Goal: Information Seeking & Learning: Learn about a topic

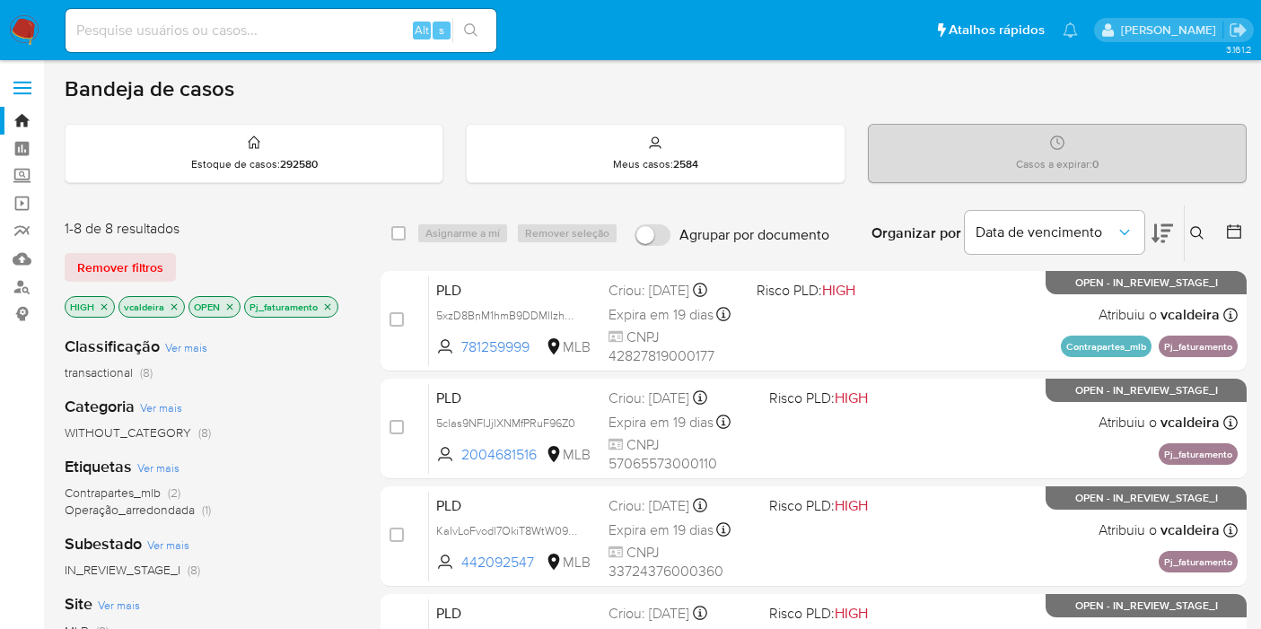
scroll to position [199, 0]
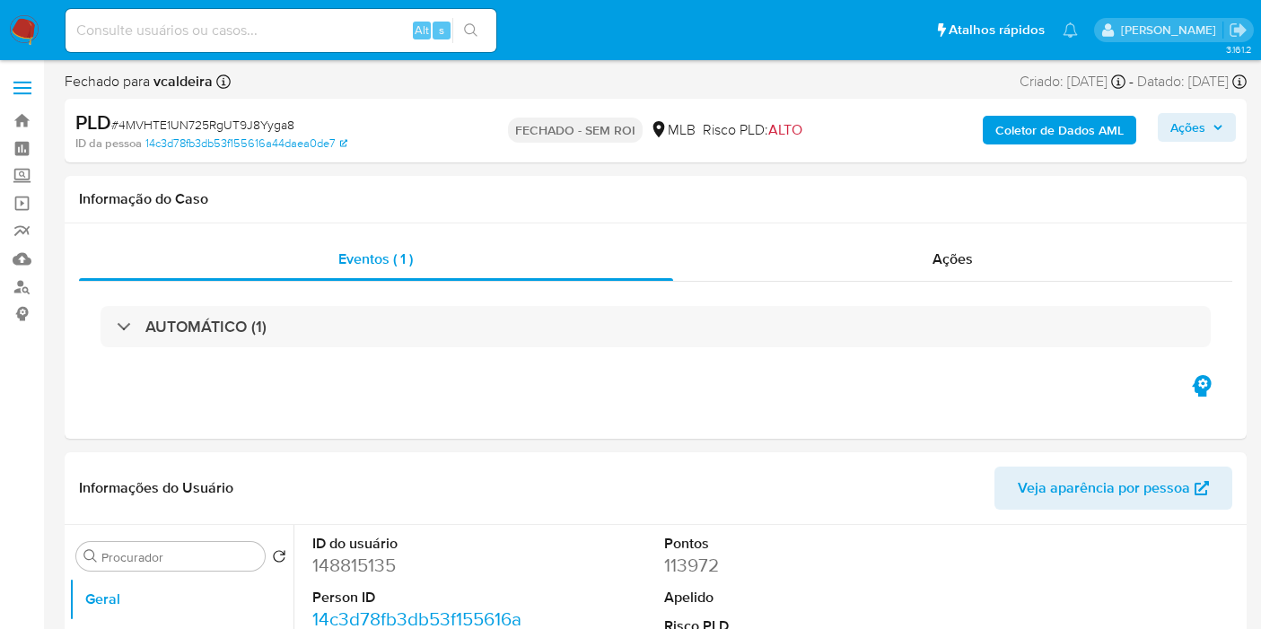
select select "10"
click at [230, 30] on input at bounding box center [281, 30] width 431 height 23
paste input "5clas9NFIJjlXNMfPRuF96Z0"
type input "5clas9NFIJjlXNMfPRuF96Z0"
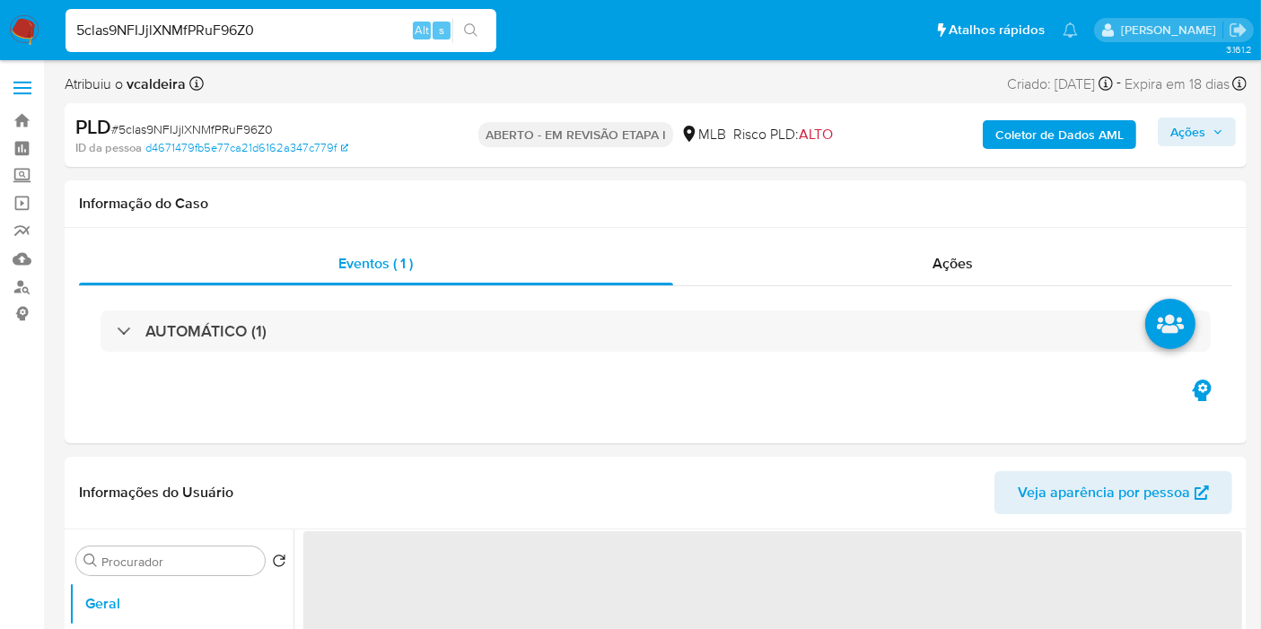
select select "10"
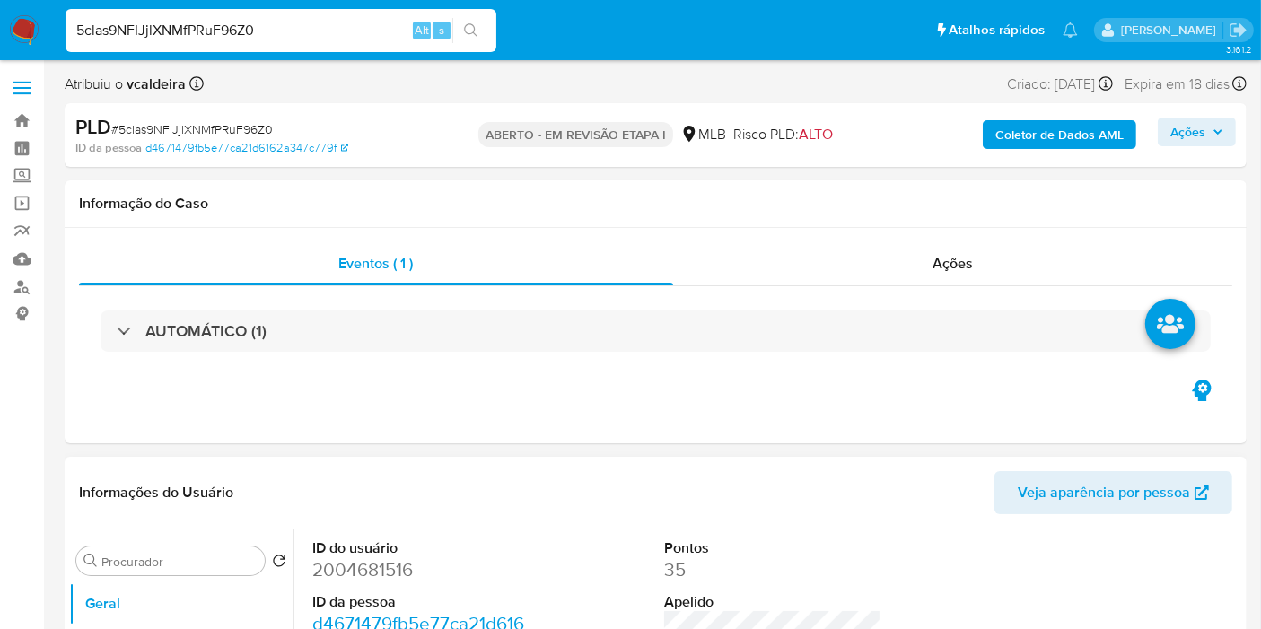
click at [313, 560] on font "2004681516" at bounding box center [362, 569] width 101 height 26
click at [319, 574] on font "2004681516" at bounding box center [362, 569] width 101 height 26
copy font "2004681516"
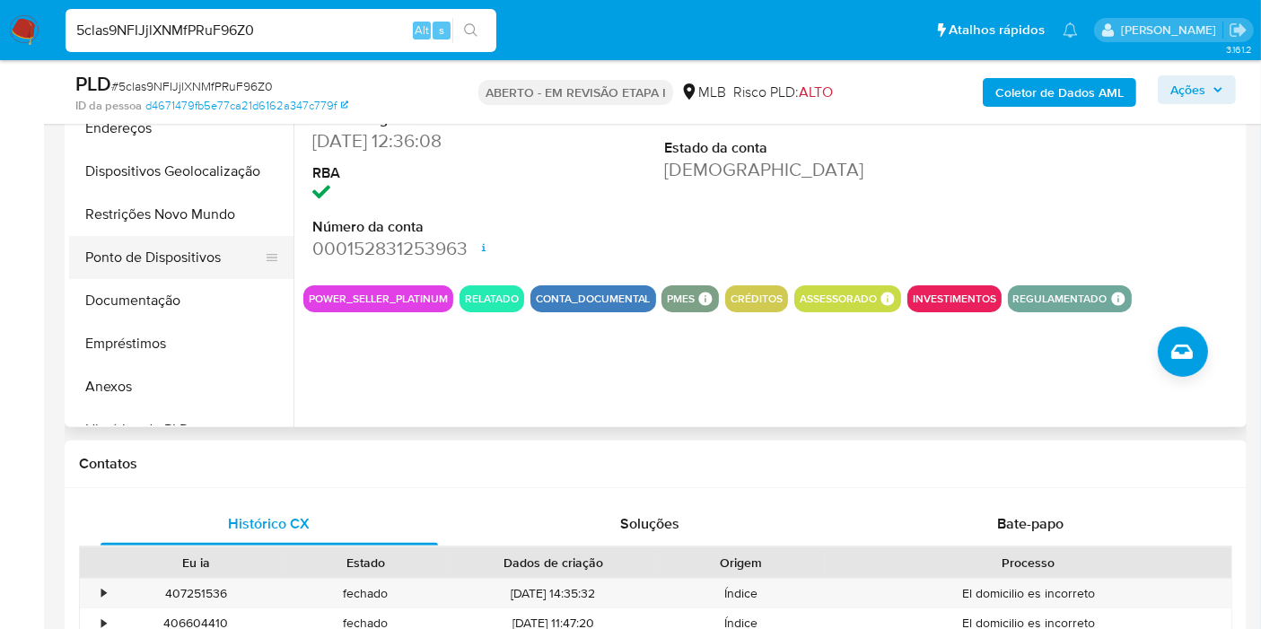
scroll to position [299, 0]
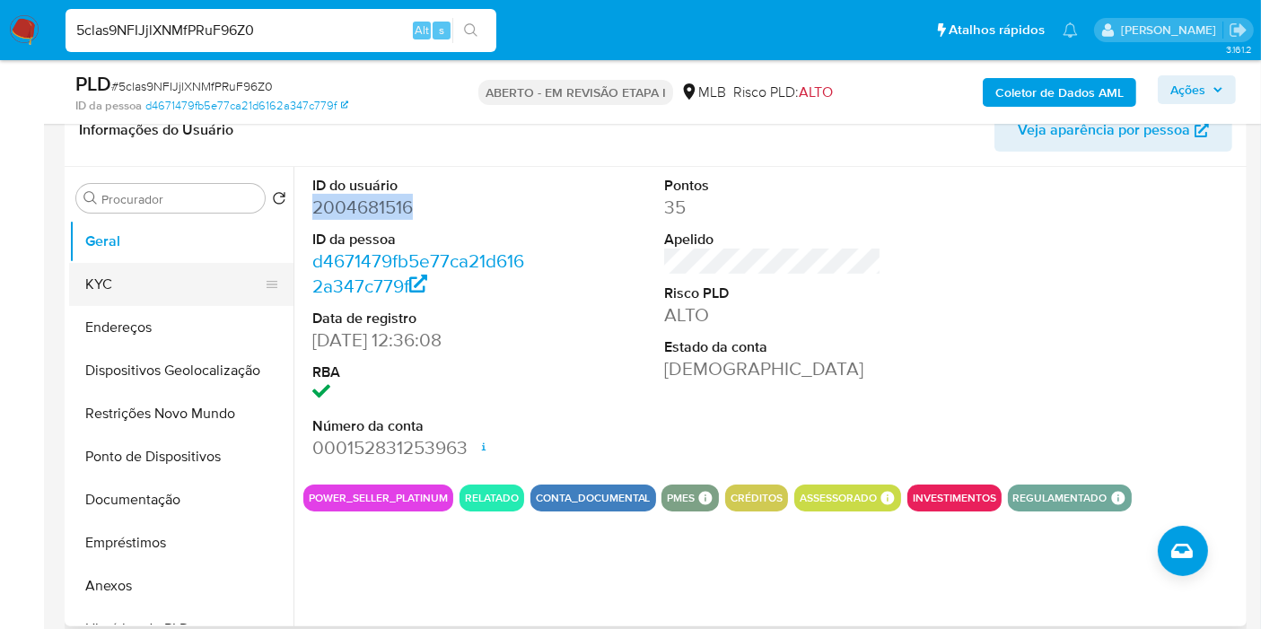
click at [92, 276] on button "KYC" at bounding box center [174, 284] width 210 height 43
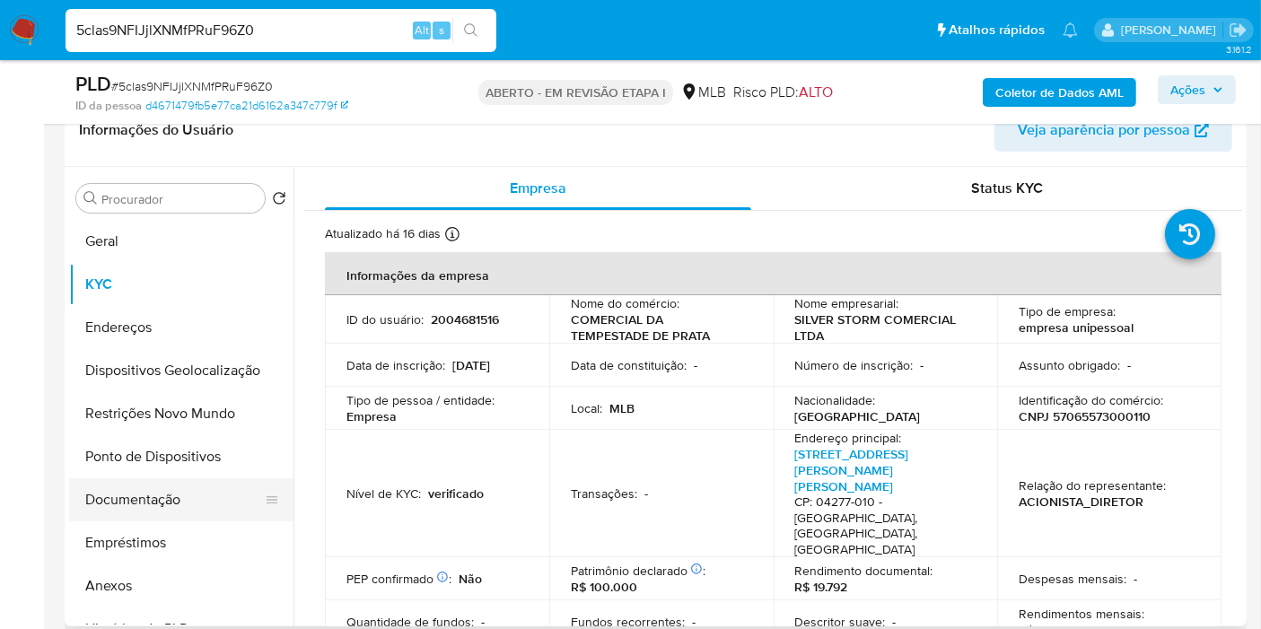
click at [127, 494] on button "Documentação" at bounding box center [174, 499] width 210 height 43
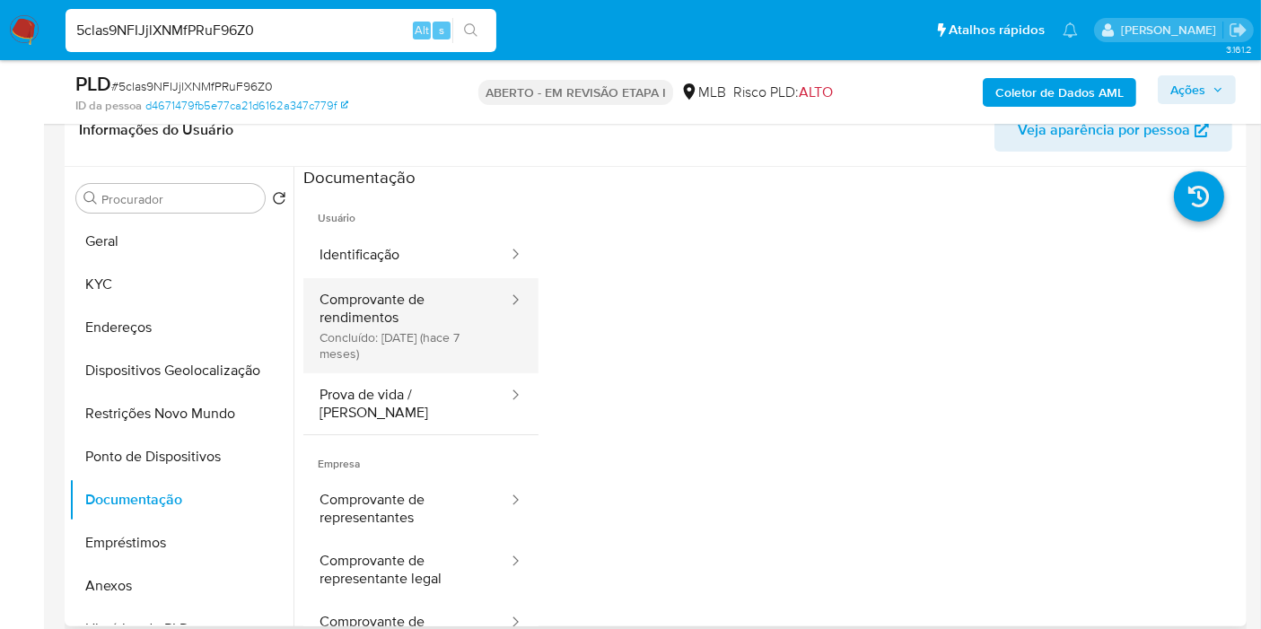
click at [404, 337] on button "Comprovante de rendimentos Concluído: 24/02/2025 (hace 7 meses)" at bounding box center [406, 325] width 206 height 95
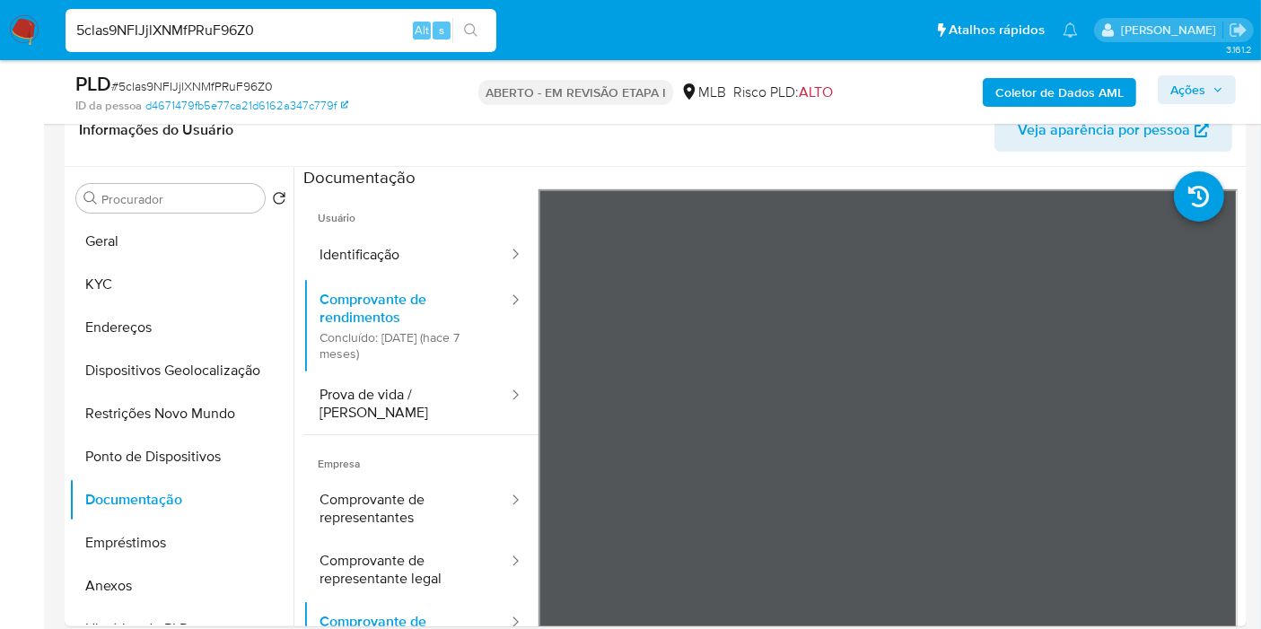
click at [236, 23] on input "5clas9NFIJjlXNMfPRuF96Z0" at bounding box center [281, 30] width 431 height 23
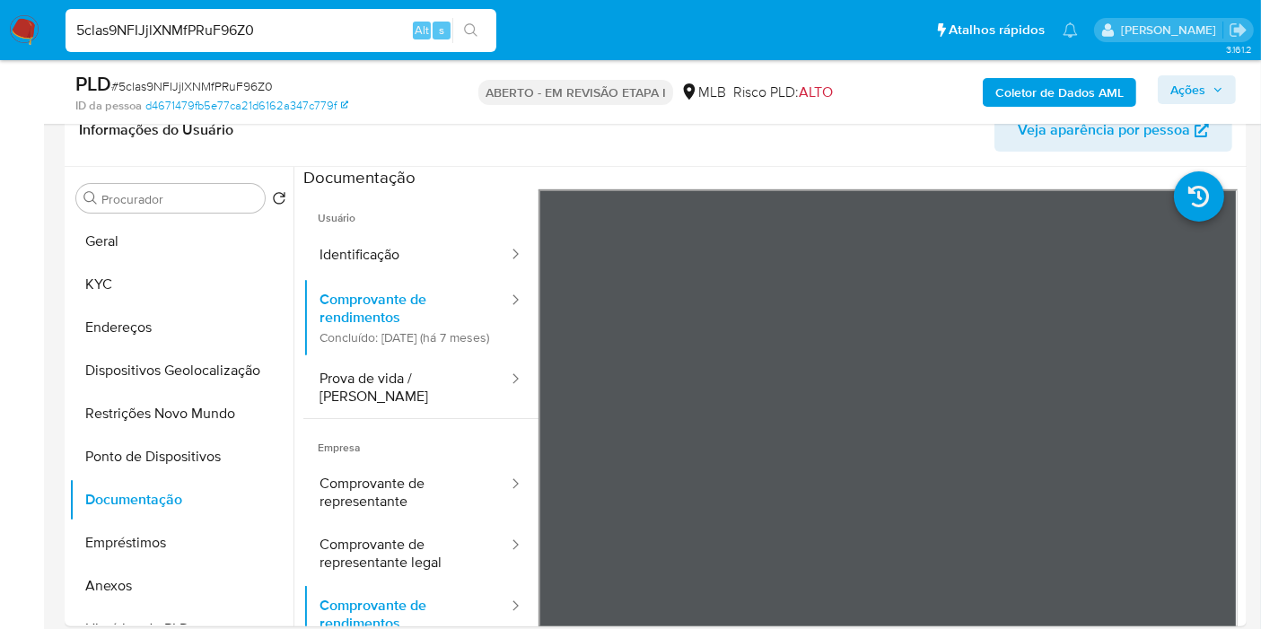
click at [239, 24] on input "5clas9NFIJjlXNMfPRuF96Z0" at bounding box center [281, 30] width 431 height 23
click at [253, 145] on header "Informações do Usuário Veja aparência por pessoa" at bounding box center [655, 130] width 1153 height 43
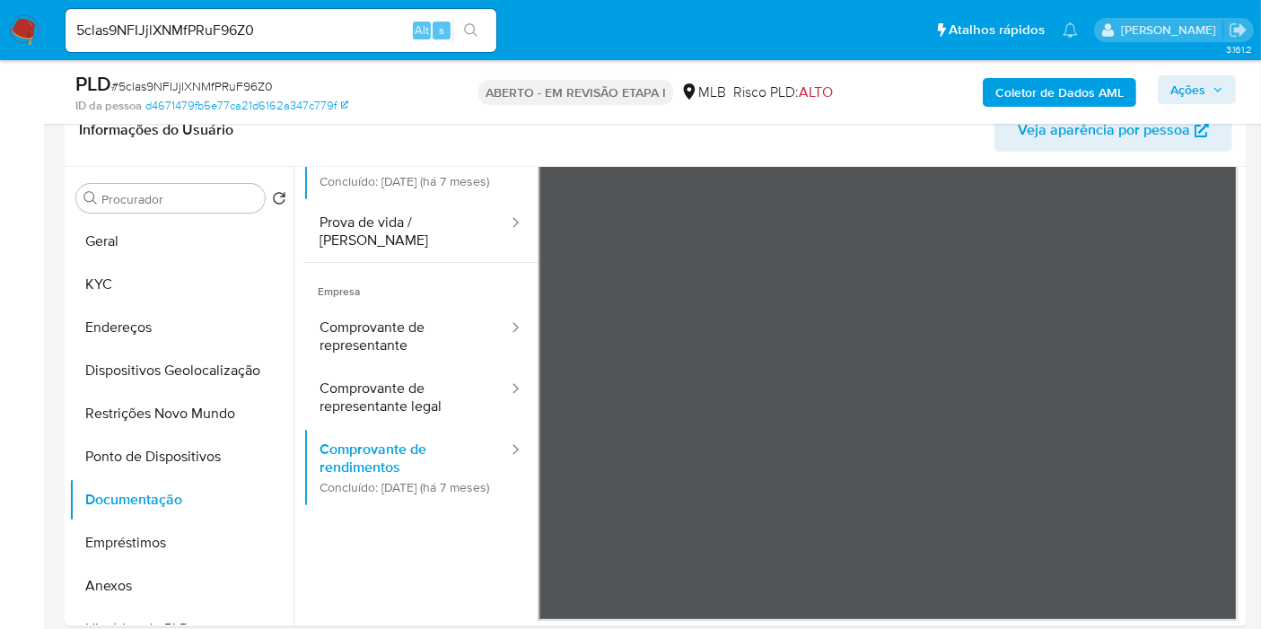
scroll to position [0, 0]
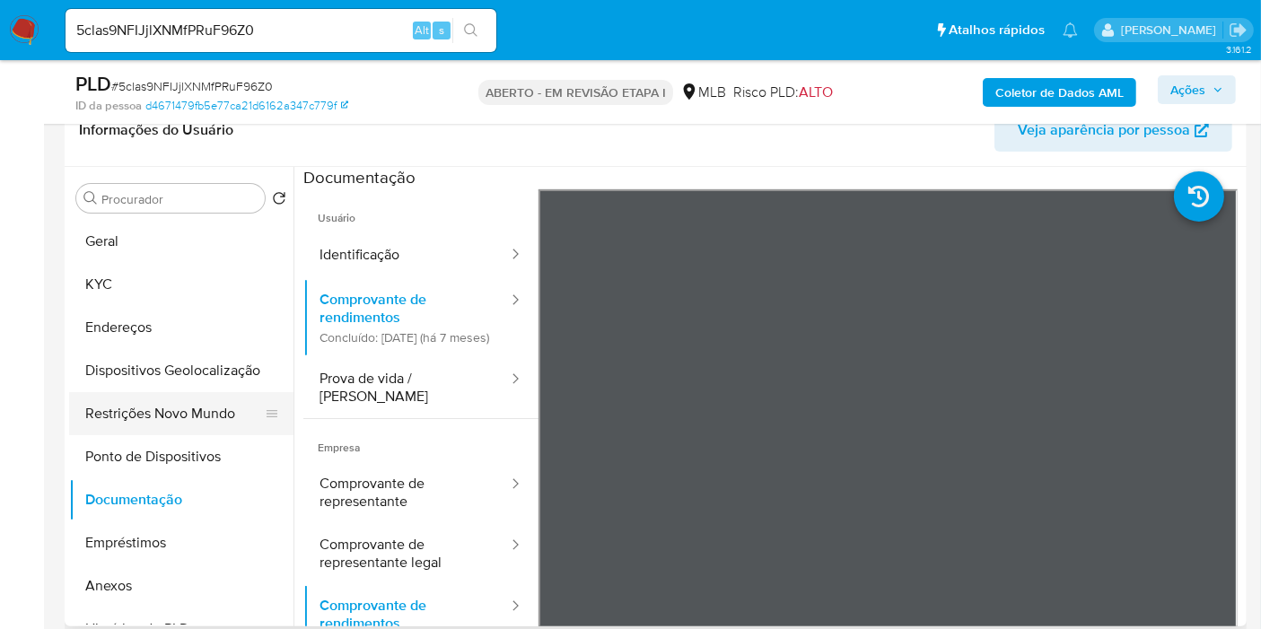
click at [143, 419] on button "Restrições Novo Mundo" at bounding box center [174, 413] width 210 height 43
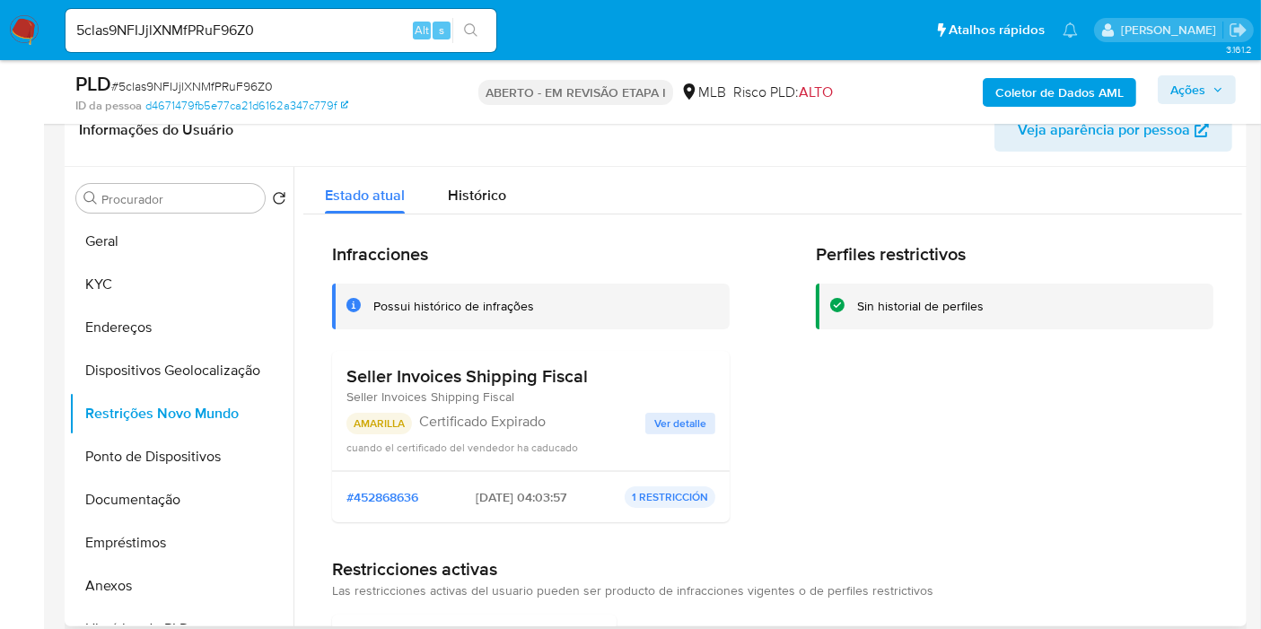
click at [472, 381] on h3 "Seller Invoices Shipping Fiscal" at bounding box center [466, 376] width 241 height 22
click at [438, 370] on h3 "Seller Invoices Shipping Fiscal" at bounding box center [466, 376] width 241 height 22
drag, startPoint x: 594, startPoint y: 373, endPoint x: 337, endPoint y: 356, distance: 257.3
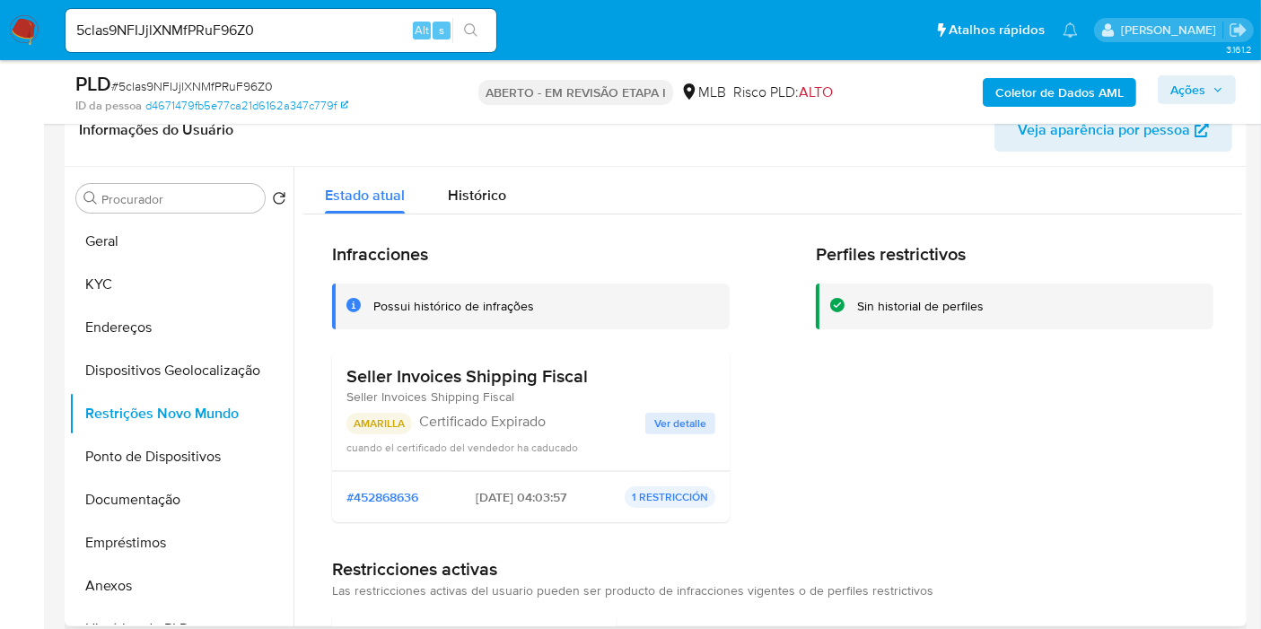
click at [337, 356] on div "Seller Invoices Shipping Fiscal Seller Invoices Shipping Fiscal AMARILLA Certif…" at bounding box center [531, 411] width 398 height 120
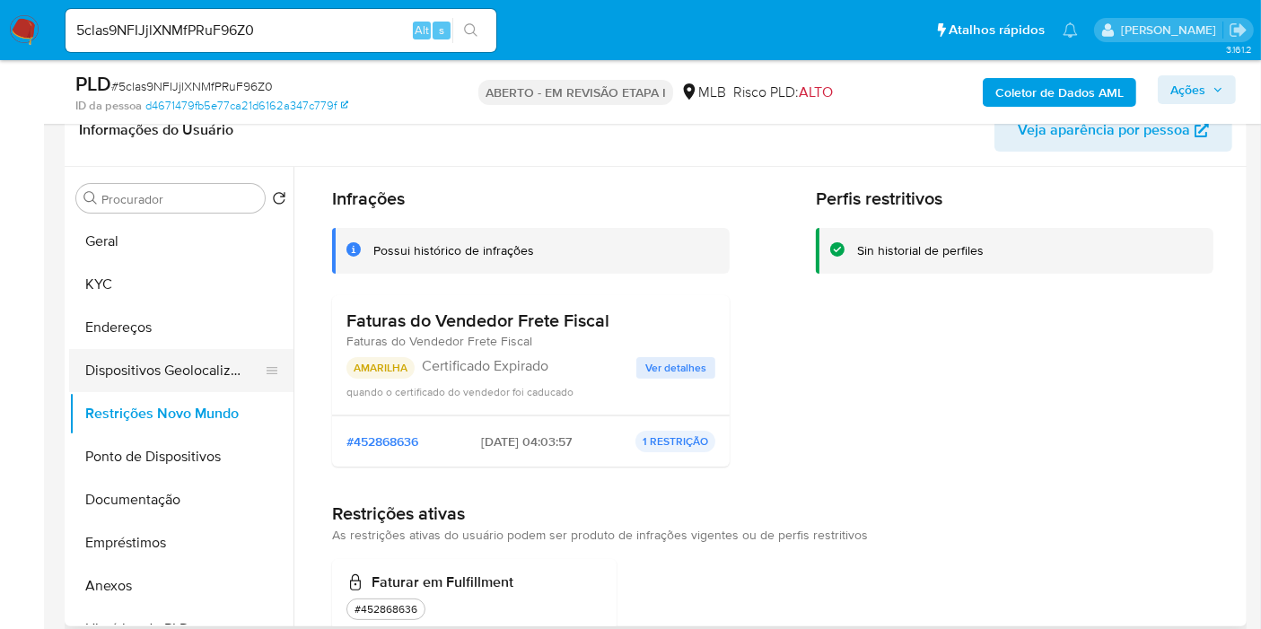
scroll to position [101, 0]
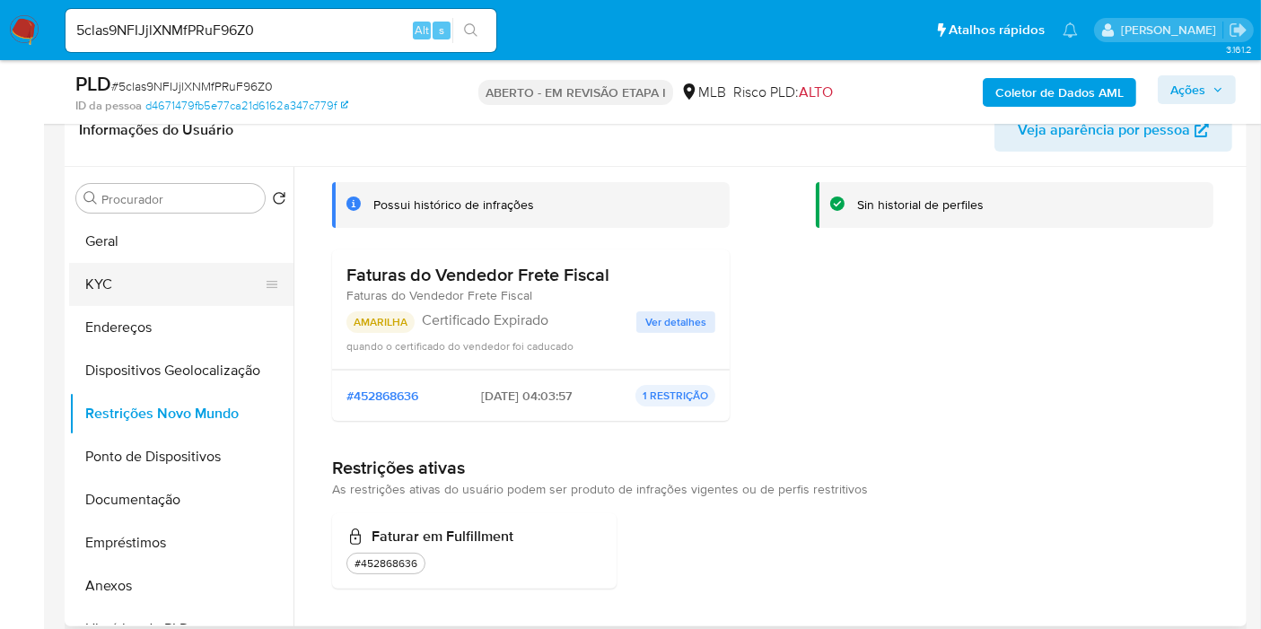
click at [151, 276] on button "KYC" at bounding box center [174, 284] width 210 height 43
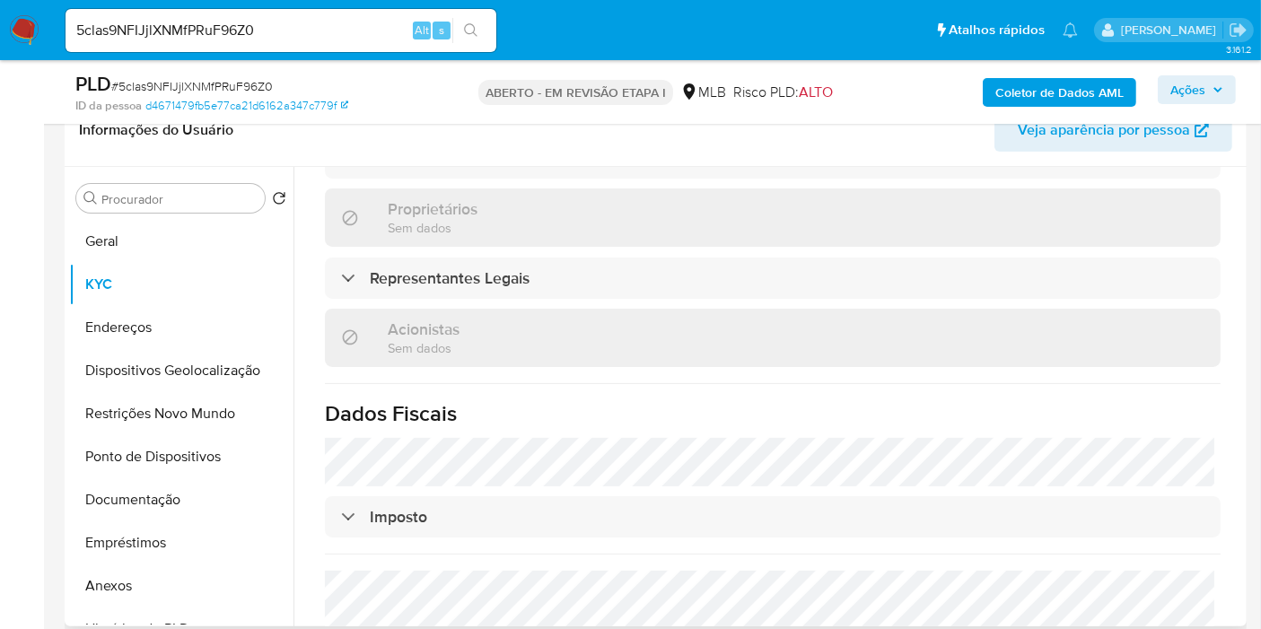
scroll to position [1099, 0]
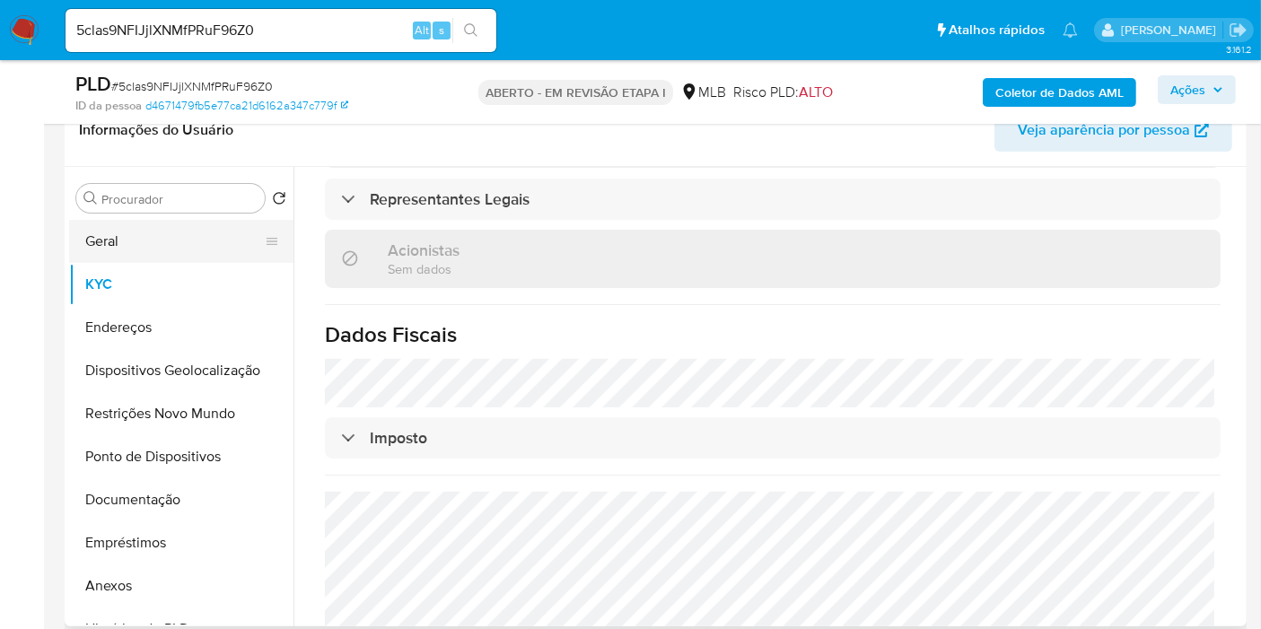
click at [94, 239] on button "Geral" at bounding box center [174, 241] width 210 height 43
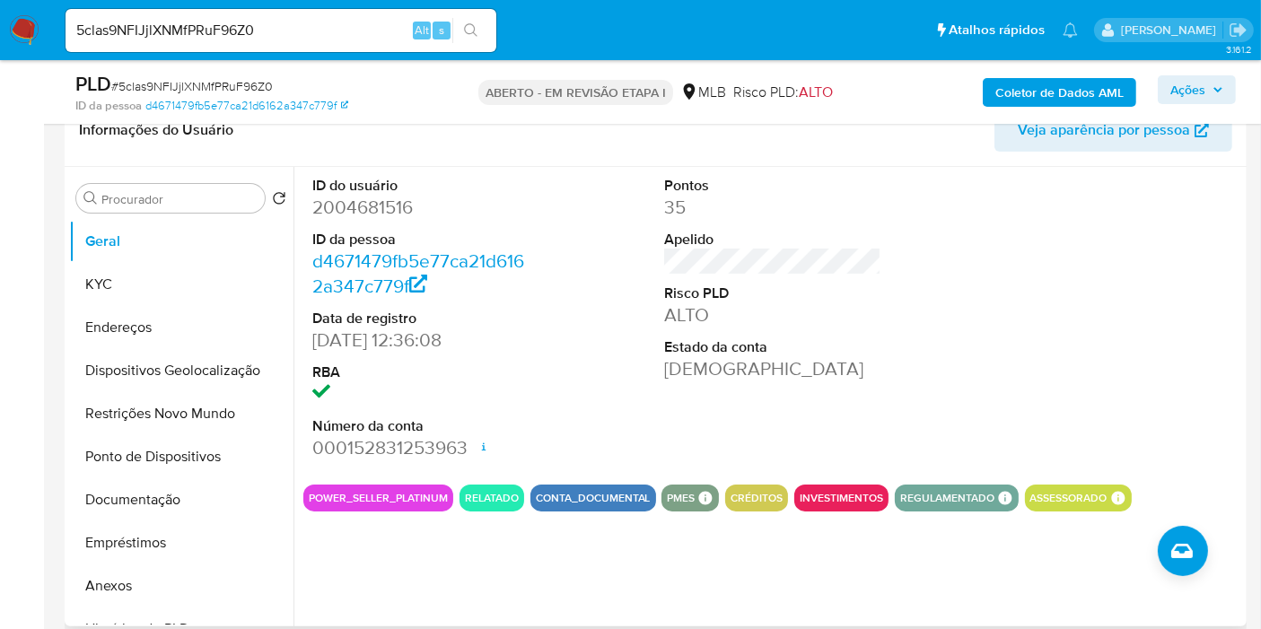
click at [915, 284] on div "ID do usuário 2004681516 ID da pessoa d4671479fb5e77ca21d6162a347c779f Data de …" at bounding box center [772, 318] width 939 height 303
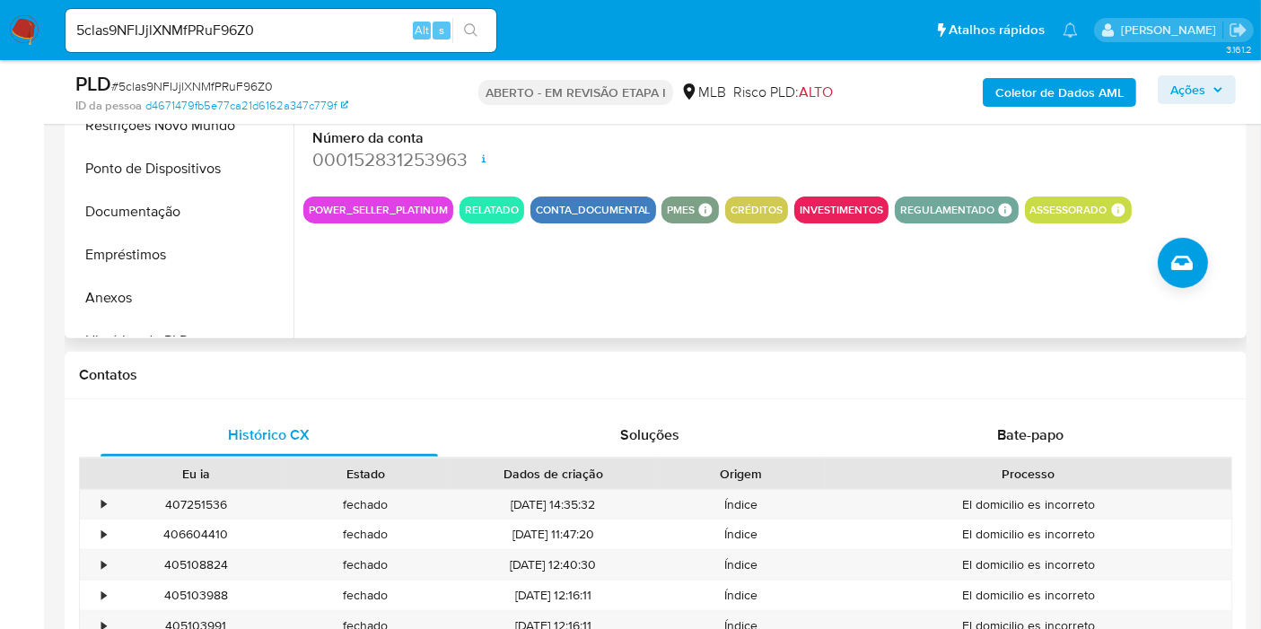
scroll to position [598, 0]
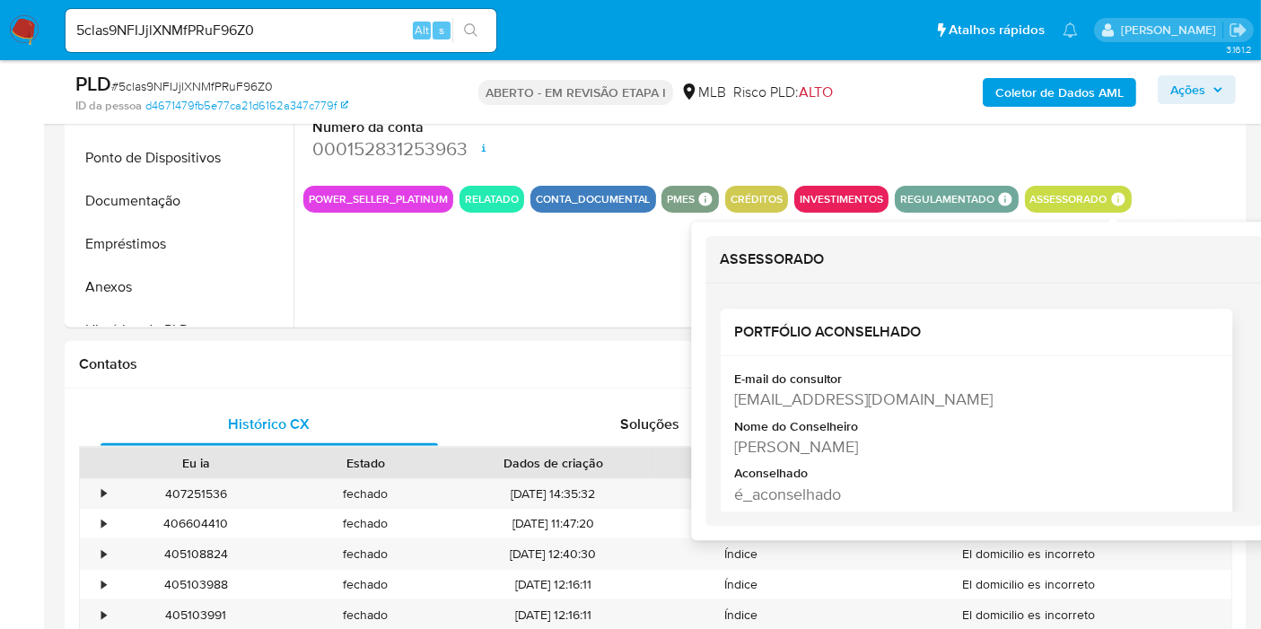
copy font "Thalia Maria Beu"
drag, startPoint x: 852, startPoint y: 445, endPoint x: 738, endPoint y: 451, distance: 114.1
click at [738, 451] on div "Thalia Maria Beu" at bounding box center [974, 446] width 480 height 22
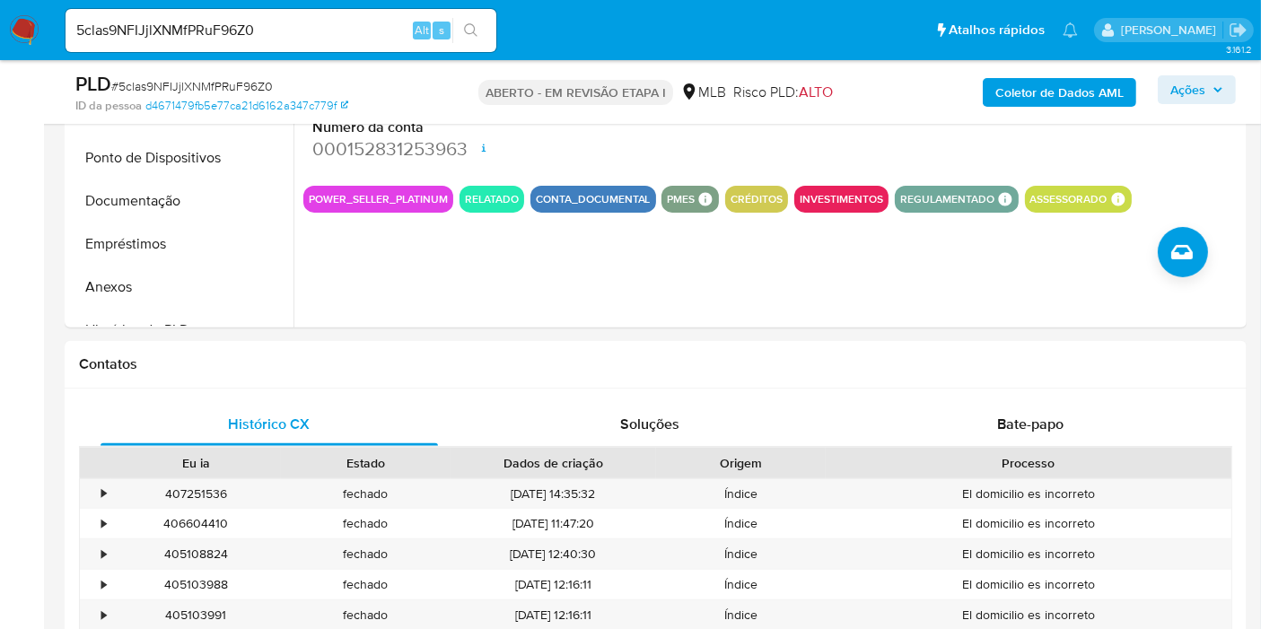
click at [217, 27] on input "5clas9NFIJjlXNMfPRuF96Z0" at bounding box center [281, 30] width 431 height 23
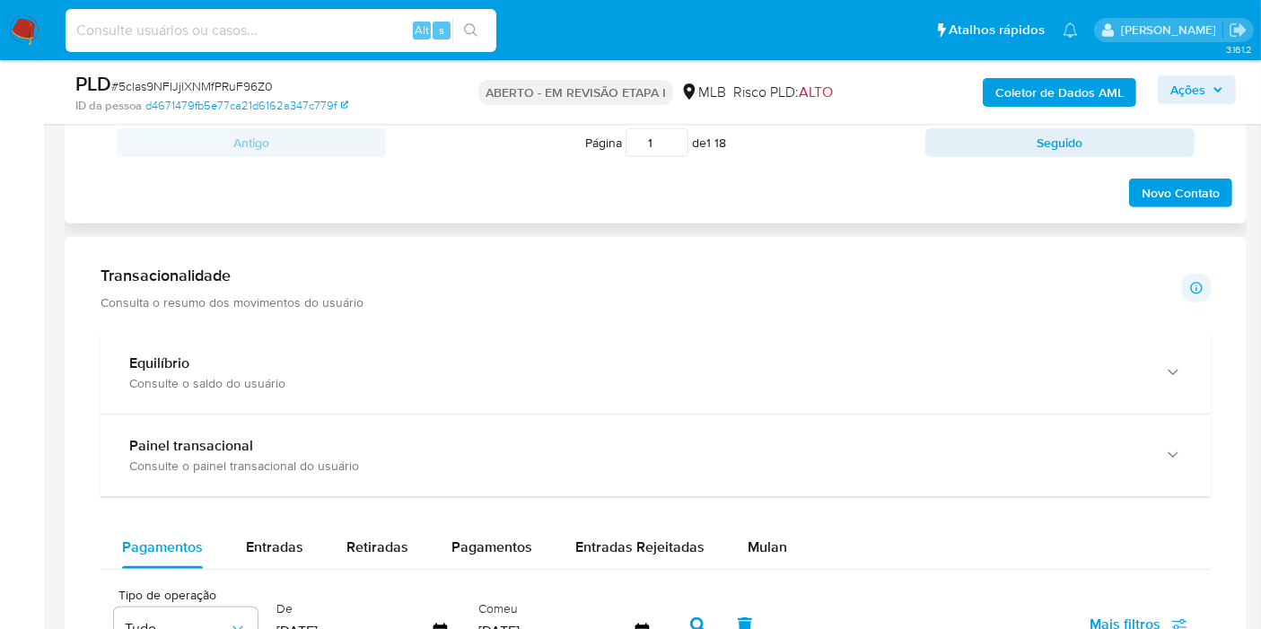
scroll to position [1296, 0]
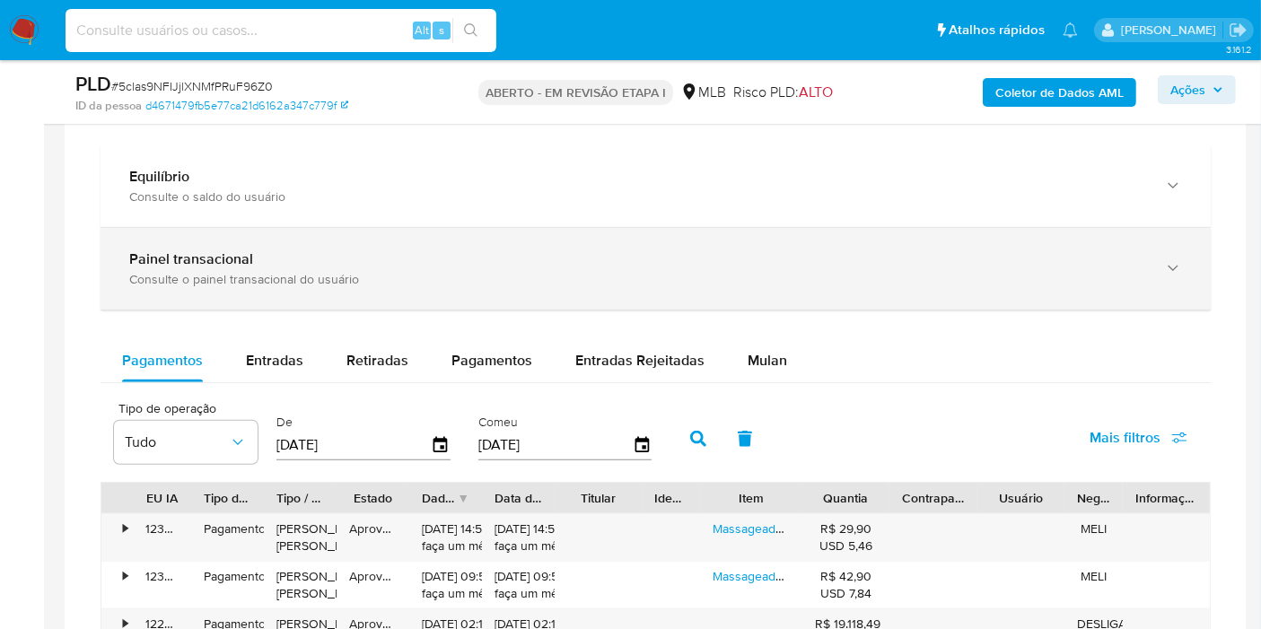
click at [243, 273] on font "Consulte o painel transacional do usuário" at bounding box center [244, 279] width 230 height 18
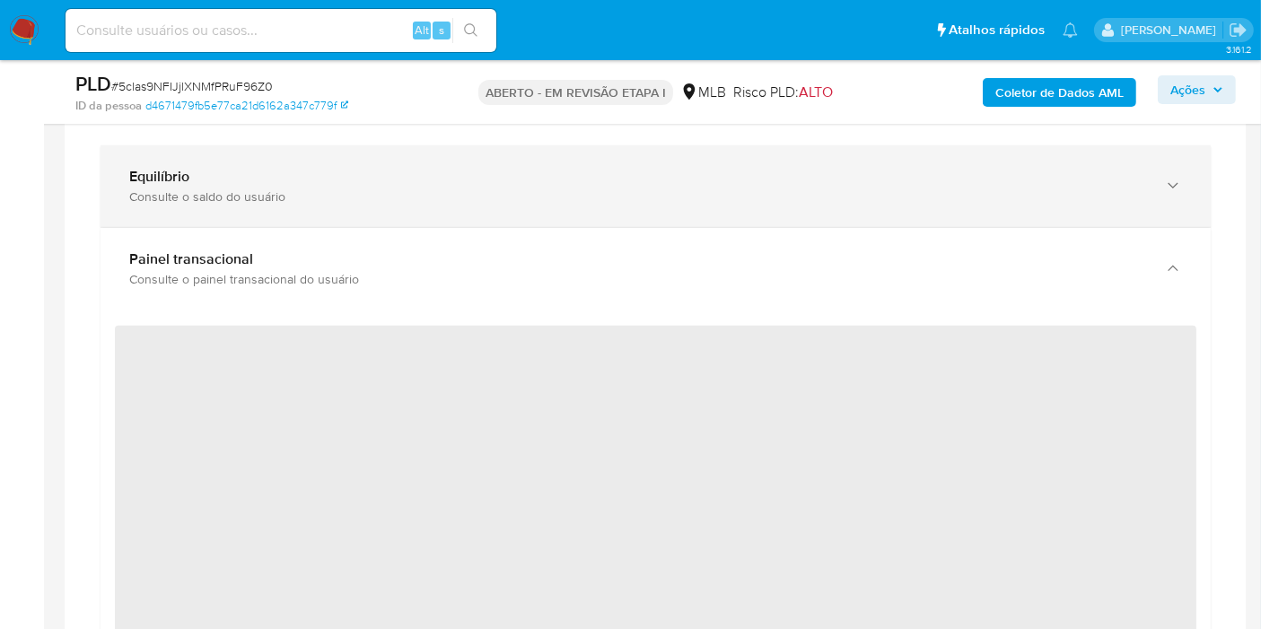
click at [265, 208] on div "Equilíbrio Consulte o saldo do usuário" at bounding box center [656, 186] width 1110 height 82
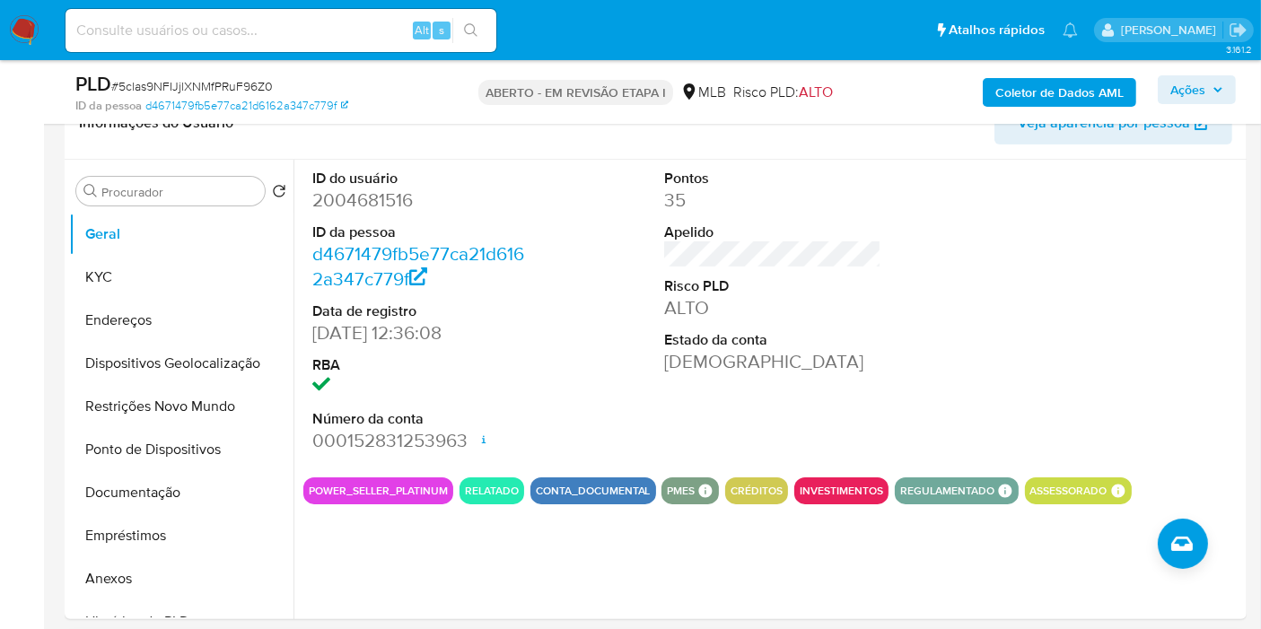
scroll to position [299, 0]
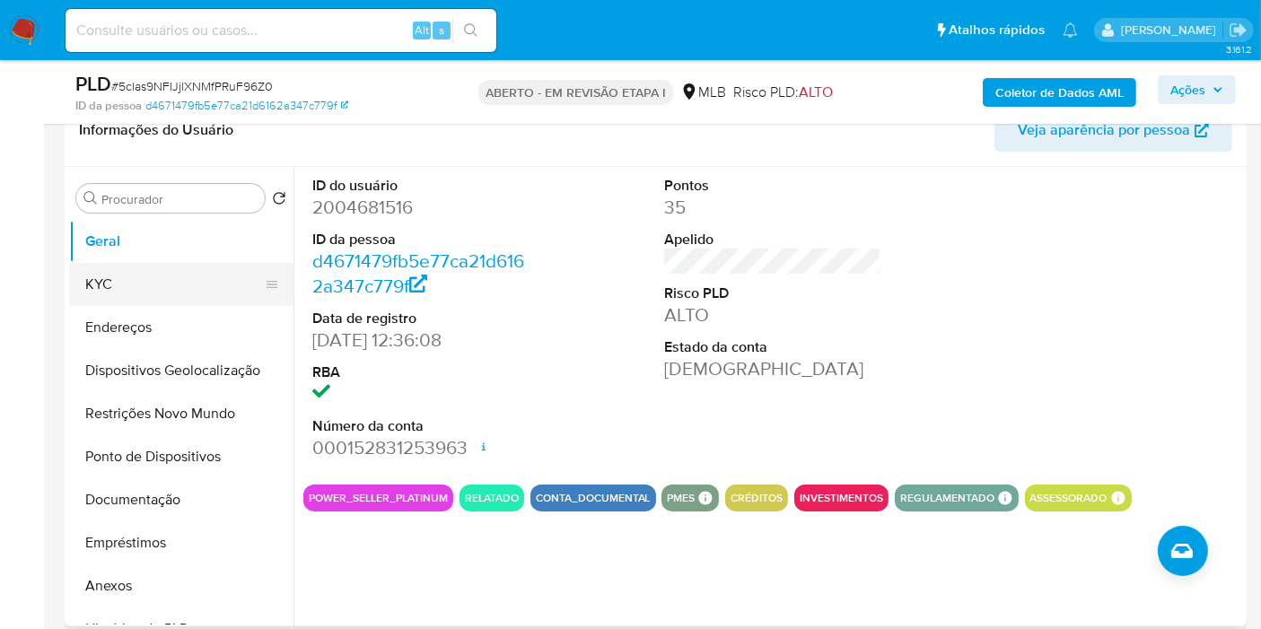
click at [127, 270] on button "KYC" at bounding box center [174, 284] width 210 height 43
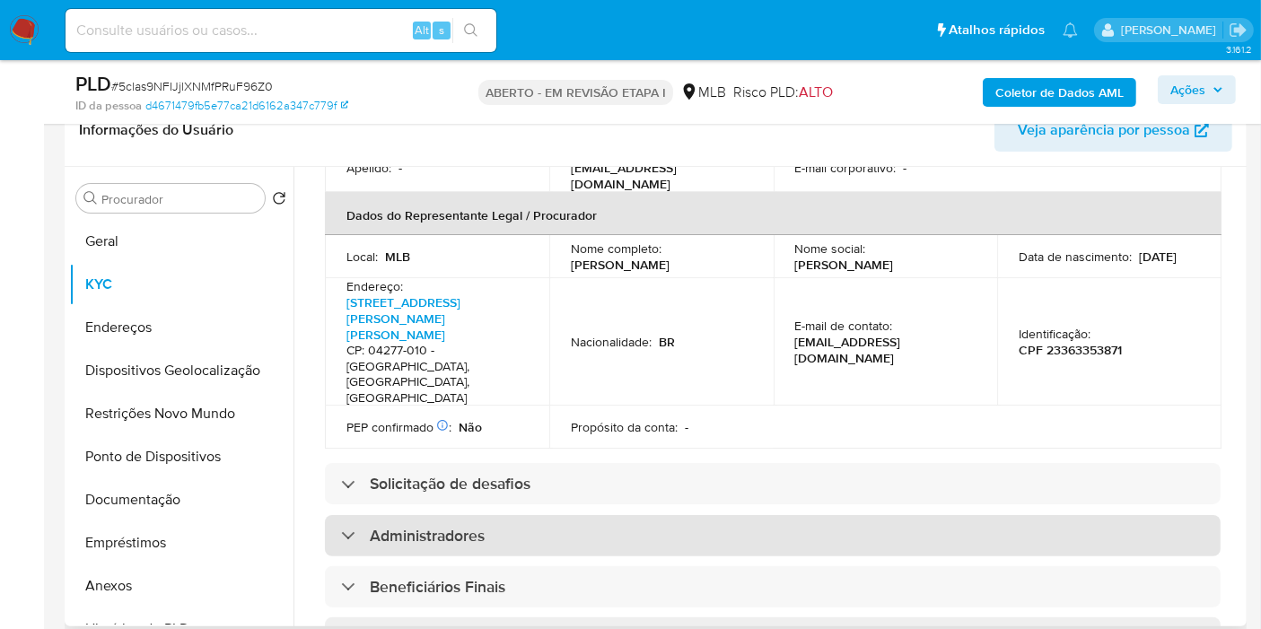
scroll to position [598, 0]
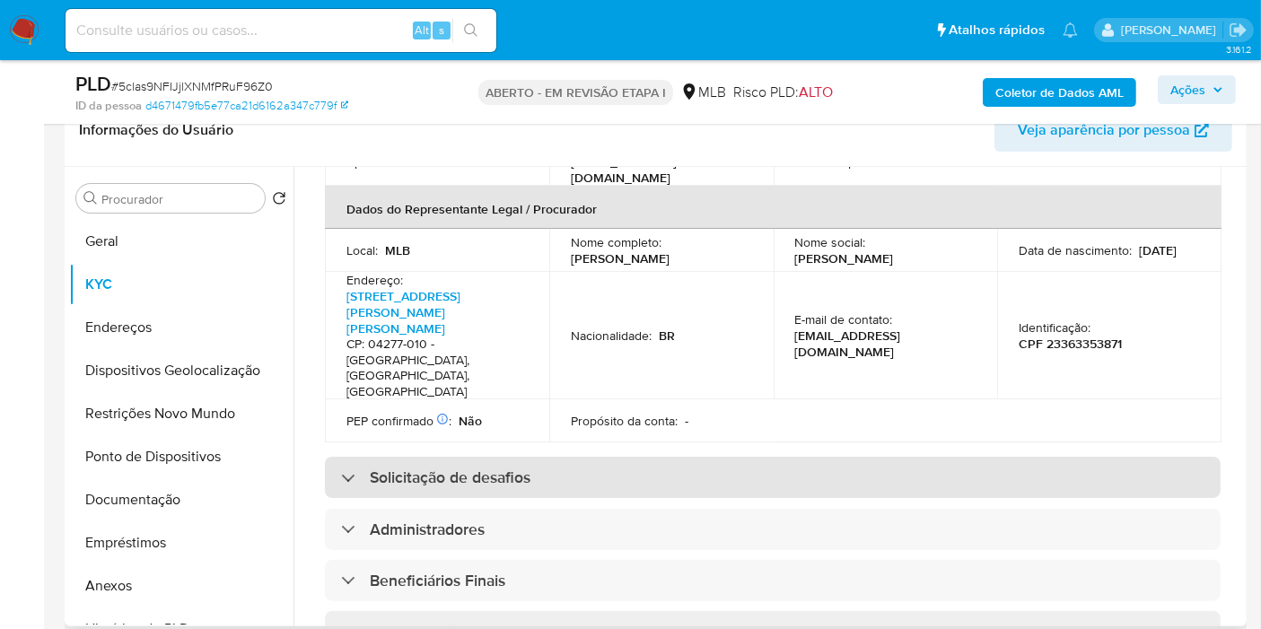
click at [409, 466] on font "Solicitação de desafios" at bounding box center [450, 477] width 161 height 23
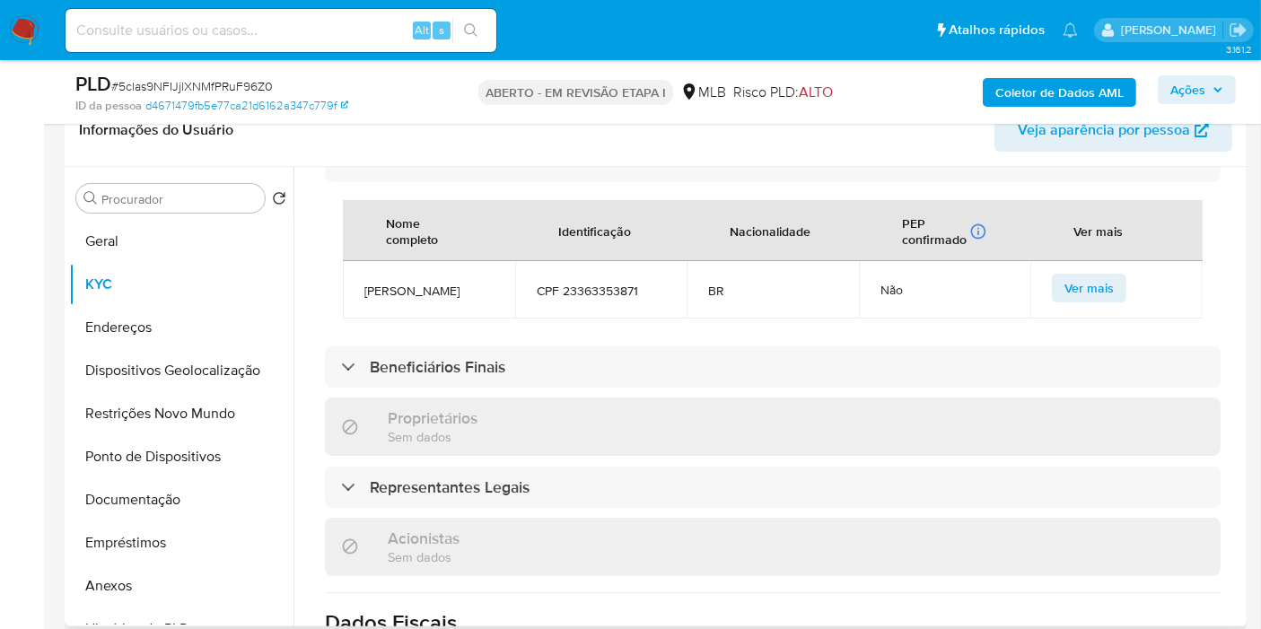
scroll to position [1097, 0]
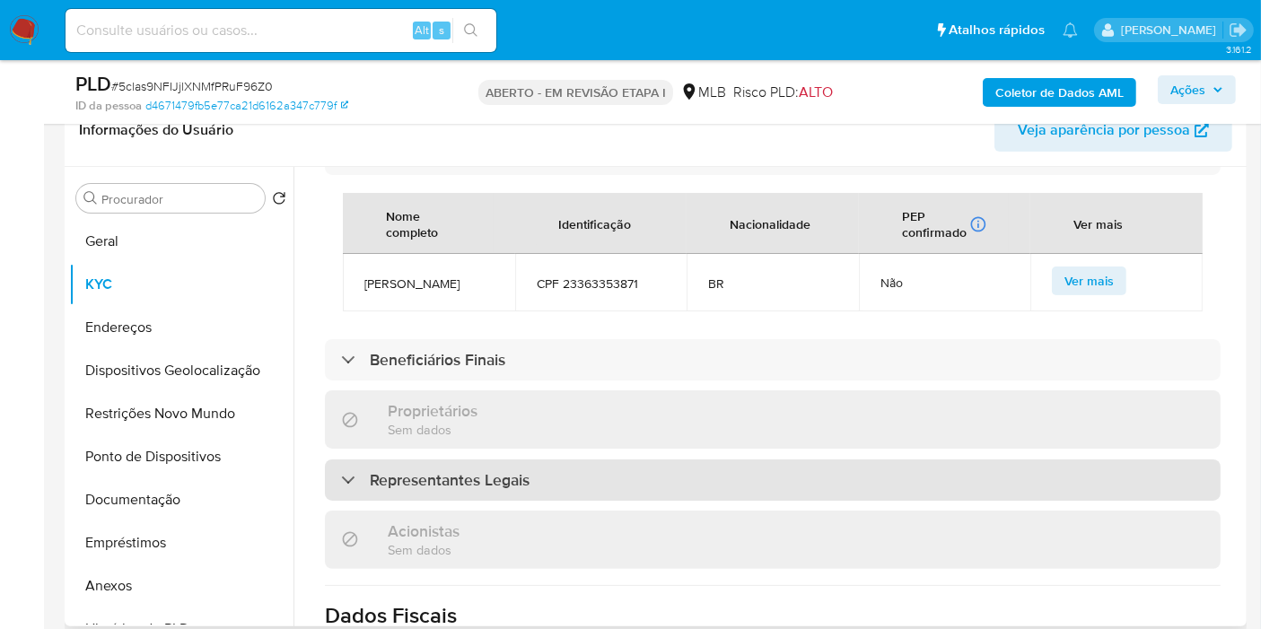
click at [410, 469] on font "Representantes Legais" at bounding box center [450, 480] width 160 height 23
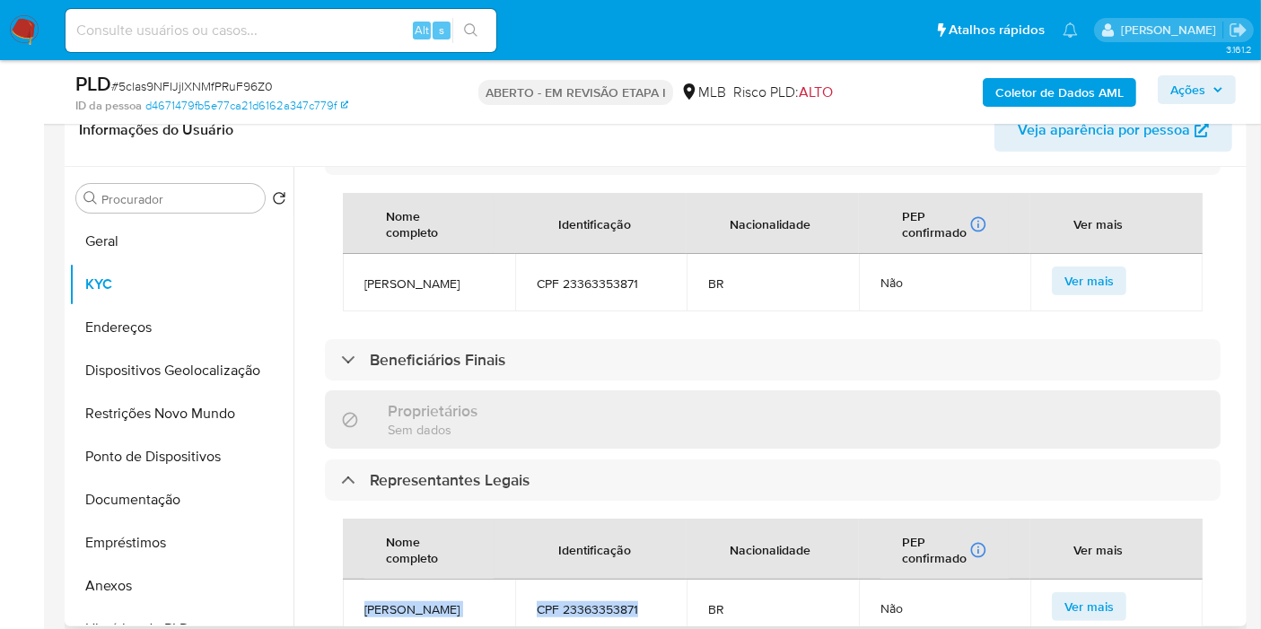
copy tr "Silvana Maria Da Silva CPF 23363353871"
drag, startPoint x: 638, startPoint y: 524, endPoint x: 361, endPoint y: 514, distance: 277.5
click at [361, 580] on tr "Silvana Maria Da Silva CPF 23363353871 BR Não Ver mais" at bounding box center [773, 608] width 860 height 57
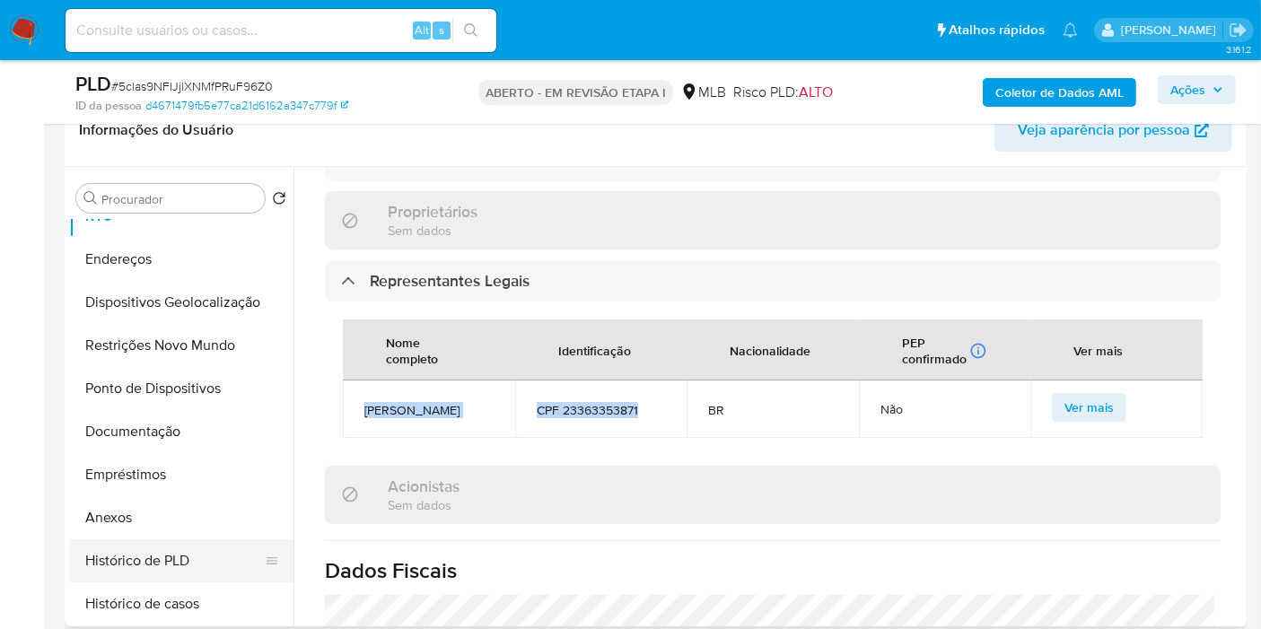
scroll to position [100, 0]
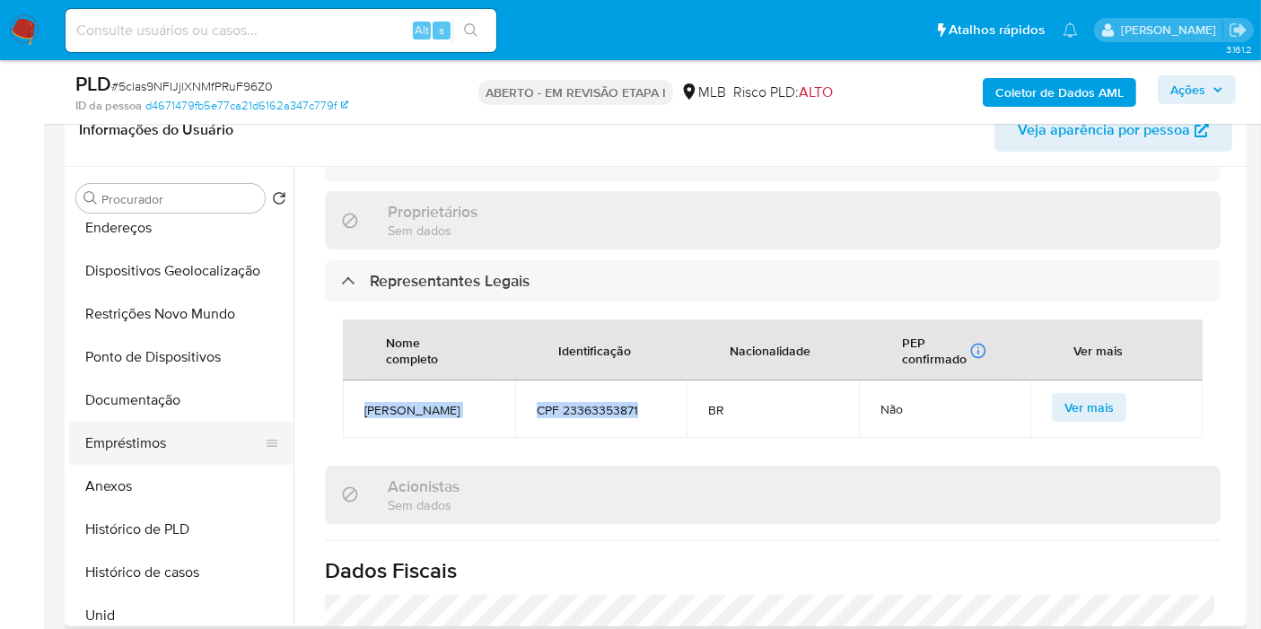
click at [116, 428] on button "Empréstimos" at bounding box center [174, 443] width 210 height 43
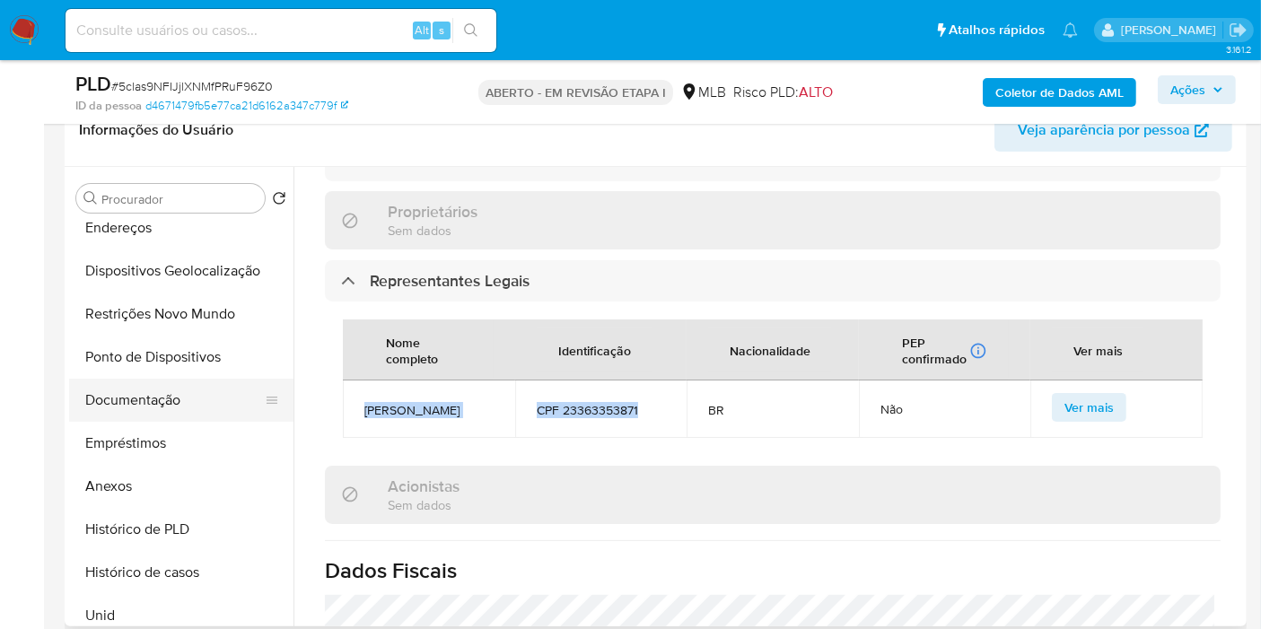
scroll to position [0, 0]
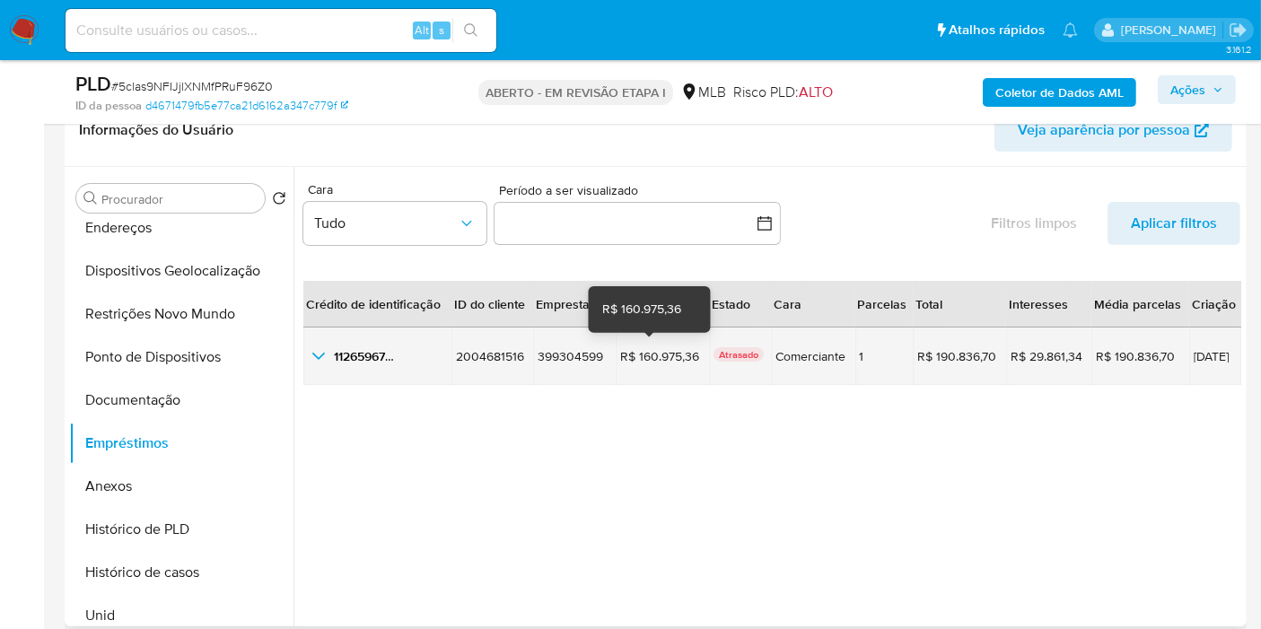
drag, startPoint x: 686, startPoint y: 358, endPoint x: 627, endPoint y: 358, distance: 58.3
click at [627, 358] on font "R$ 160.975,36" at bounding box center [659, 356] width 79 height 18
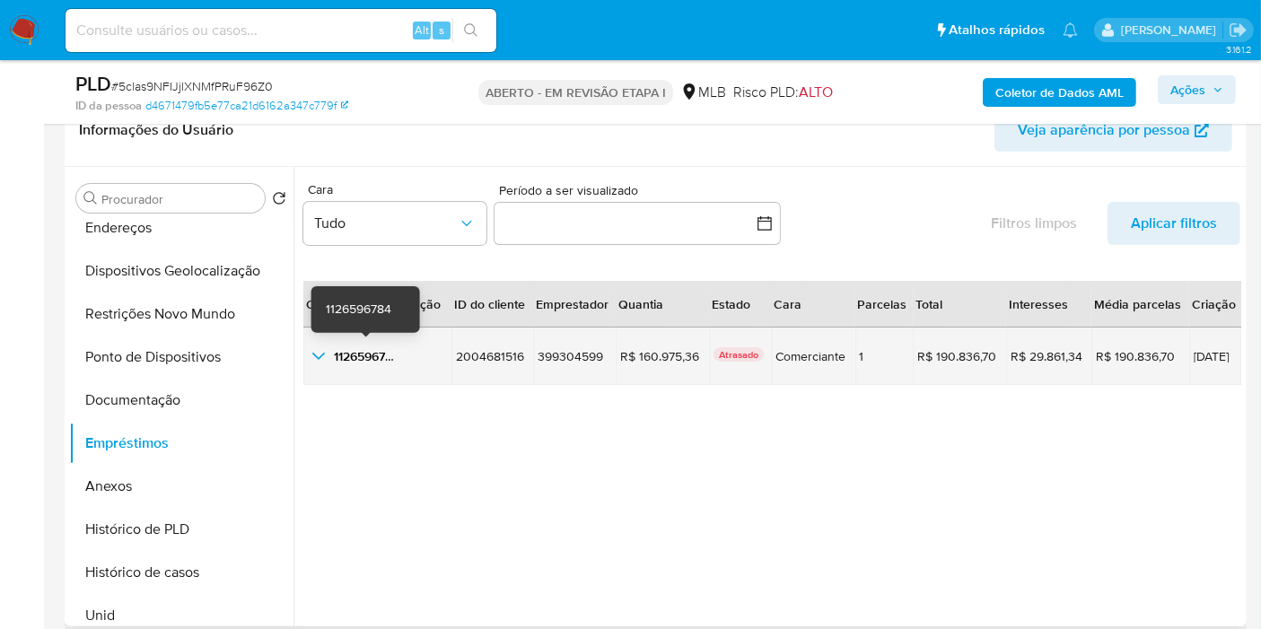
click at [351, 363] on font "1126596784" at bounding box center [367, 356] width 66 height 18
drag, startPoint x: 1230, startPoint y: 354, endPoint x: 1155, endPoint y: 355, distance: 74.5
click at [1155, 355] on tr "1126596784 1126596784 2004681516 2004681516 399304599 399304599 R$ 160.975,36 R…" at bounding box center [772, 356] width 938 height 57
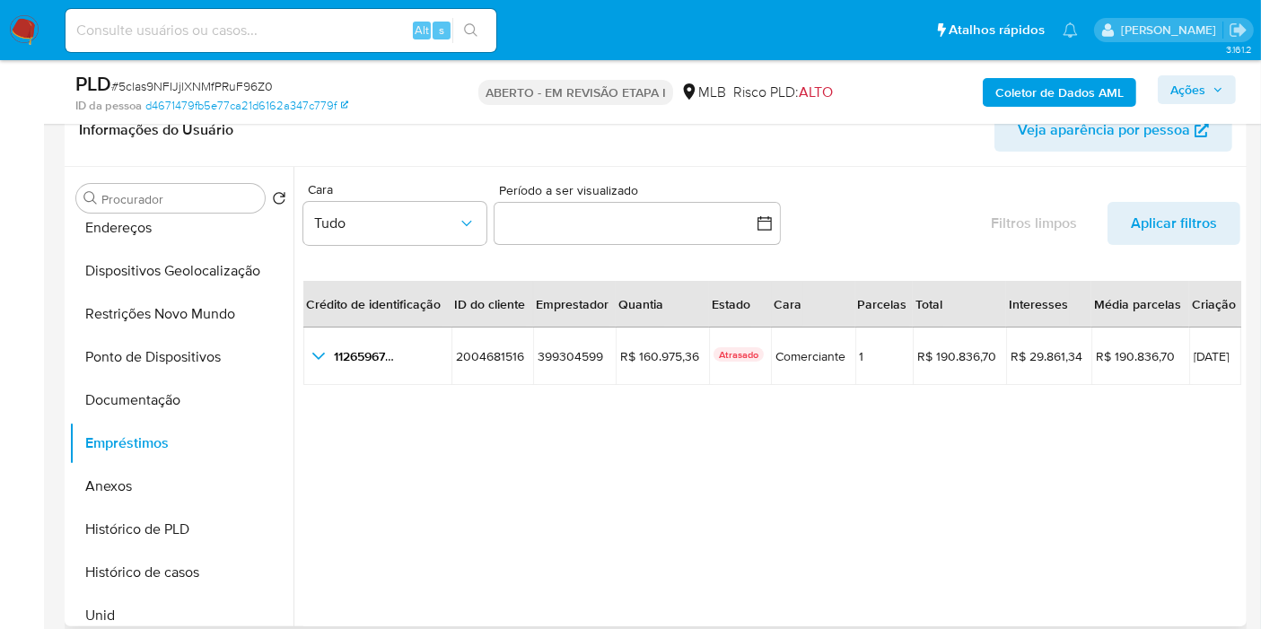
click at [1003, 455] on div "Crédito de identificação ID do cliente Emprestador Quantia Estado Cara Parcelas…" at bounding box center [771, 458] width 937 height 399
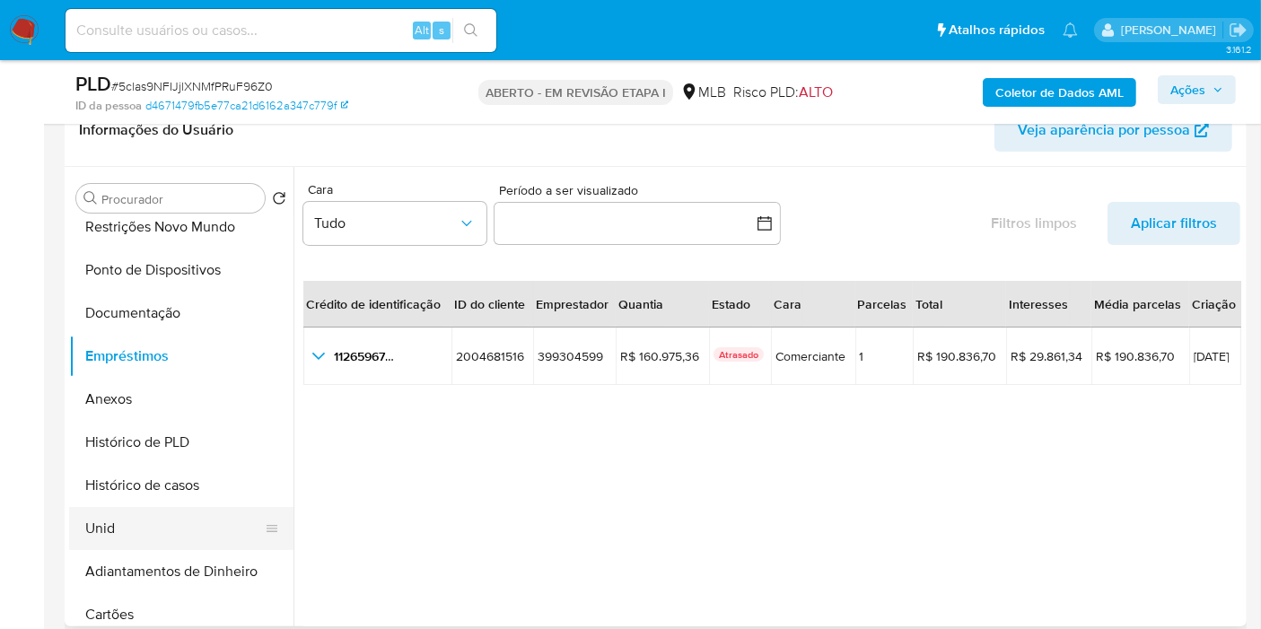
scroll to position [299, 0]
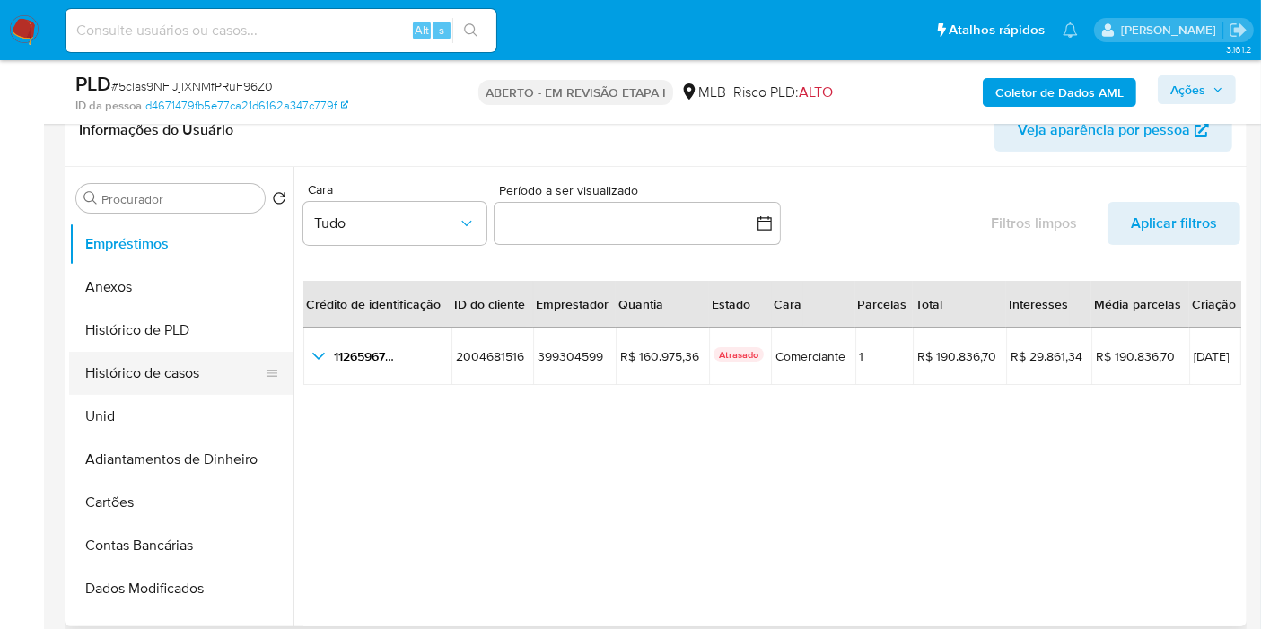
click at [138, 370] on button "Histórico de casos" at bounding box center [174, 373] width 210 height 43
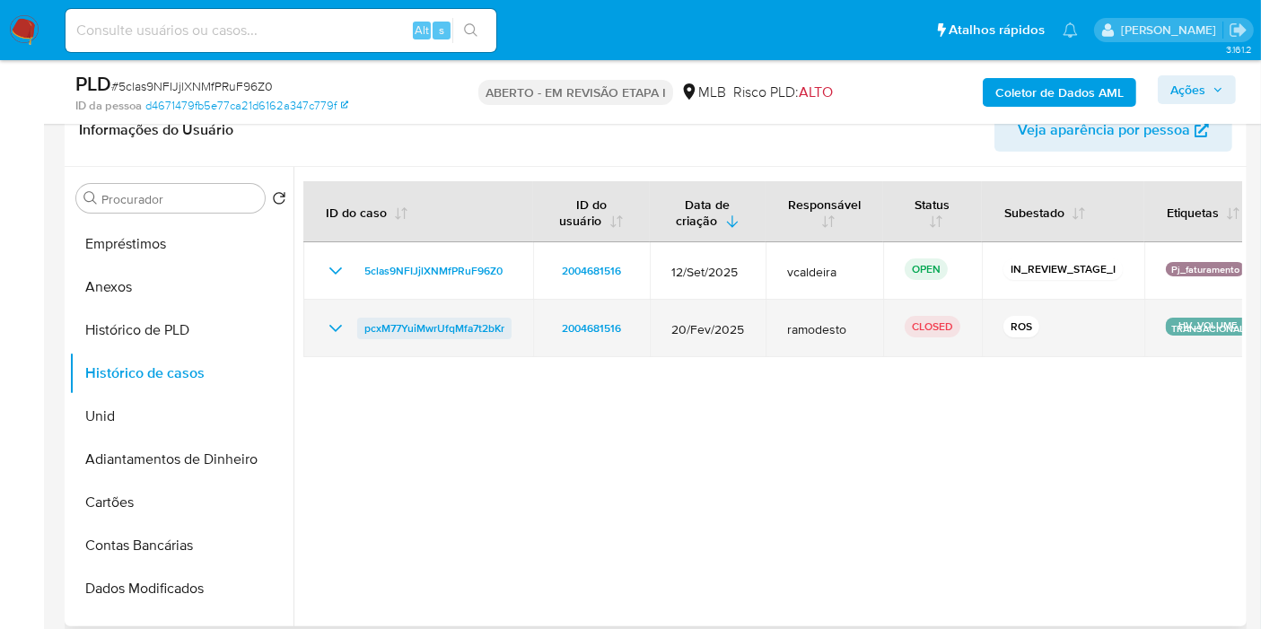
click at [429, 328] on span "pcxM77YuiMwrUfqMfa7t2bKr" at bounding box center [434, 329] width 140 height 22
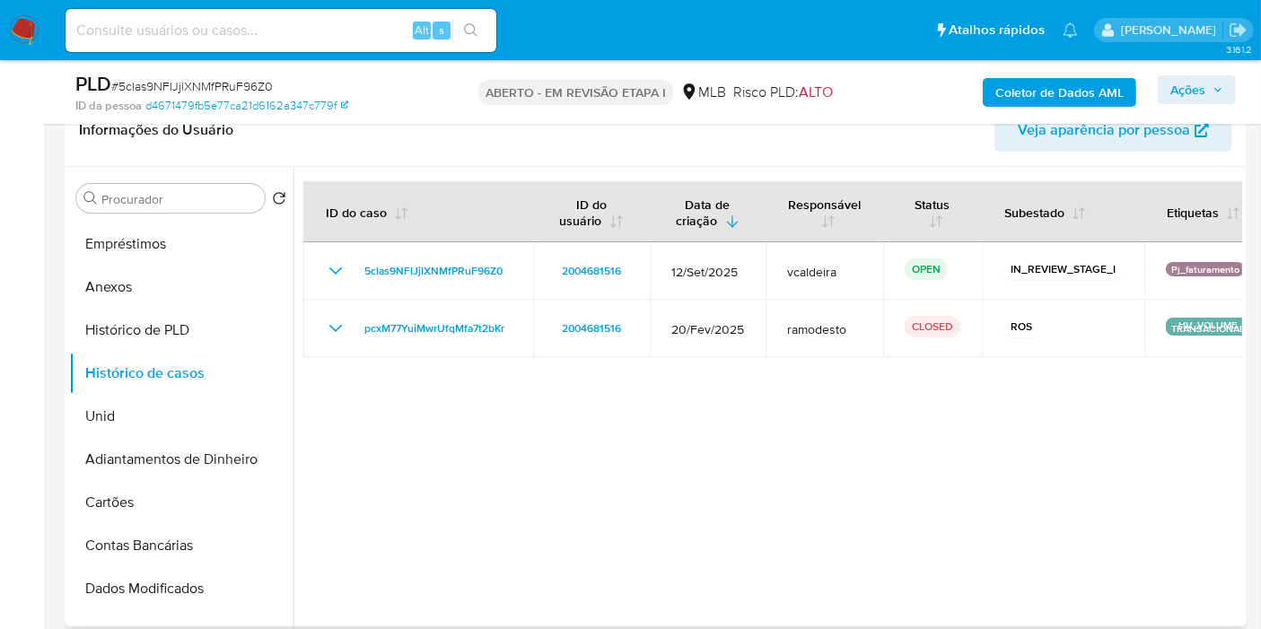
scroll to position [0, 0]
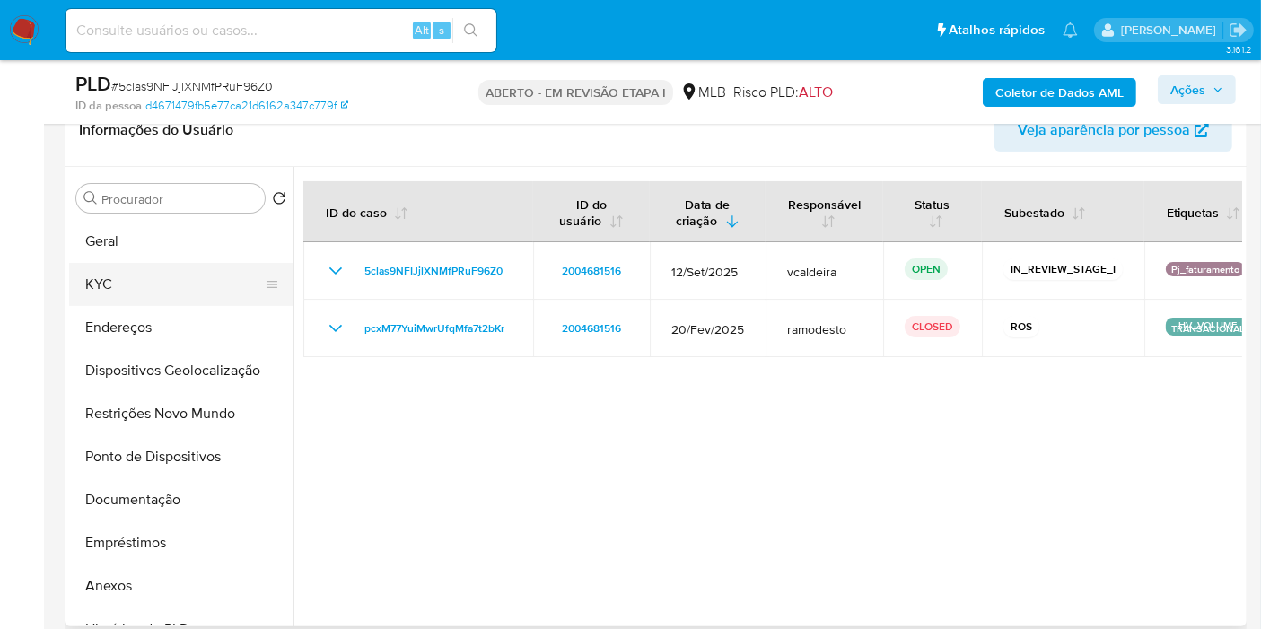
click at [114, 286] on button "KYC" at bounding box center [174, 284] width 210 height 43
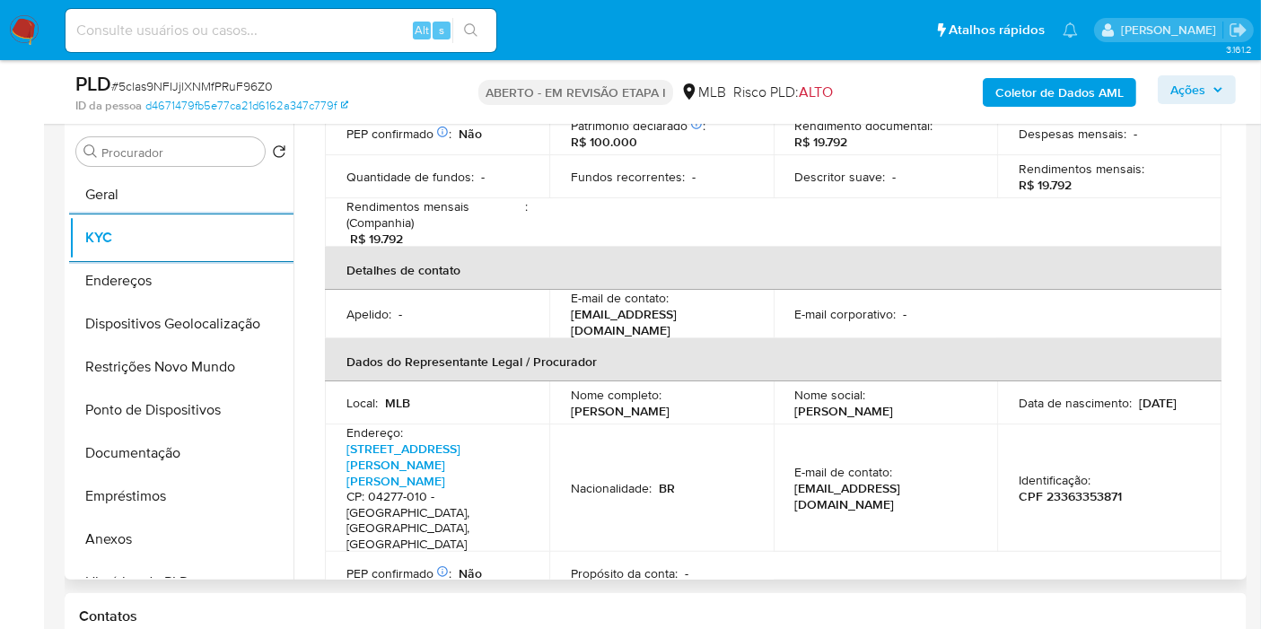
scroll to position [498, 0]
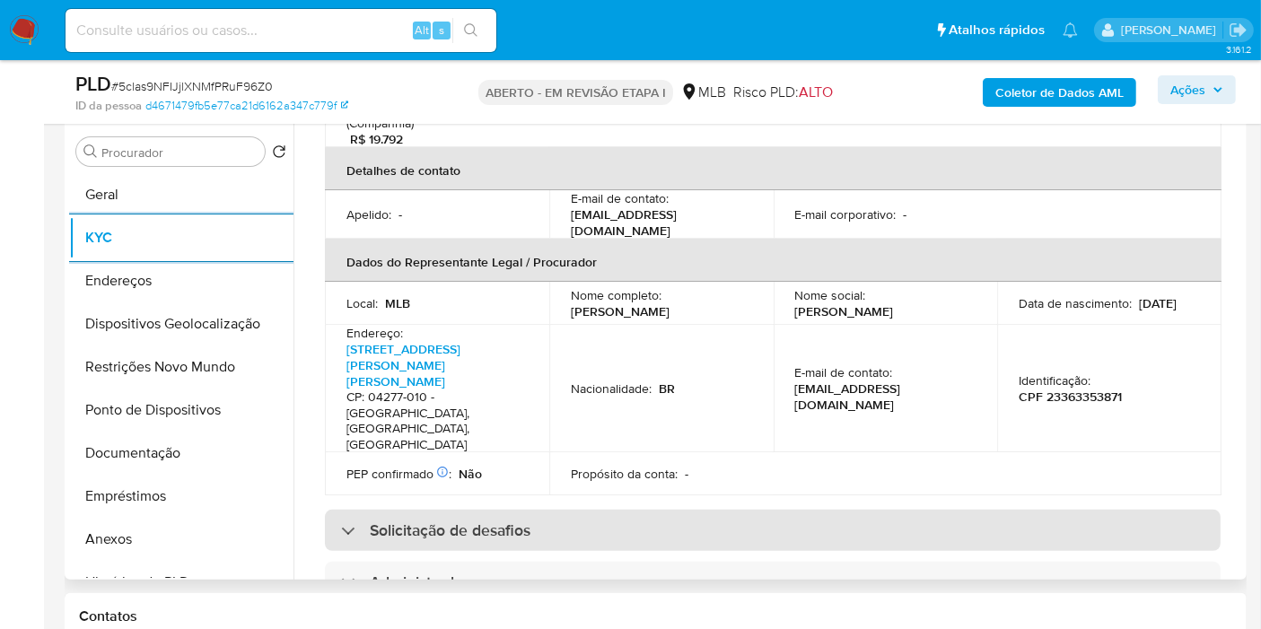
click at [452, 519] on font "Solicitação de desafios" at bounding box center [450, 530] width 161 height 23
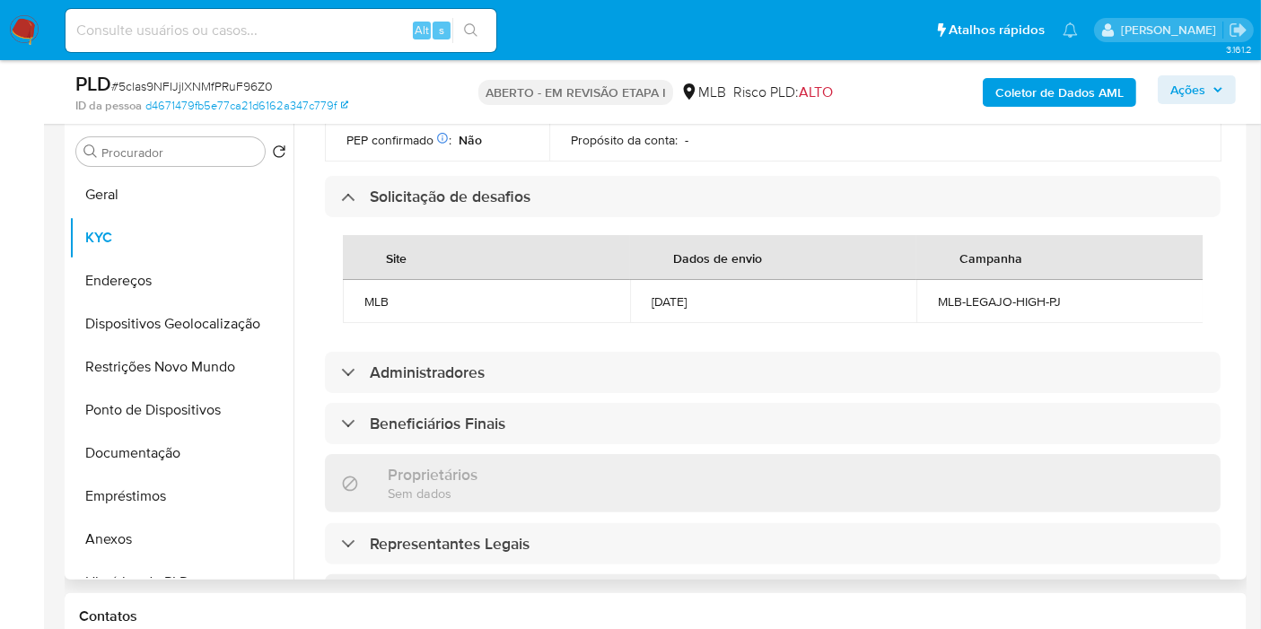
scroll to position [997, 0]
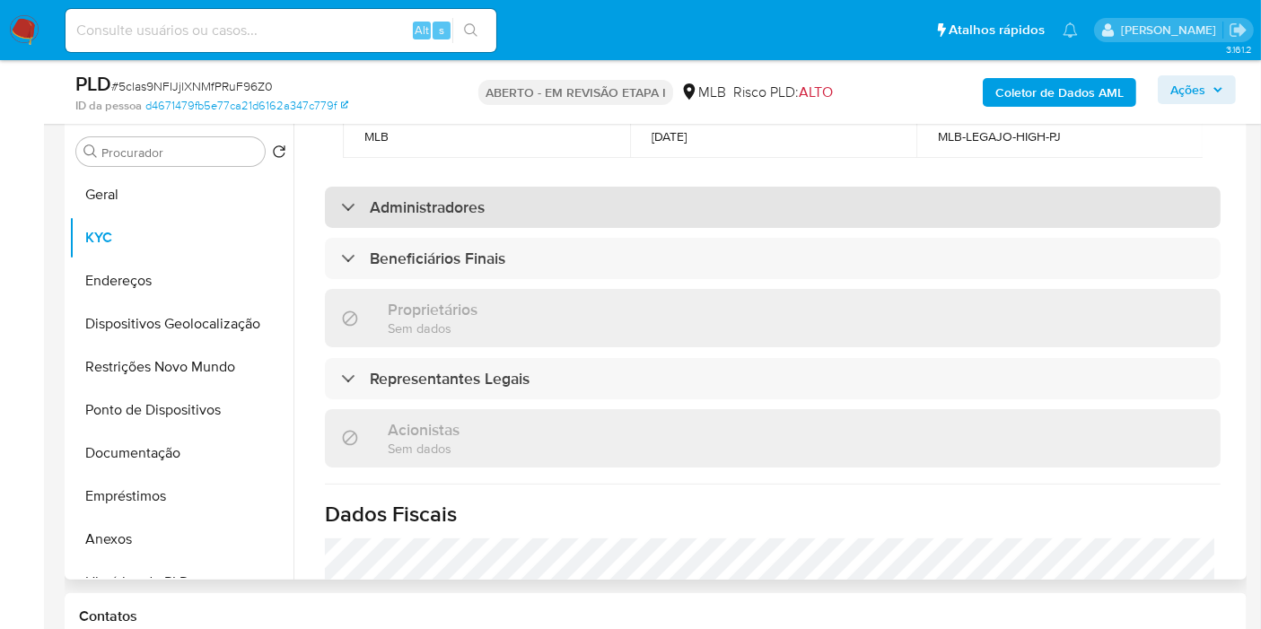
click at [416, 196] on font "Administradores" at bounding box center [427, 207] width 115 height 23
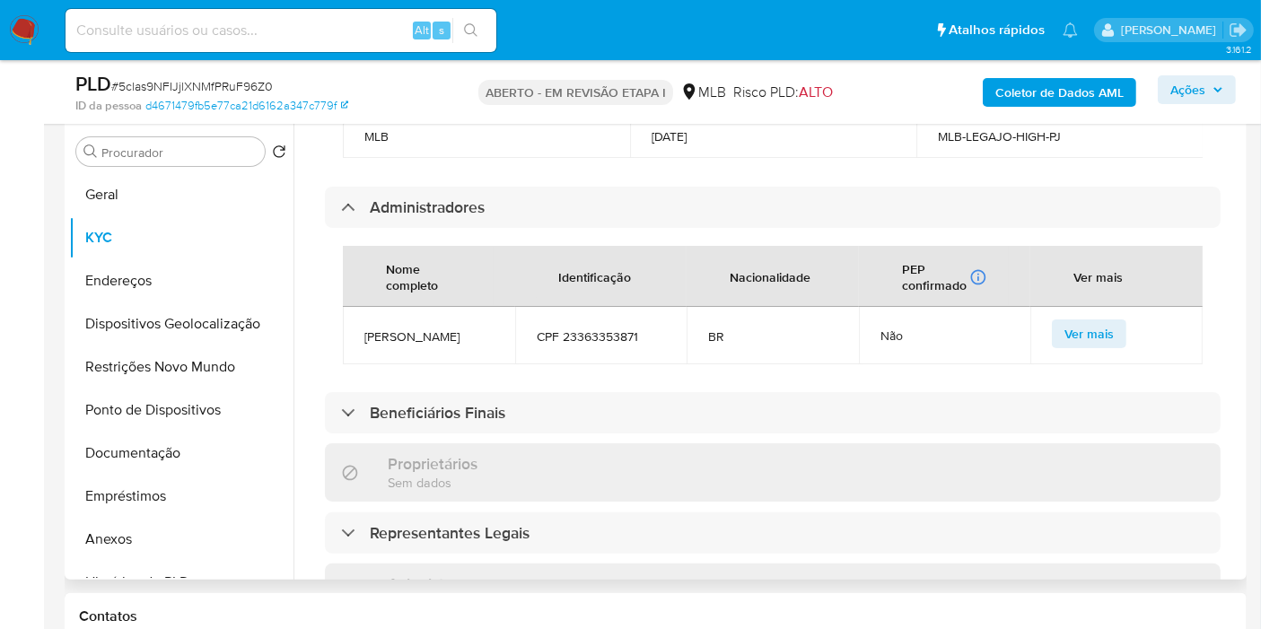
click at [397, 347] on div "Informações da empresa ID do usuário : 2004681516 Nome do comércio : COMERCIAL …" at bounding box center [773, 126] width 896 height 1837
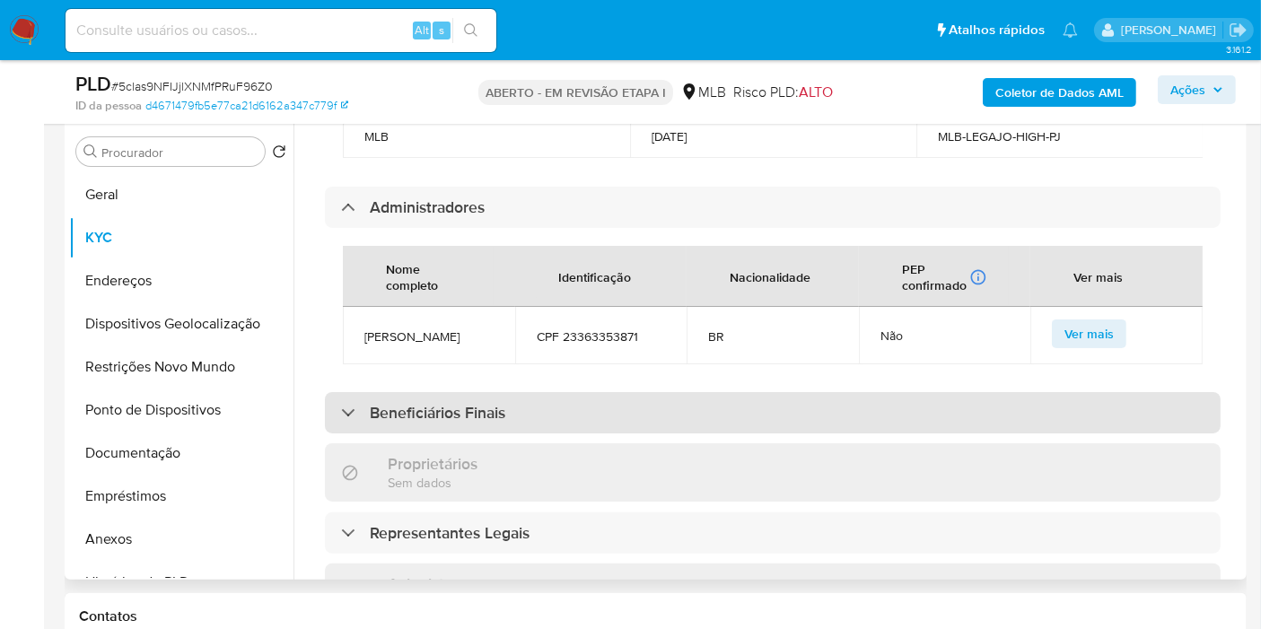
click at [397, 401] on font "Beneficiários Finais" at bounding box center [438, 412] width 136 height 23
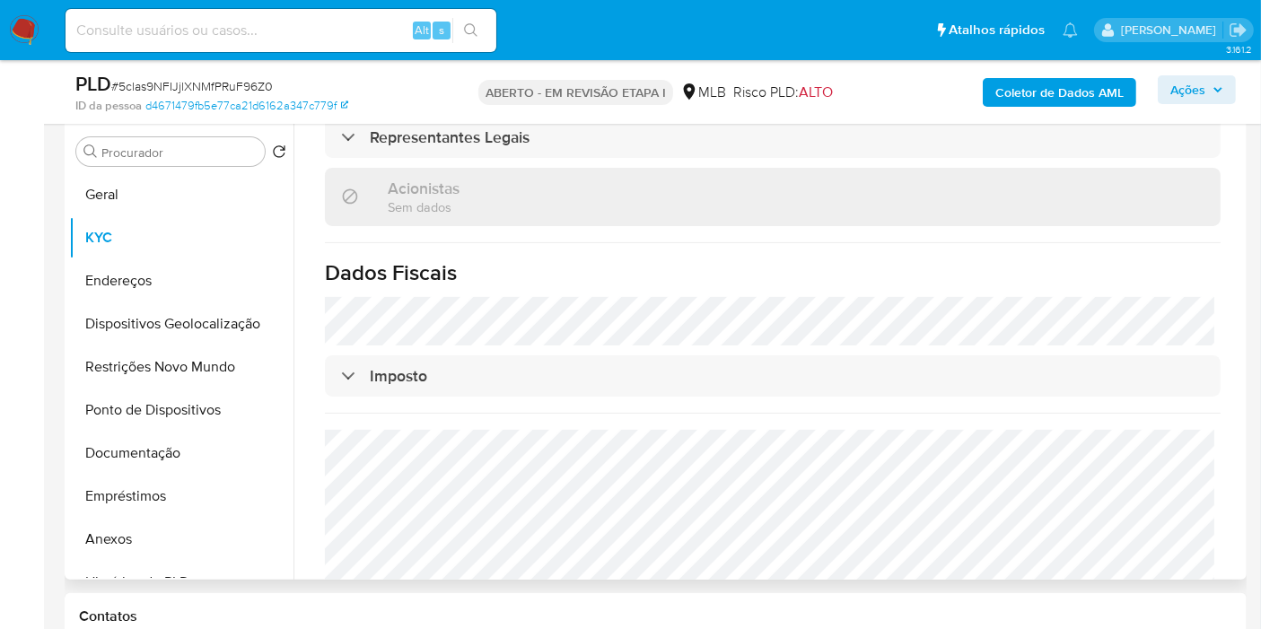
scroll to position [1364, 0]
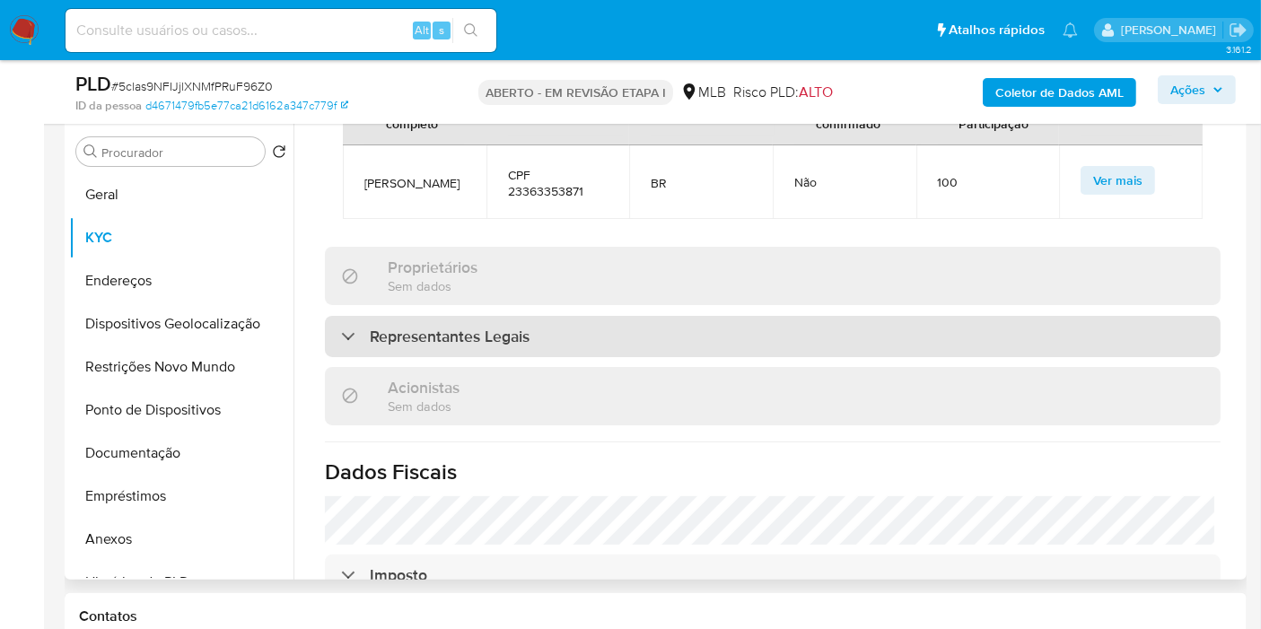
click at [430, 316] on div "Representantes Legais" at bounding box center [773, 336] width 896 height 41
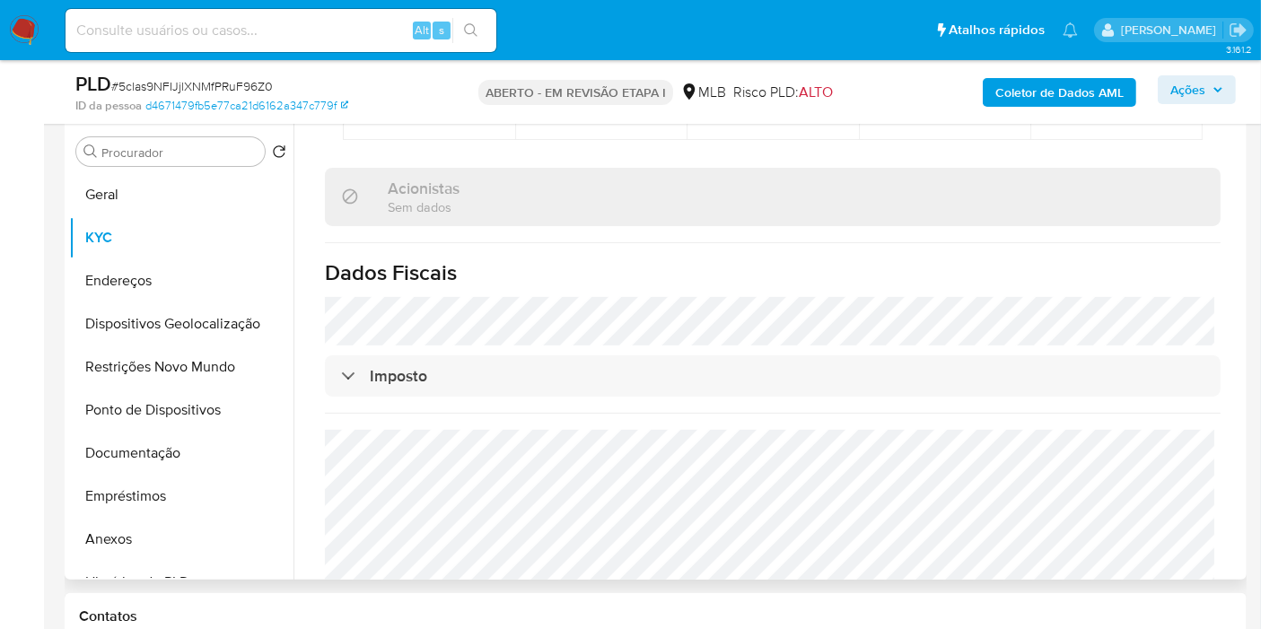
scroll to position [1718, 0]
click at [126, 273] on button "Endereços" at bounding box center [174, 280] width 210 height 43
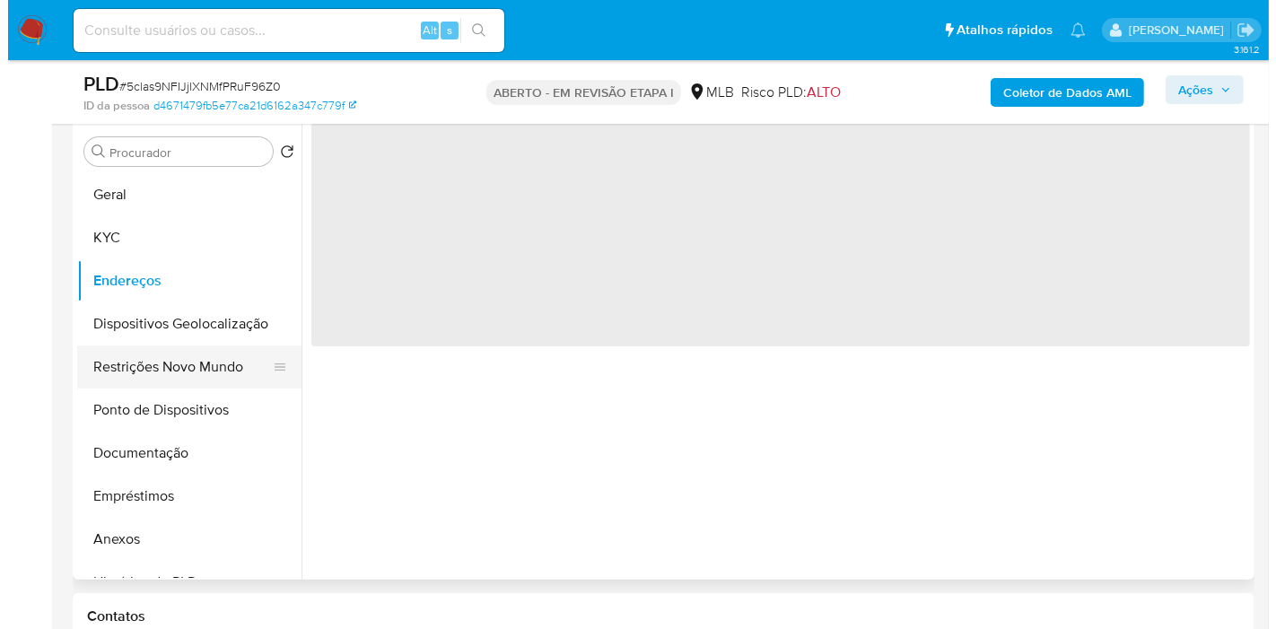
scroll to position [0, 0]
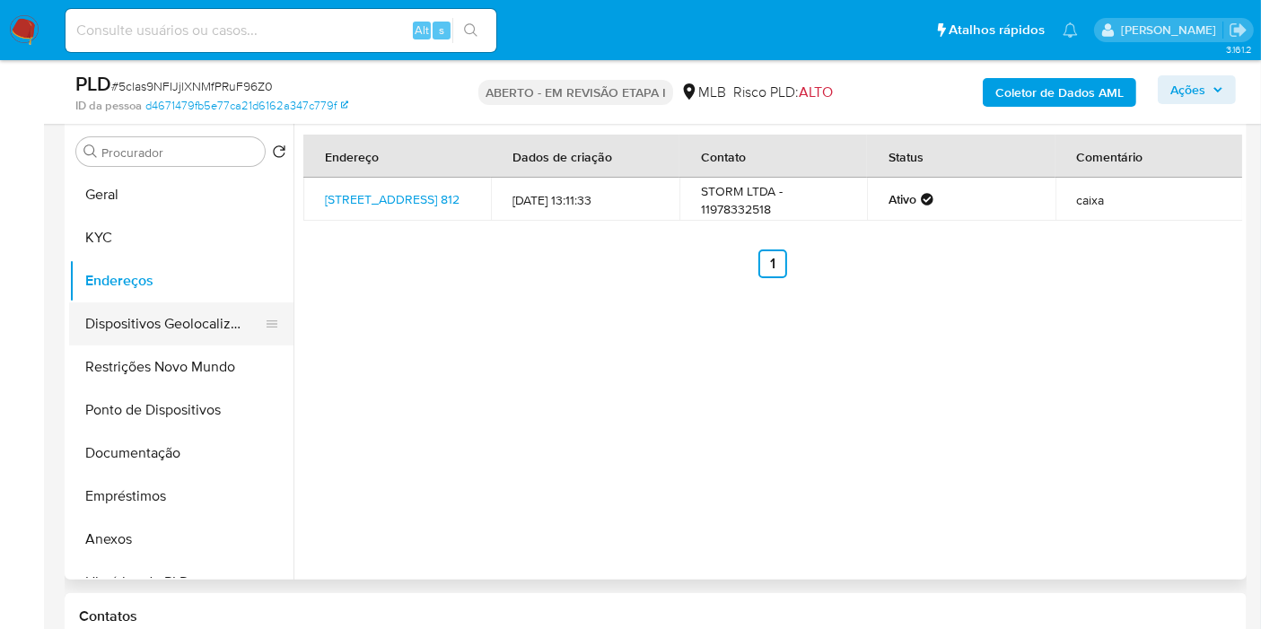
click at [120, 322] on button "Dispositivos Geolocalização" at bounding box center [174, 323] width 210 height 43
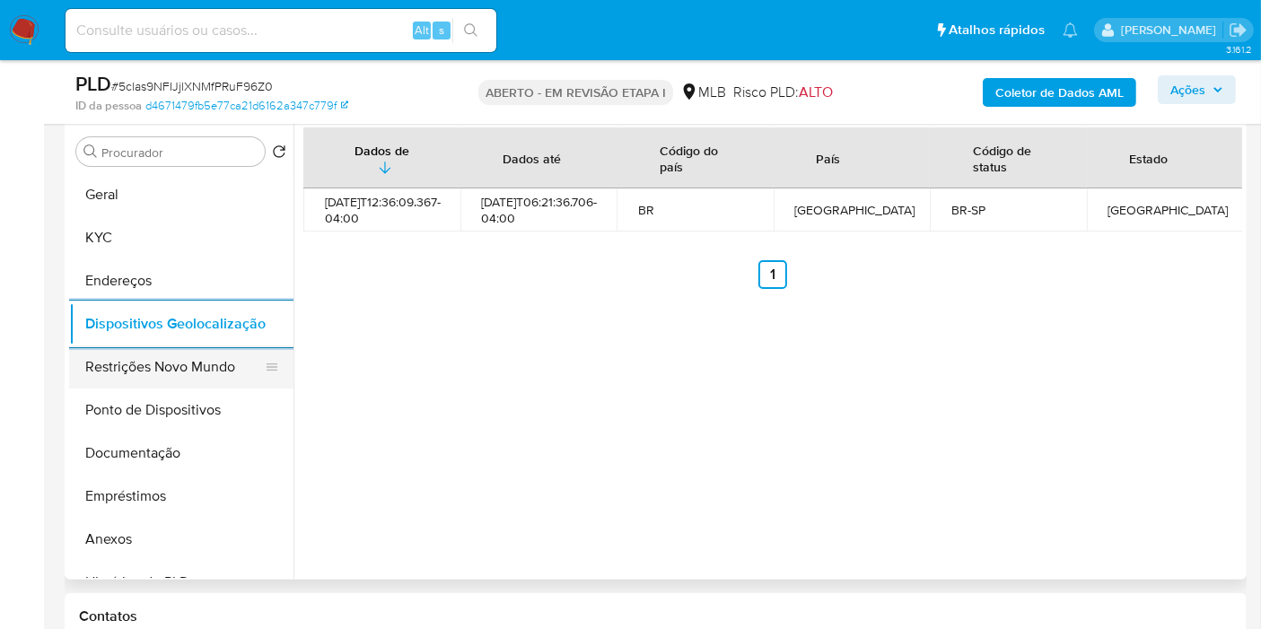
click at [170, 354] on button "Restrições Novo Mundo" at bounding box center [174, 367] width 210 height 43
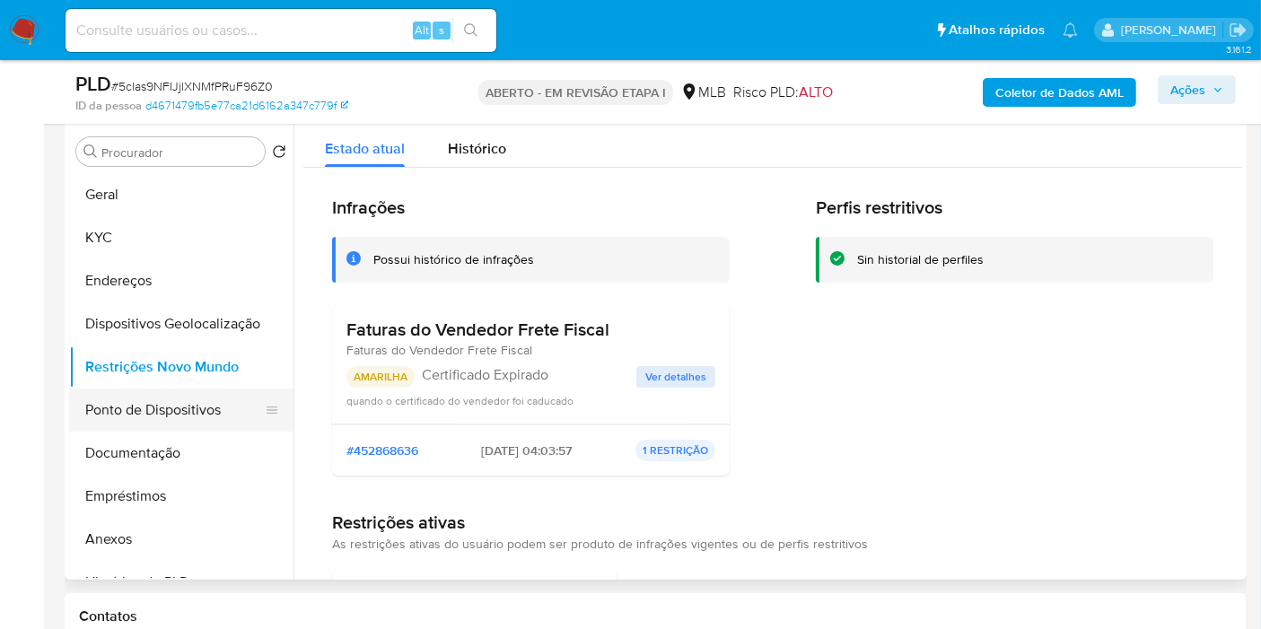
click at [162, 413] on button "Ponto de Dispositivos" at bounding box center [174, 410] width 210 height 43
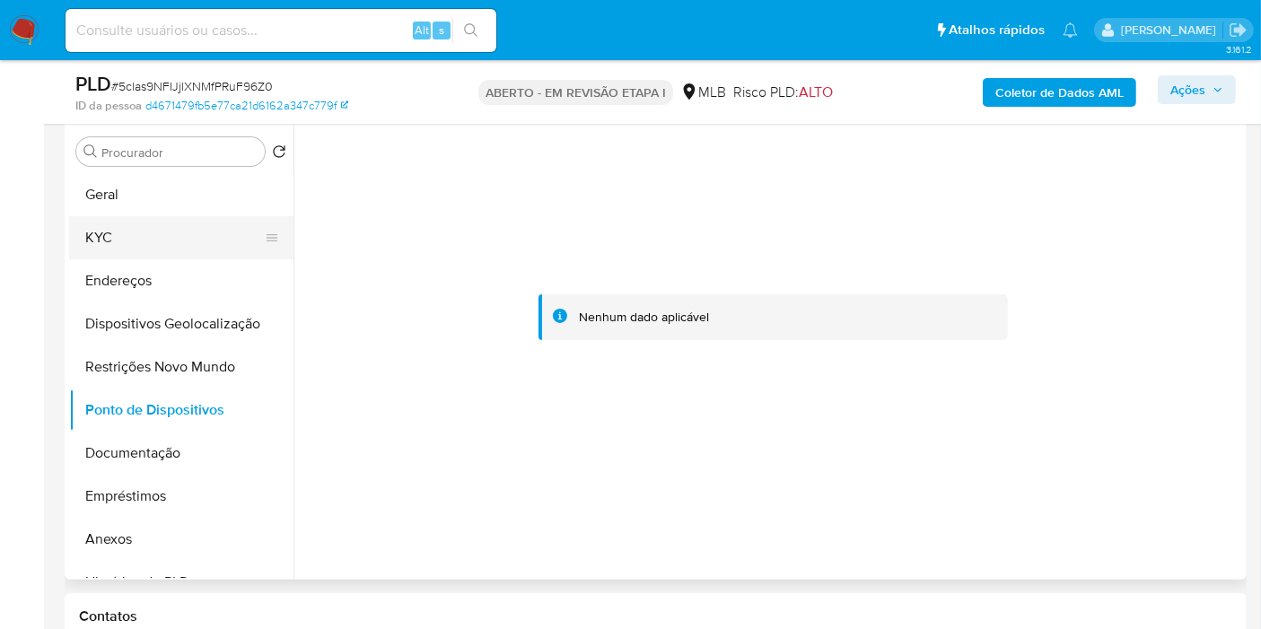
click at [100, 237] on button "KYC" at bounding box center [174, 237] width 210 height 43
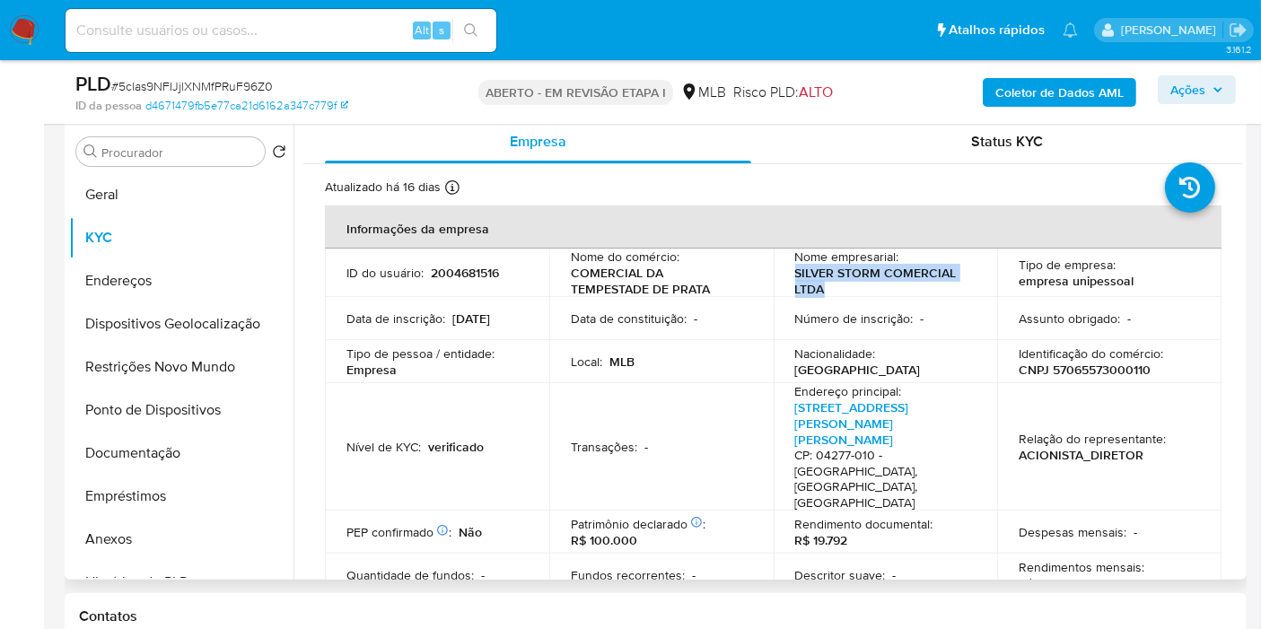
drag, startPoint x: 813, startPoint y: 288, endPoint x: 780, endPoint y: 274, distance: 36.2
click at [780, 274] on td "Nome empresarial : SILVER STORM COMERCIAL LTDA" at bounding box center [886, 273] width 224 height 48
copy font "SILVER STORM COMERCIAL LTDA"
click at [1025, 102] on font "Coletor de Dados AML" at bounding box center [1059, 92] width 128 height 29
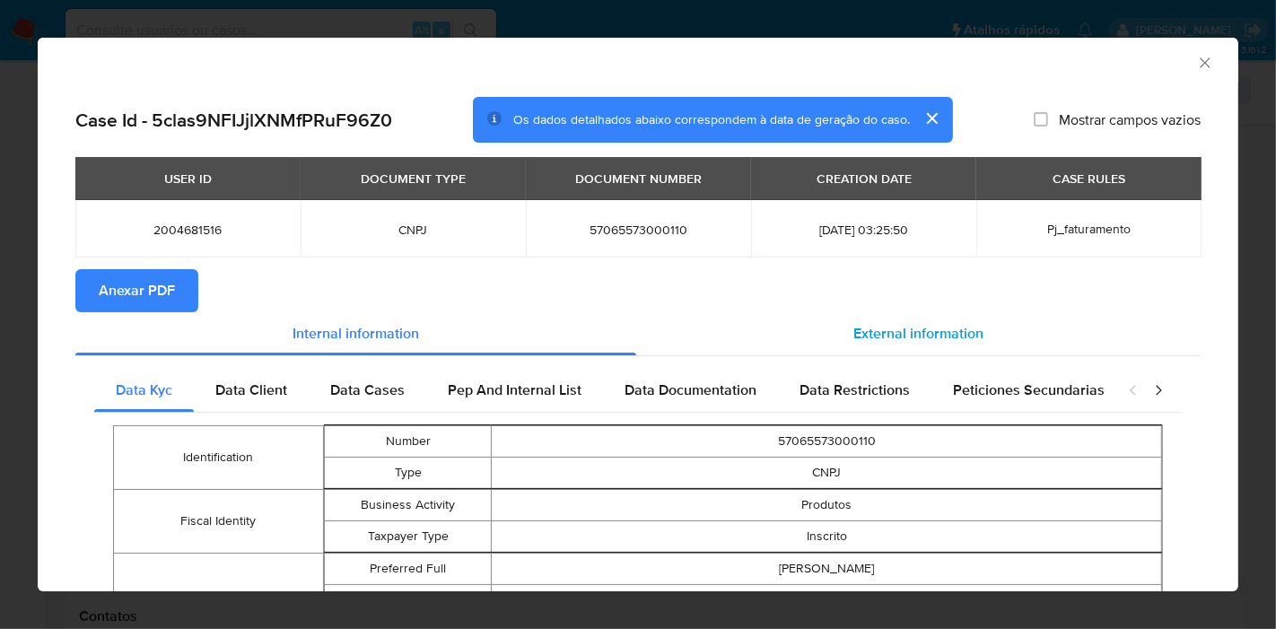
click at [916, 337] on span "External information" at bounding box center [919, 333] width 130 height 21
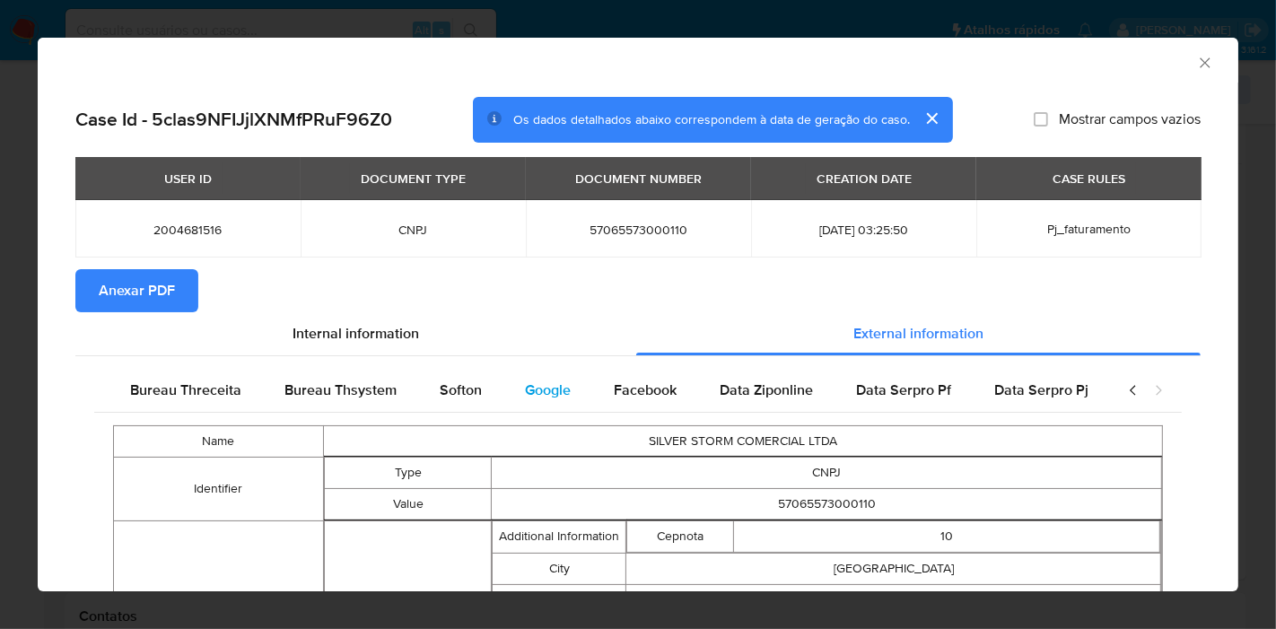
click at [533, 398] on span "Google" at bounding box center [548, 390] width 46 height 21
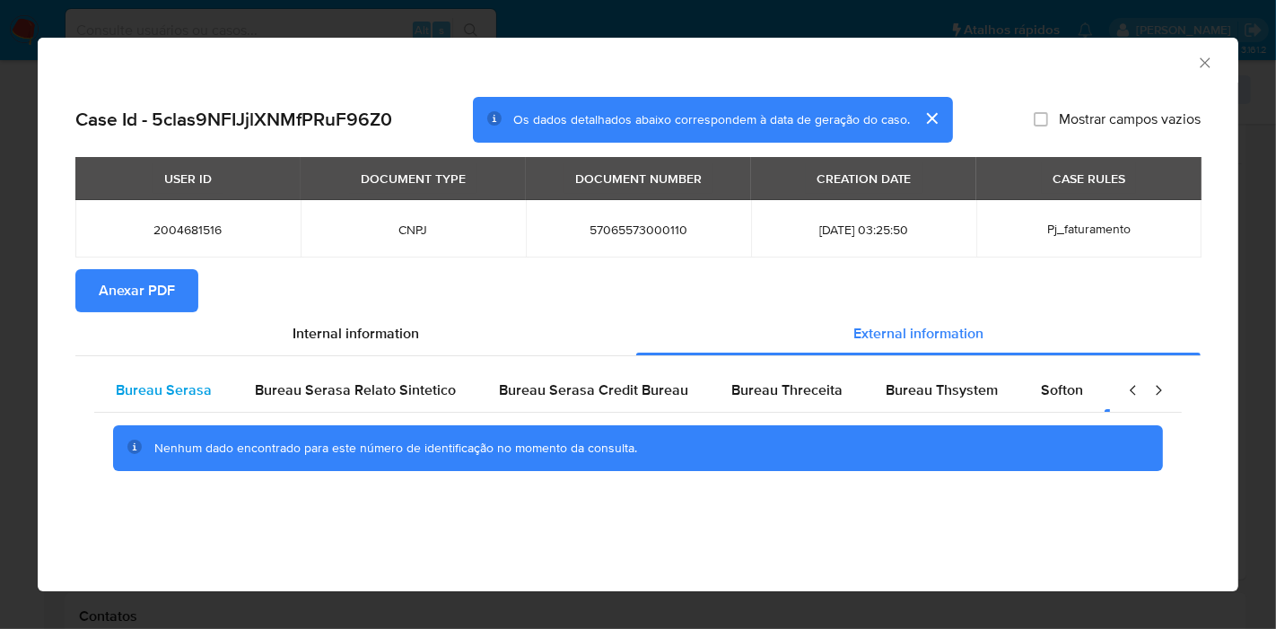
click at [197, 386] on span "Bureau Serasa" at bounding box center [164, 390] width 96 height 21
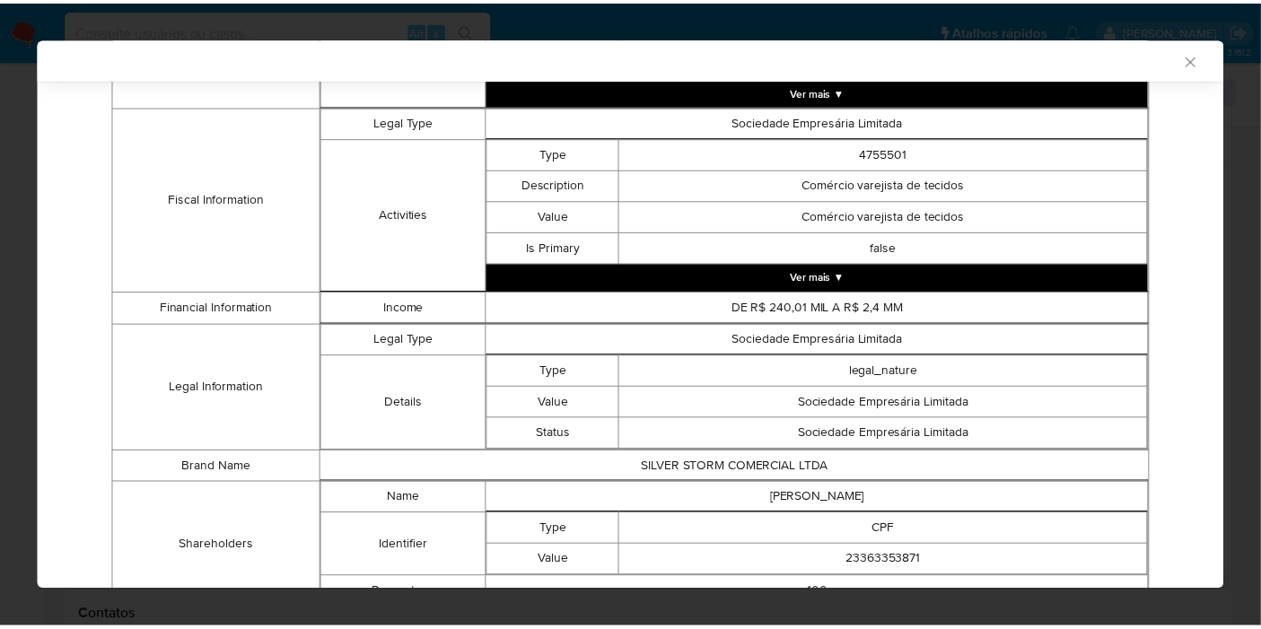
scroll to position [808, 0]
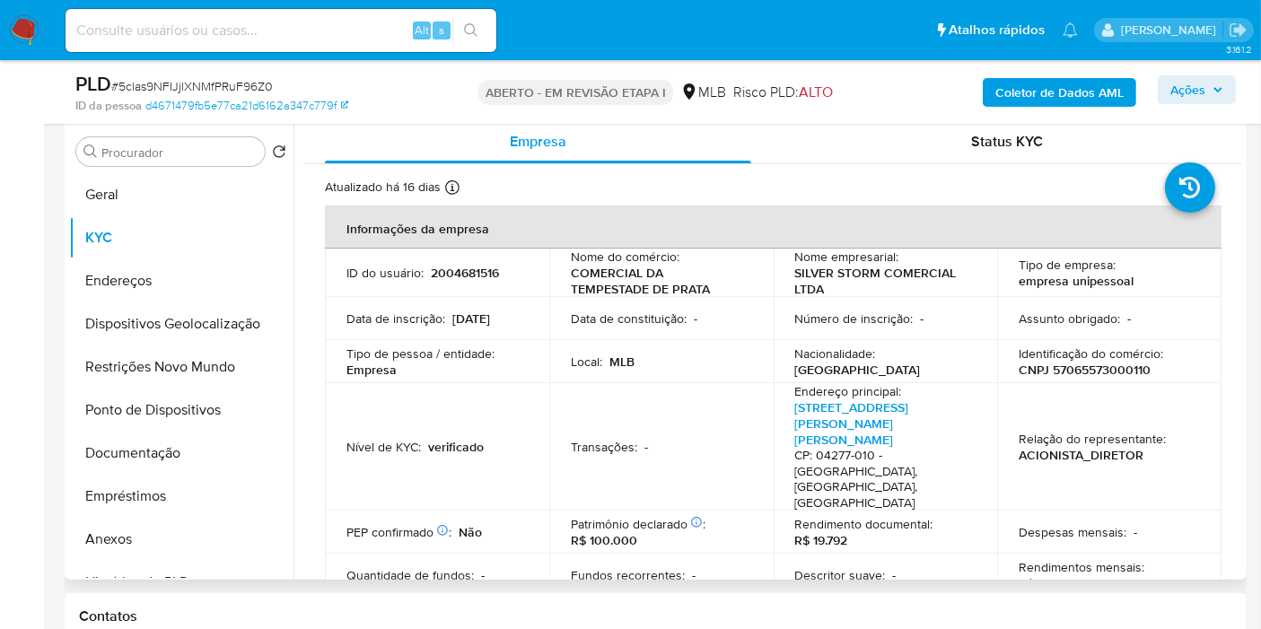
click at [1056, 369] on font "CNPJ 57065573000110" at bounding box center [1085, 370] width 132 height 18
copy font "57065573000110"
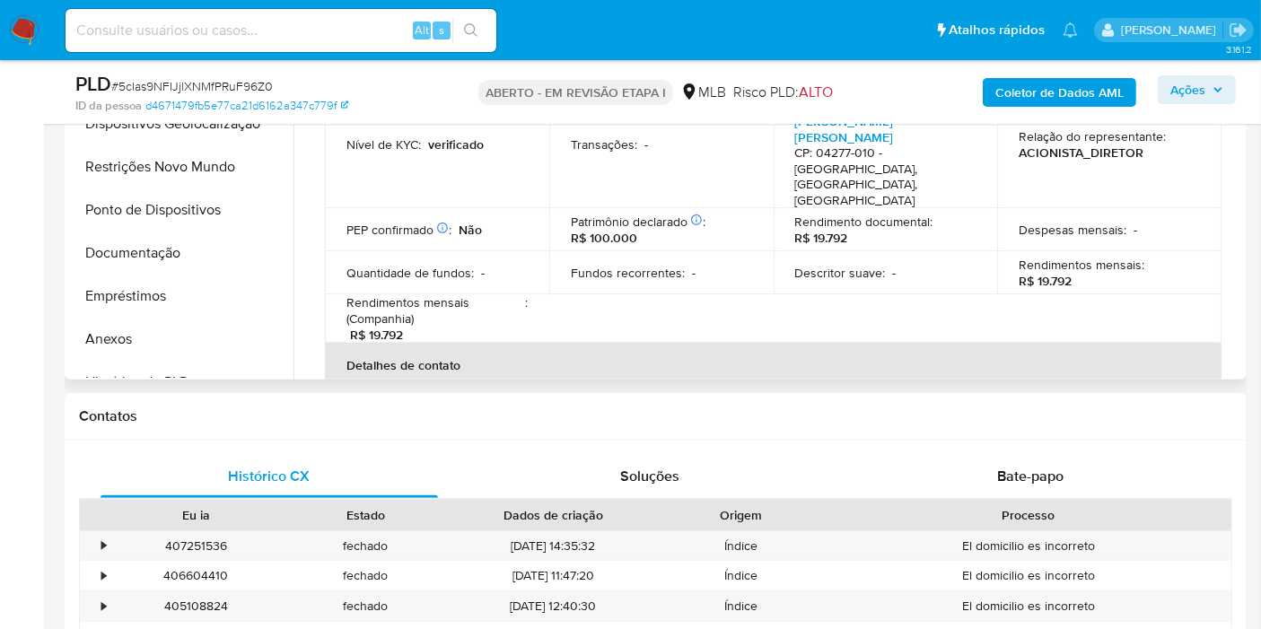
scroll to position [0, 0]
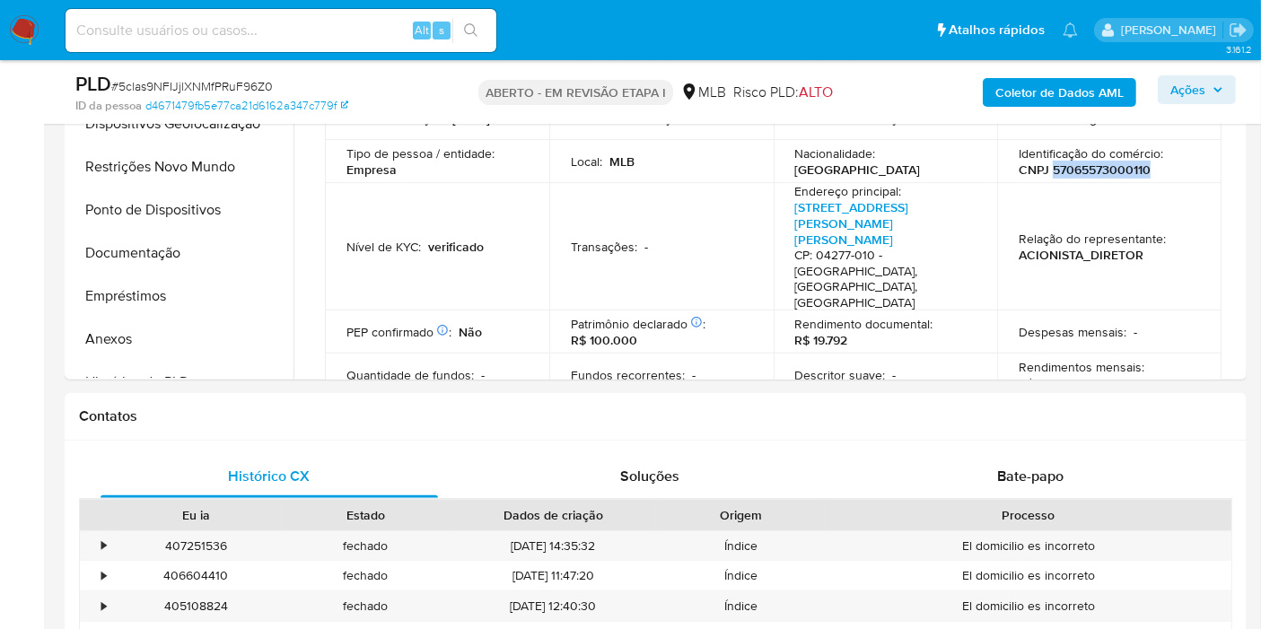
copy font "57065573000110"
drag, startPoint x: 1210, startPoint y: 90, endPoint x: 1149, endPoint y: 103, distance: 62.5
click at [1210, 88] on span "Ações" at bounding box center [1196, 89] width 53 height 25
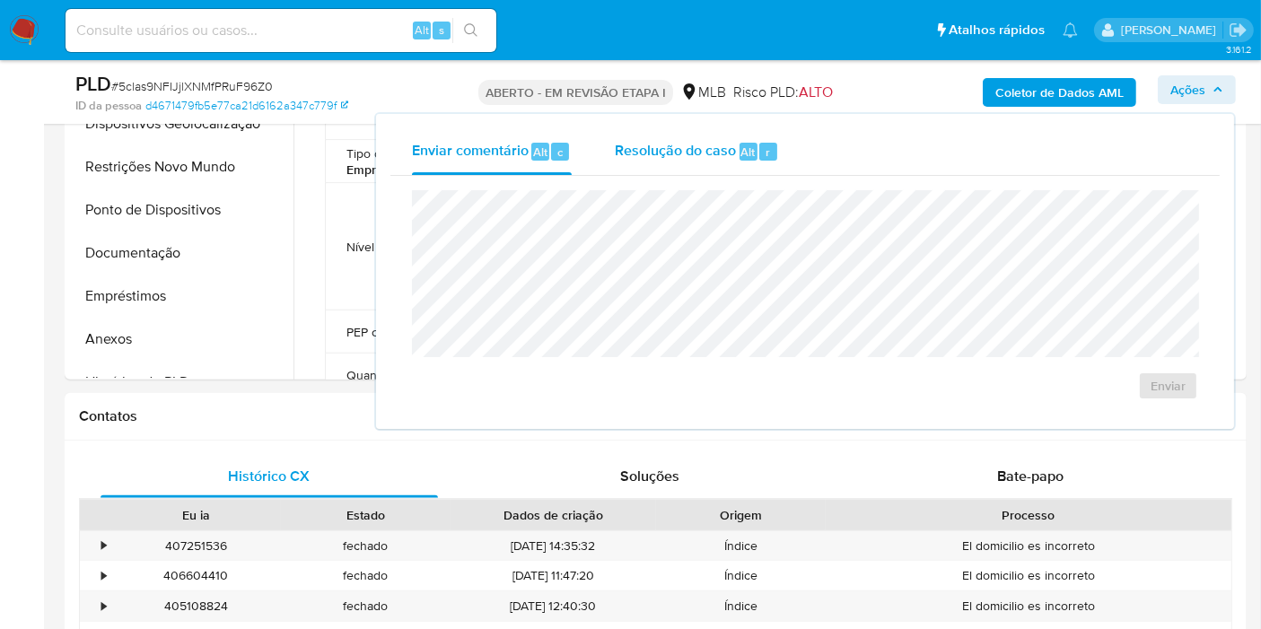
click at [710, 156] on font "Resolução do caso" at bounding box center [675, 151] width 121 height 21
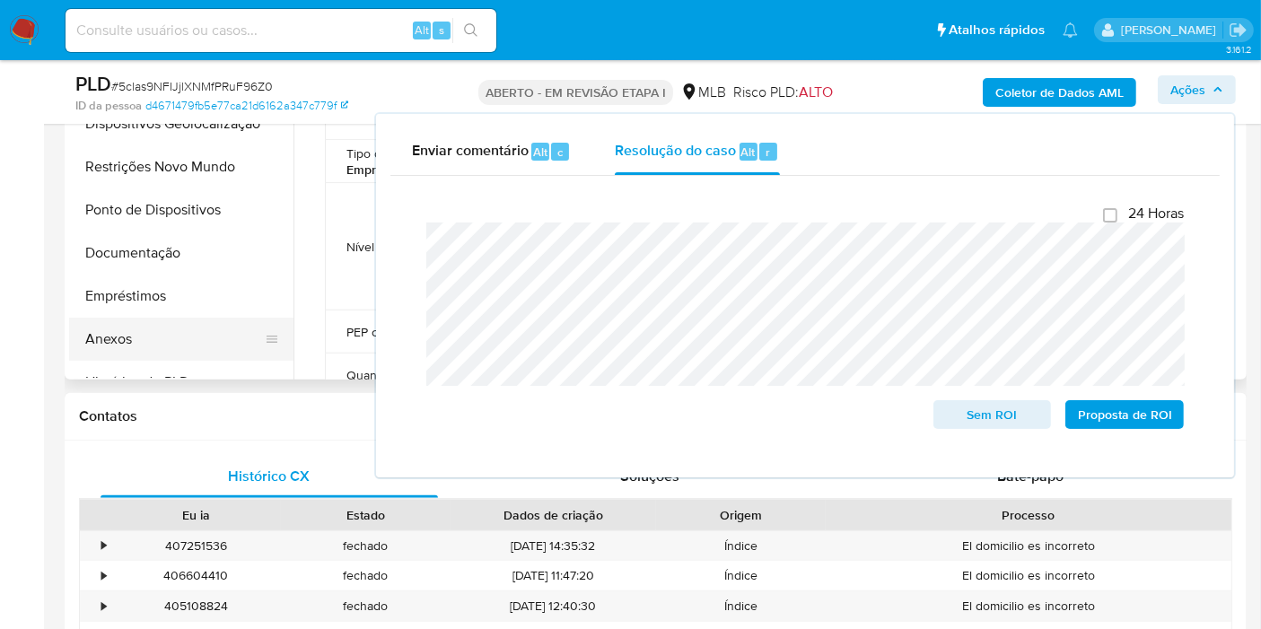
click at [130, 330] on button "Anexos" at bounding box center [174, 339] width 210 height 43
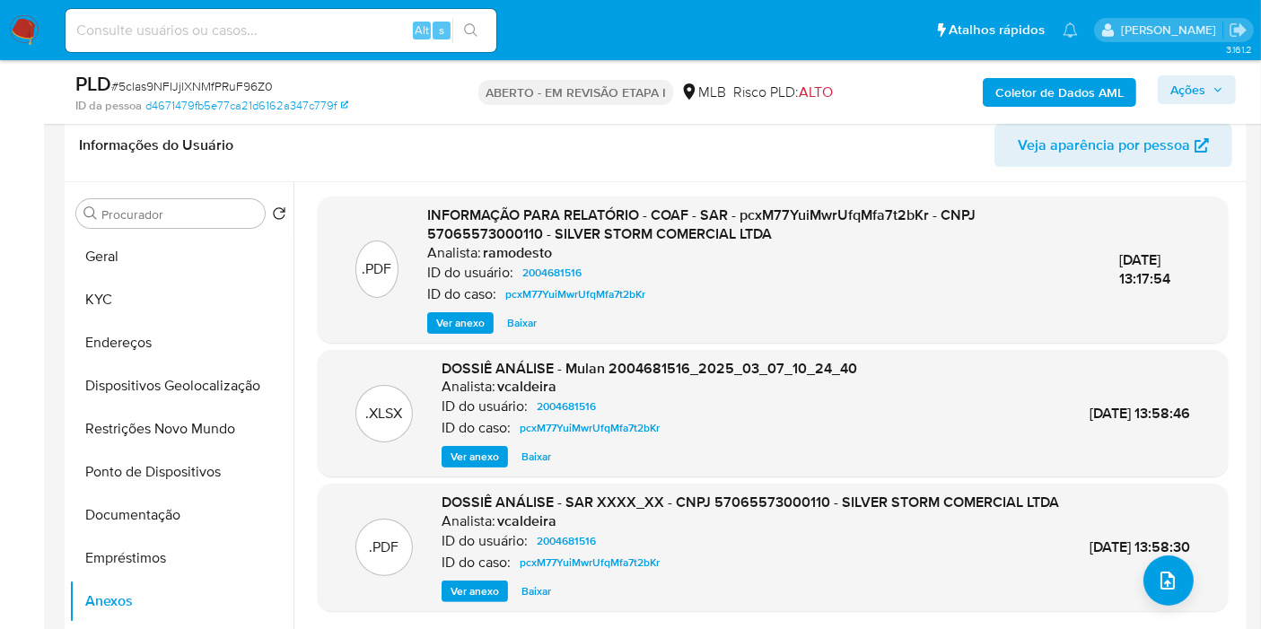
scroll to position [246, 0]
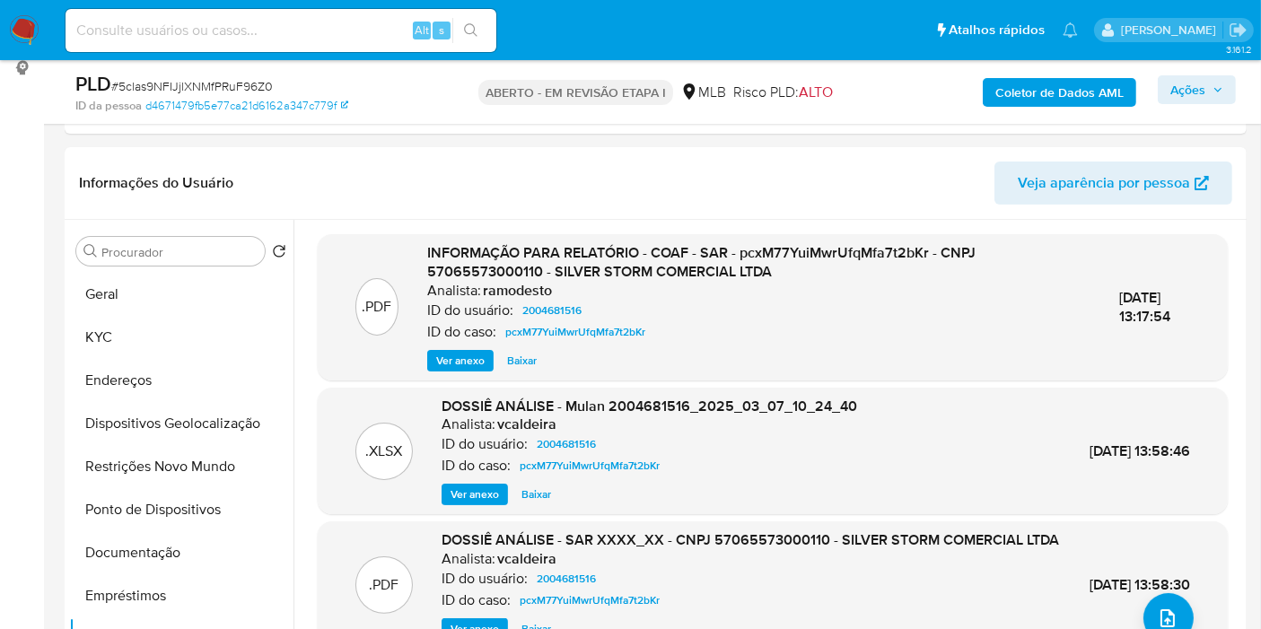
click at [1087, 93] on font "Coletor de Dados AML" at bounding box center [1059, 92] width 128 height 29
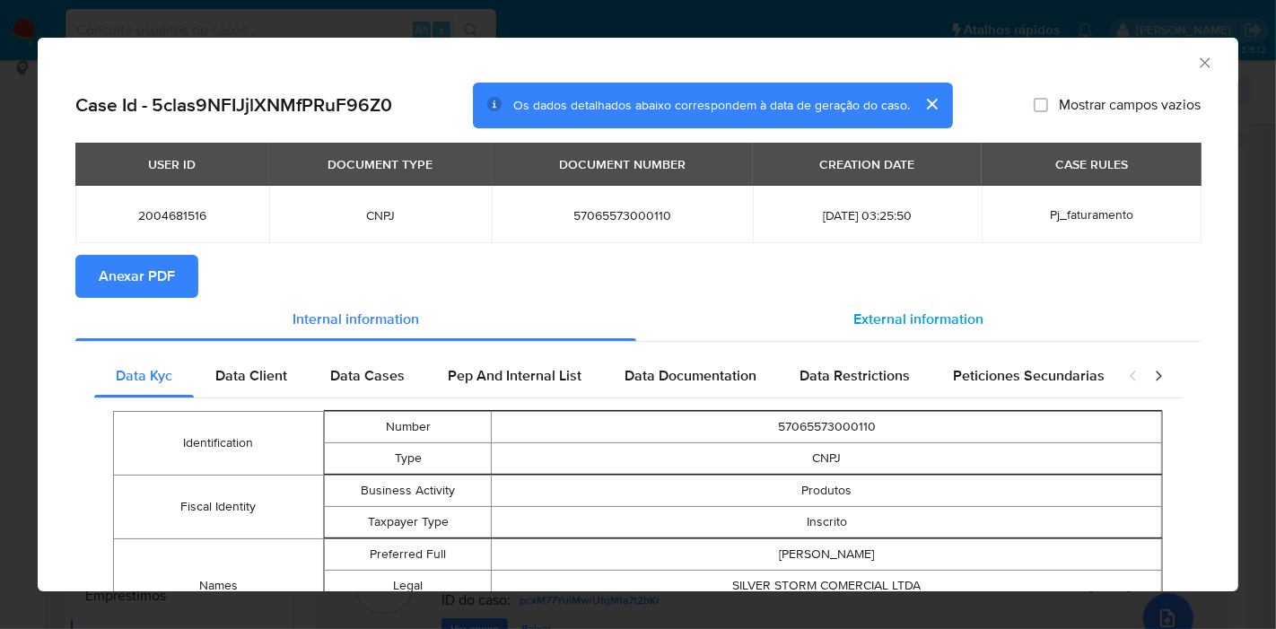
click at [881, 324] on span "External information" at bounding box center [919, 319] width 130 height 21
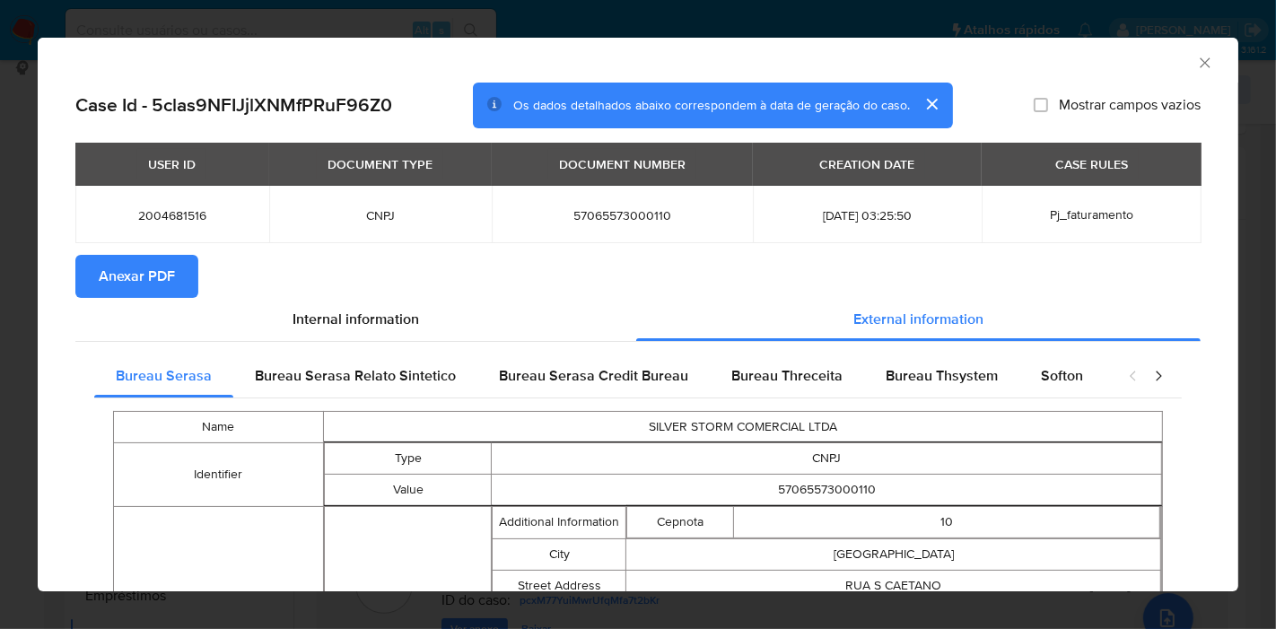
click at [178, 281] on button "Anexar PDF" at bounding box center [136, 276] width 123 height 43
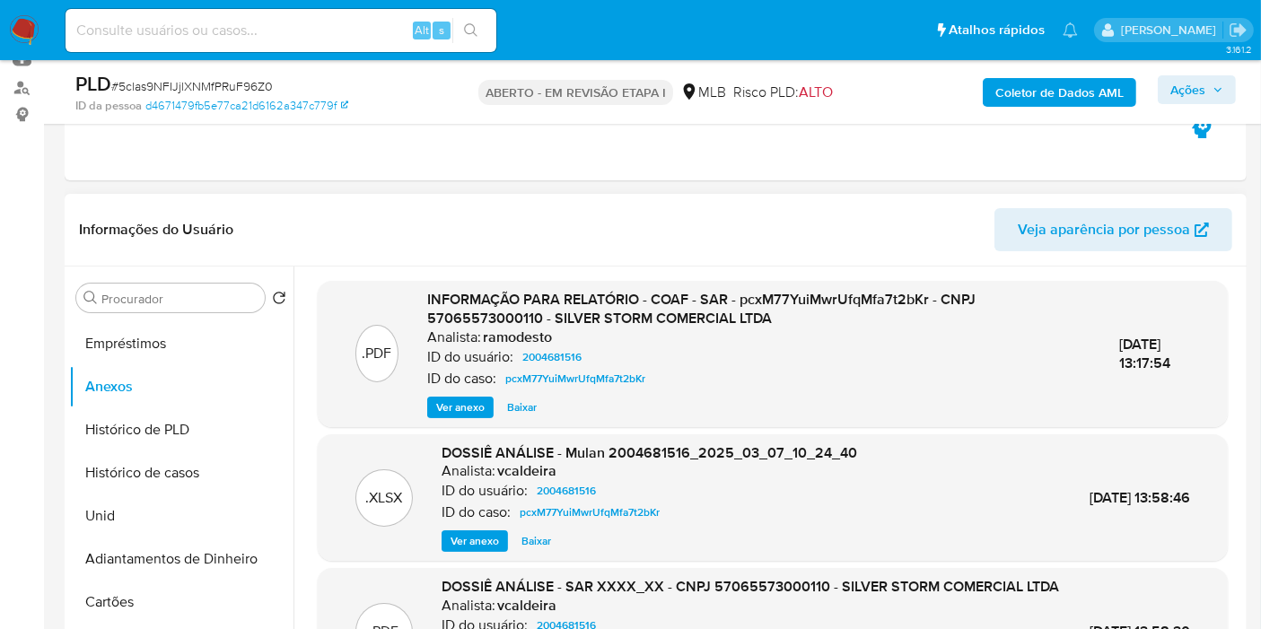
scroll to position [299, 0]
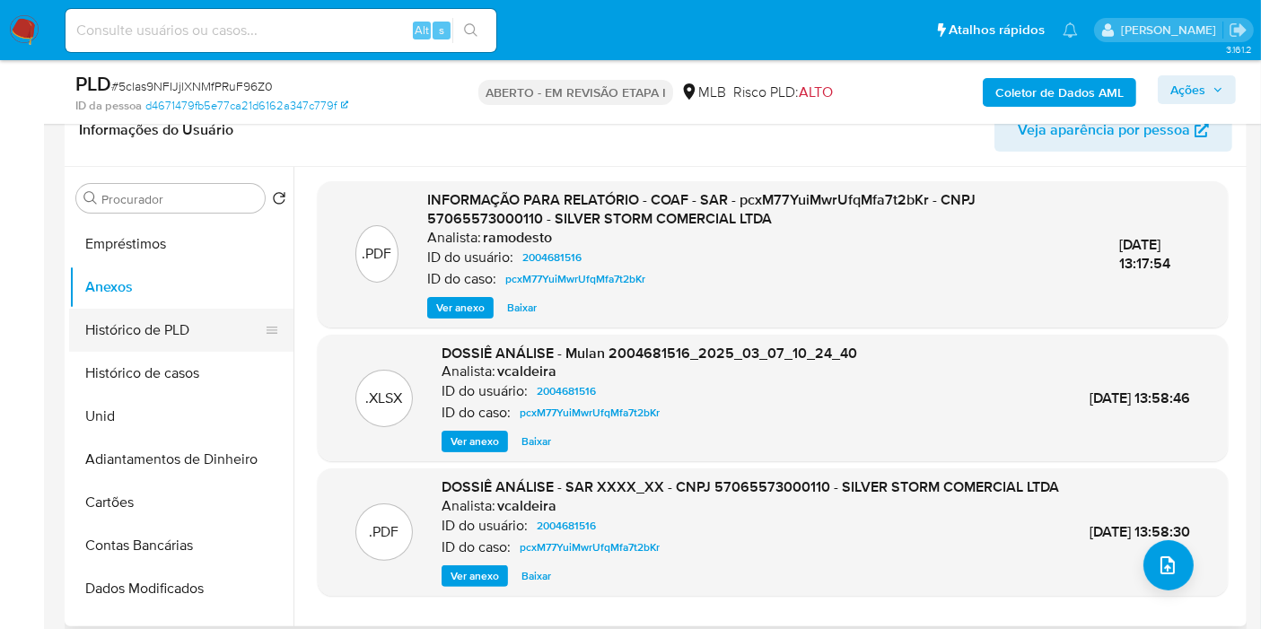
click at [123, 337] on button "Histórico de PLD" at bounding box center [174, 330] width 210 height 43
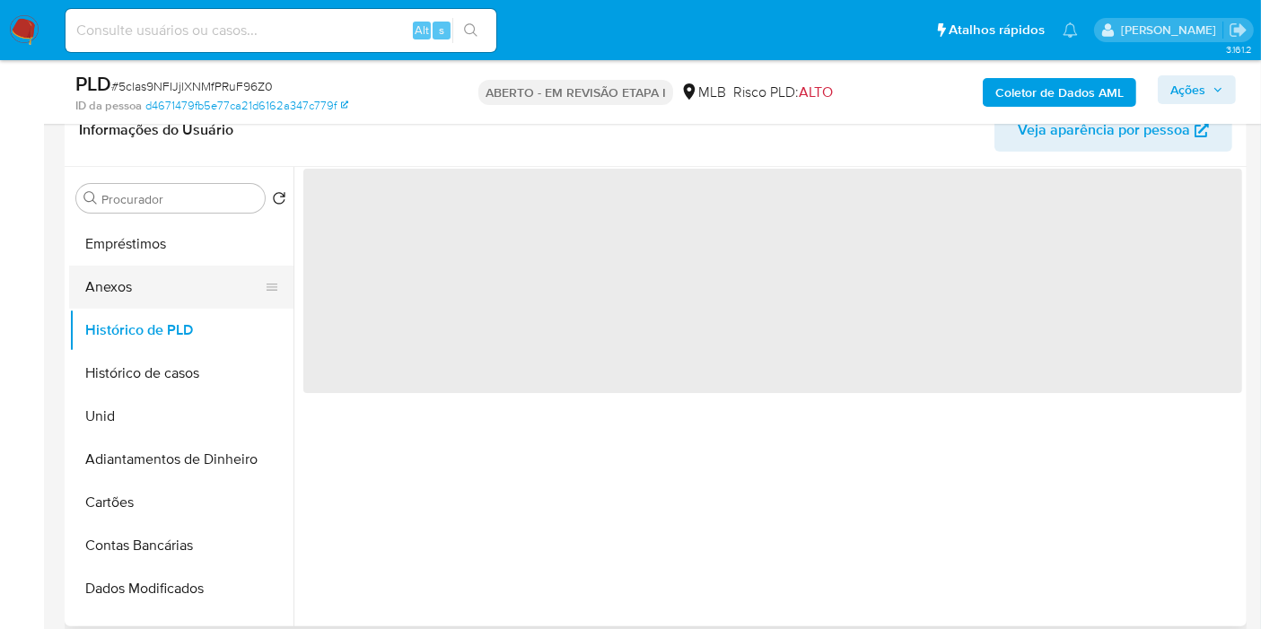
scroll to position [0, 0]
click at [118, 283] on button "Anexos" at bounding box center [174, 287] width 210 height 43
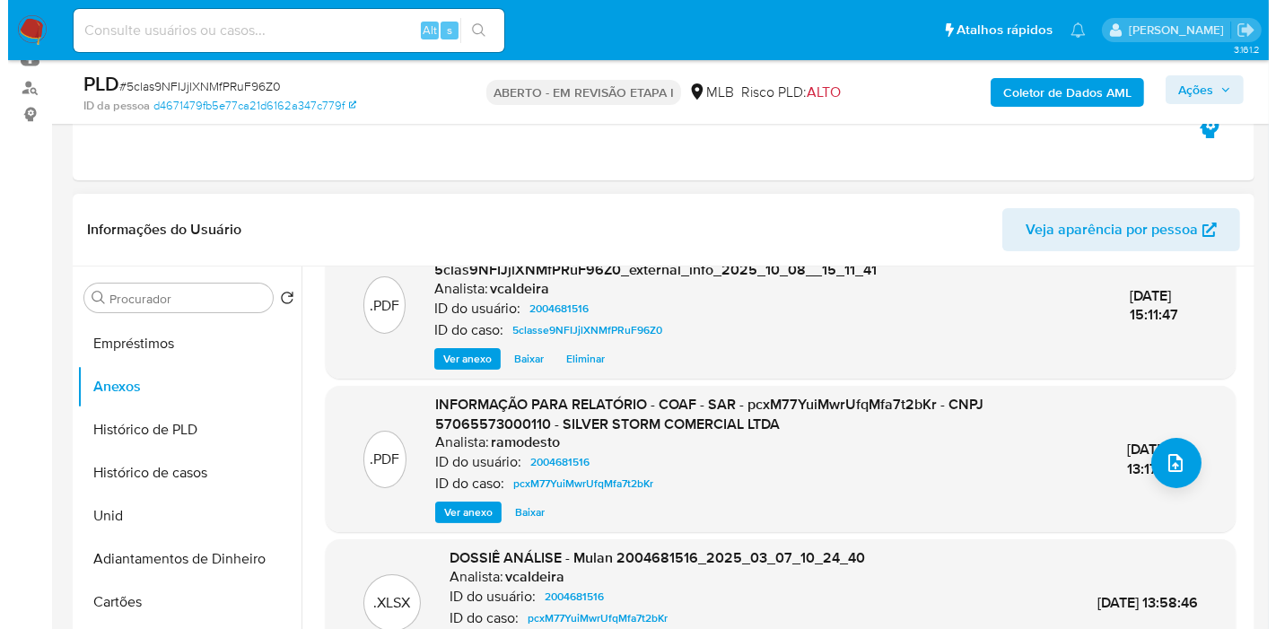
scroll to position [209, 0]
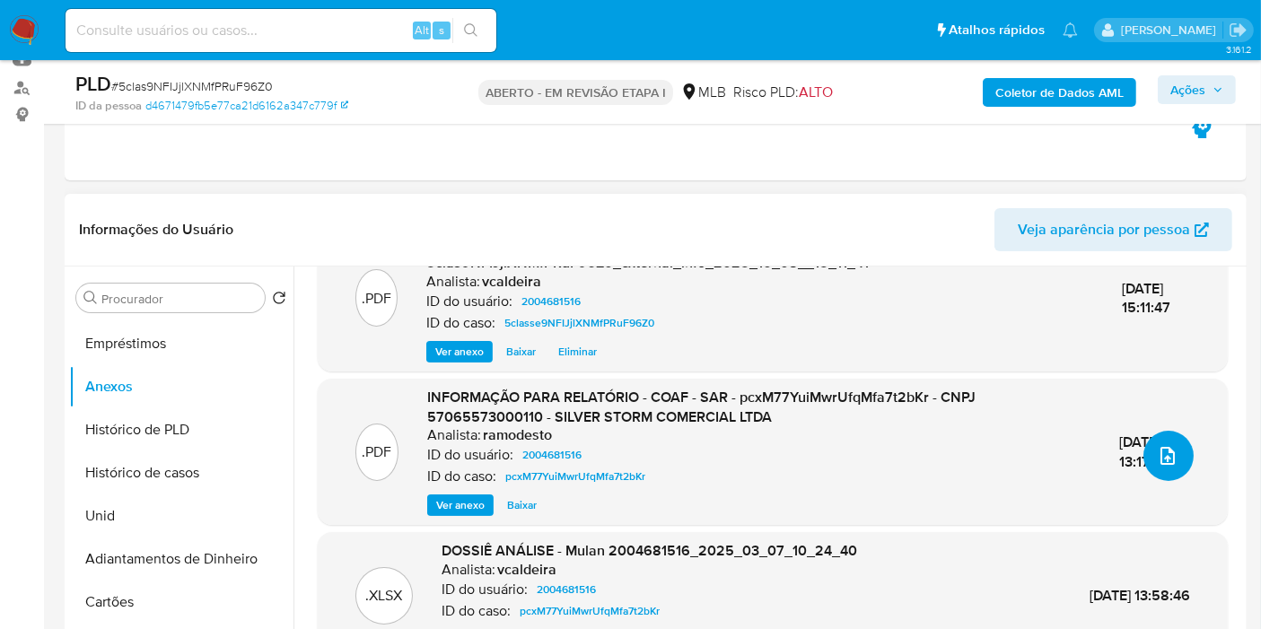
click at [1157, 452] on icon "upload de arquivo" at bounding box center [1168, 456] width 22 height 22
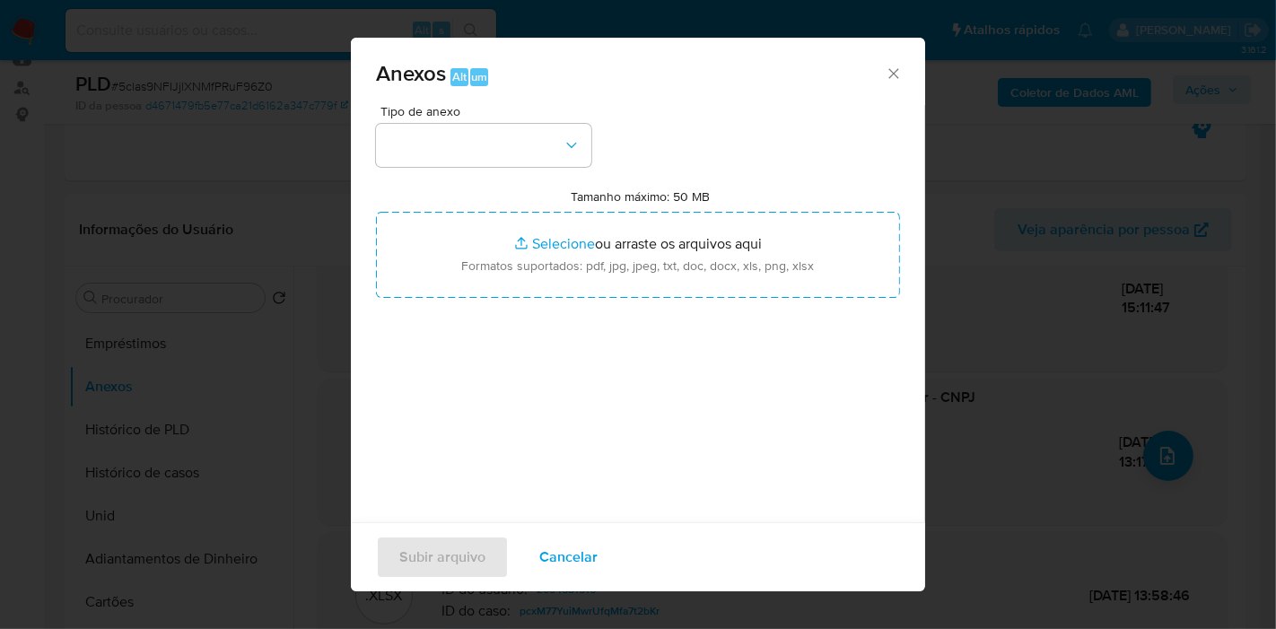
click at [489, 121] on div "Tipo de anexo" at bounding box center [483, 136] width 215 height 62
click at [486, 137] on button "button" at bounding box center [483, 145] width 215 height 43
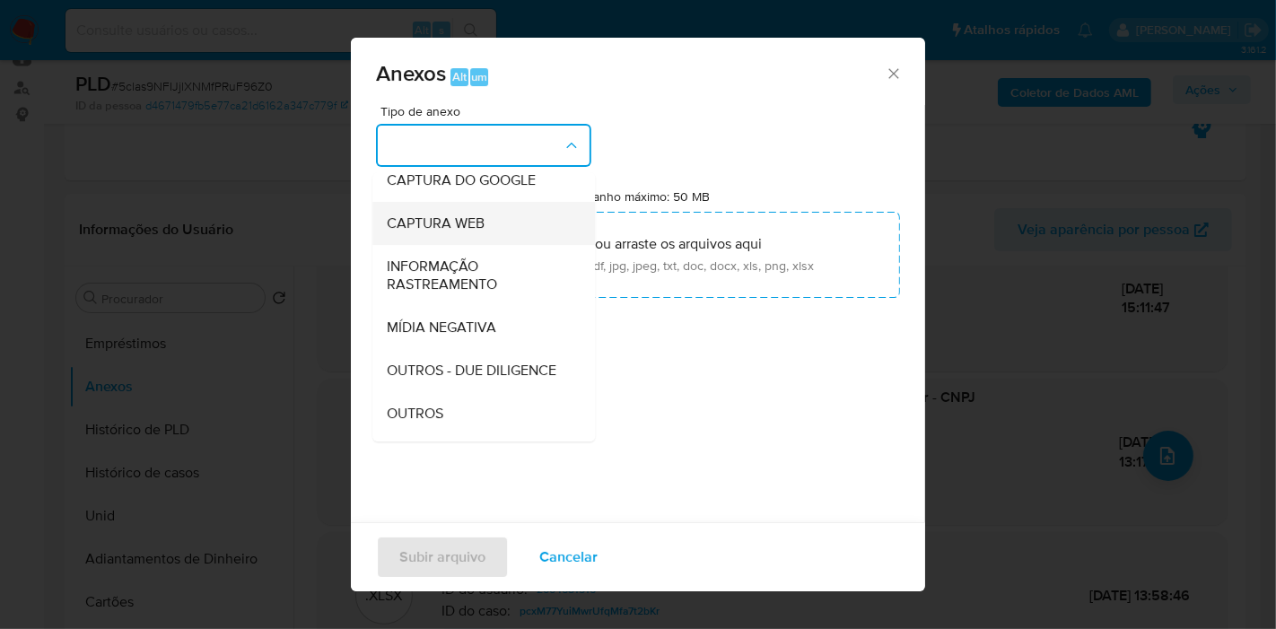
scroll to position [199, 0]
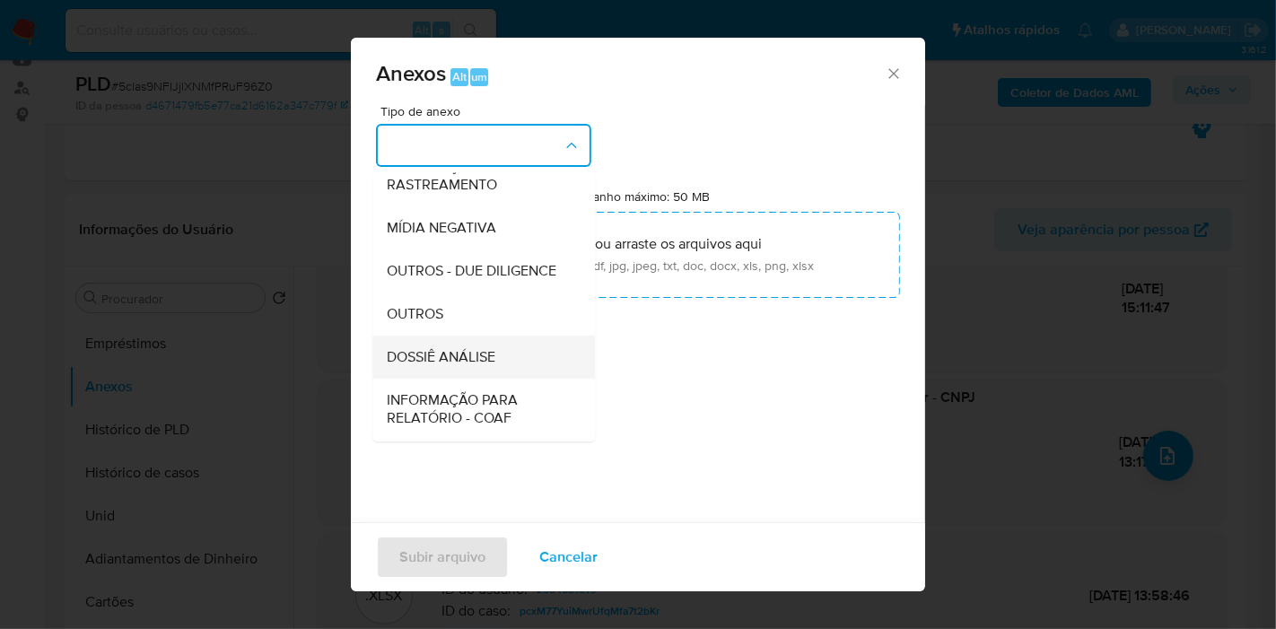
click at [484, 367] on font "DOSSIÊ ANÁLISE" at bounding box center [441, 356] width 109 height 21
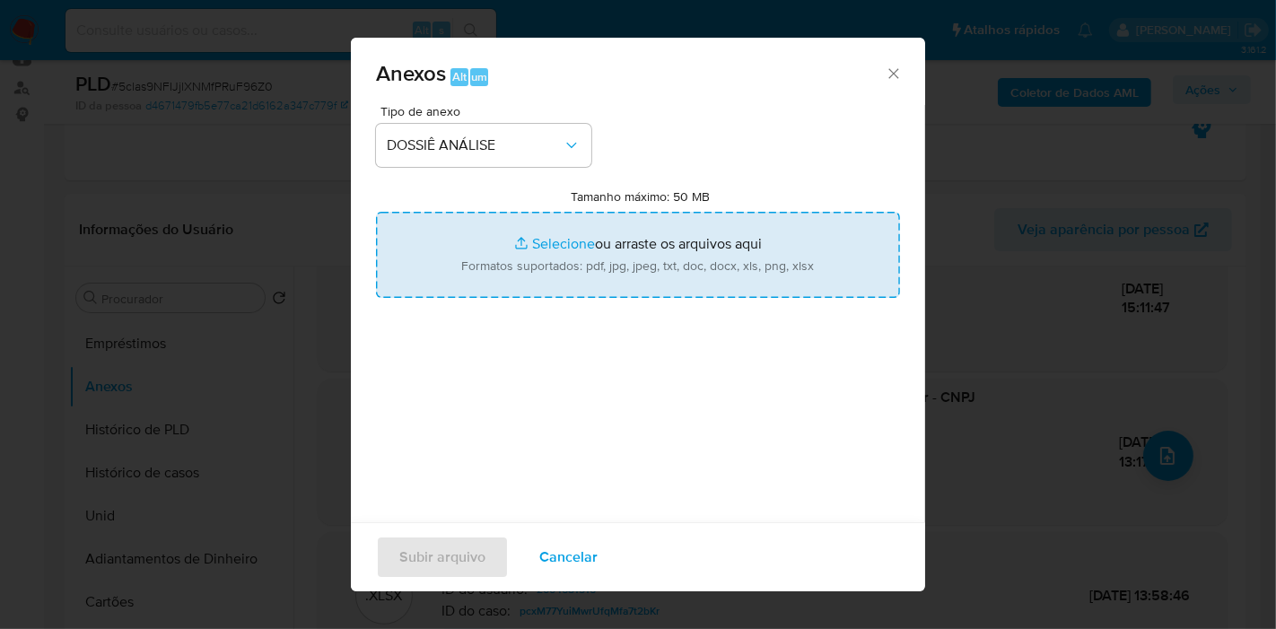
click at [549, 260] on input "Tamanho máximo: 50 MB Selecionar arquivos" at bounding box center [638, 255] width 524 height 86
type input "C:\fakepath\Mulan 2004681516_2025_10_08_08_03_53.pdf"
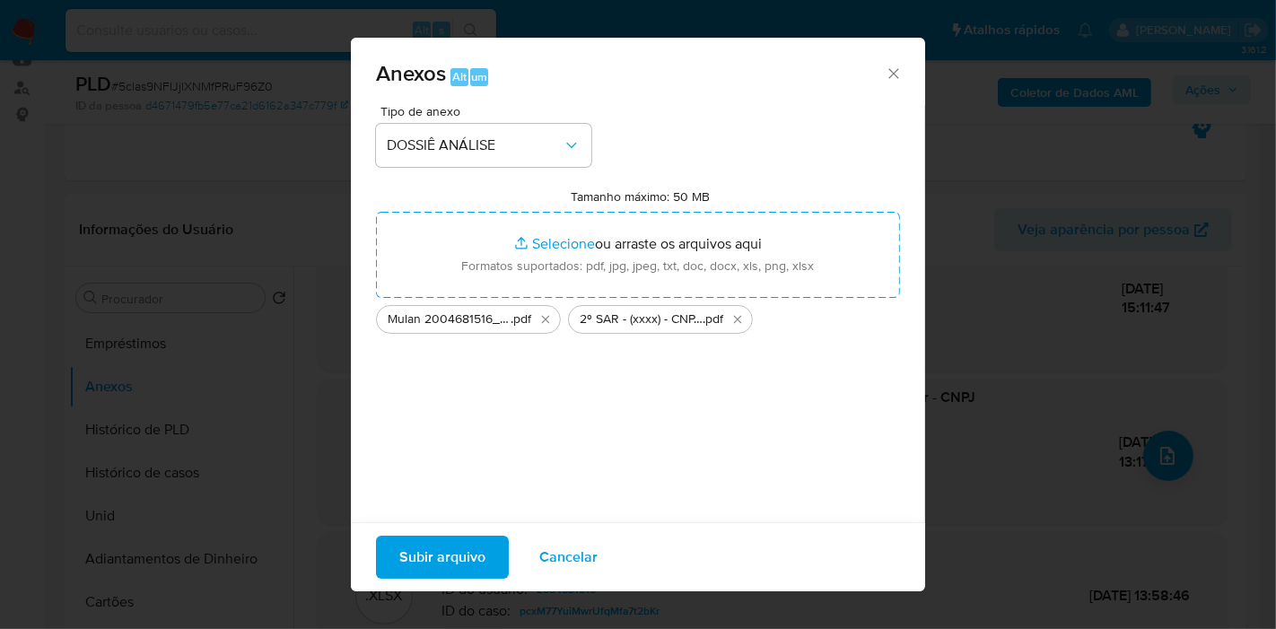
click at [458, 554] on font "Subir arquivo" at bounding box center [442, 557] width 86 height 43
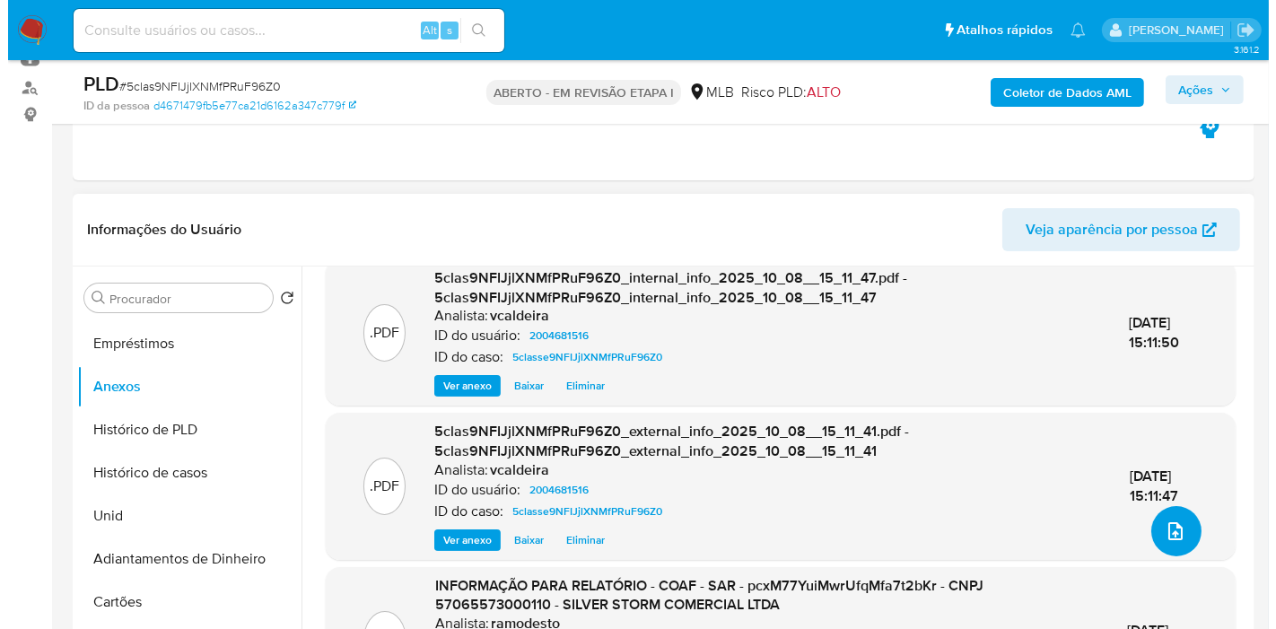
scroll to position [206, 0]
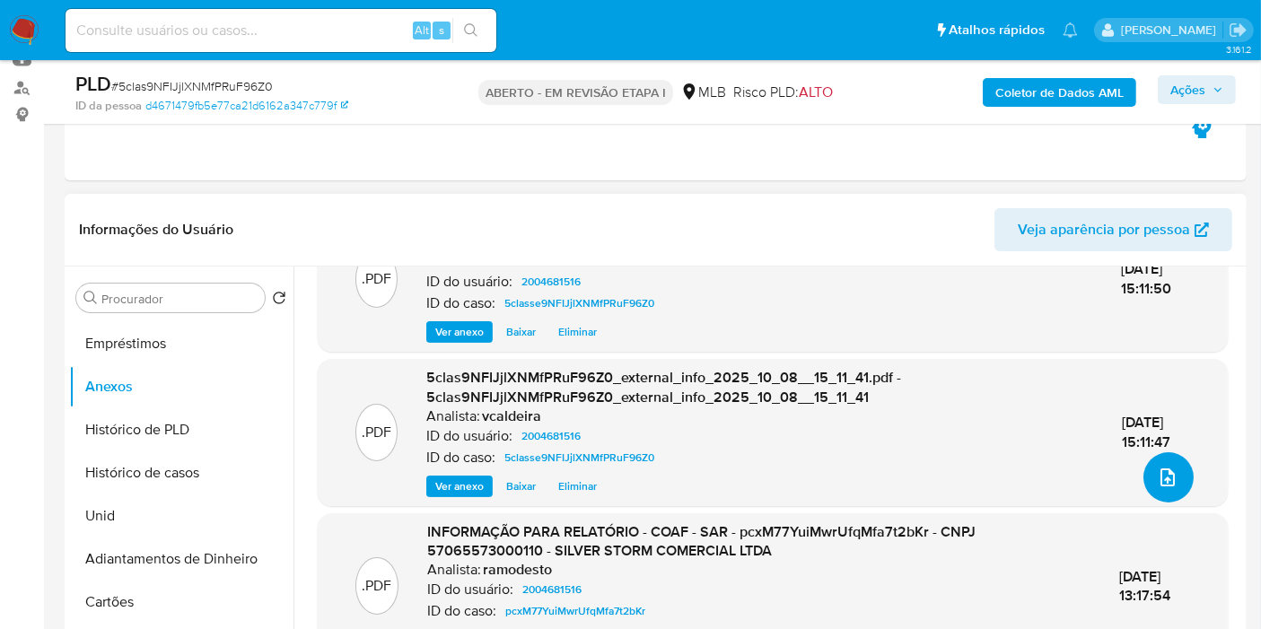
click at [1158, 469] on button "upload de arquivo" at bounding box center [1168, 477] width 50 height 50
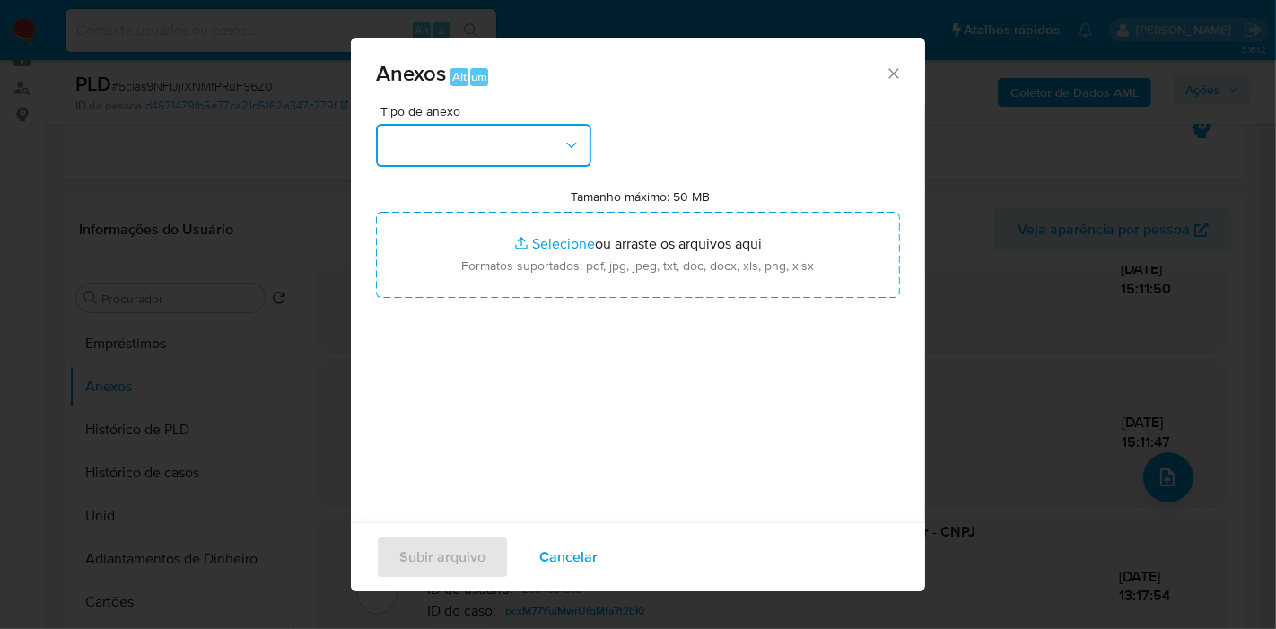
click at [515, 124] on button "button" at bounding box center [483, 145] width 215 height 43
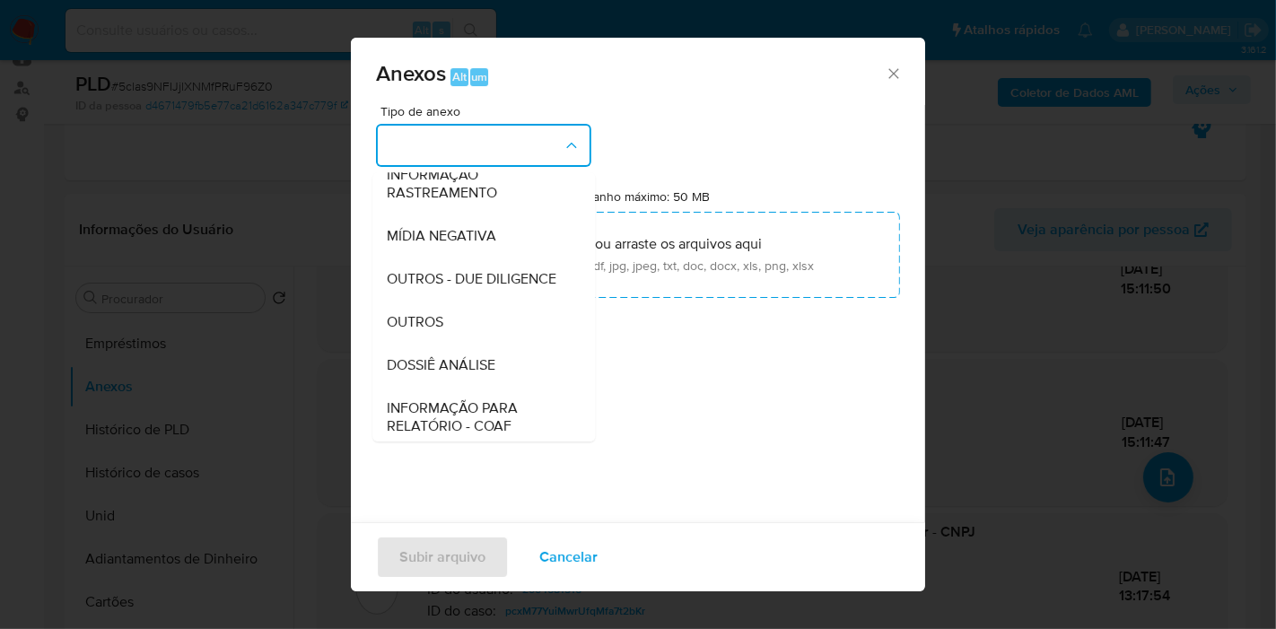
scroll to position [199, 0]
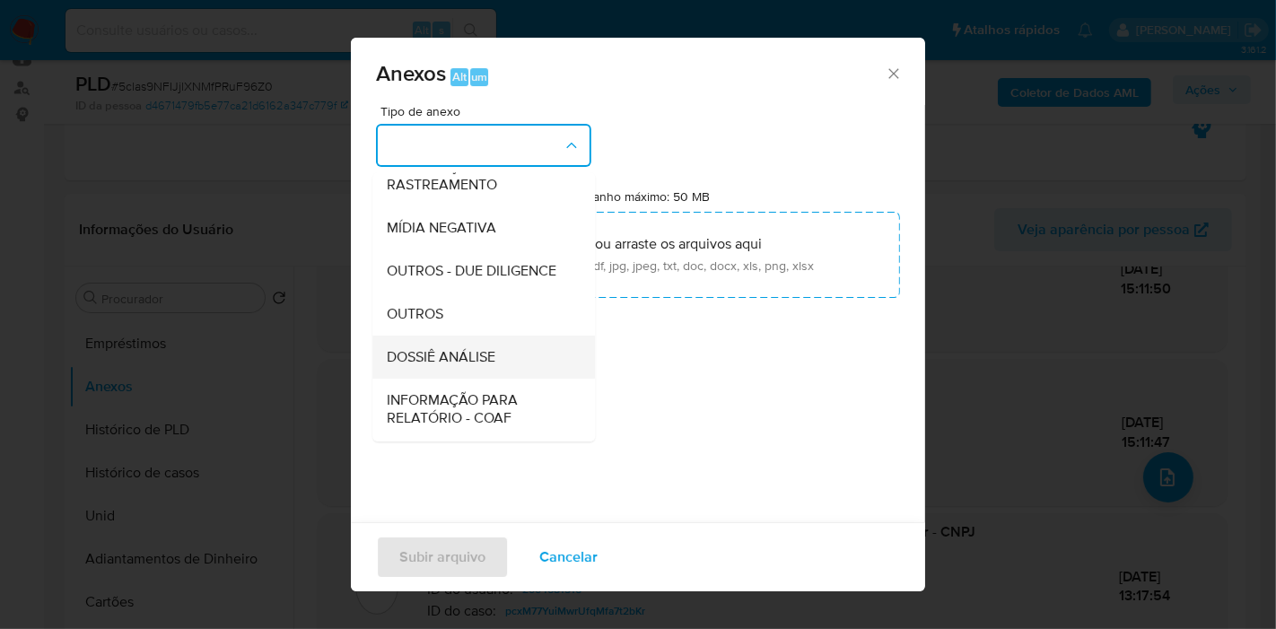
click at [463, 367] on font "DOSSIÊ ANÁLISE" at bounding box center [441, 356] width 109 height 21
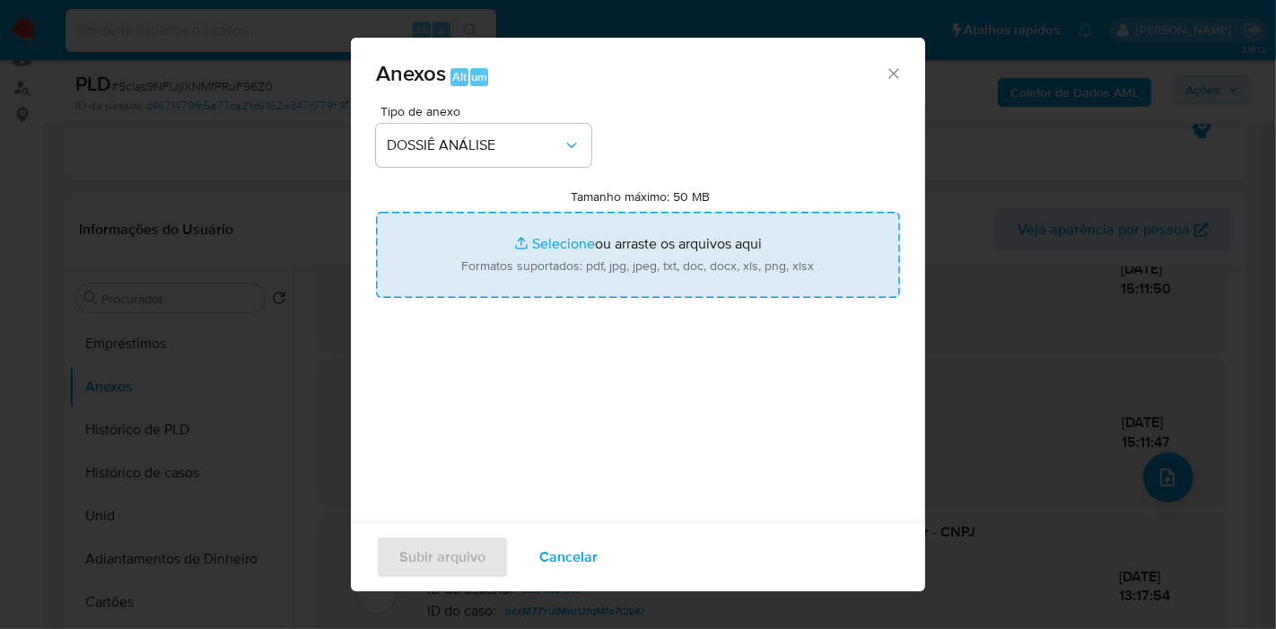
click at [582, 263] on input "Tamanho máximo: 50 MB Selecionar arquivos" at bounding box center [638, 255] width 524 height 86
type input "C:\fakepath\Mulan 2004681516_2025_10_08_08_03_53.pdf"
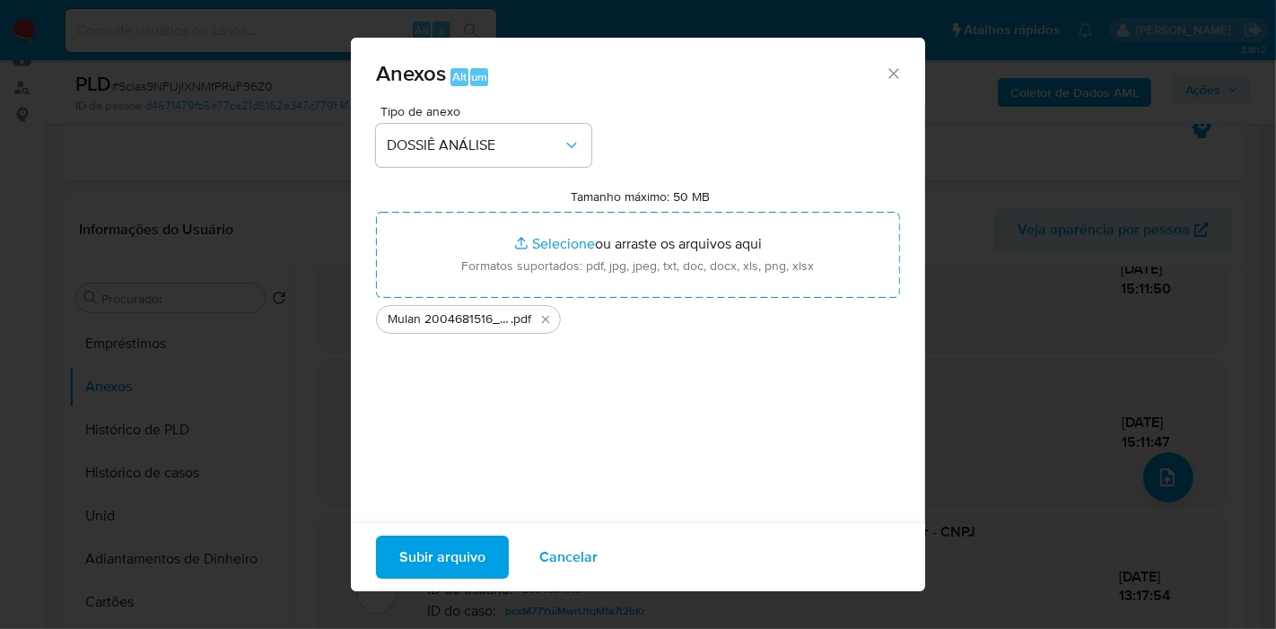
click at [435, 542] on font "Subir arquivo" at bounding box center [442, 557] width 86 height 43
click at [545, 324] on icon "Eliminar Mulan 2004681516_2025_10_08_08_03_53.pdf" at bounding box center [546, 319] width 14 height 14
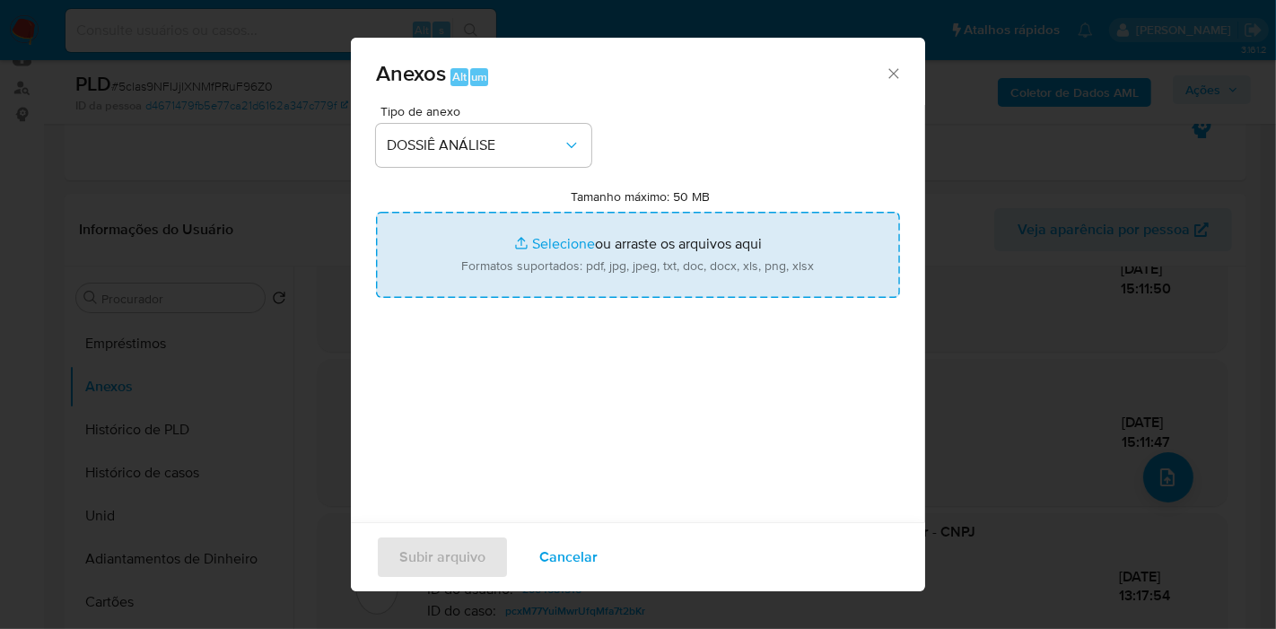
click at [522, 251] on input "Tamanho máximo: 50 MB Selecionar arquivos" at bounding box center [638, 255] width 524 height 86
type input "C:\fakepath\Mulan 2004681516_2025_10_08_08_03_53.xlsx"
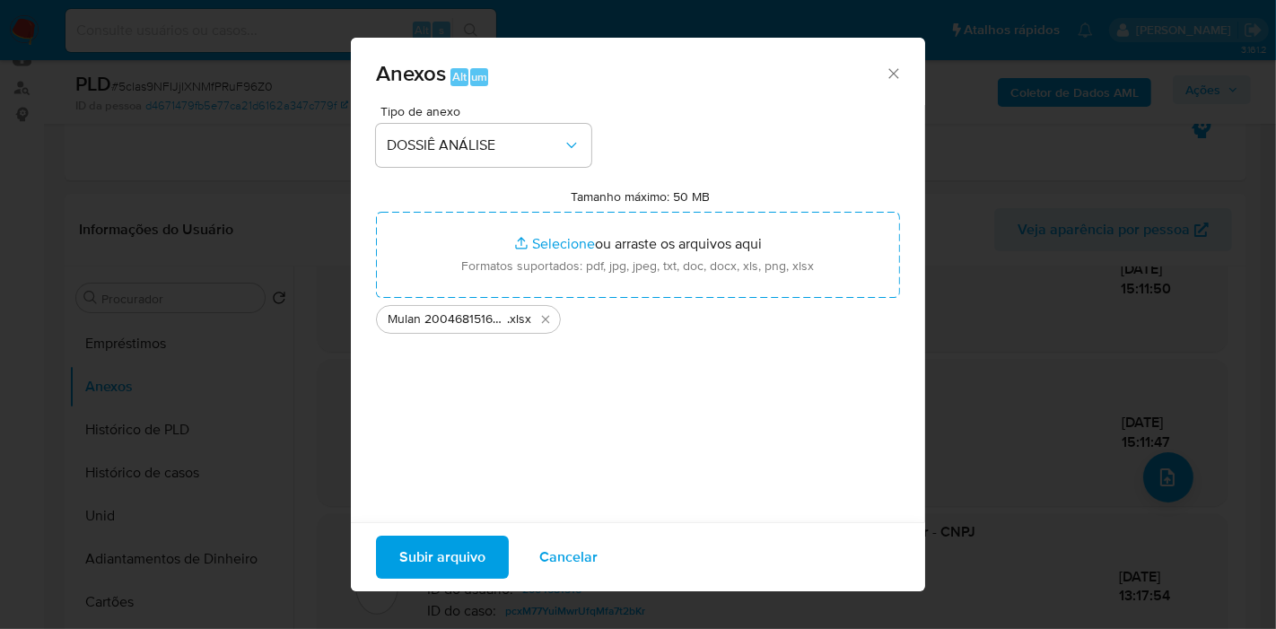
click at [467, 555] on font "Subir arquivo" at bounding box center [442, 557] width 86 height 43
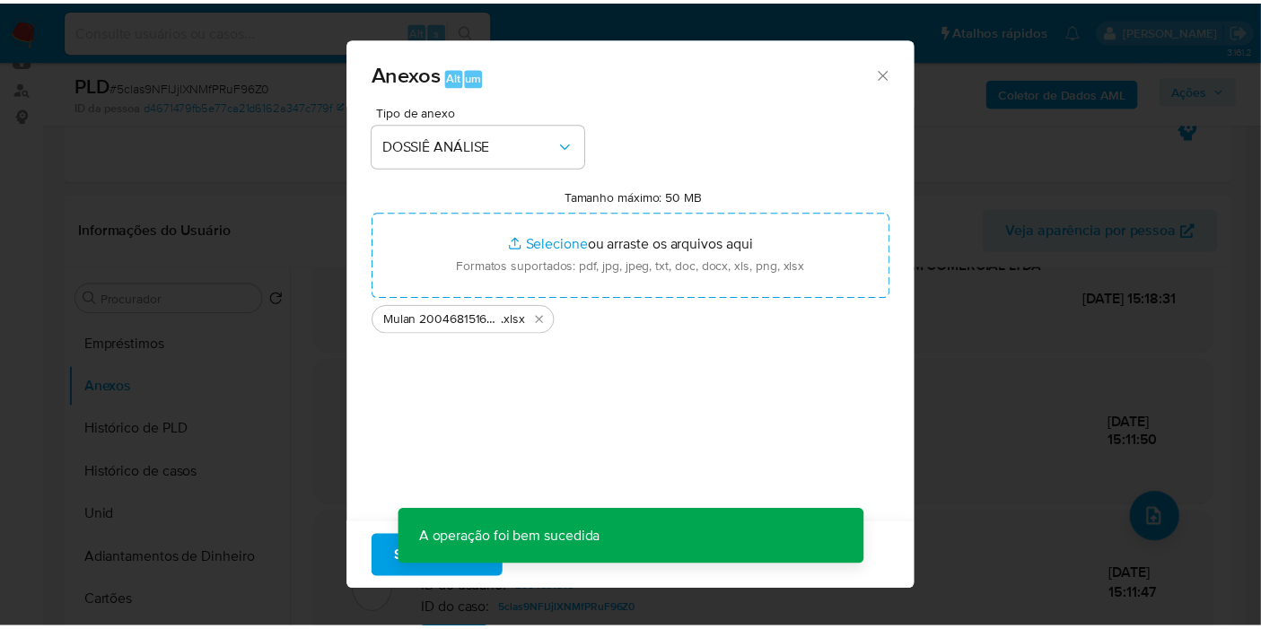
scroll to position [166, 0]
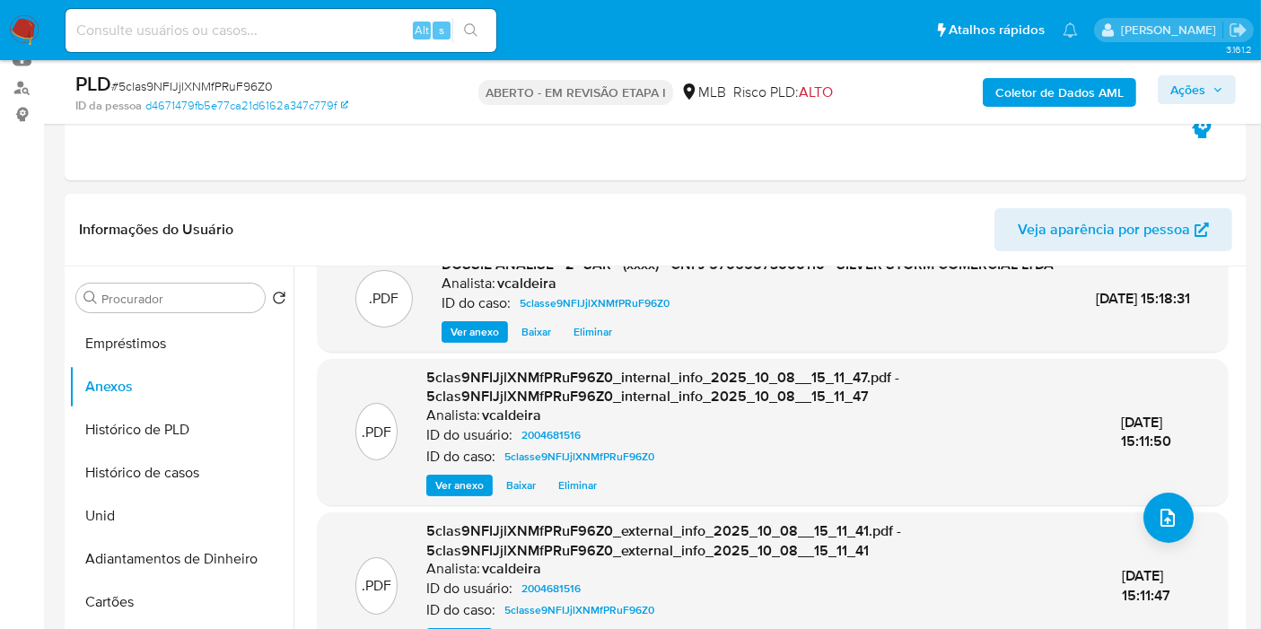
click at [1207, 92] on span "Ações" at bounding box center [1196, 89] width 53 height 25
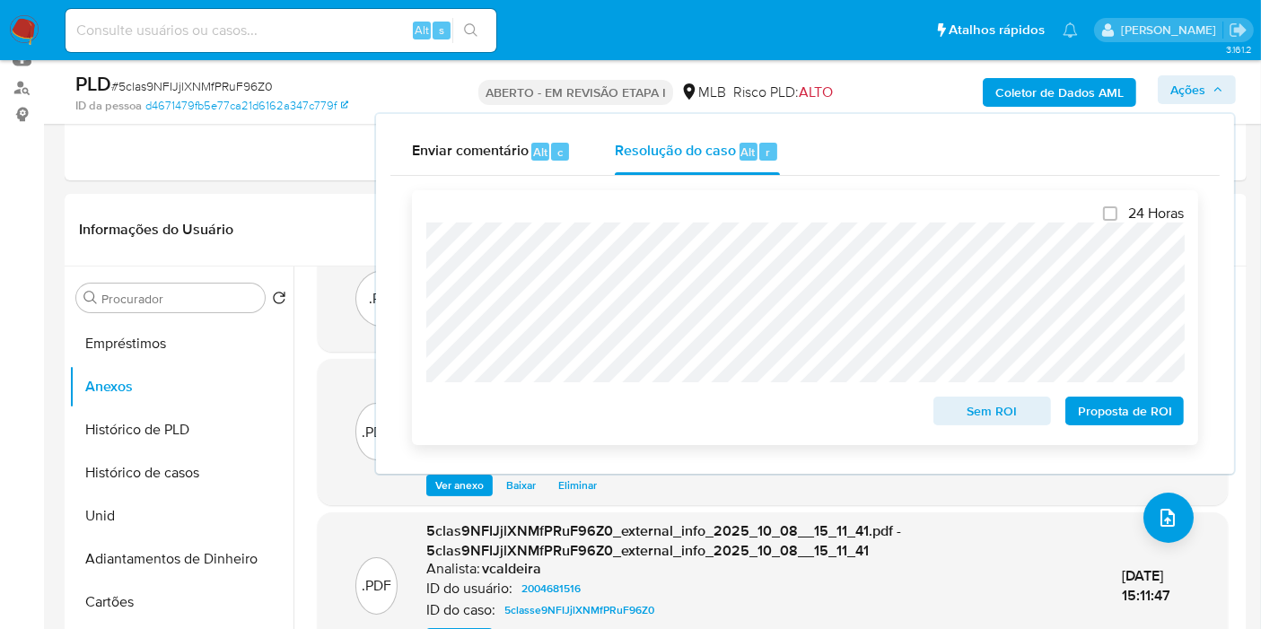
click at [1110, 416] on font "Proposta de ROI" at bounding box center [1125, 411] width 94 height 29
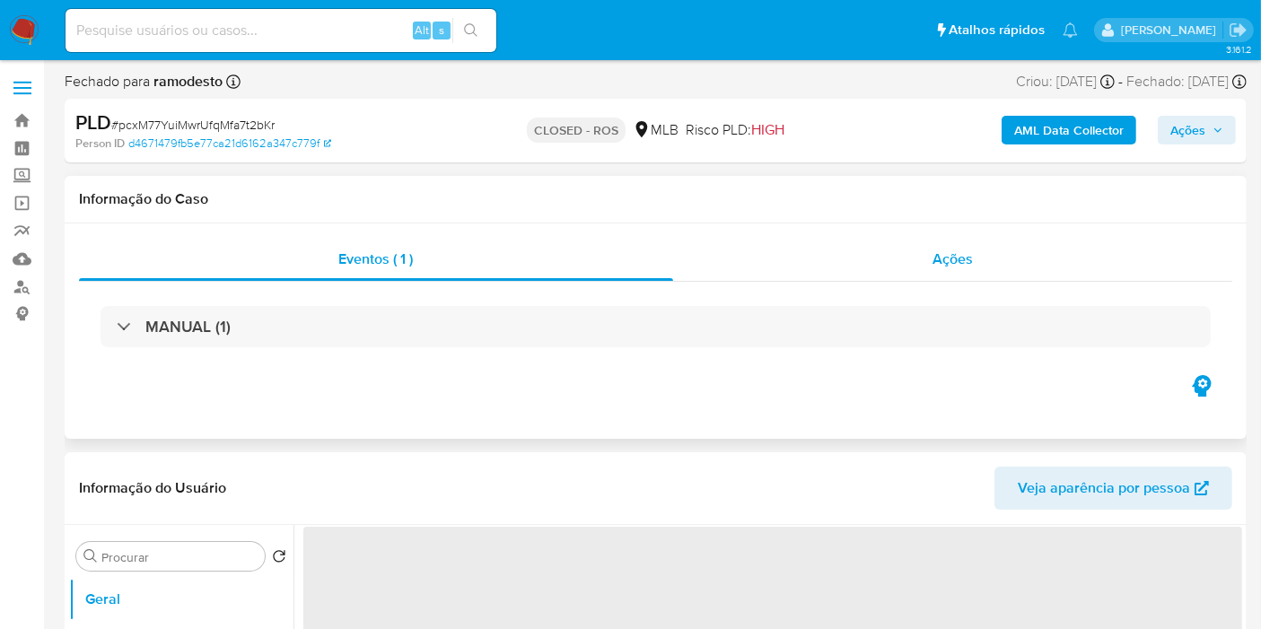
click at [952, 260] on span "Ações" at bounding box center [953, 259] width 40 height 21
select select "10"
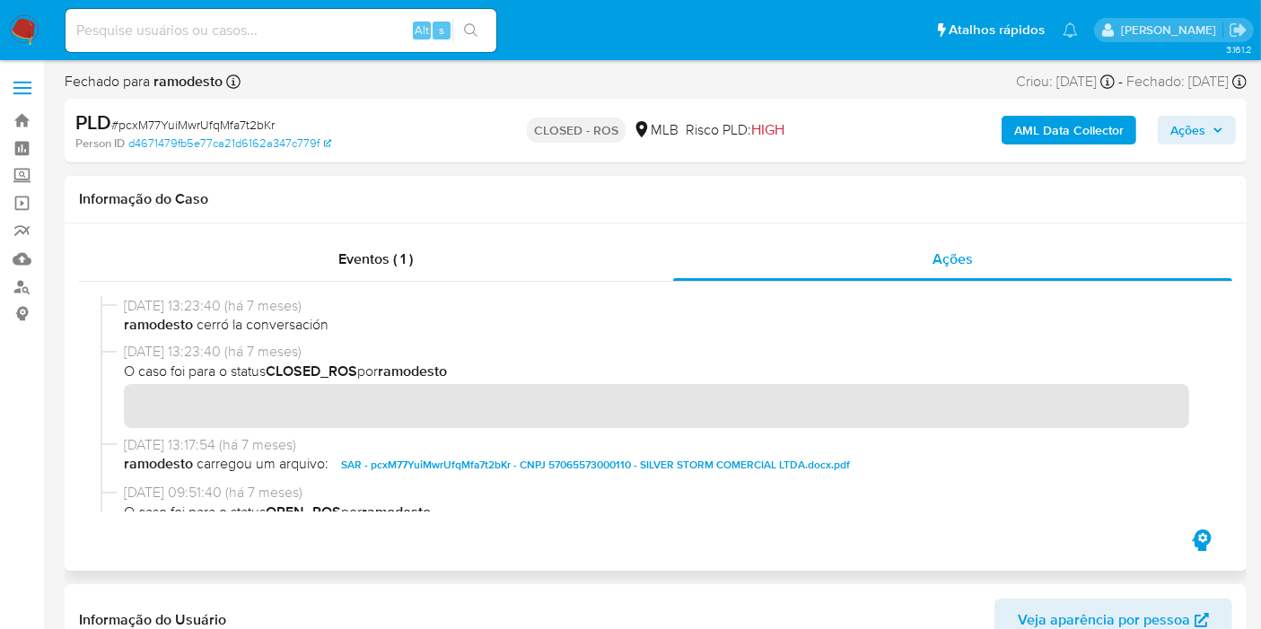
drag, startPoint x: 193, startPoint y: 309, endPoint x: 122, endPoint y: 309, distance: 70.9
click at [122, 309] on div "10/03/2025 13:23:40 (há 7 meses) ramodesto cerró la conversación" at bounding box center [656, 319] width 1110 height 46
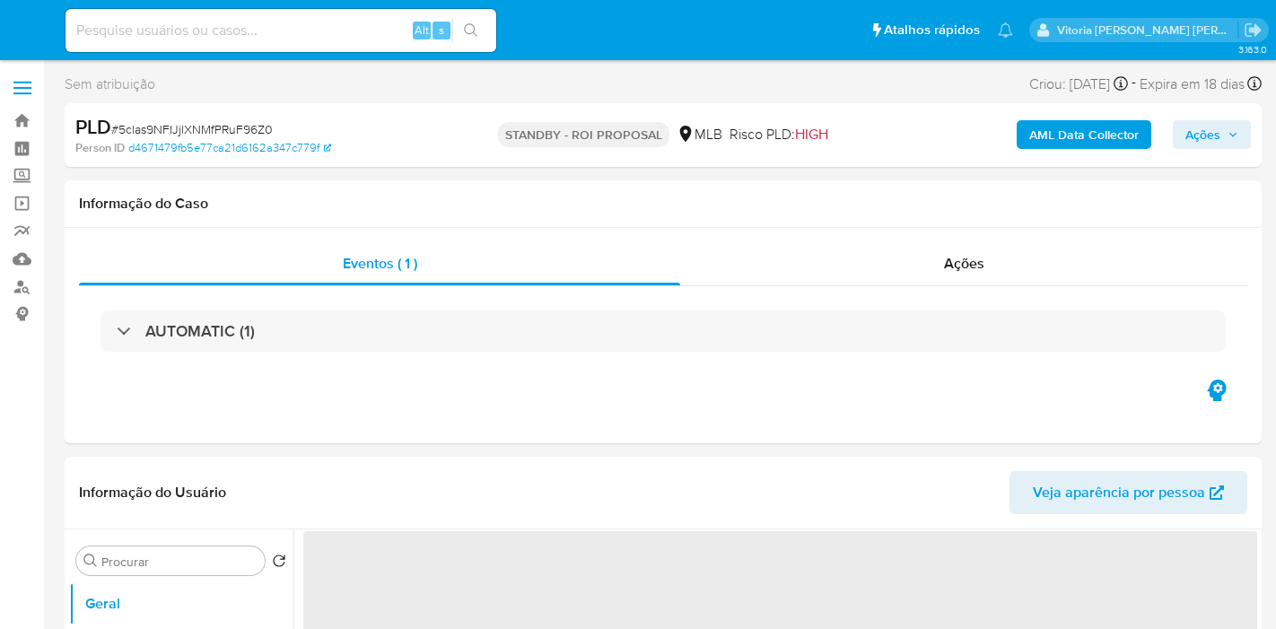
select select "10"
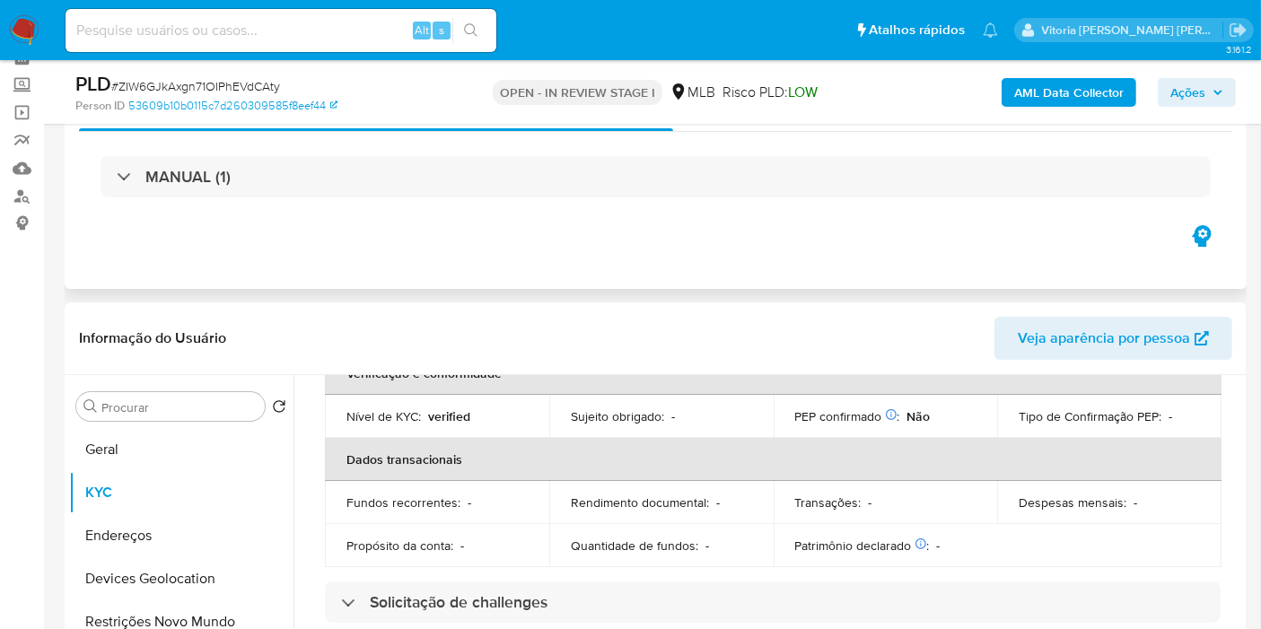
scroll to position [199, 0]
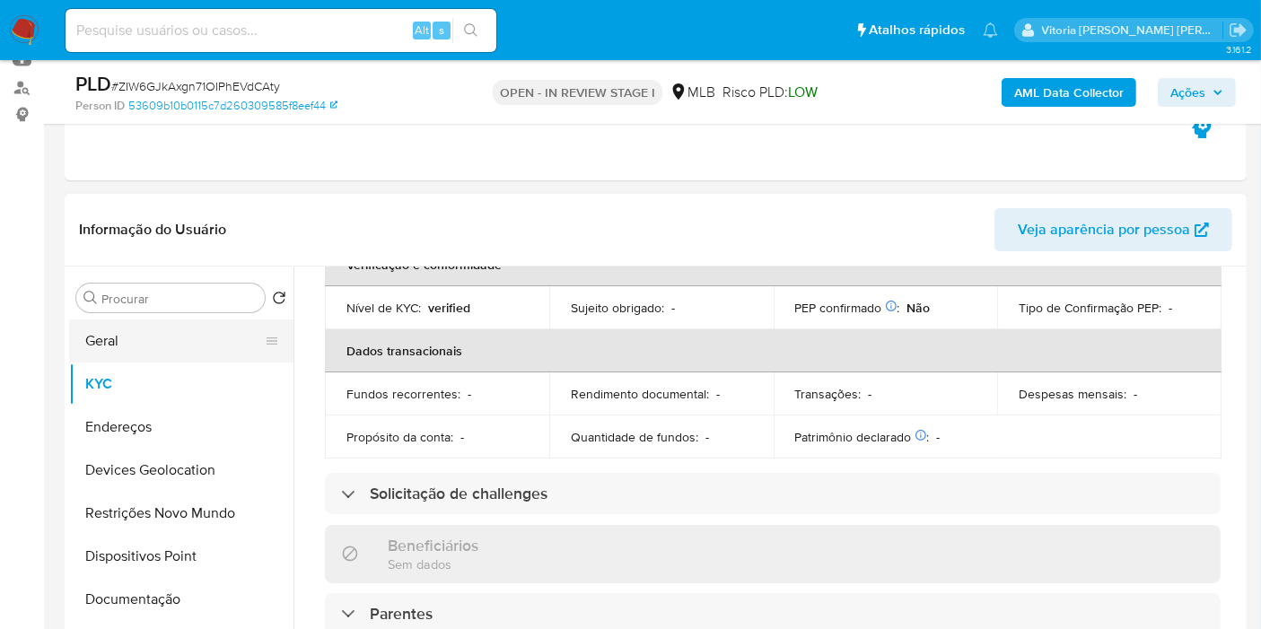
click at [164, 332] on button "Geral" at bounding box center [174, 341] width 210 height 43
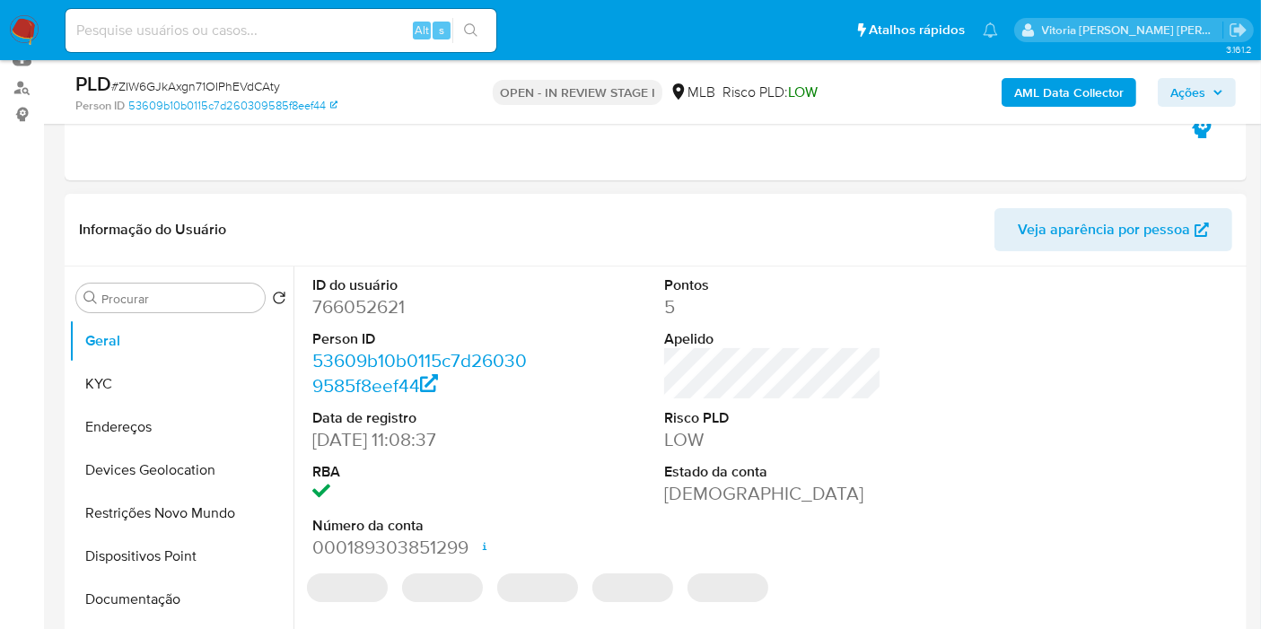
scroll to position [398, 0]
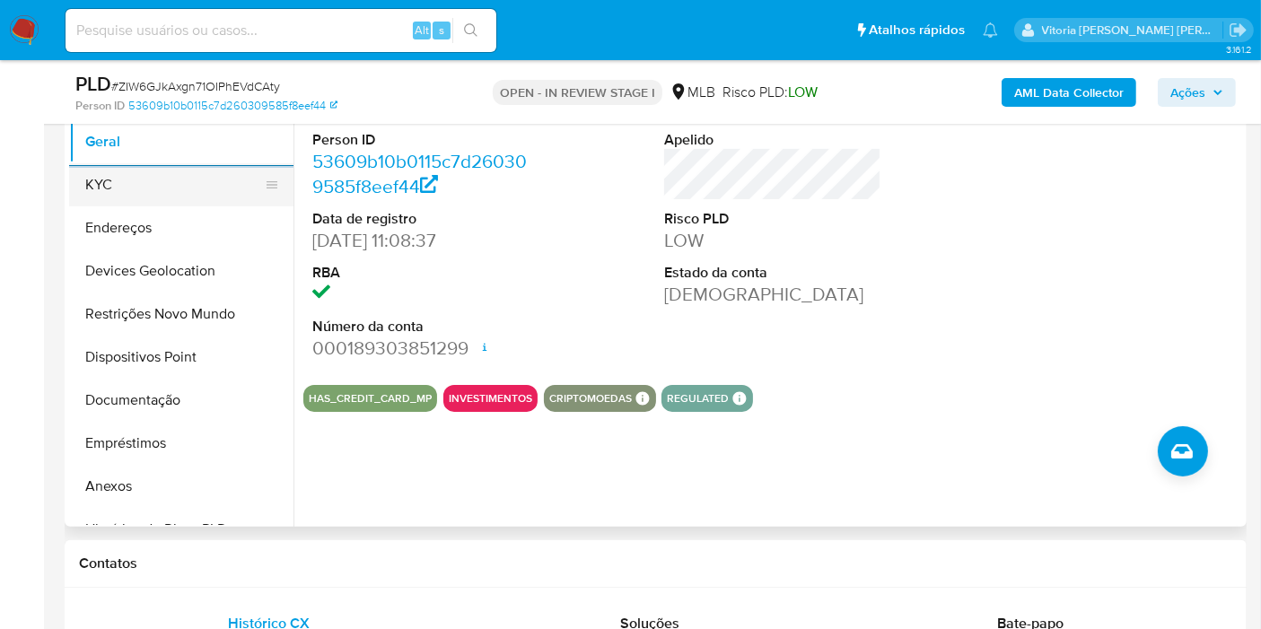
click at [111, 197] on button "KYC" at bounding box center [174, 184] width 210 height 43
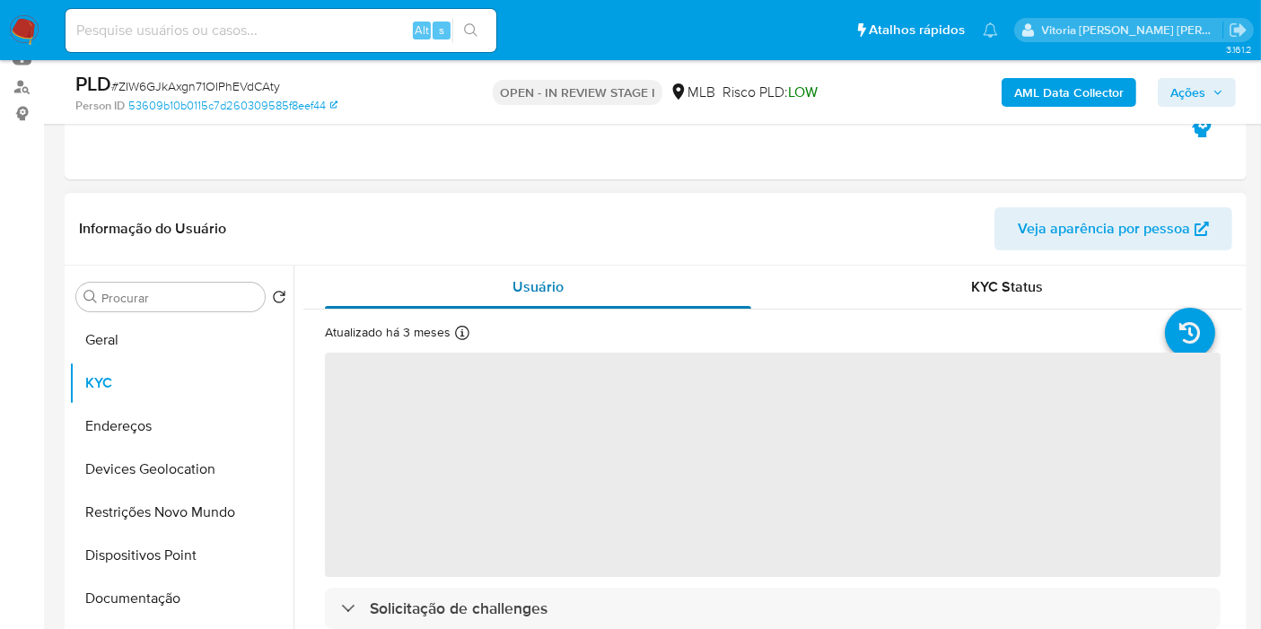
scroll to position [199, 0]
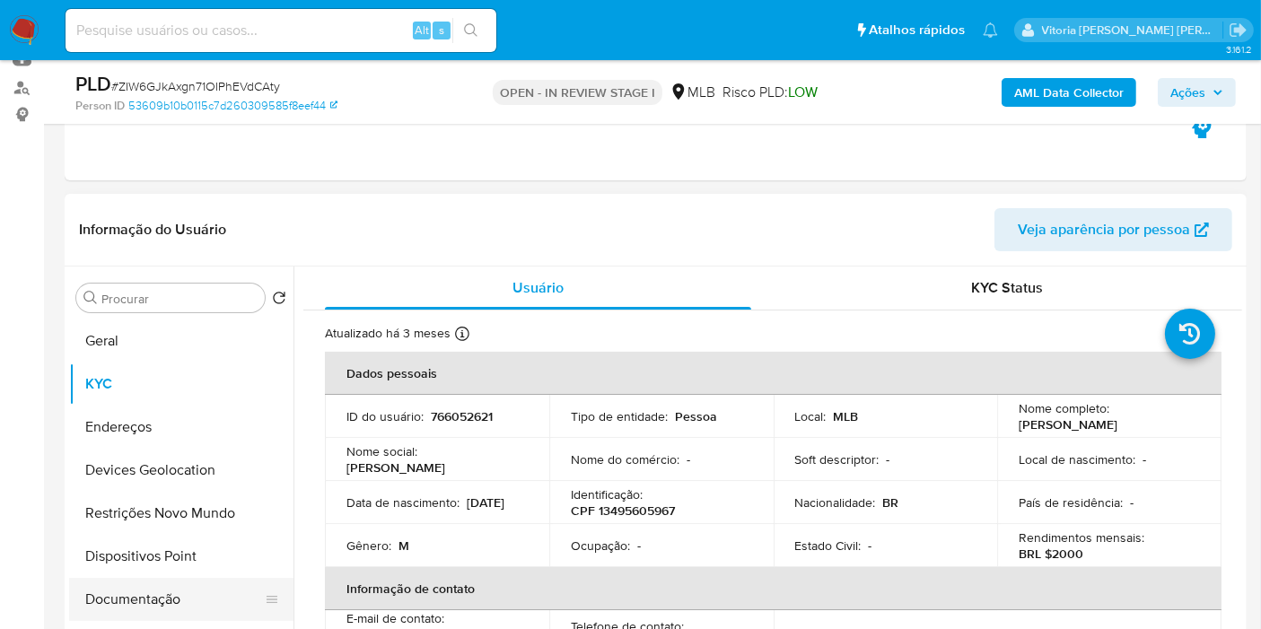
click at [156, 592] on button "Documentação" at bounding box center [174, 599] width 210 height 43
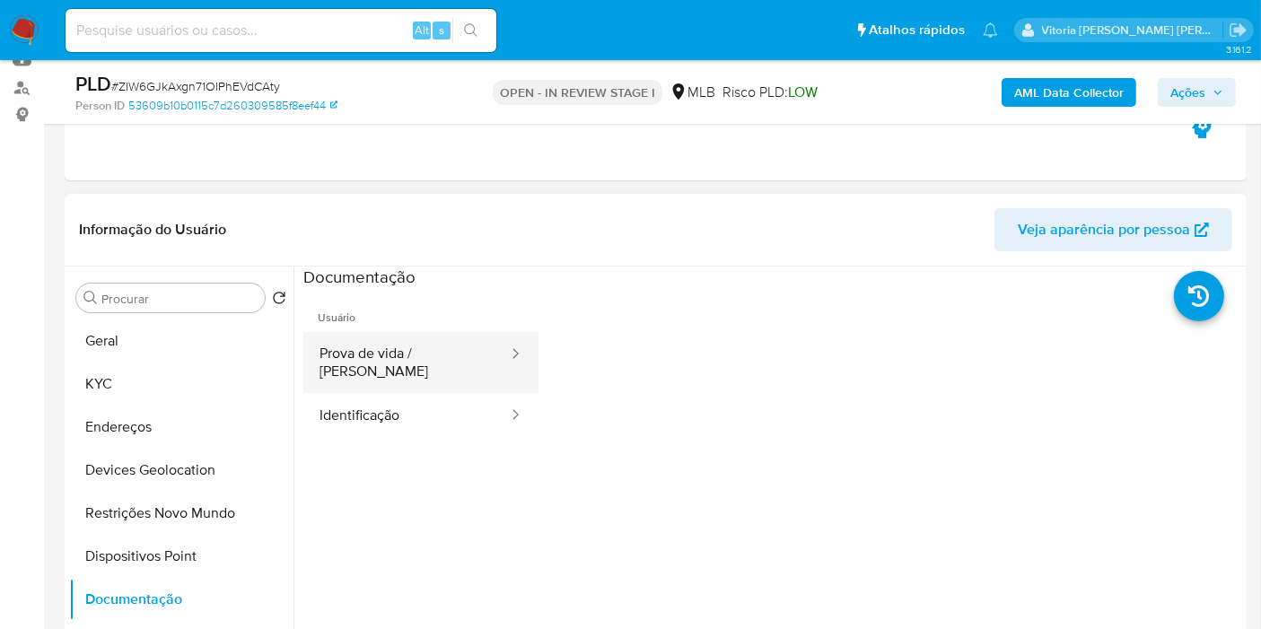
click at [415, 336] on button "Prova de vida / Selfie" at bounding box center [406, 362] width 206 height 61
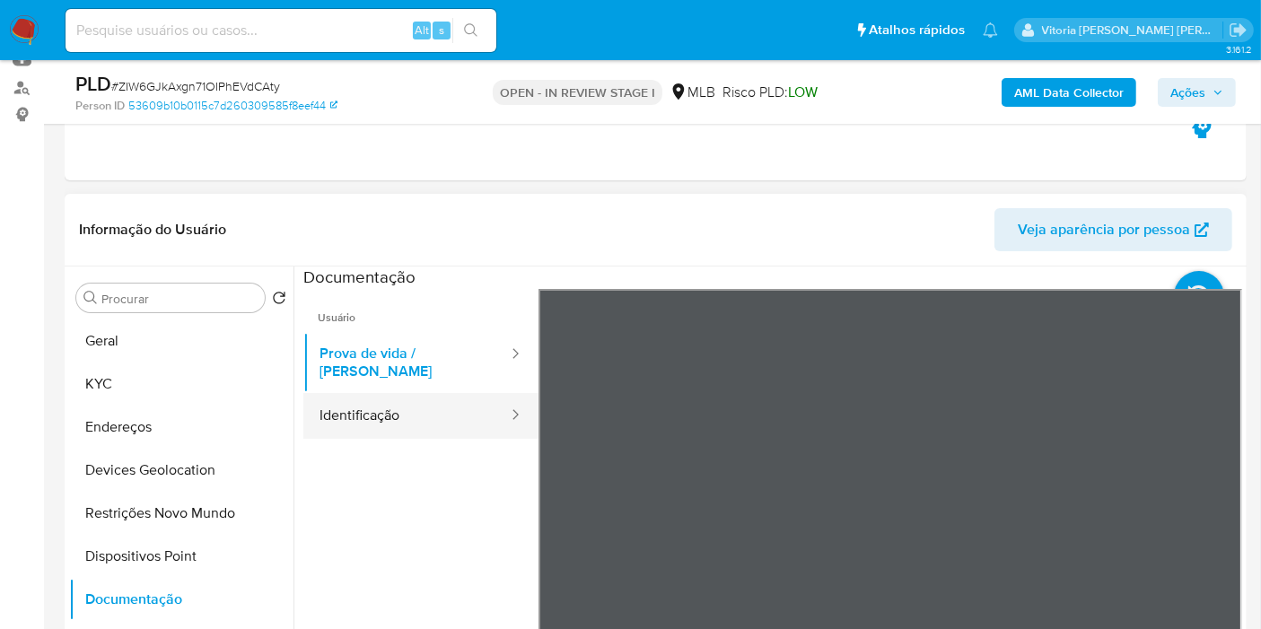
click at [359, 396] on button "Identificação" at bounding box center [406, 416] width 206 height 46
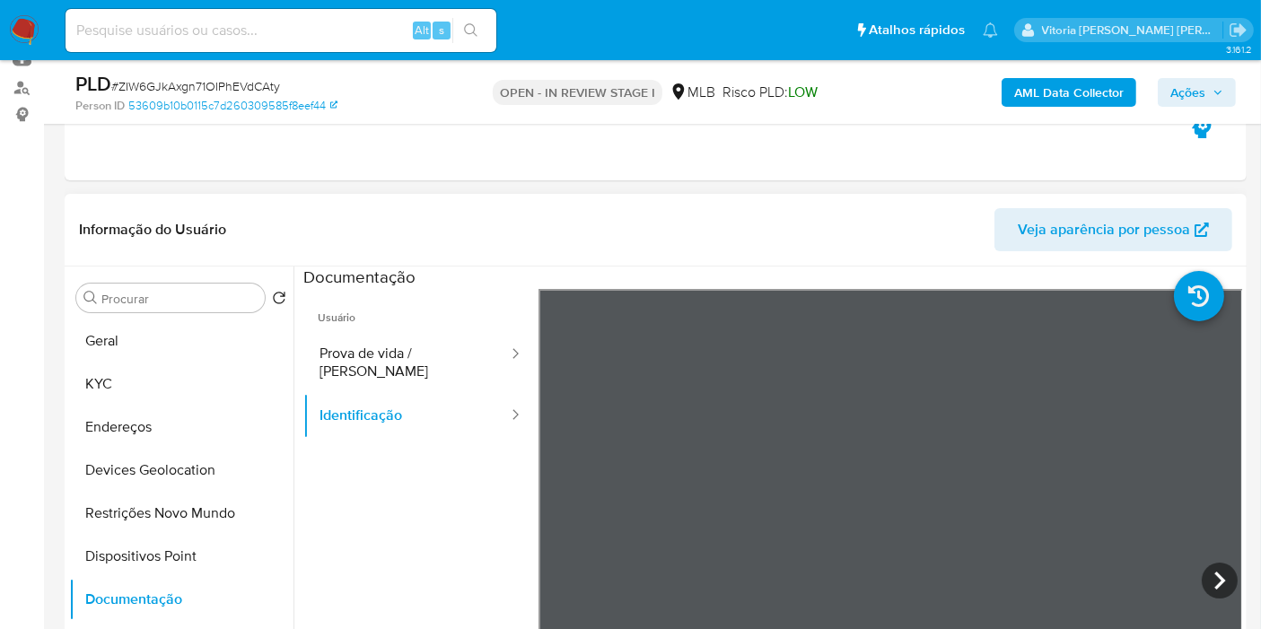
drag, startPoint x: 85, startPoint y: 386, endPoint x: 220, endPoint y: 268, distance: 178.7
click at [85, 386] on button "KYC" at bounding box center [181, 384] width 224 height 43
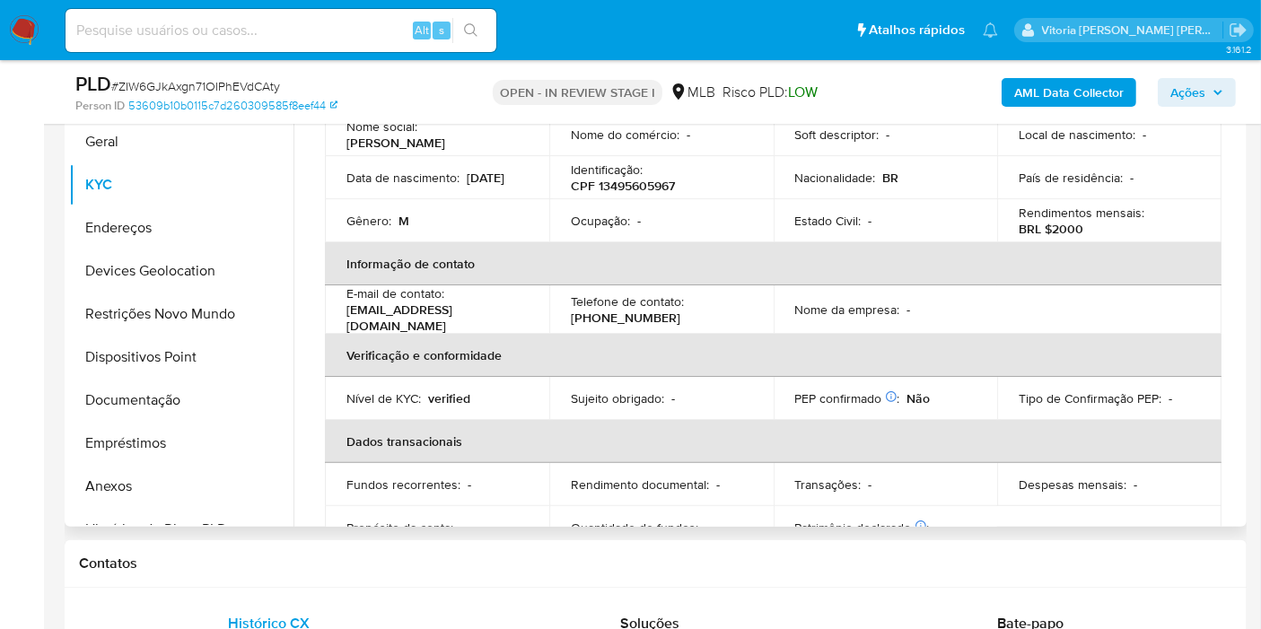
scroll to position [0, 0]
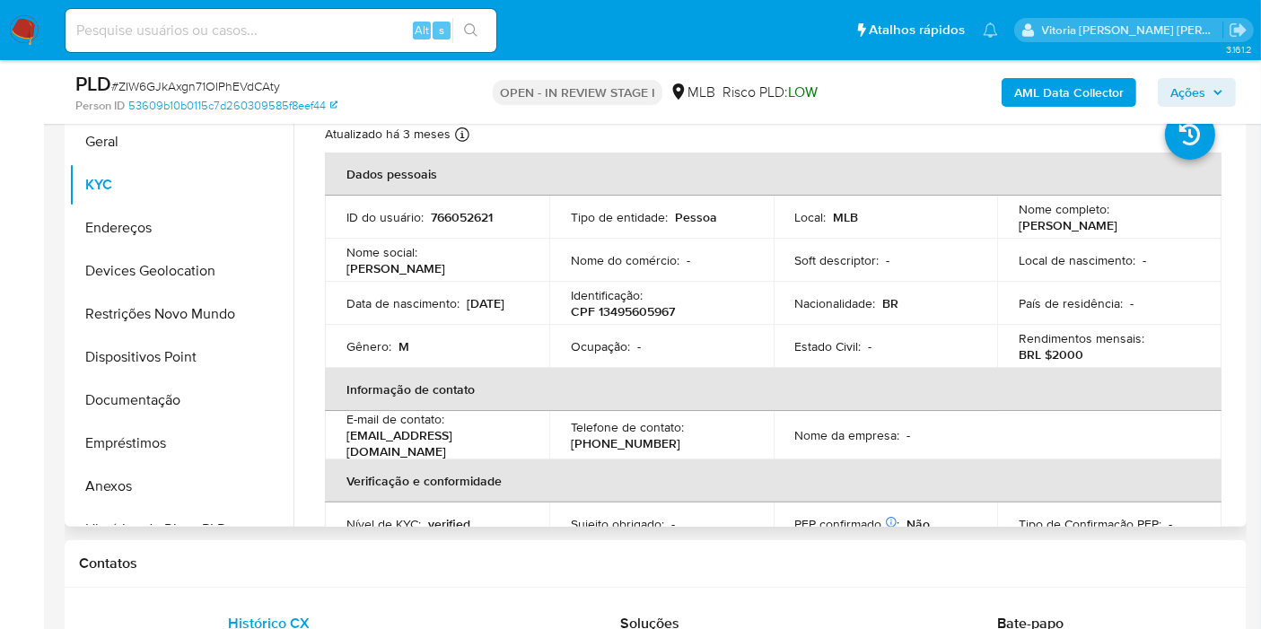
drag, startPoint x: 1151, startPoint y: 226, endPoint x: 1006, endPoint y: 232, distance: 144.6
click at [1006, 232] on td "Nome completo : William Rotella da Silva" at bounding box center [1109, 217] width 224 height 43
copy p "William Rotella da Silva"
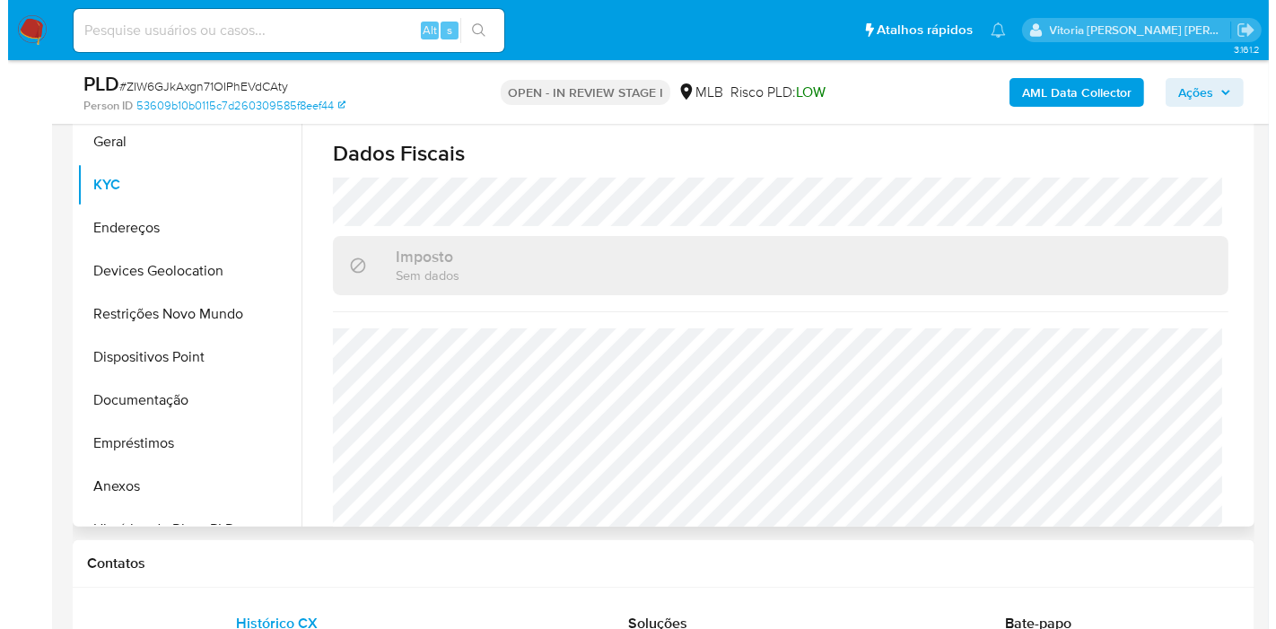
scroll to position [815, 0]
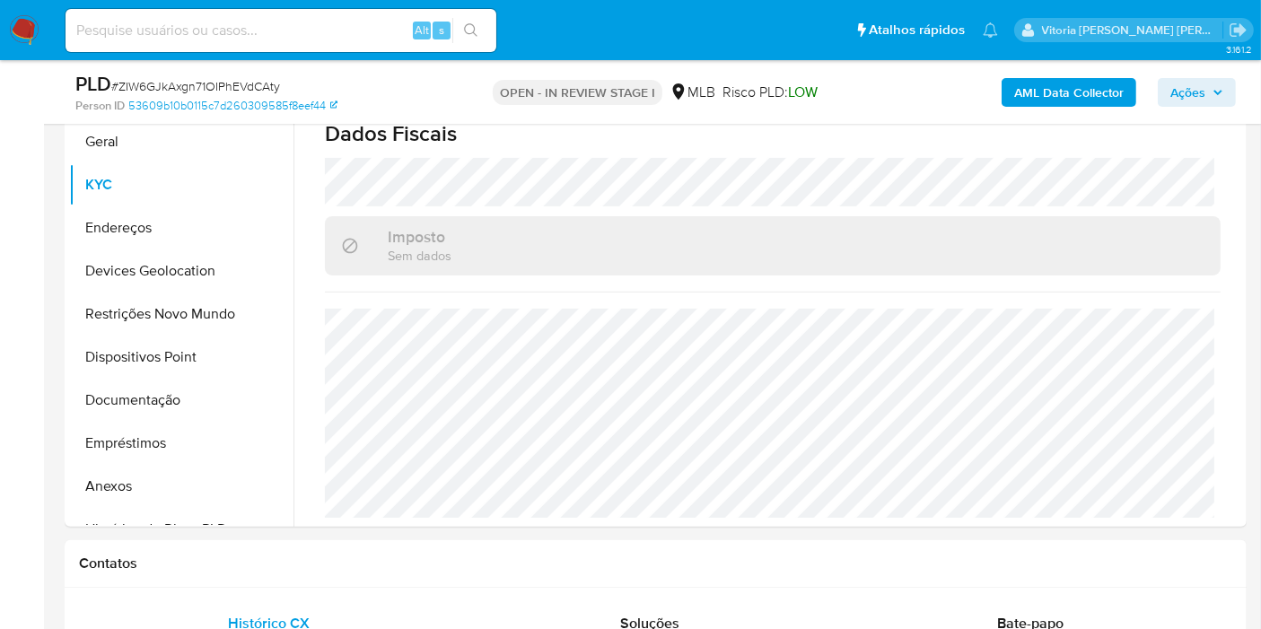
click at [1092, 97] on b "AML Data Collector" at bounding box center [1068, 92] width 109 height 29
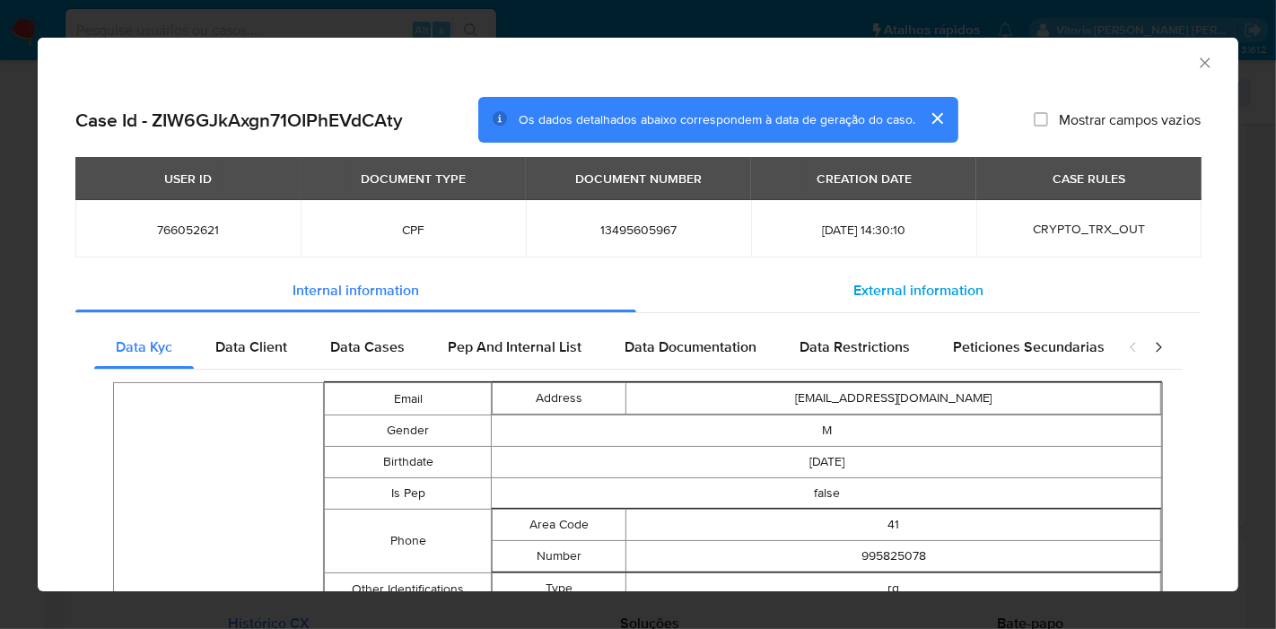
click at [869, 278] on div "External information" at bounding box center [918, 290] width 565 height 43
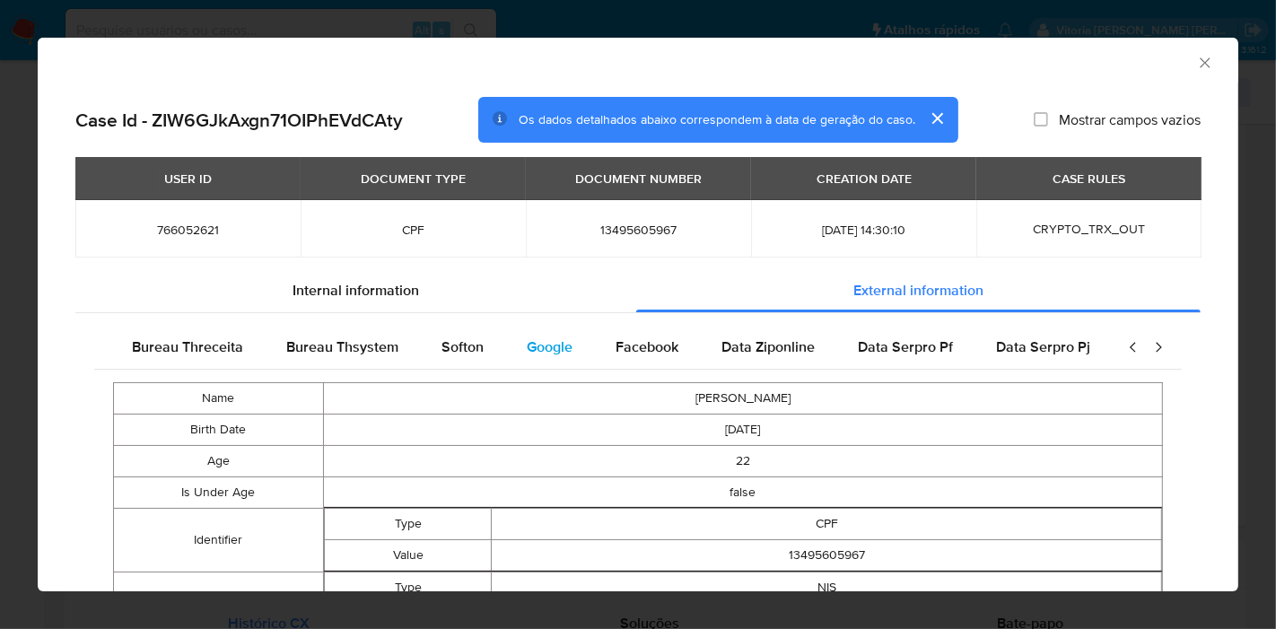
scroll to position [0, 603]
click at [540, 347] on span "Google" at bounding box center [548, 347] width 46 height 21
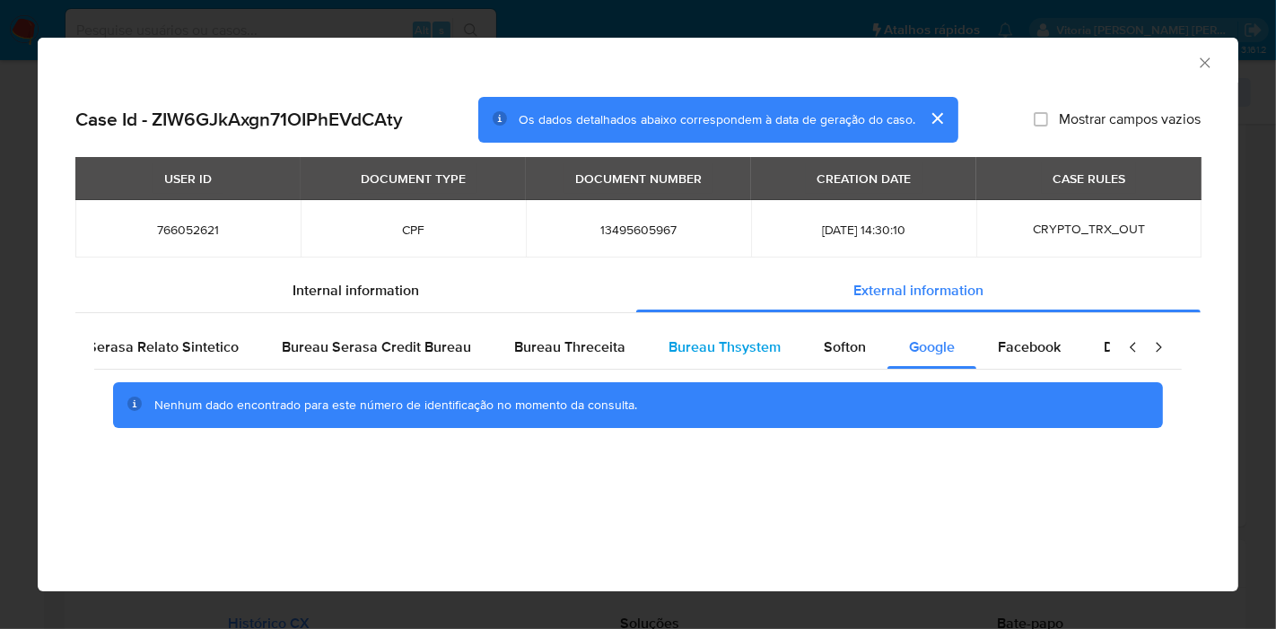
scroll to position [0, 0]
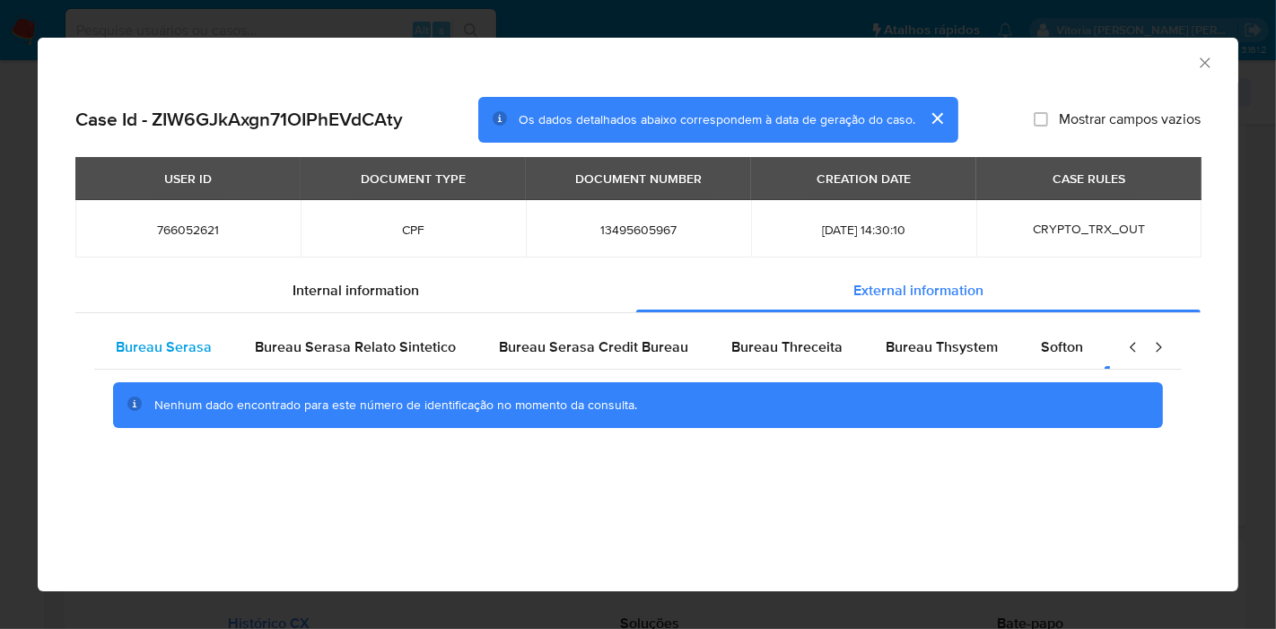
click at [171, 354] on span "Bureau Serasa" at bounding box center [164, 347] width 96 height 21
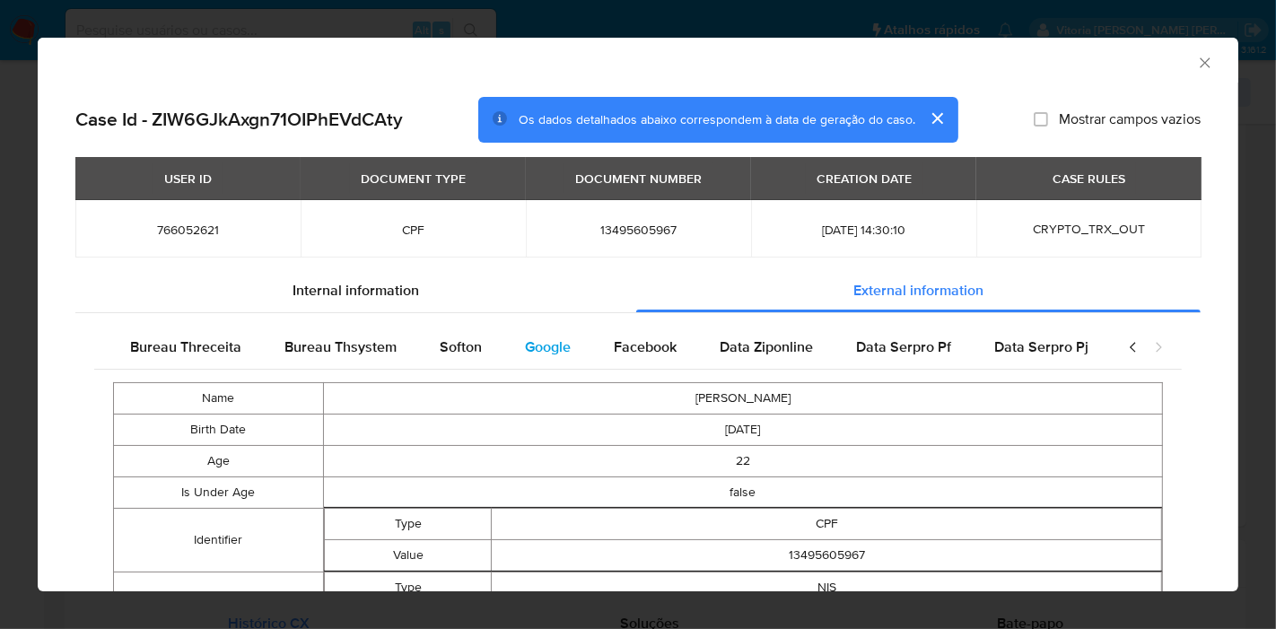
click at [553, 343] on span "Google" at bounding box center [548, 347] width 46 height 21
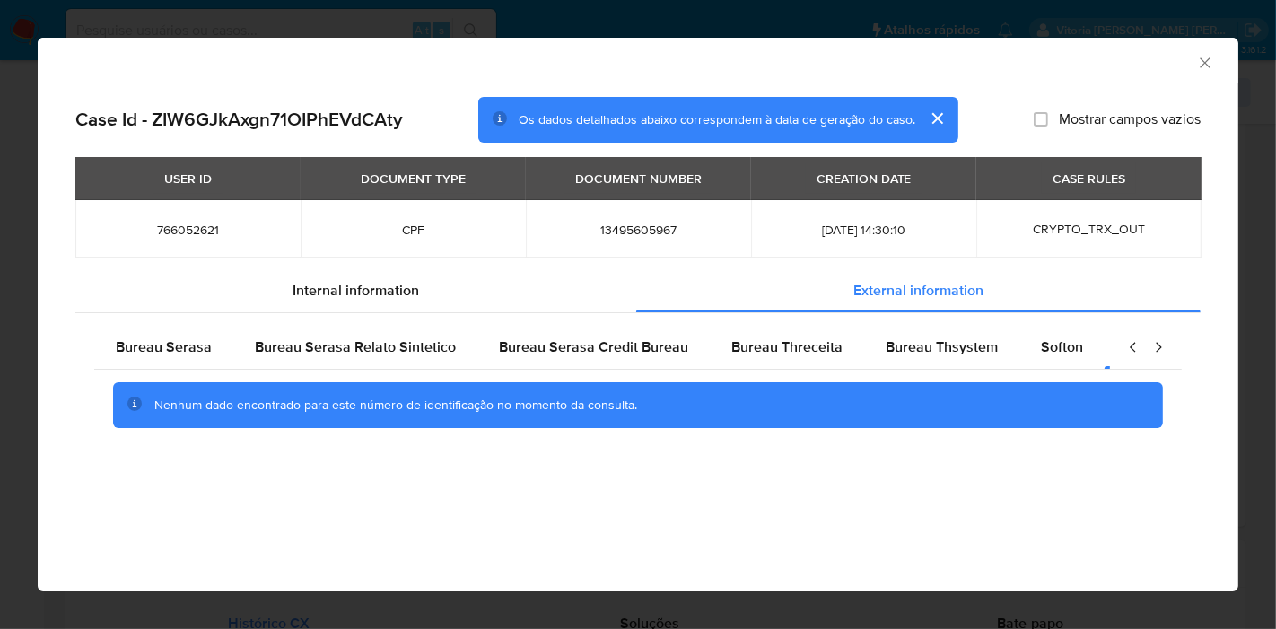
click at [1200, 60] on icon "Fechar a janela" at bounding box center [1205, 63] width 18 height 18
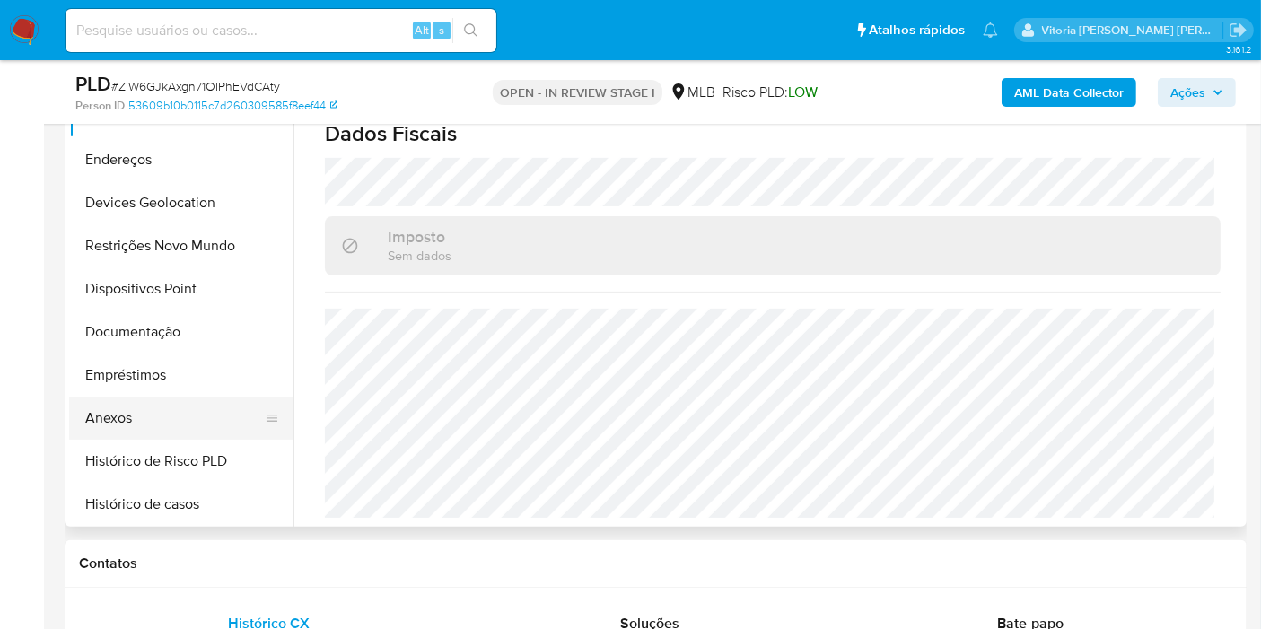
scroll to position [100, 0]
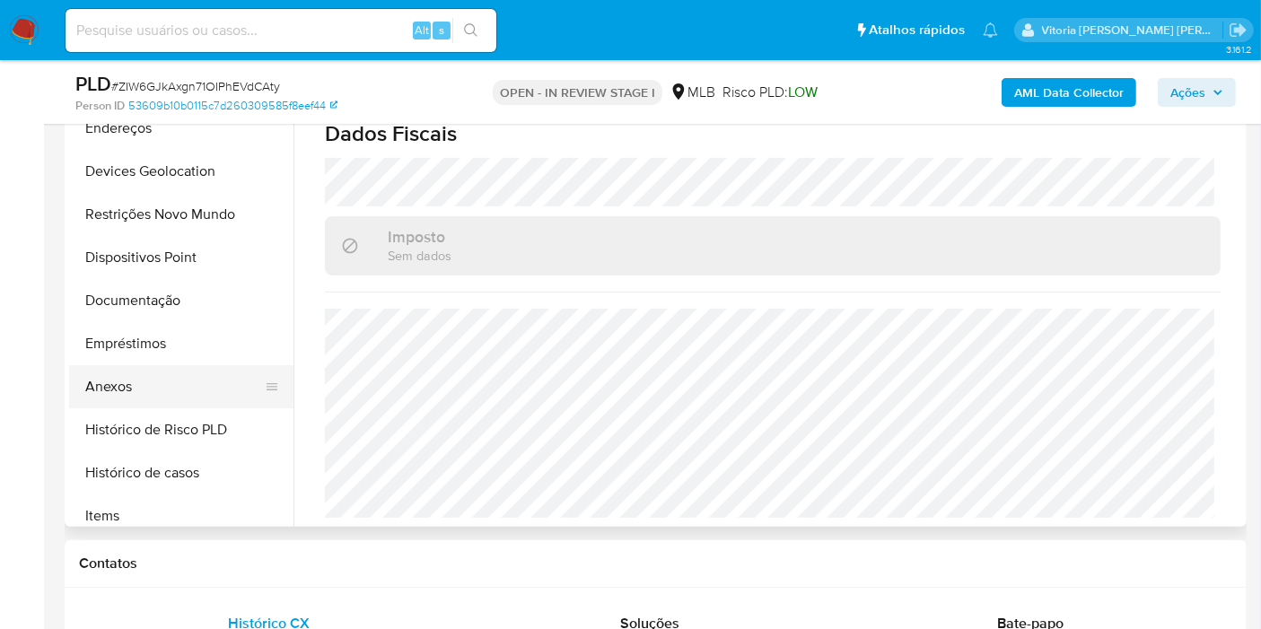
click at [144, 380] on button "Anexos" at bounding box center [174, 386] width 210 height 43
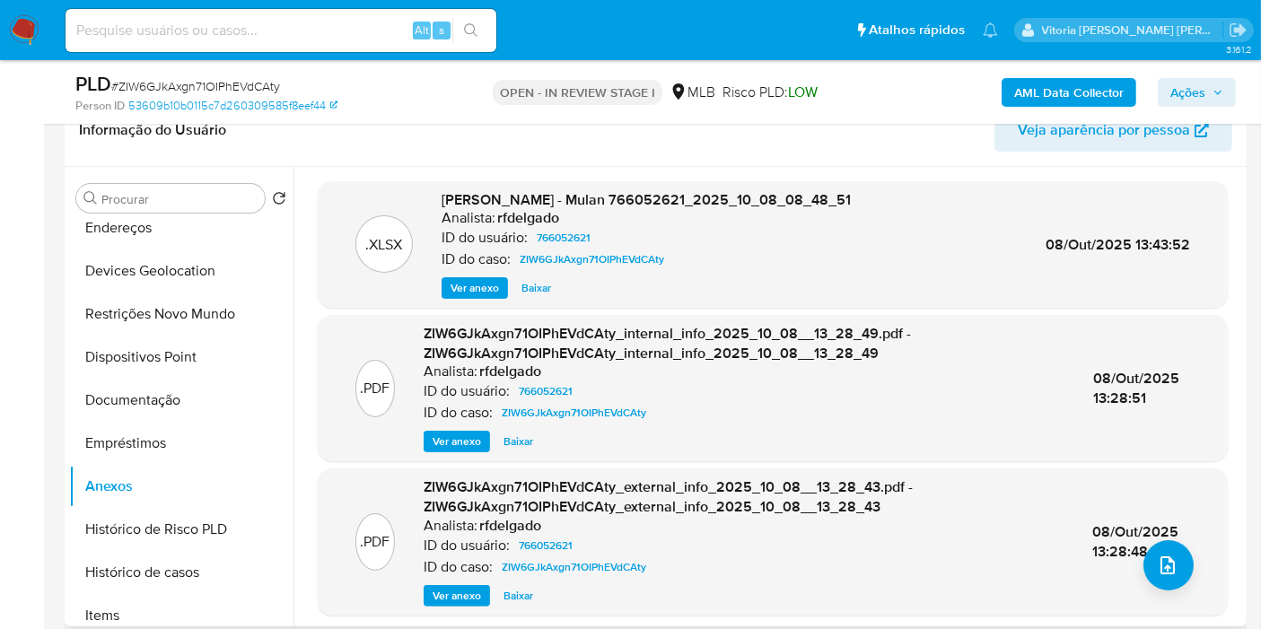
scroll to position [0, 0]
click at [1187, 98] on span "Ações" at bounding box center [1187, 92] width 35 height 29
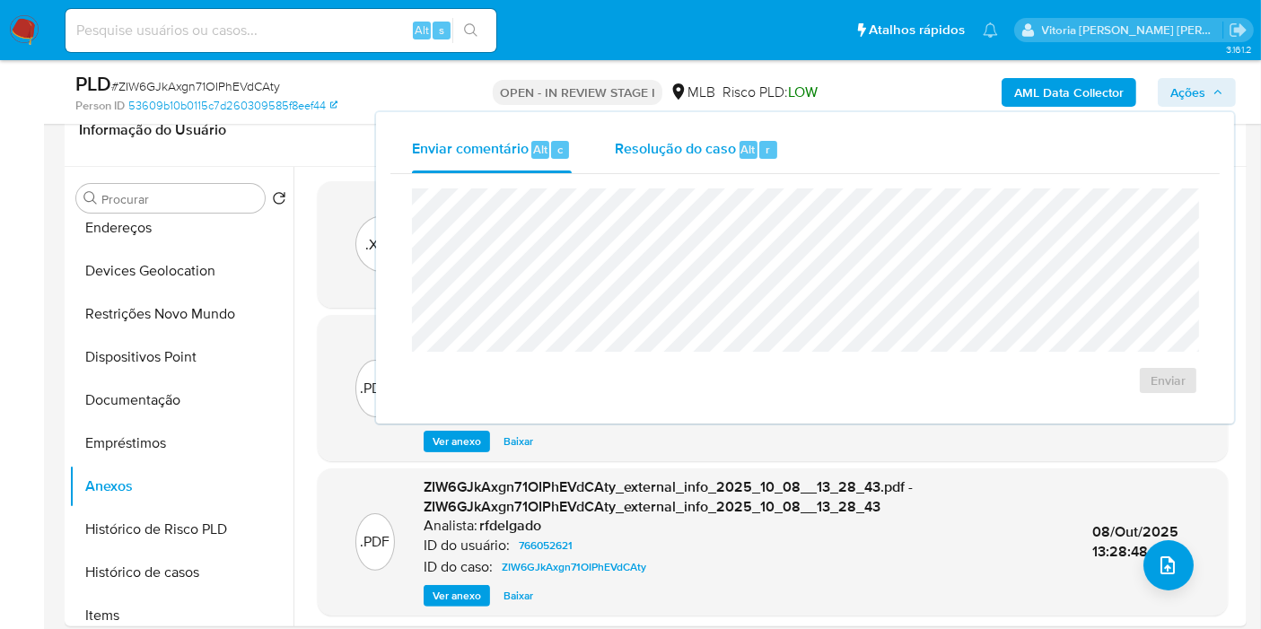
click at [678, 153] on span "Resolução do caso" at bounding box center [675, 148] width 121 height 21
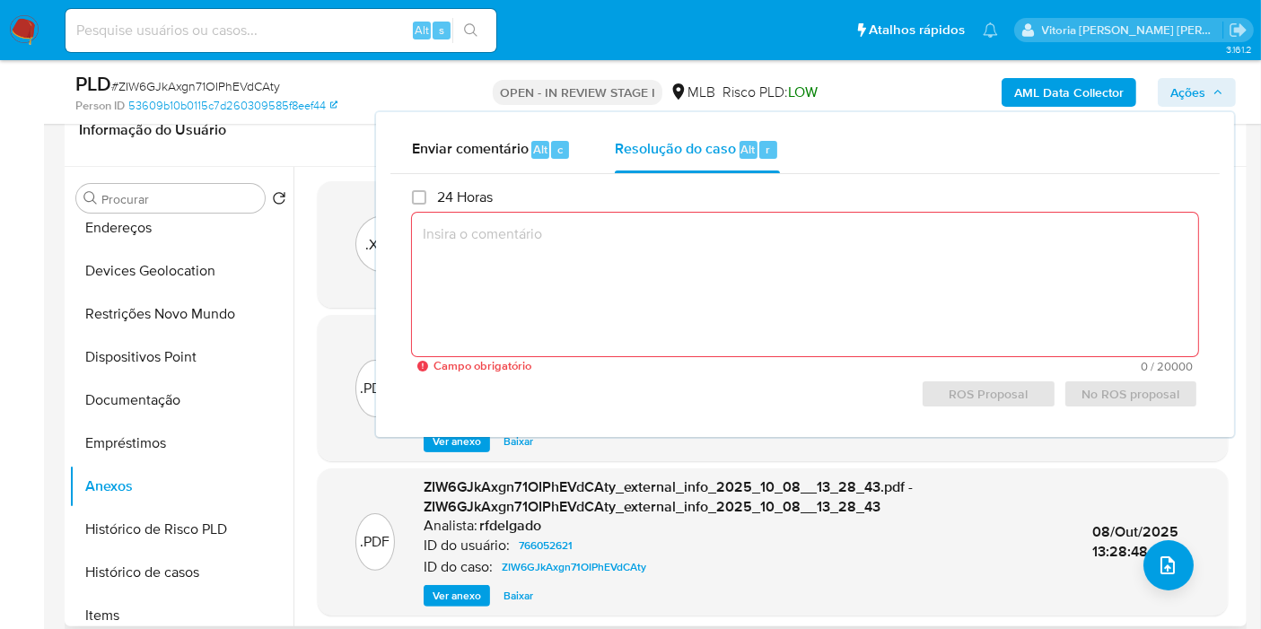
click at [337, 162] on div "Informação do Usuário Veja aparência por pessoa" at bounding box center [656, 130] width 1182 height 73
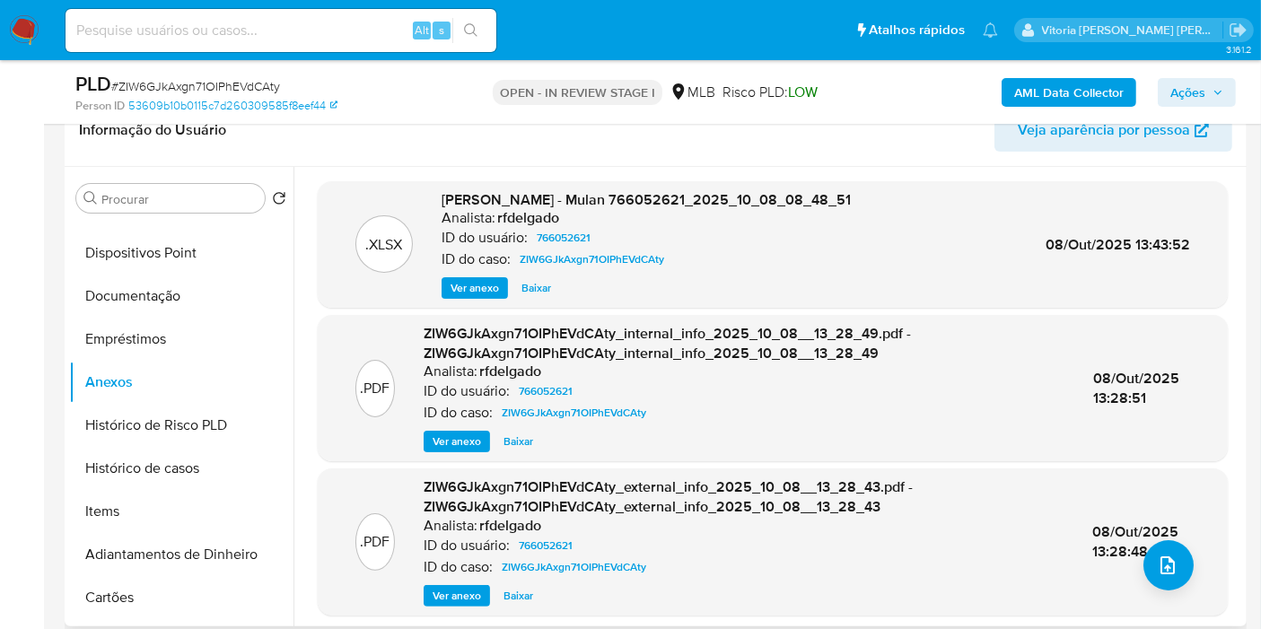
scroll to position [299, 0]
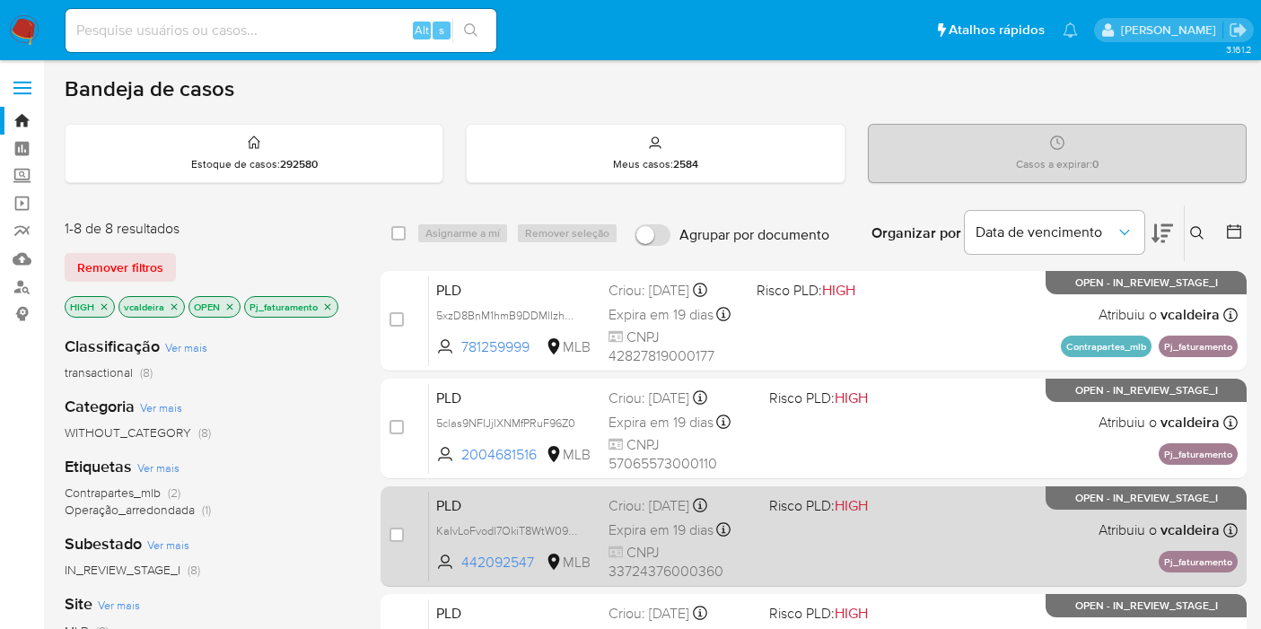
scroll to position [199, 0]
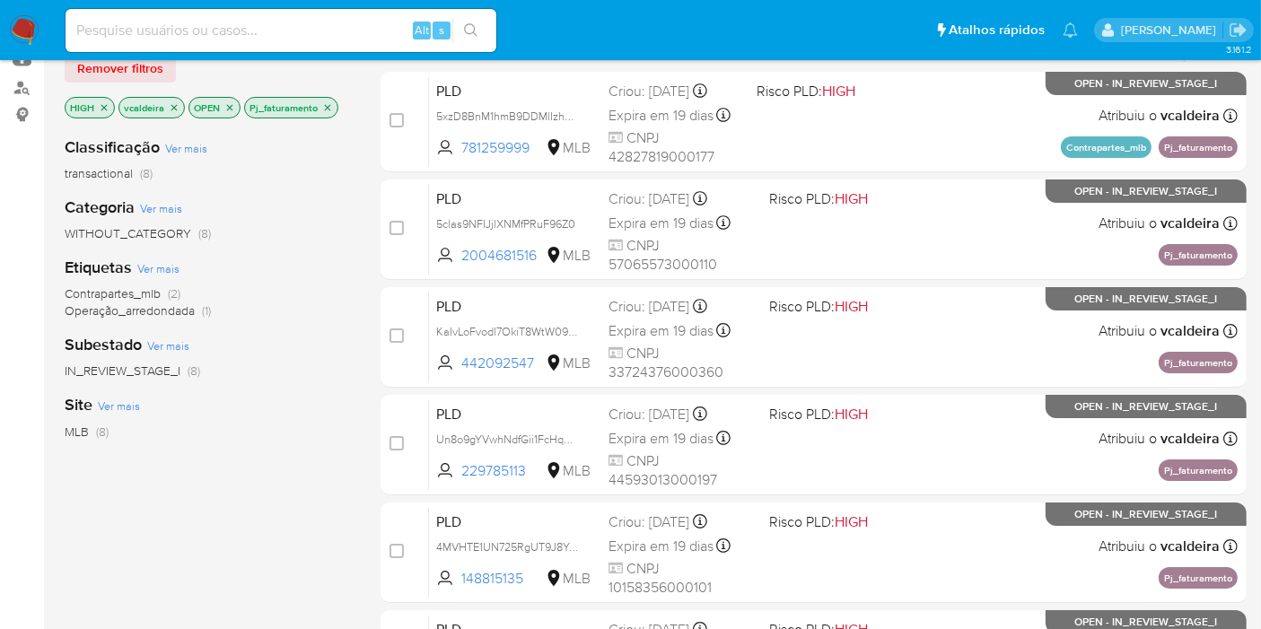
click at [322, 103] on icon "close-filter" at bounding box center [327, 107] width 11 height 11
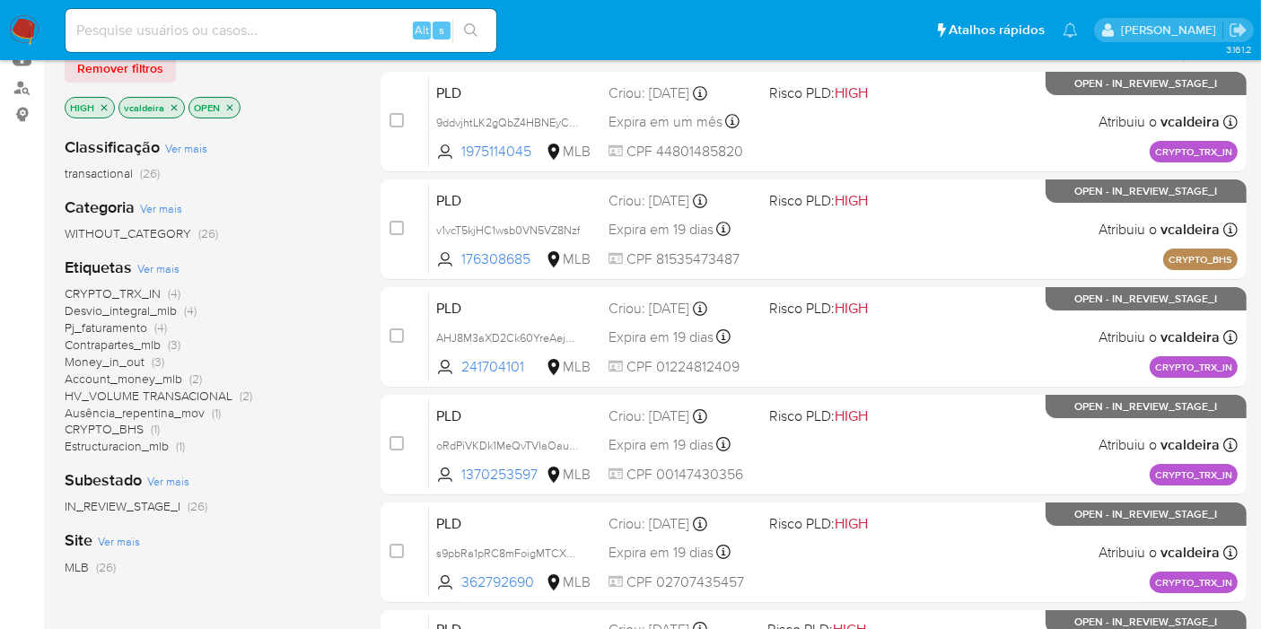
click at [107, 103] on icon "close-filter" at bounding box center [104, 107] width 11 height 11
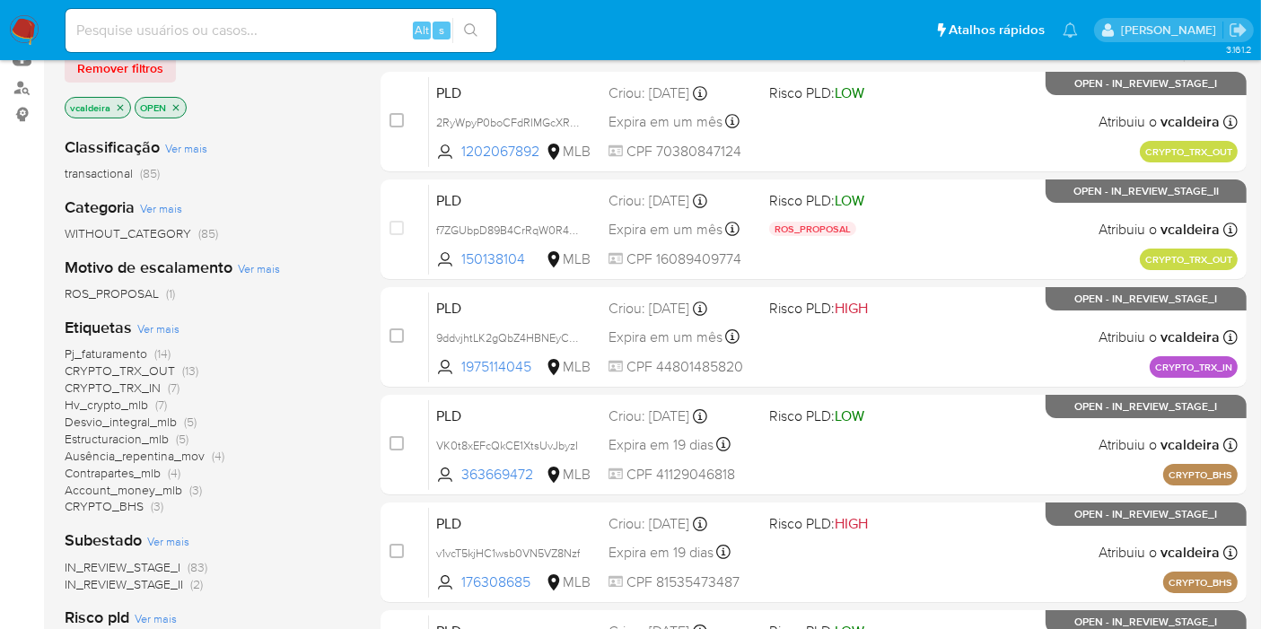
click at [100, 405] on span "Hv_crypto_mlb" at bounding box center [106, 405] width 83 height 18
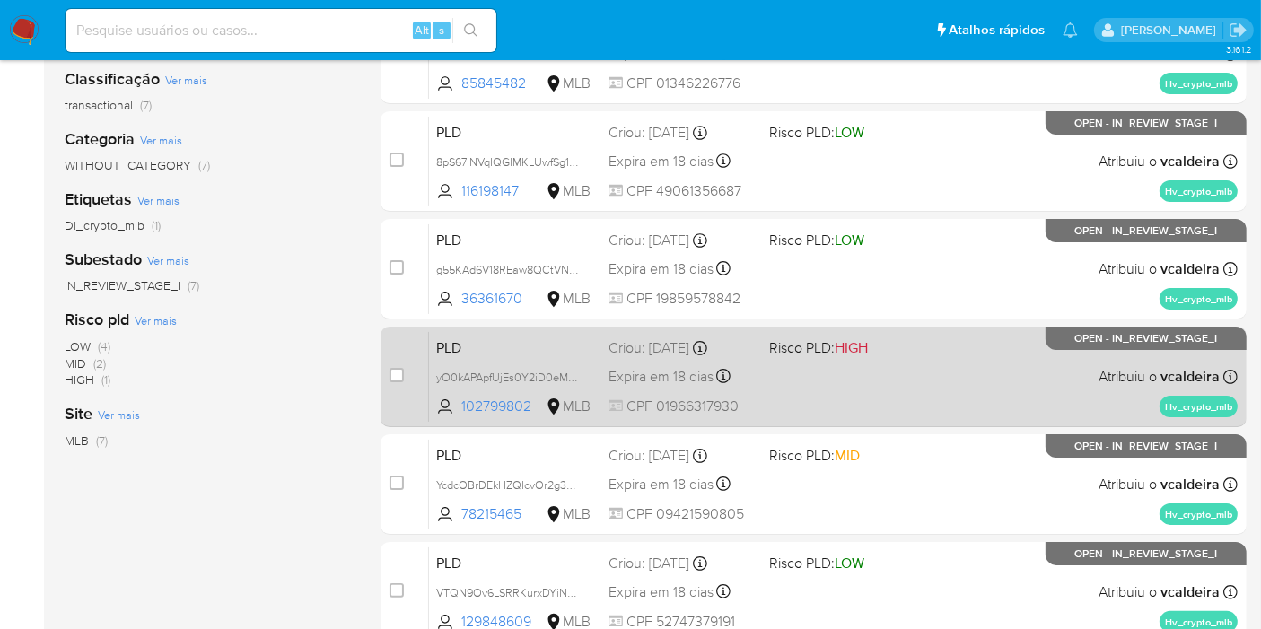
scroll to position [299, 0]
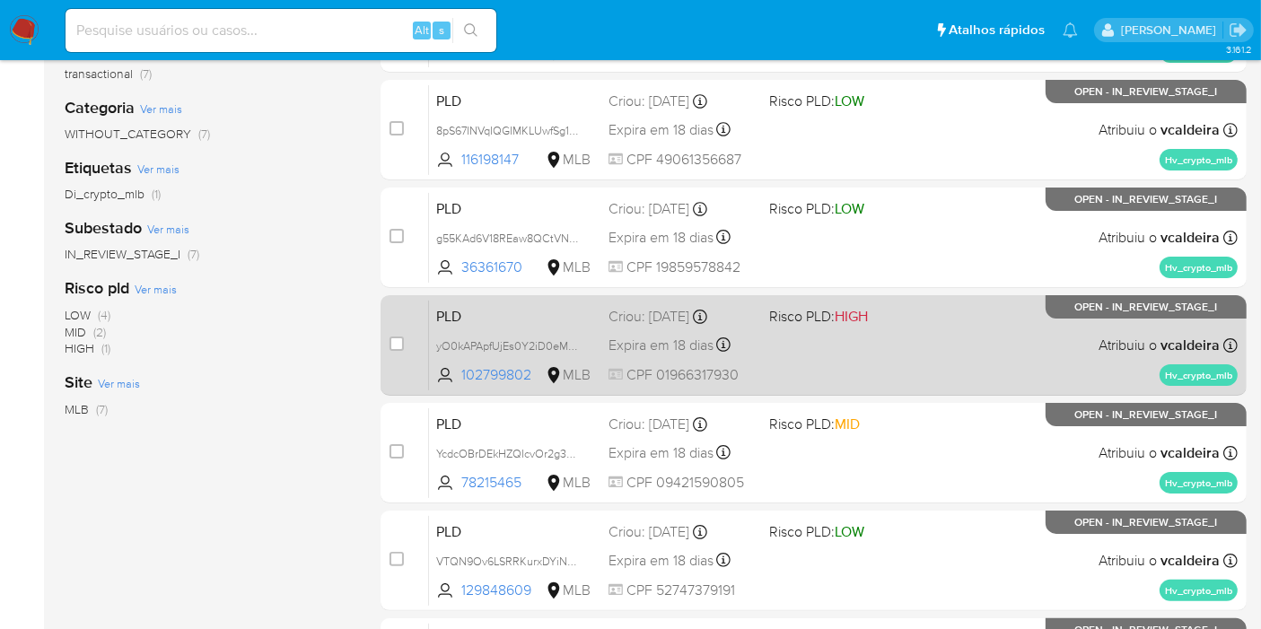
click at [1105, 311] on span "OPEN - IN_REVIEW_STAGE_I" at bounding box center [1146, 307] width 143 height 10
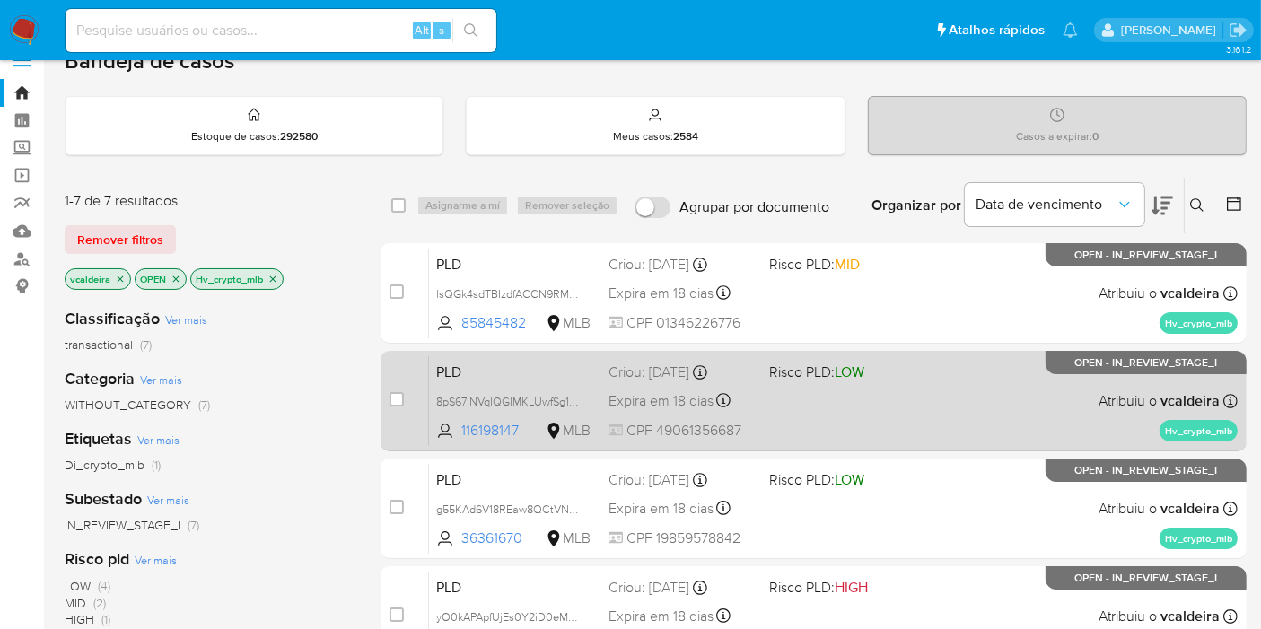
scroll to position [0, 0]
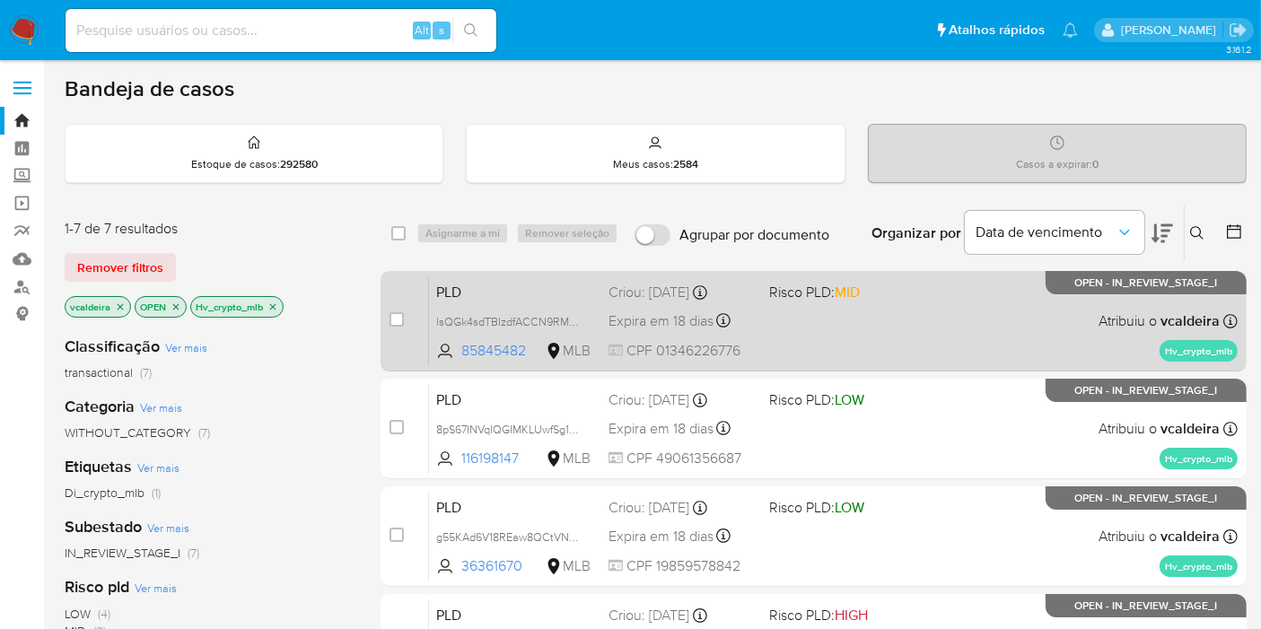
click at [1114, 281] on span "OPEN - IN_REVIEW_STAGE_I" at bounding box center [1146, 283] width 143 height 10
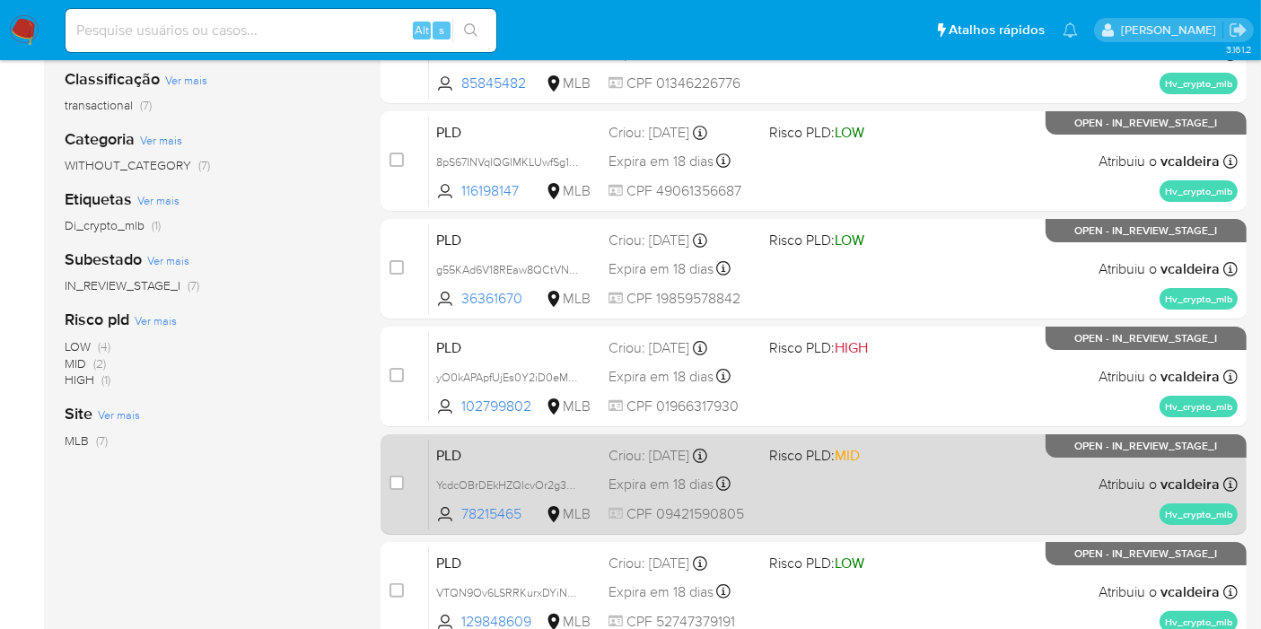
scroll to position [299, 0]
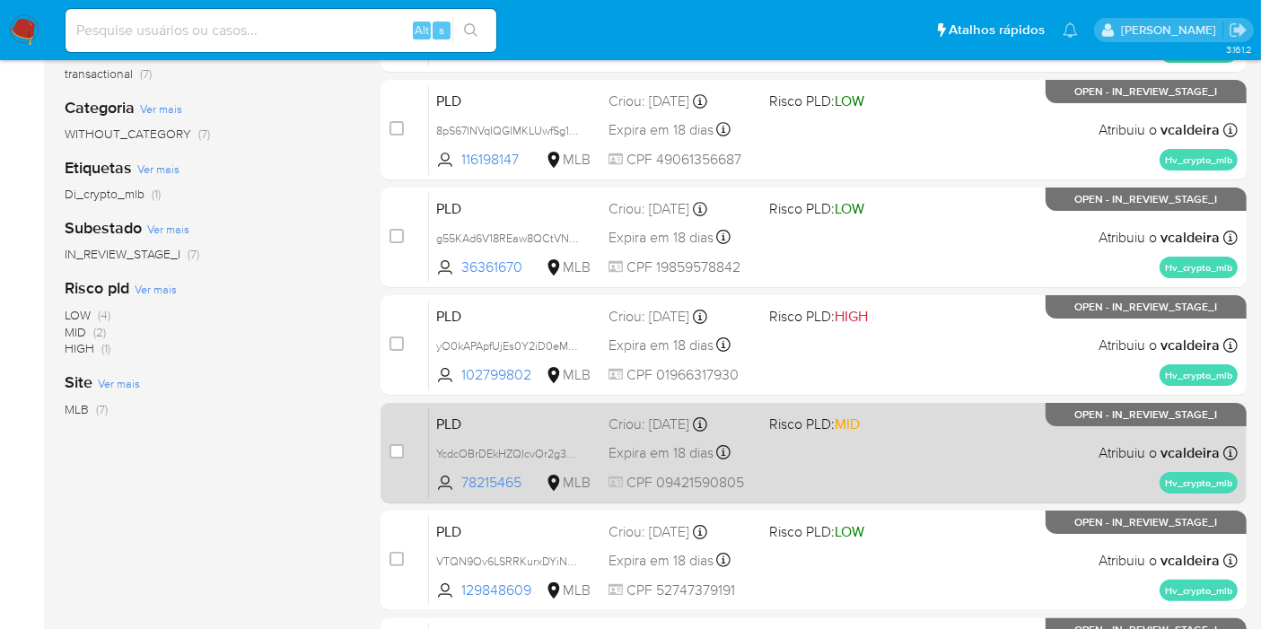
click at [1052, 423] on p "OPEN - IN_REVIEW_STAGE_I" at bounding box center [1146, 414] width 201 height 23
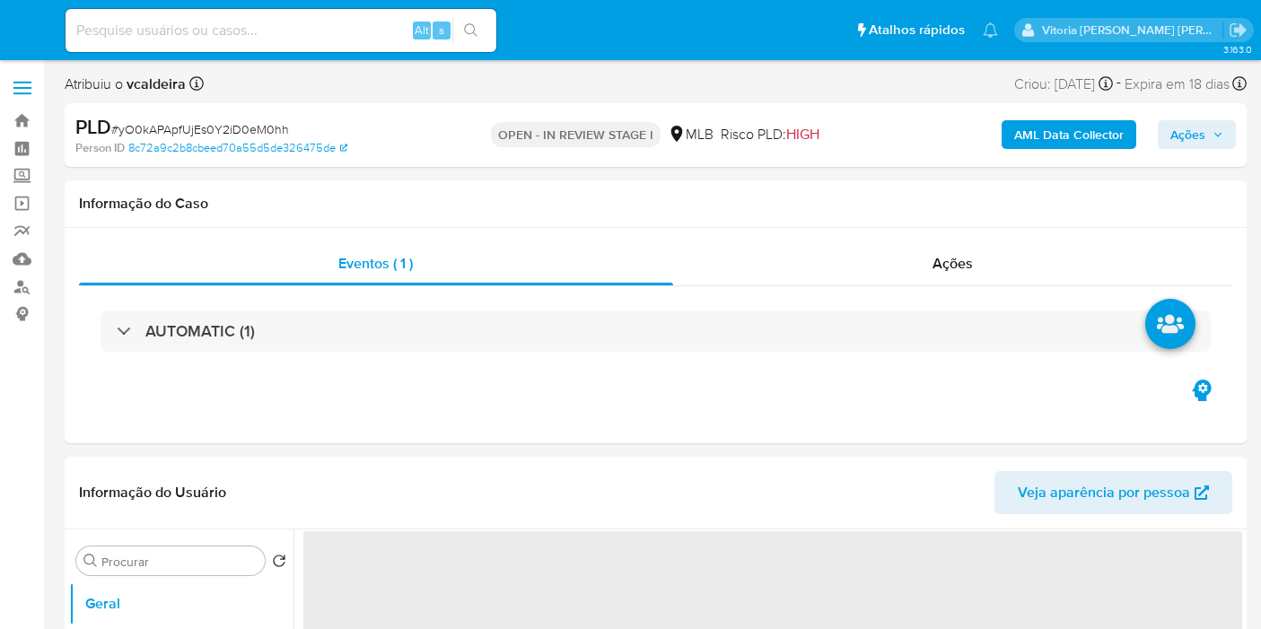
select select "10"
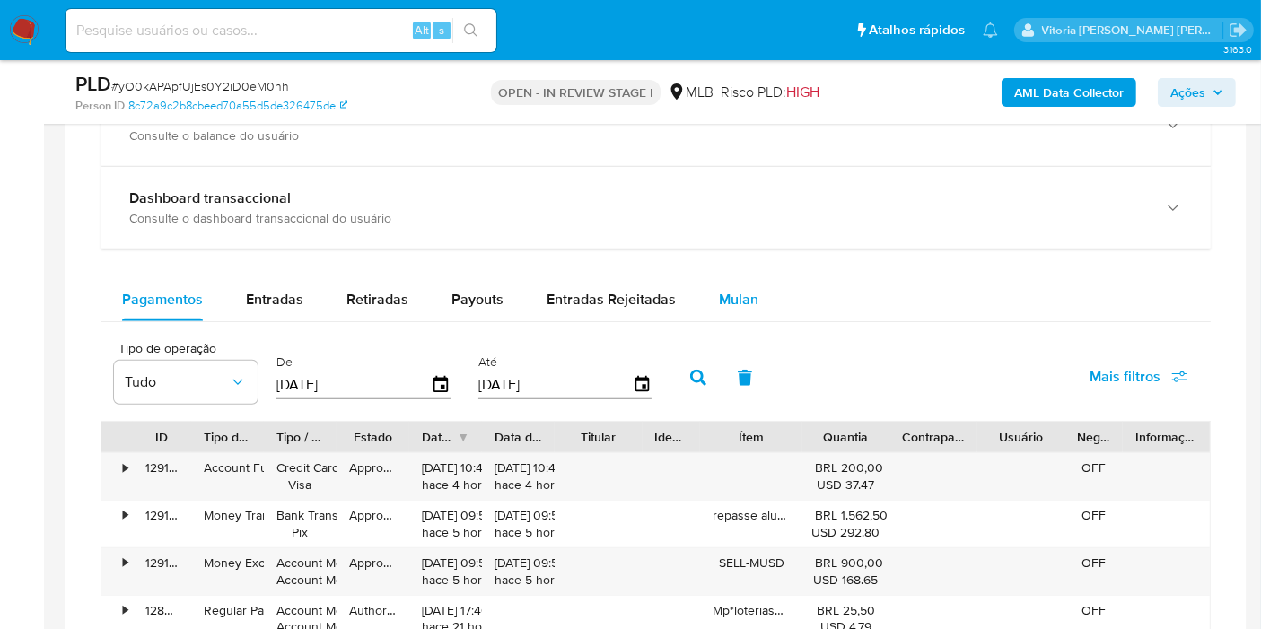
click at [737, 294] on span "Mulan" at bounding box center [738, 299] width 39 height 21
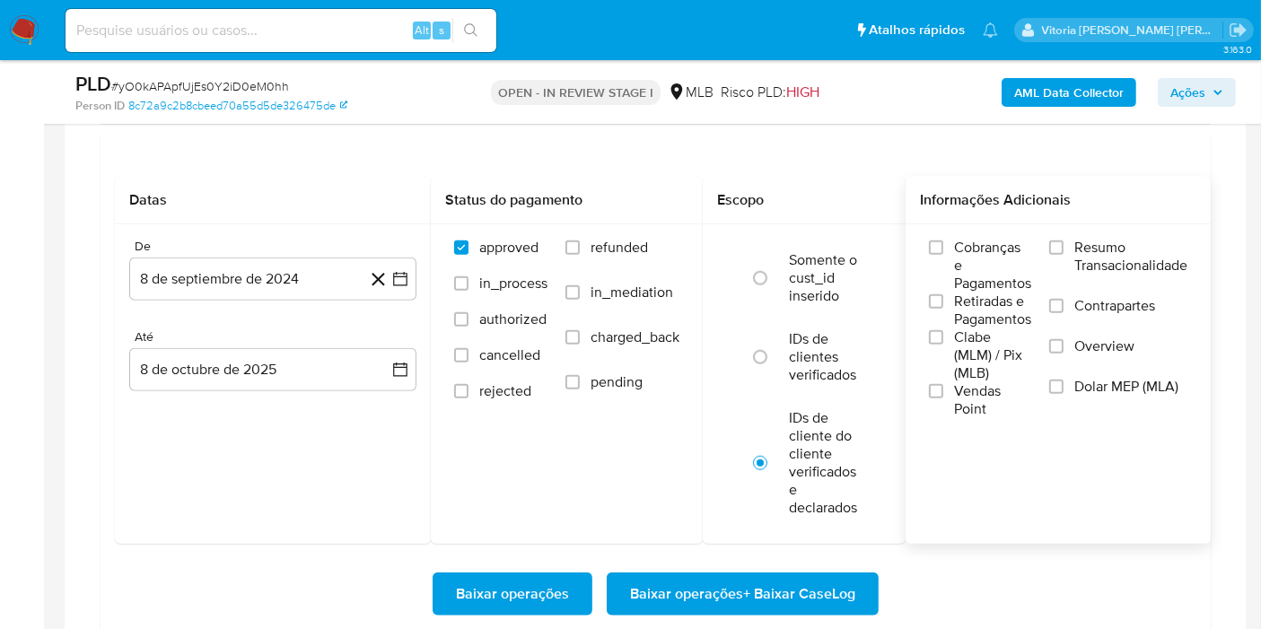
scroll to position [1396, 0]
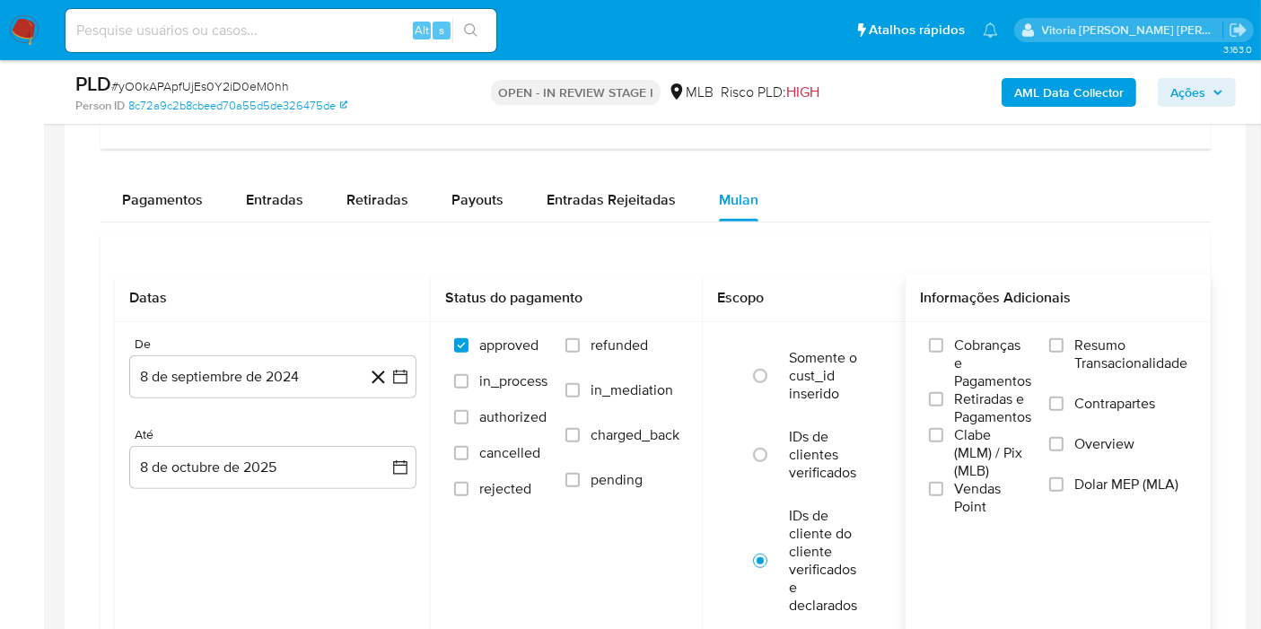
click at [1105, 359] on span "Resumo Transacionalidade" at bounding box center [1130, 355] width 113 height 36
click at [1064, 353] on input "Resumo Transacionalidade" at bounding box center [1056, 345] width 14 height 14
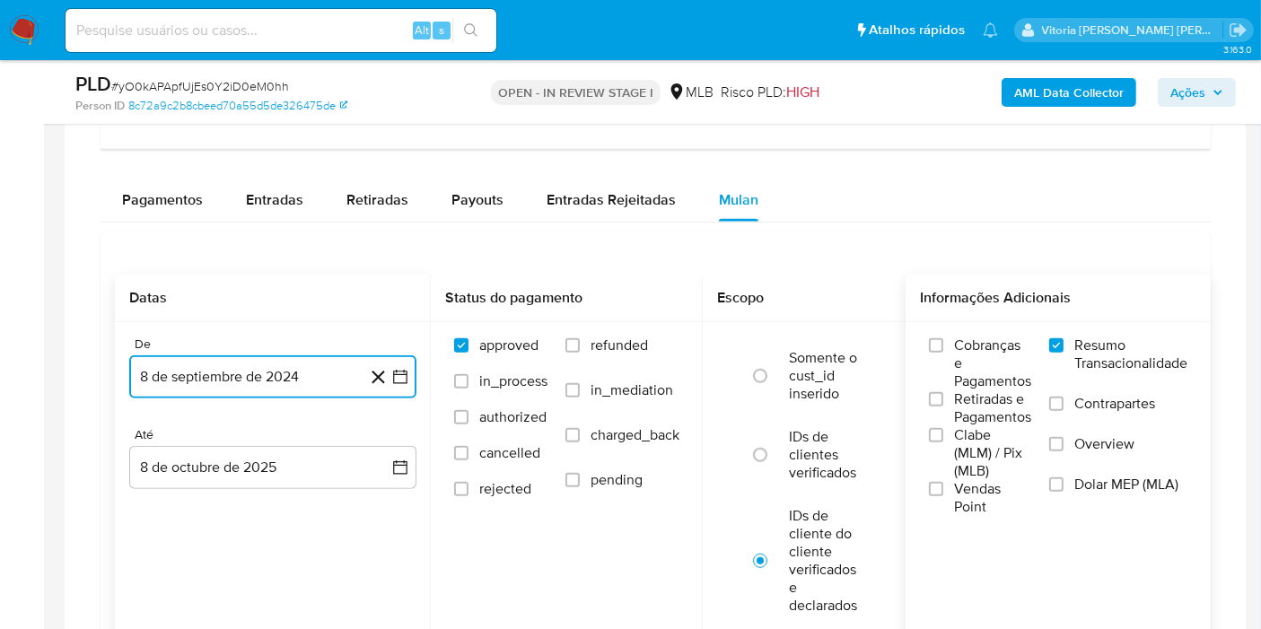
click at [181, 372] on button "8 de septiembre de 2024" at bounding box center [272, 376] width 287 height 43
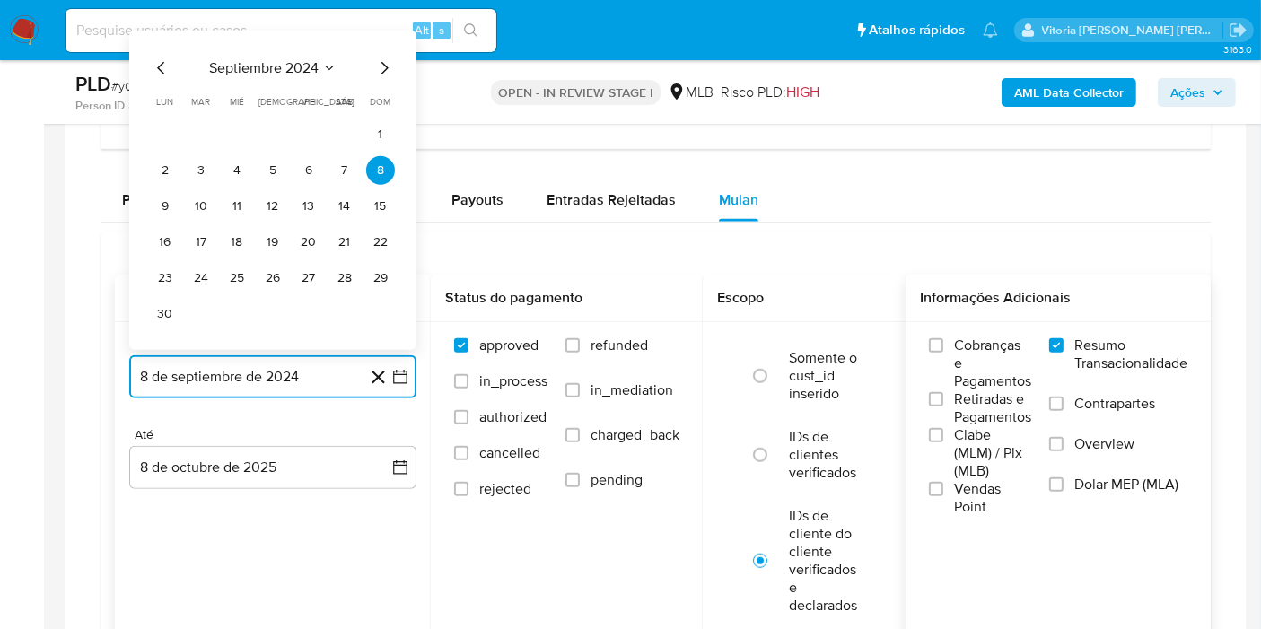
click at [304, 59] on span "septiembre 2024" at bounding box center [263, 68] width 109 height 18
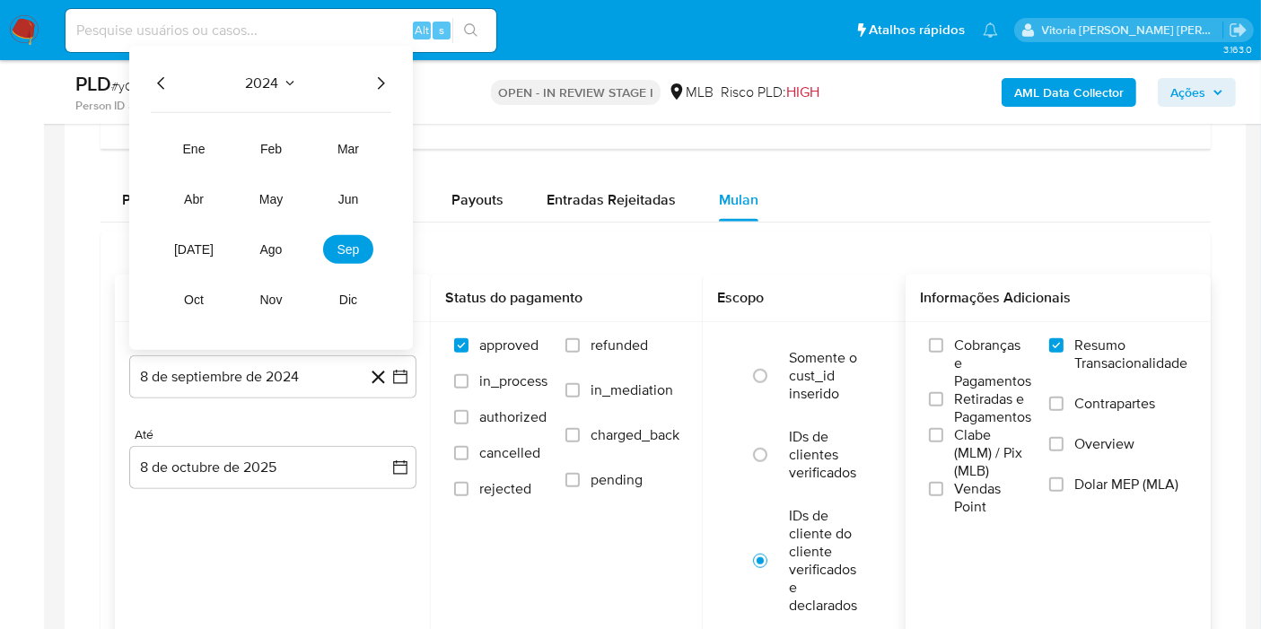
click at [379, 85] on icon "Año siguiente" at bounding box center [381, 83] width 7 height 13
click at [282, 250] on button "ago" at bounding box center [271, 249] width 50 height 29
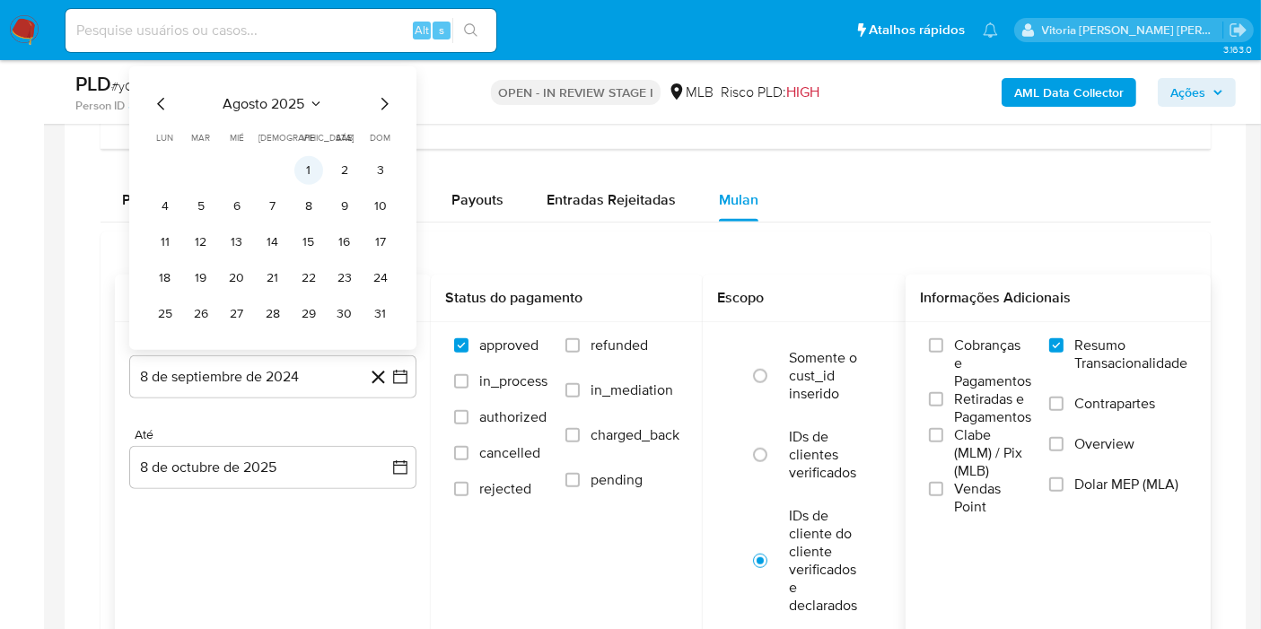
click at [312, 161] on button "1" at bounding box center [308, 170] width 29 height 29
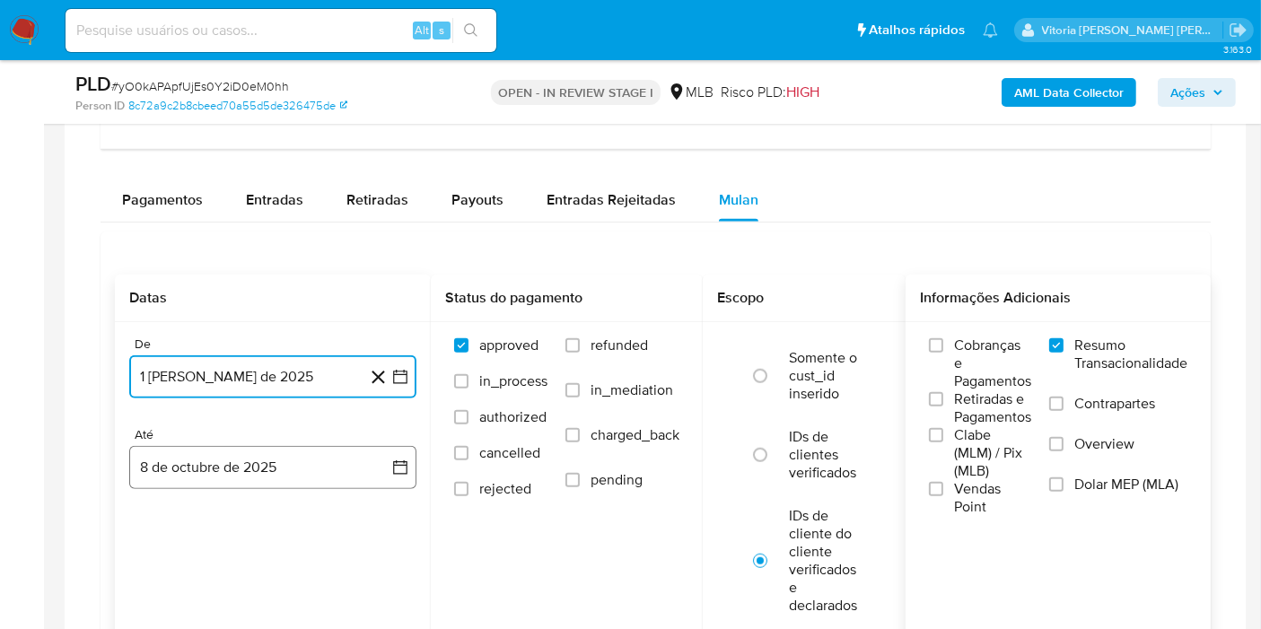
click at [233, 462] on button "8 de octubre de 2025" at bounding box center [272, 467] width 287 height 43
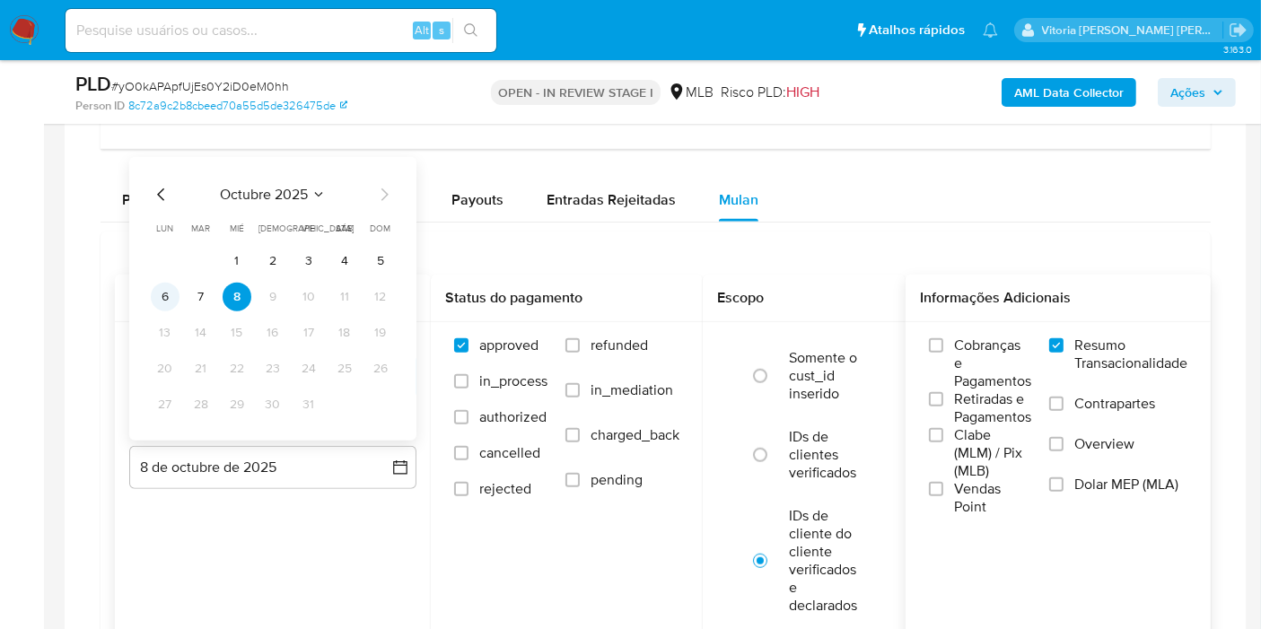
click at [162, 291] on button "6" at bounding box center [165, 297] width 29 height 29
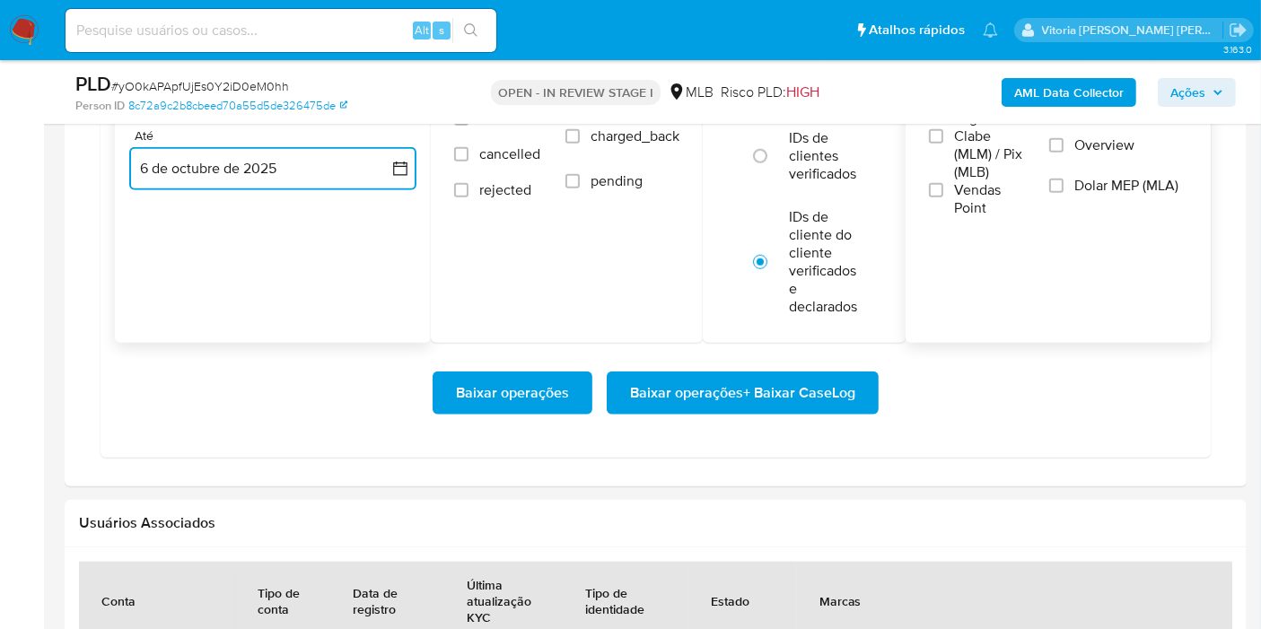
scroll to position [1695, 0]
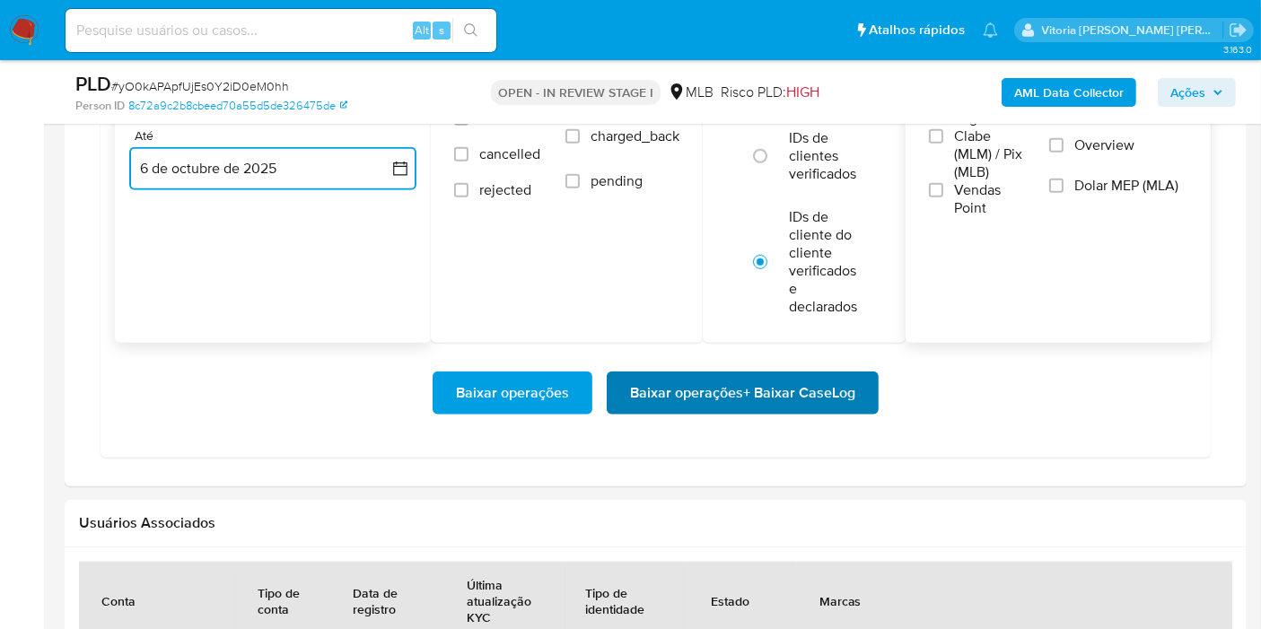
click at [754, 390] on span "Baixar operações + Baixar CaseLog" at bounding box center [742, 392] width 225 height 39
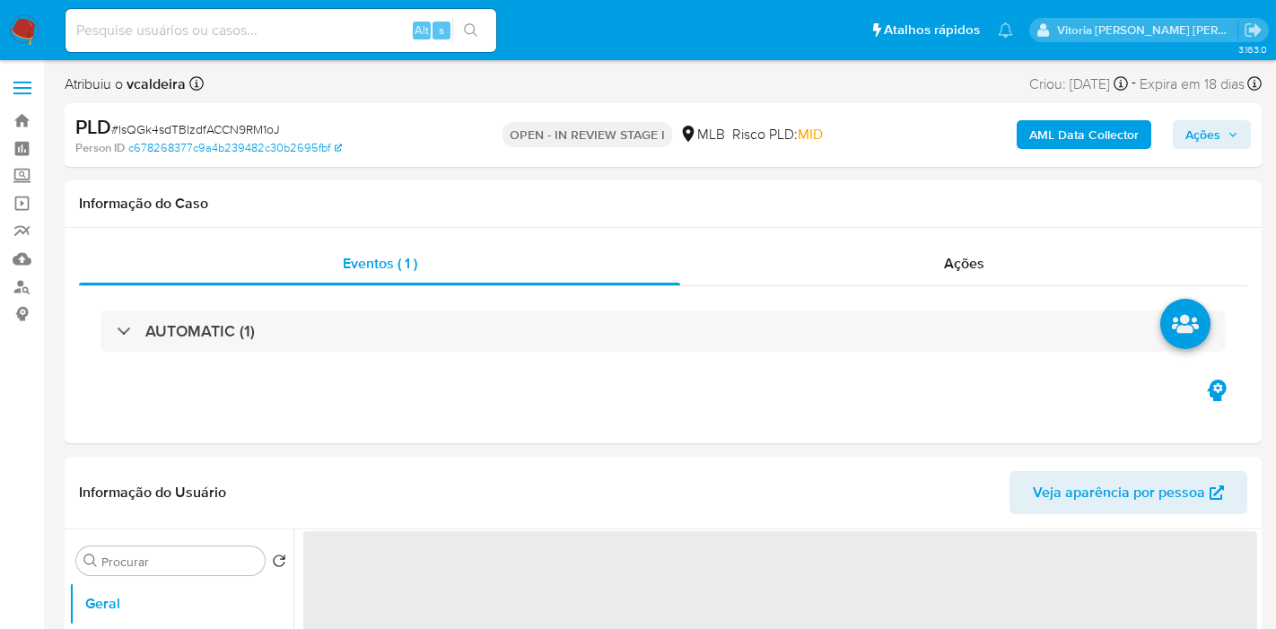
select select "10"
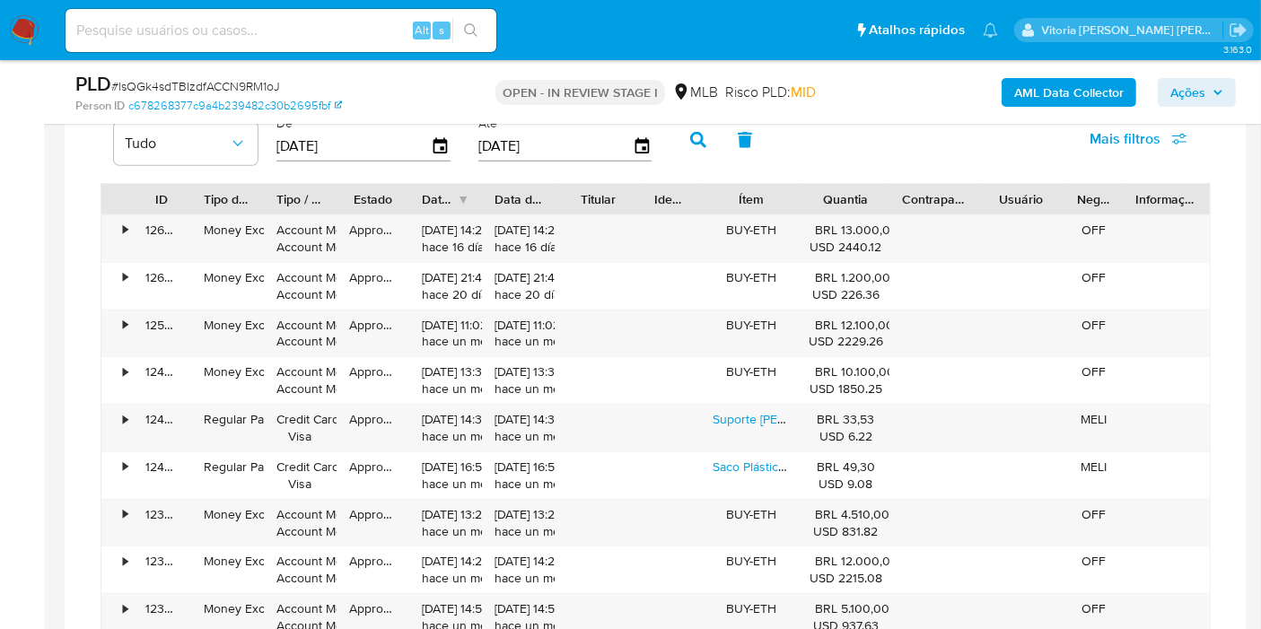
scroll to position [1396, 0]
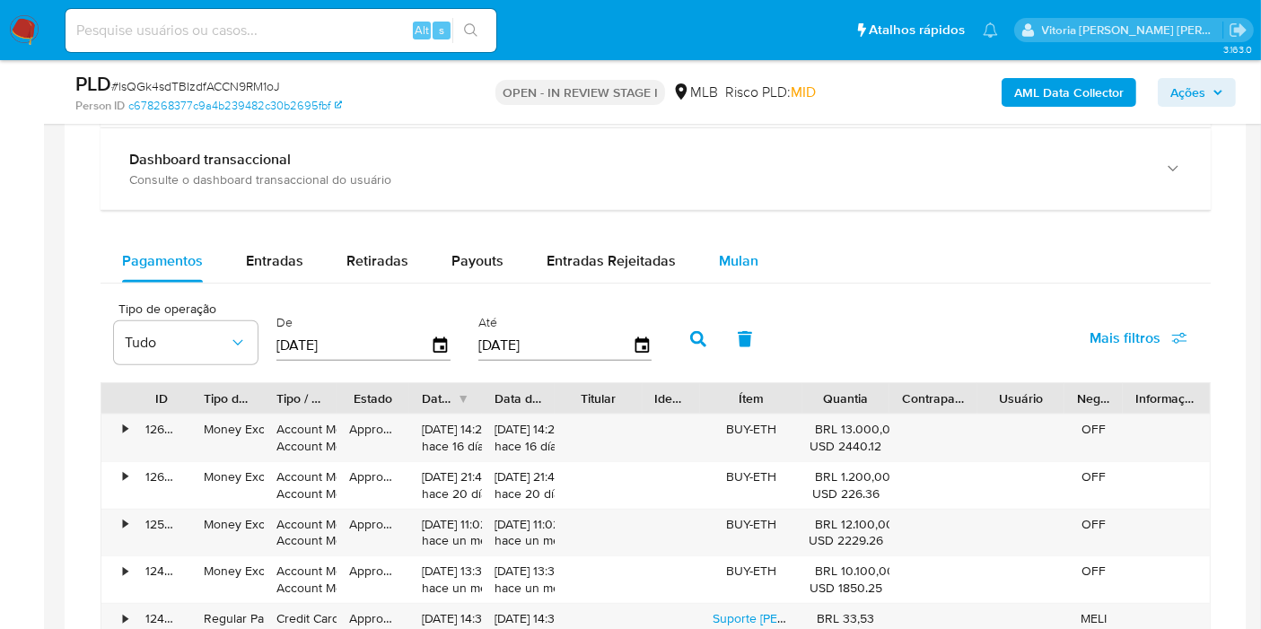
click at [739, 254] on span "Mulan" at bounding box center [738, 260] width 39 height 21
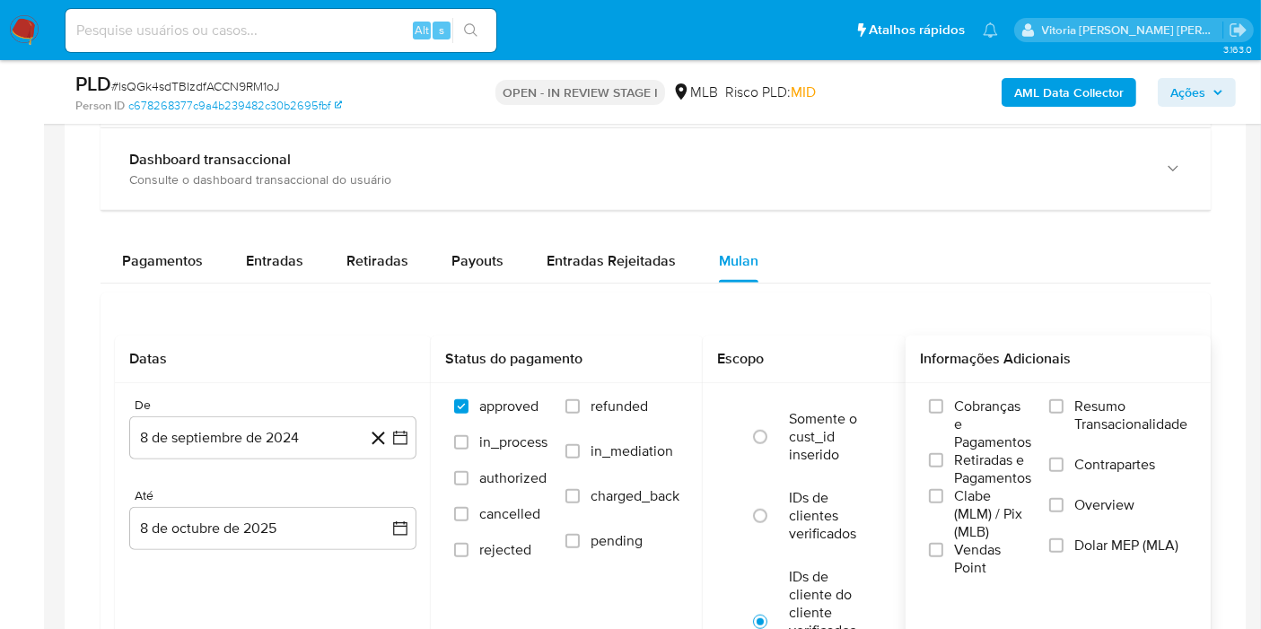
click at [1092, 398] on span "Resumo Transacionalidade" at bounding box center [1130, 416] width 113 height 36
click at [1064, 399] on input "Resumo Transacionalidade" at bounding box center [1056, 406] width 14 height 14
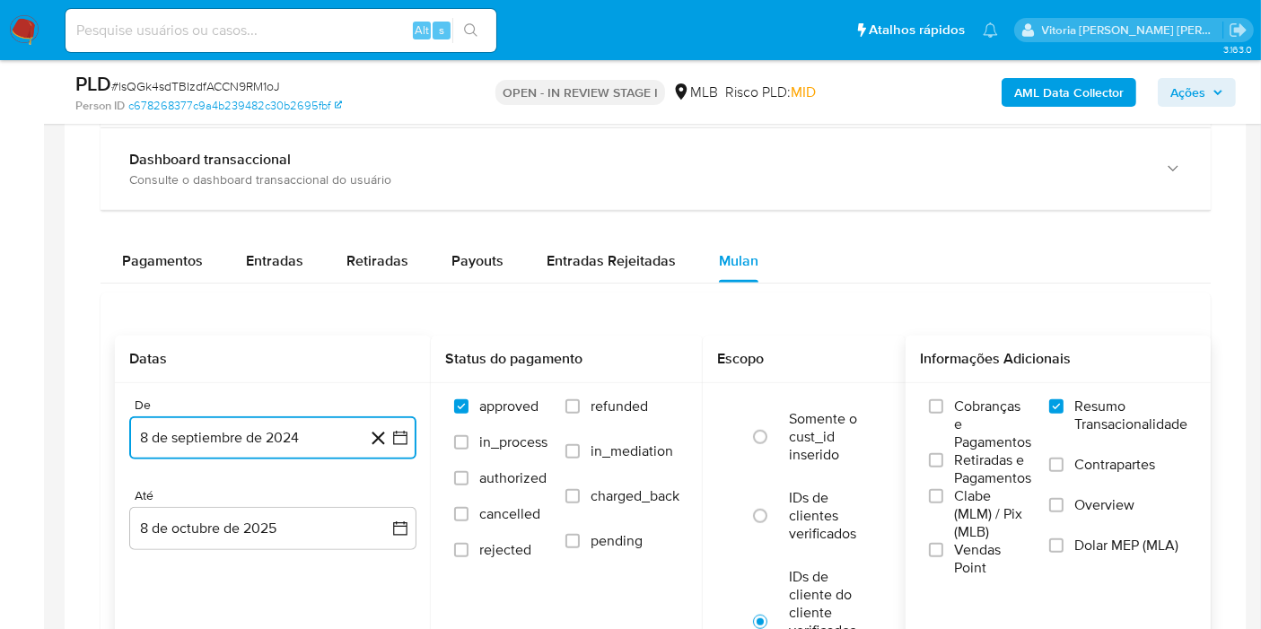
click at [188, 433] on button "8 de septiembre de 2024" at bounding box center [272, 437] width 287 height 43
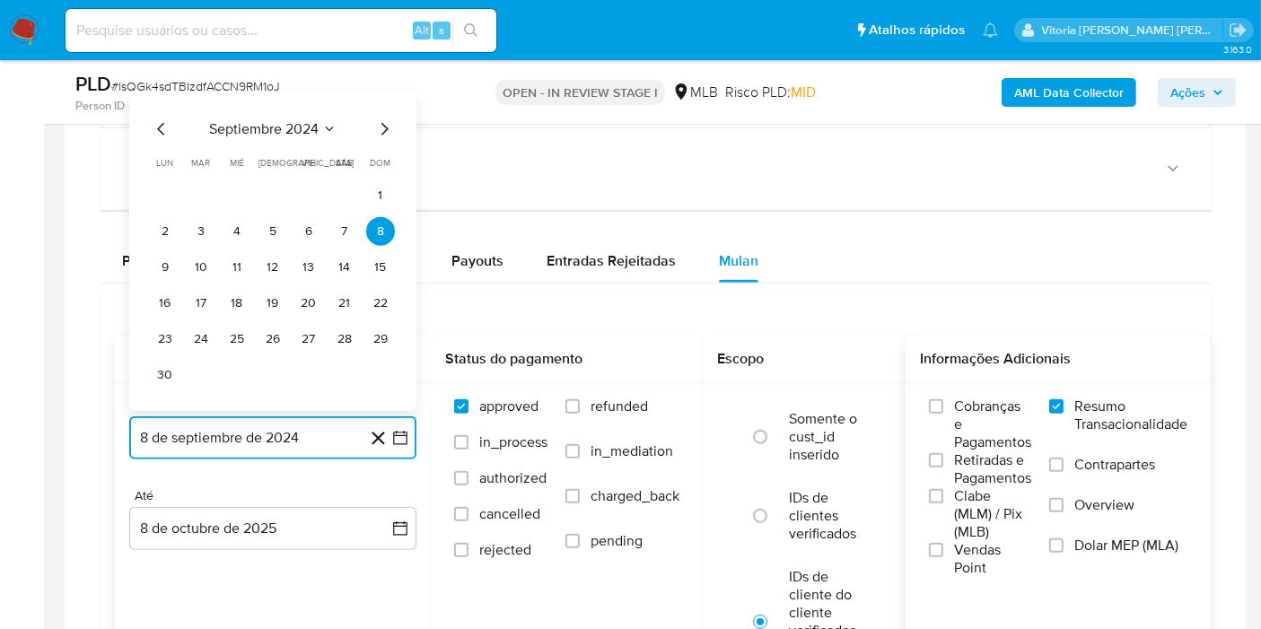
click at [297, 120] on span "septiembre 2024" at bounding box center [263, 129] width 109 height 18
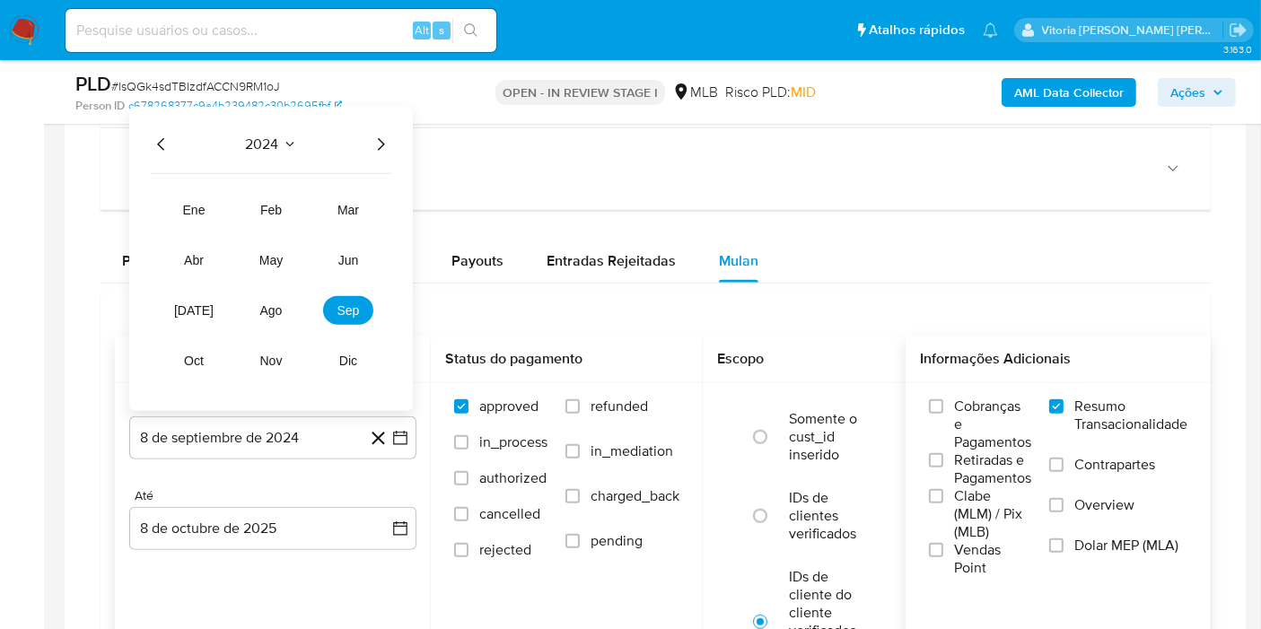
click at [381, 138] on icon "Año siguiente" at bounding box center [381, 145] width 22 height 22
click at [258, 316] on button "ago" at bounding box center [271, 310] width 50 height 29
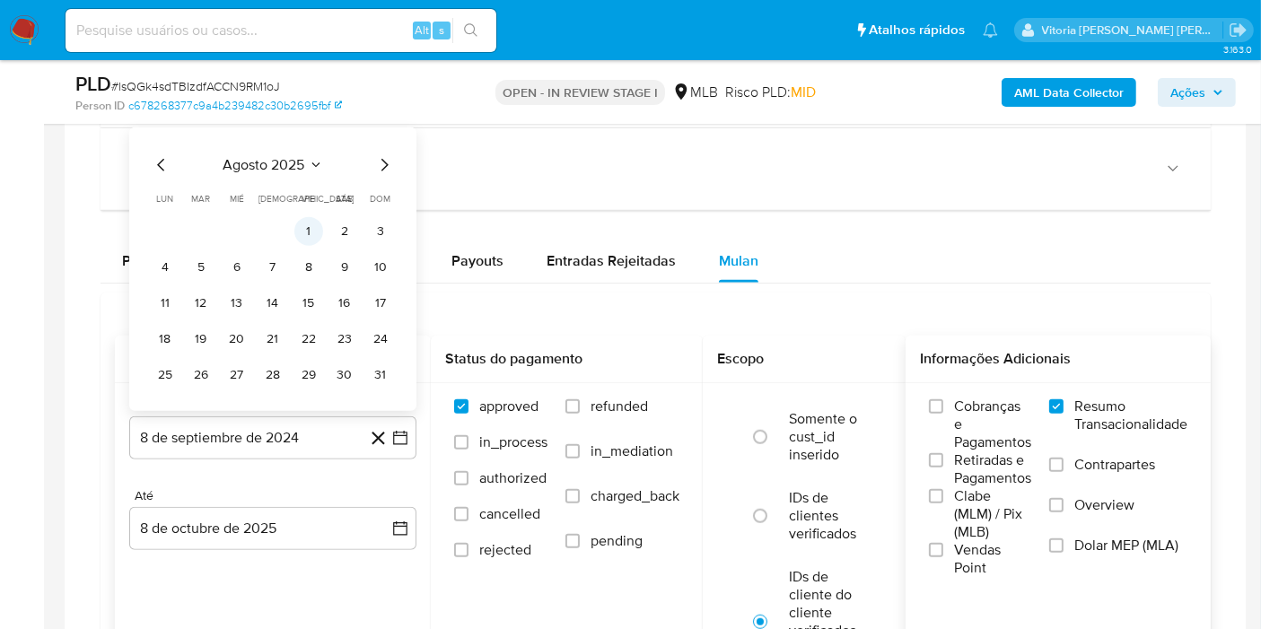
click at [305, 229] on button "1" at bounding box center [308, 231] width 29 height 29
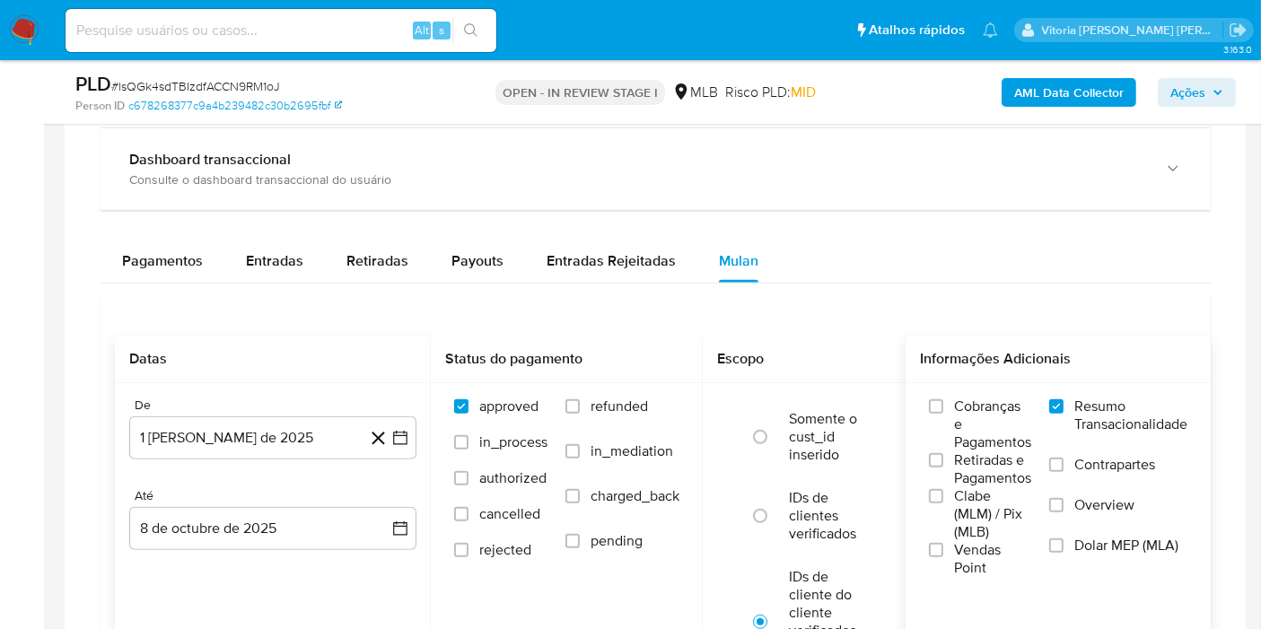
click at [227, 550] on div "De 1 [PERSON_NAME] de 2025 [DATE] Até 8 de octubre de 2025 [DATE]" at bounding box center [273, 488] width 316 height 210
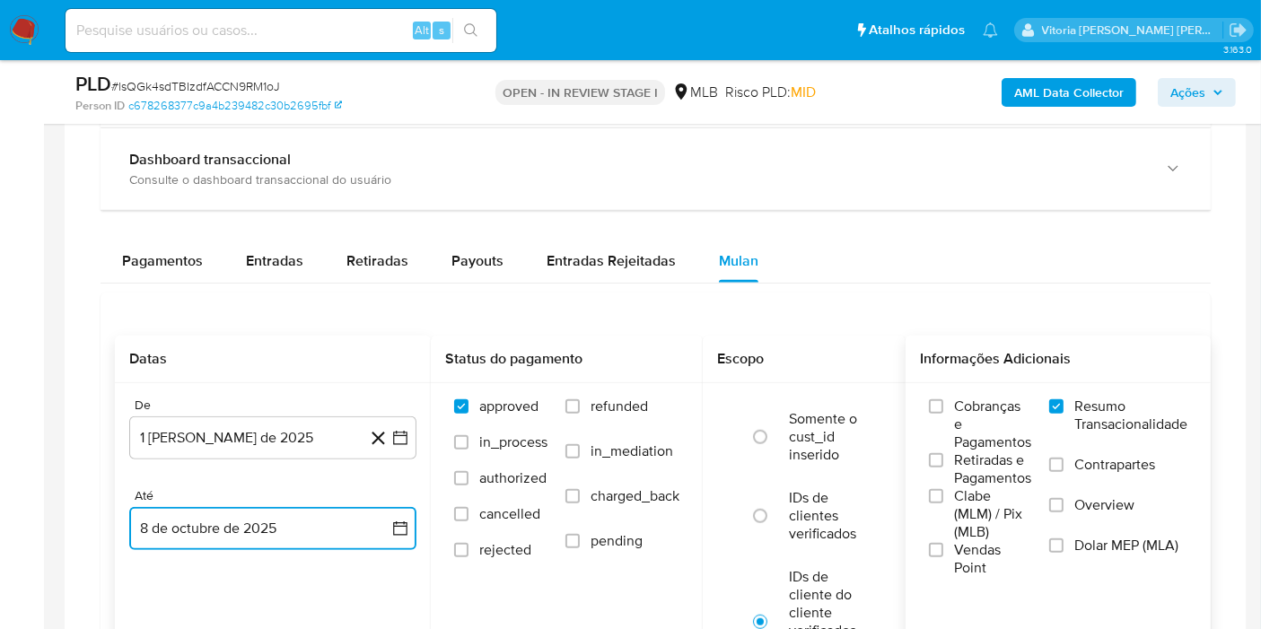
click at [223, 527] on button "8 de octubre de 2025" at bounding box center [272, 528] width 287 height 43
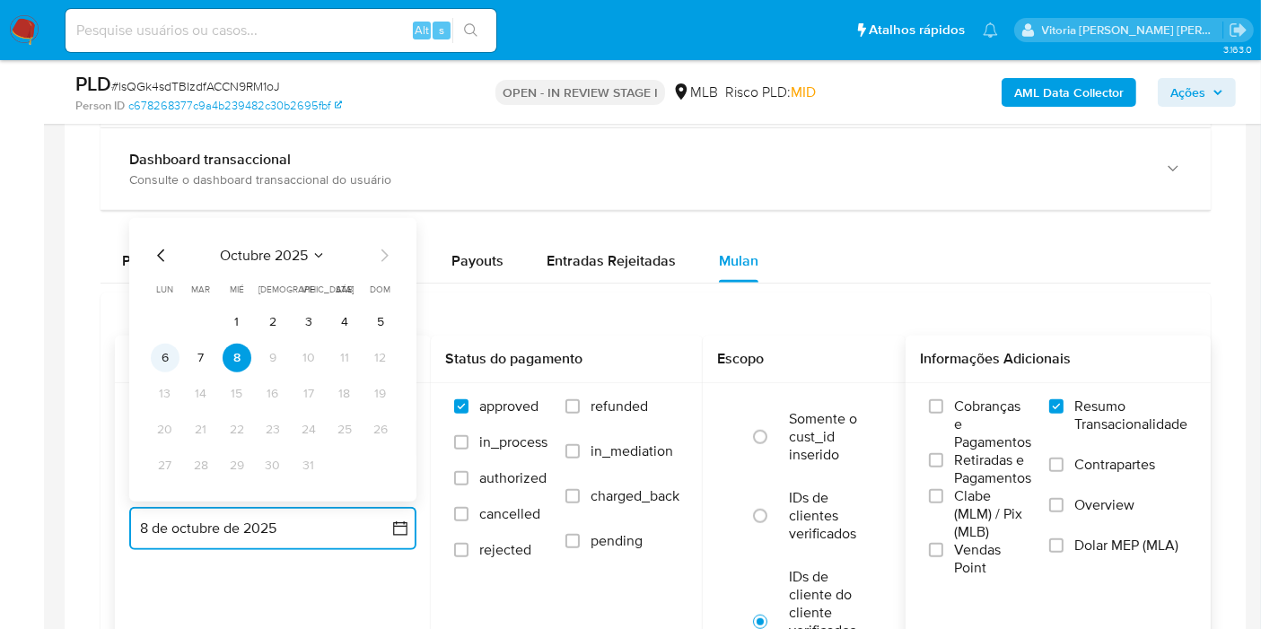
click at [155, 355] on button "6" at bounding box center [165, 358] width 29 height 29
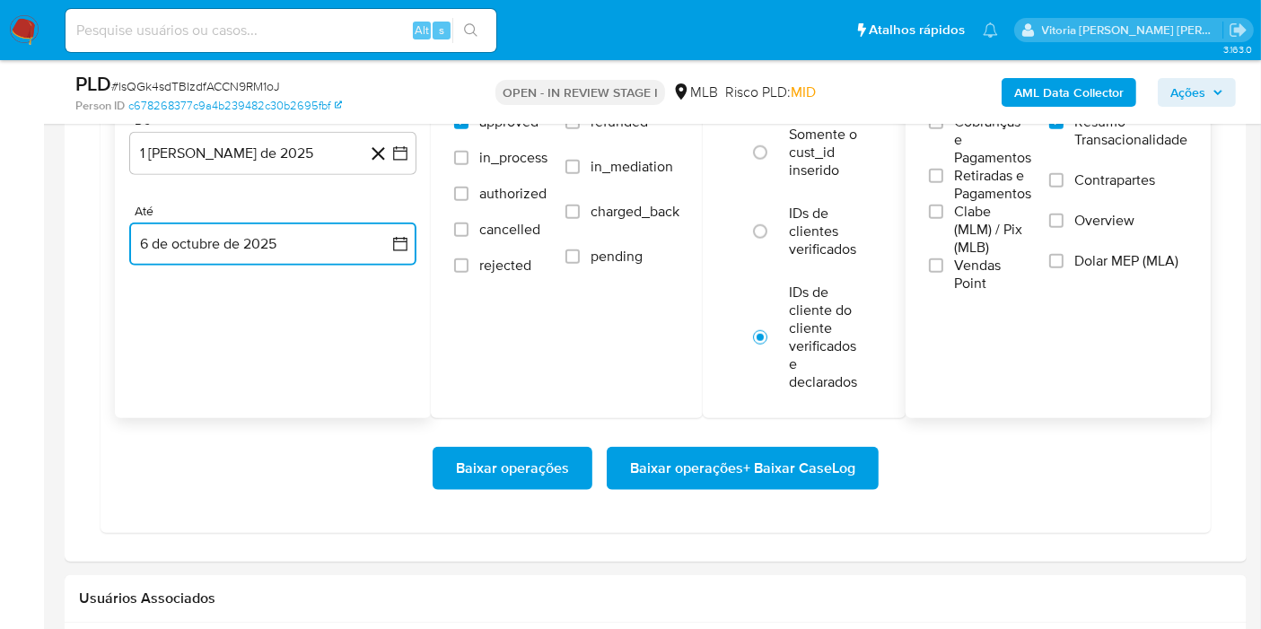
scroll to position [1695, 0]
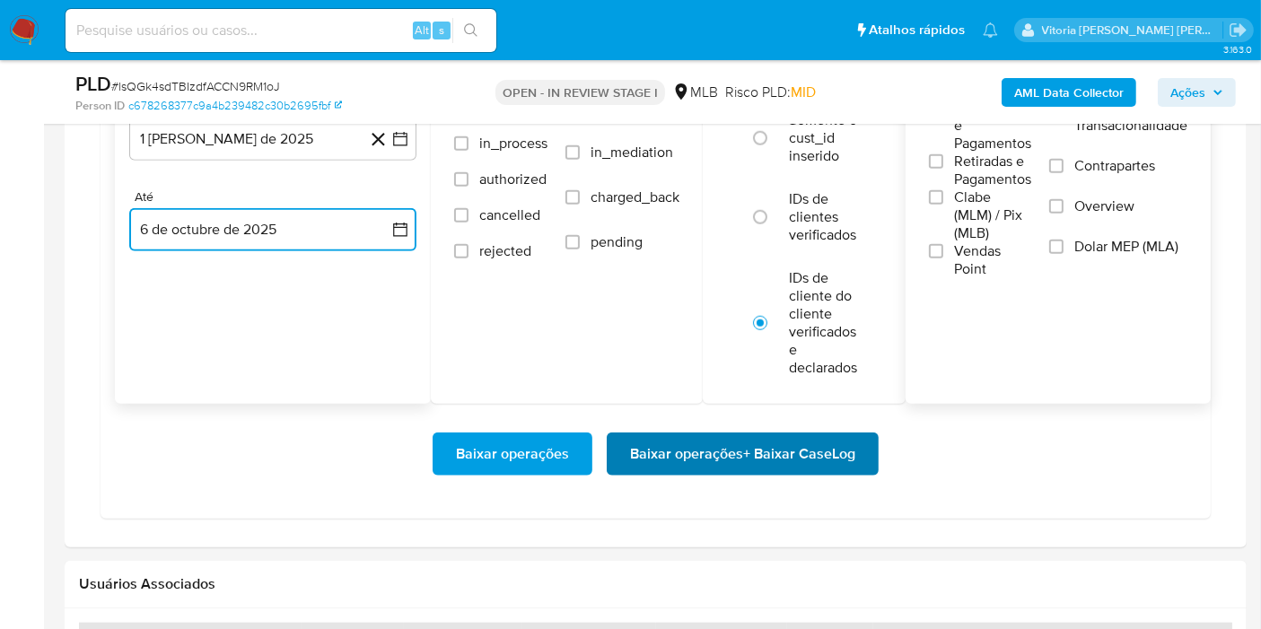
click at [722, 460] on span "Baixar operações + Baixar CaseLog" at bounding box center [742, 453] width 225 height 39
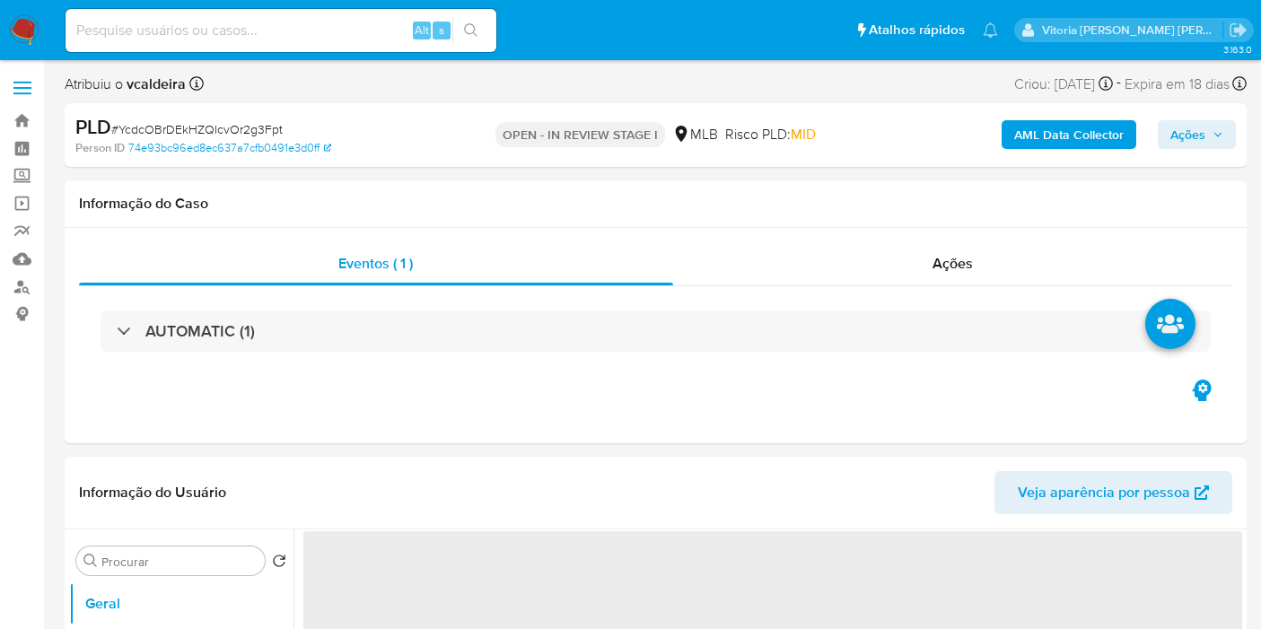
select select "10"
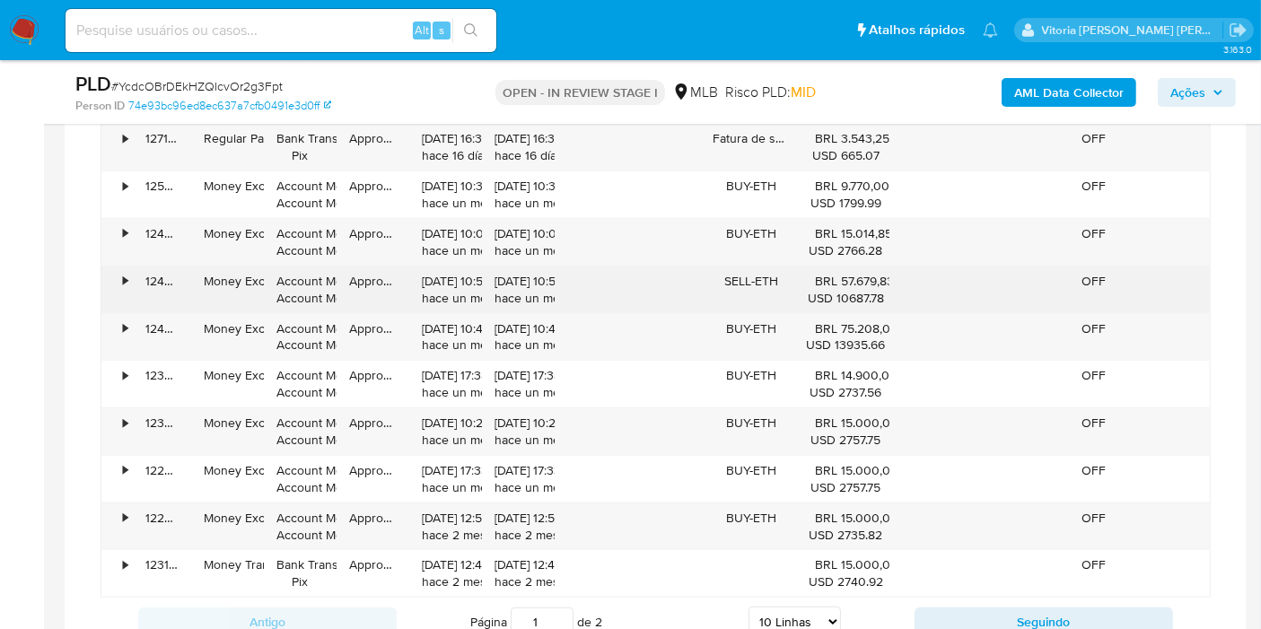
scroll to position [1365, 0]
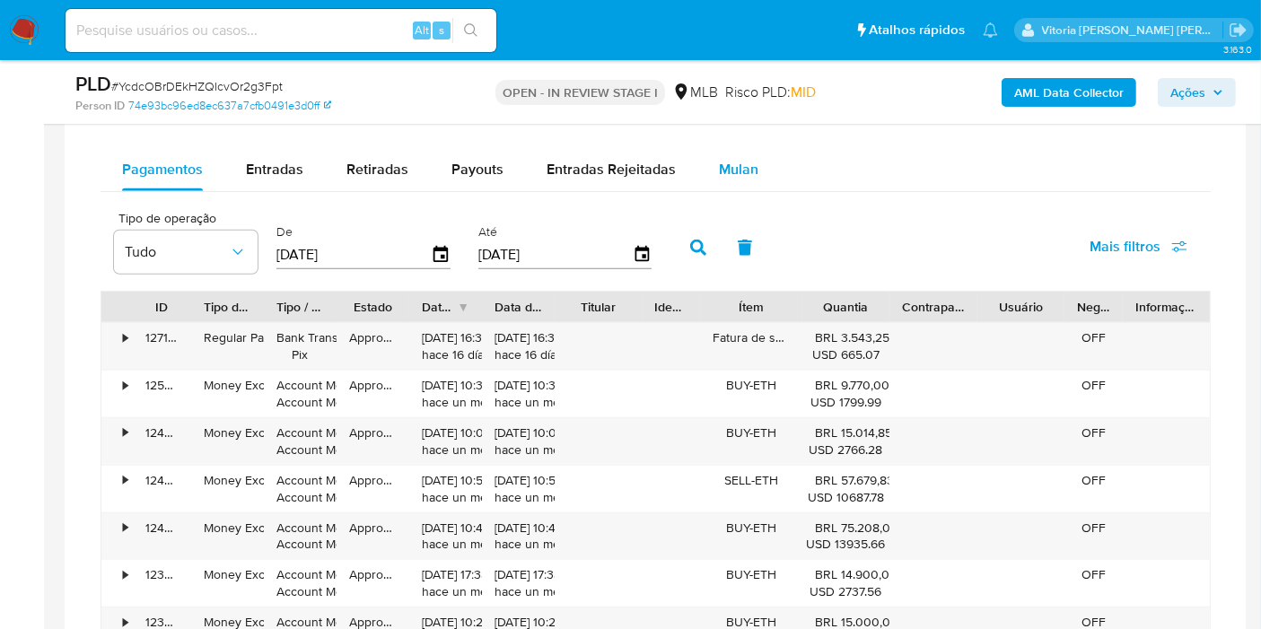
click at [720, 175] on span "Mulan" at bounding box center [738, 169] width 39 height 21
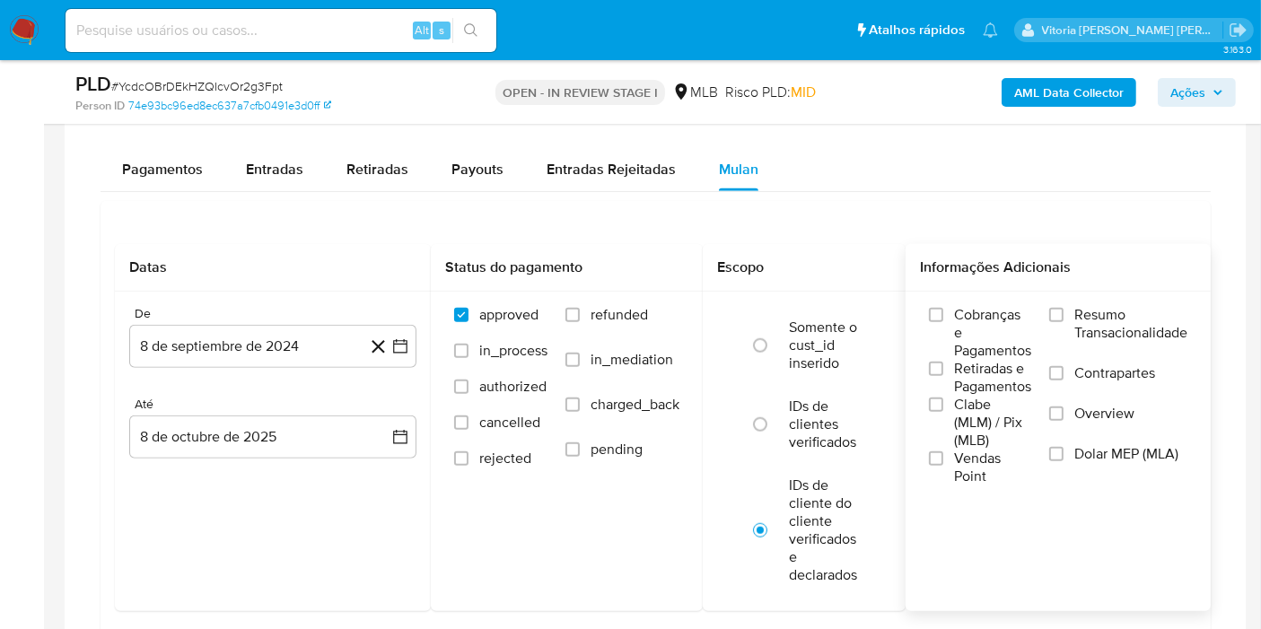
click at [1072, 318] on label "Resumo Transacionalidade" at bounding box center [1118, 335] width 138 height 58
click at [1064, 318] on input "Resumo Transacionalidade" at bounding box center [1056, 315] width 14 height 14
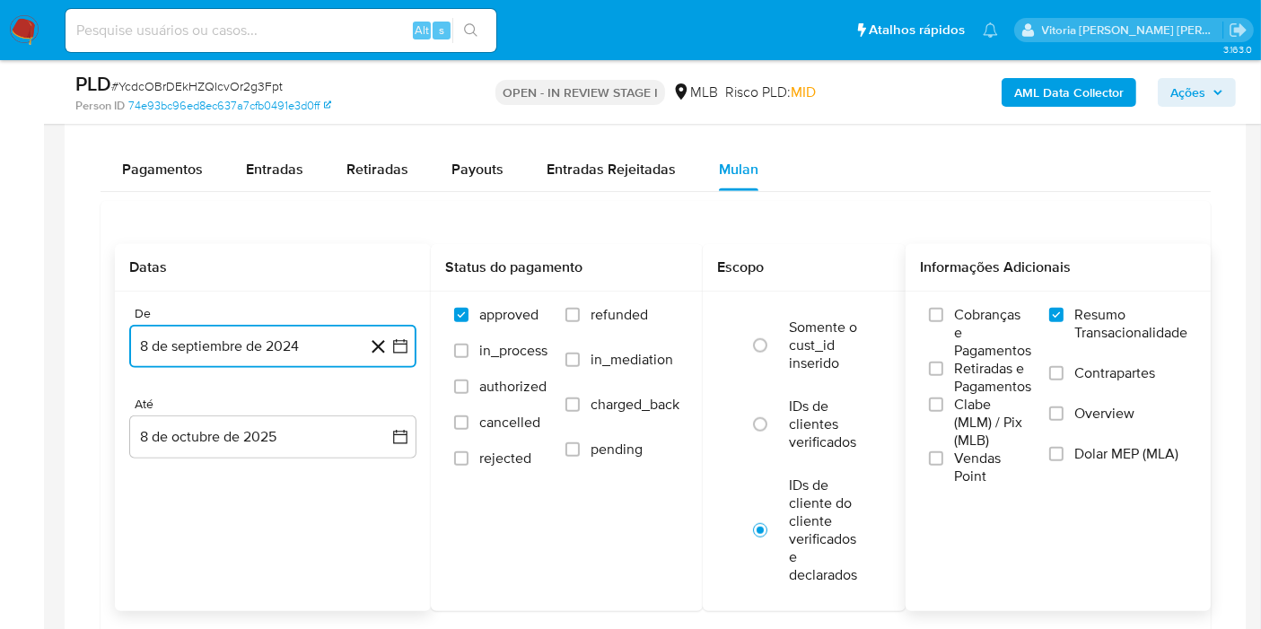
click at [273, 349] on button "8 de septiembre de 2024" at bounding box center [272, 346] width 287 height 43
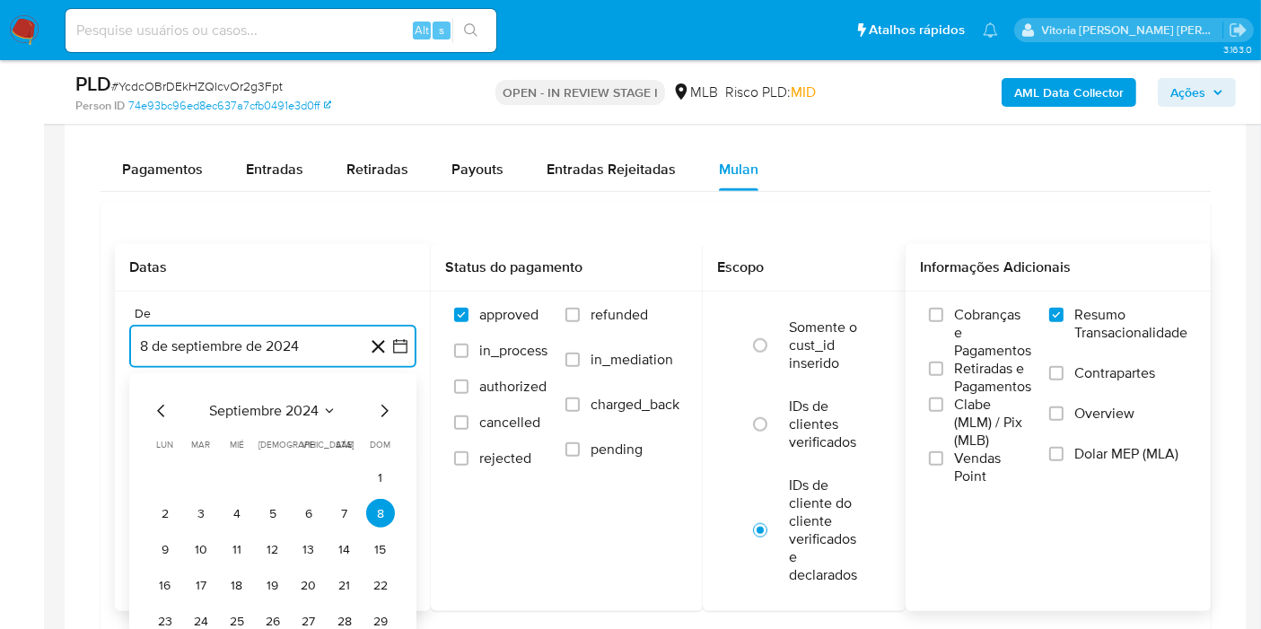
click at [285, 406] on span "septiembre 2024" at bounding box center [263, 411] width 109 height 18
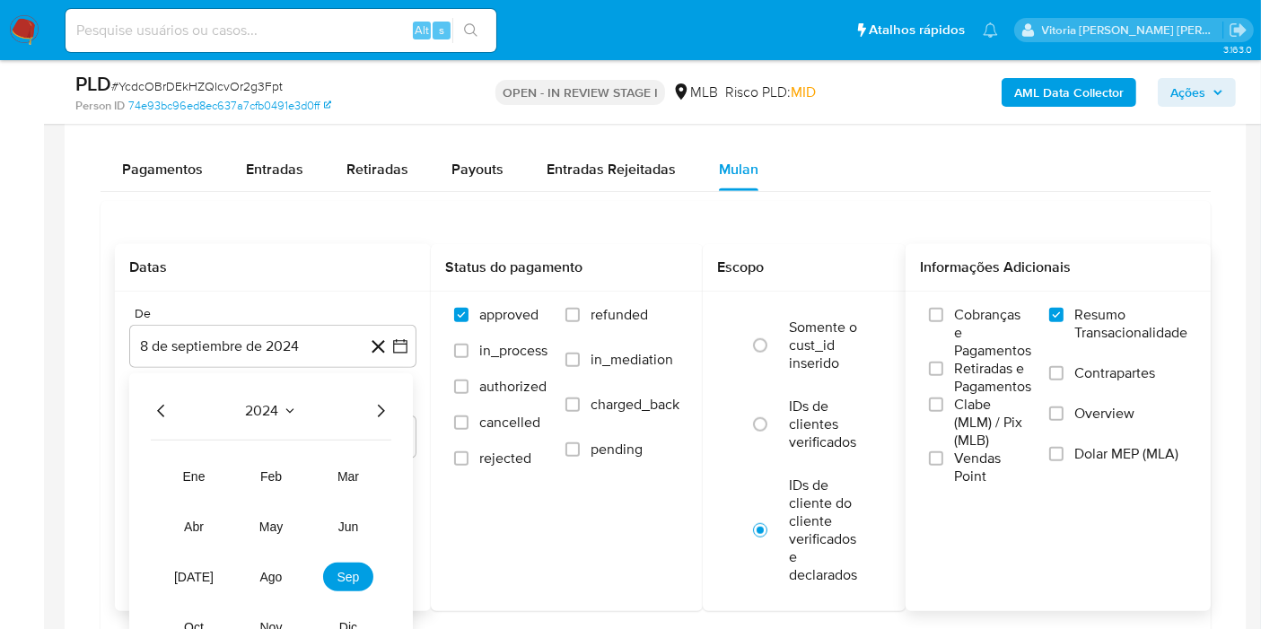
click at [382, 413] on icon "Año siguiente" at bounding box center [381, 411] width 22 height 22
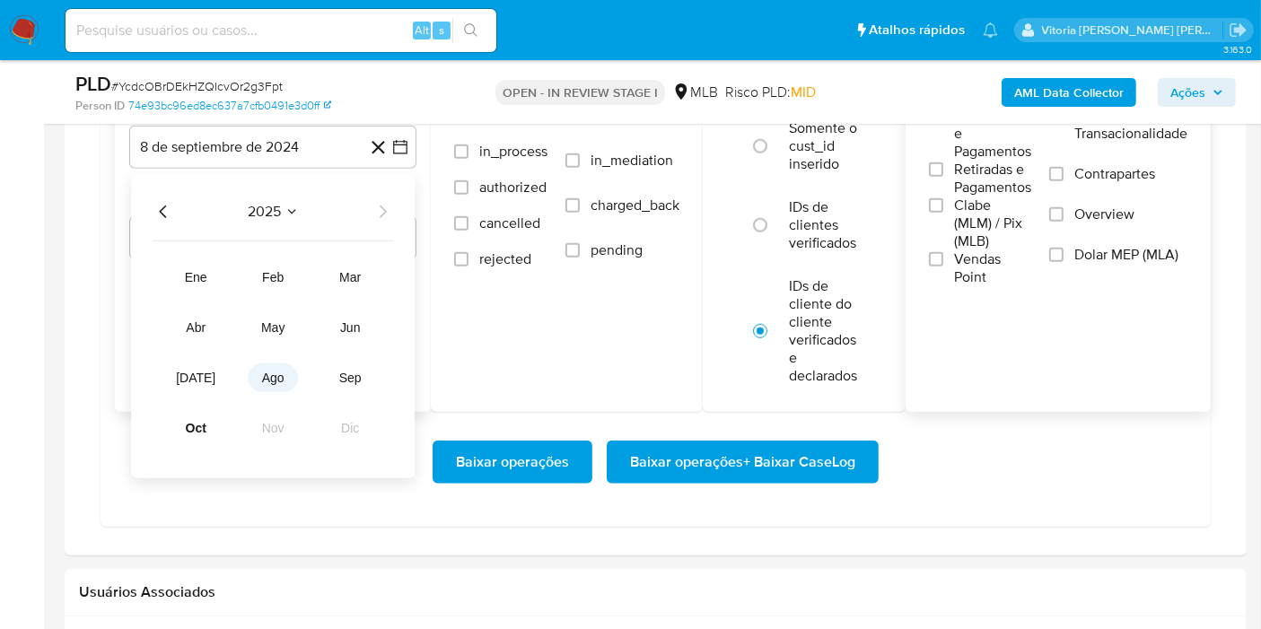
click at [279, 383] on button "ago" at bounding box center [273, 377] width 50 height 29
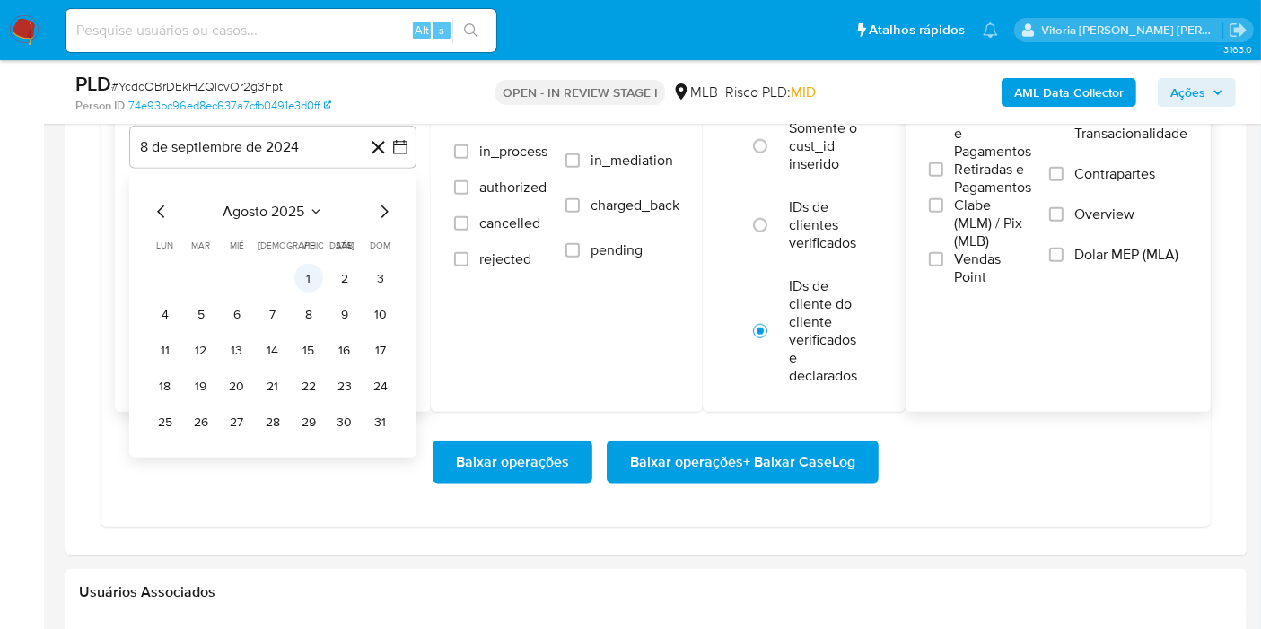
click at [315, 273] on button "1" at bounding box center [308, 278] width 29 height 29
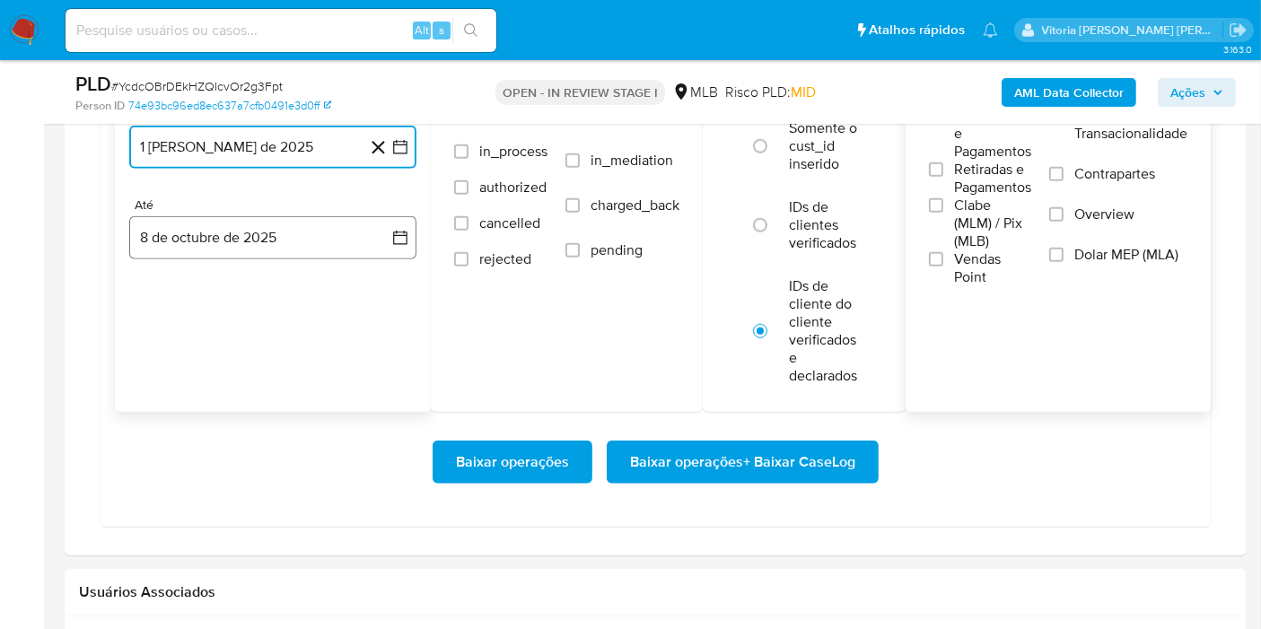
click at [261, 238] on button "8 de octubre de 2025" at bounding box center [272, 237] width 287 height 43
click at [159, 398] on button "6" at bounding box center [165, 404] width 29 height 29
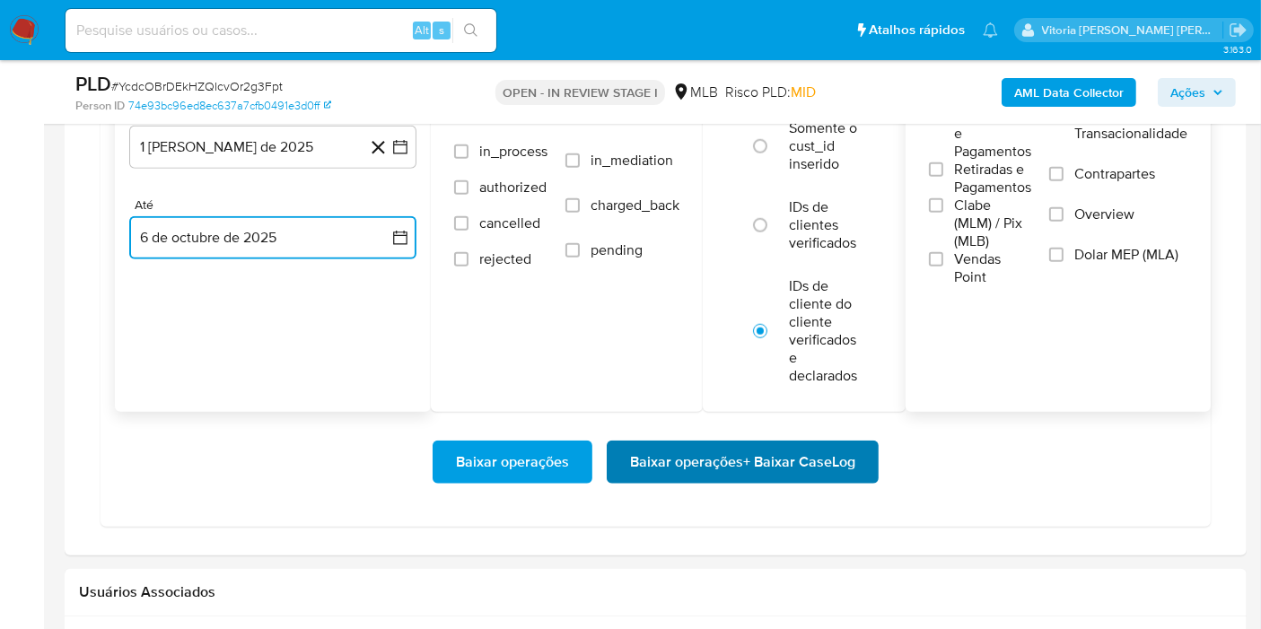
click at [654, 466] on span "Baixar operações + Baixar CaseLog" at bounding box center [742, 461] width 225 height 39
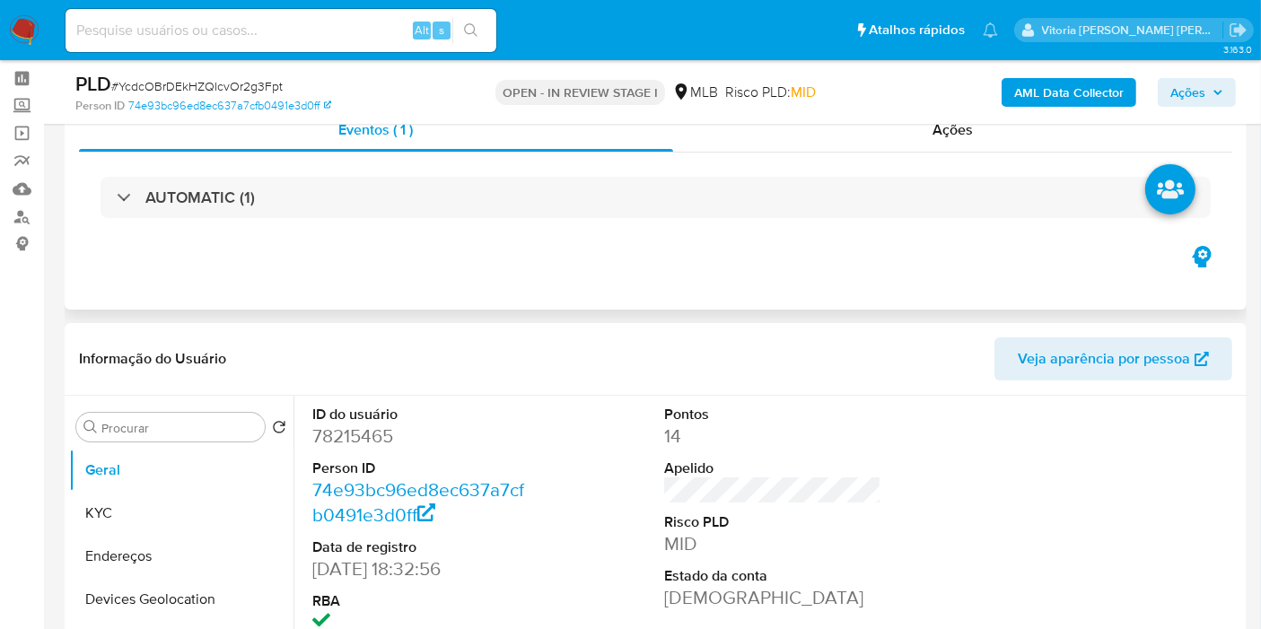
scroll to position [69, 0]
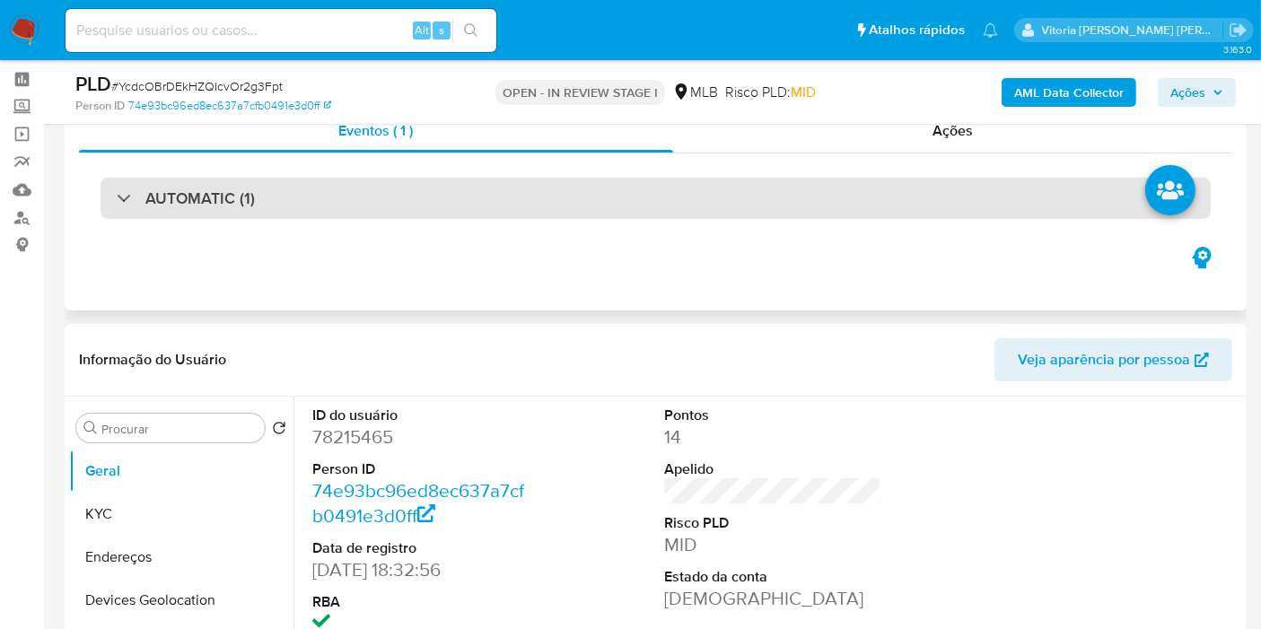
click at [249, 201] on h3 "AUTOMATIC (1)" at bounding box center [199, 198] width 109 height 20
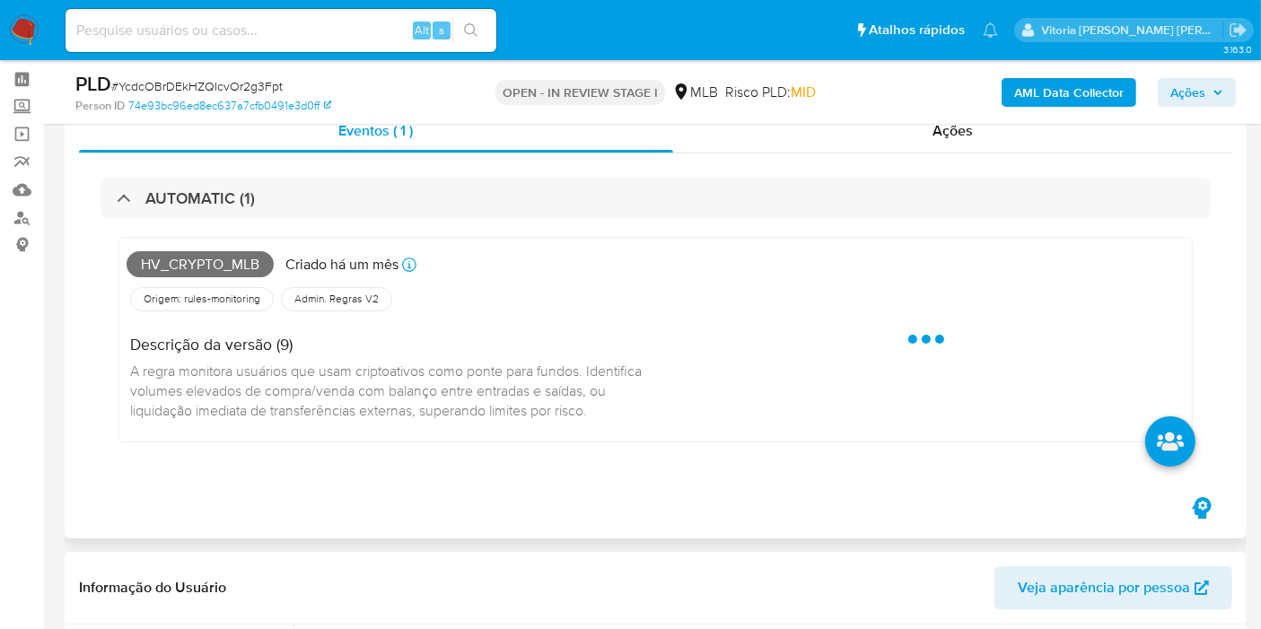
click at [215, 265] on span "Hv_crypto_mlb" at bounding box center [200, 264] width 147 height 27
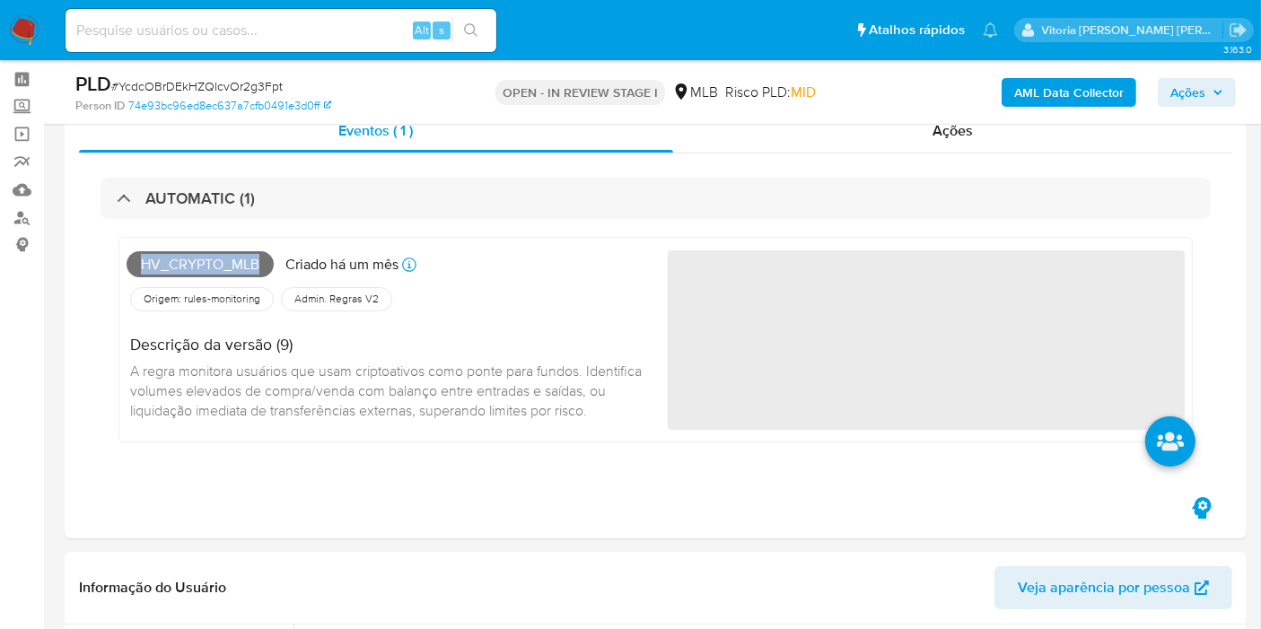
copy span "Hv_crypto_mlb"
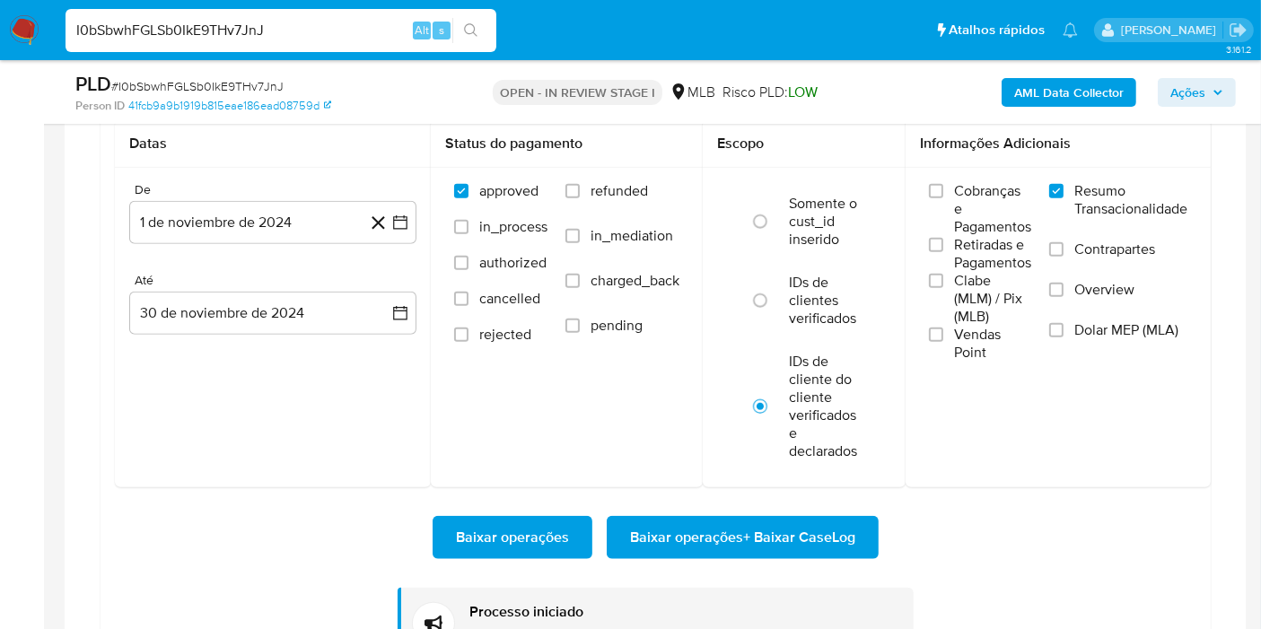
scroll to position [820, 0]
click at [195, 24] on input "I0bSbwhFGLSb0IkE9THv7JnJ" at bounding box center [281, 30] width 431 height 23
paste input "YcdcOBrDEkHZQIcvOr2g3Fpt"
type input "YcdcOBrDEkHZQIcvOr2g3Fpt"
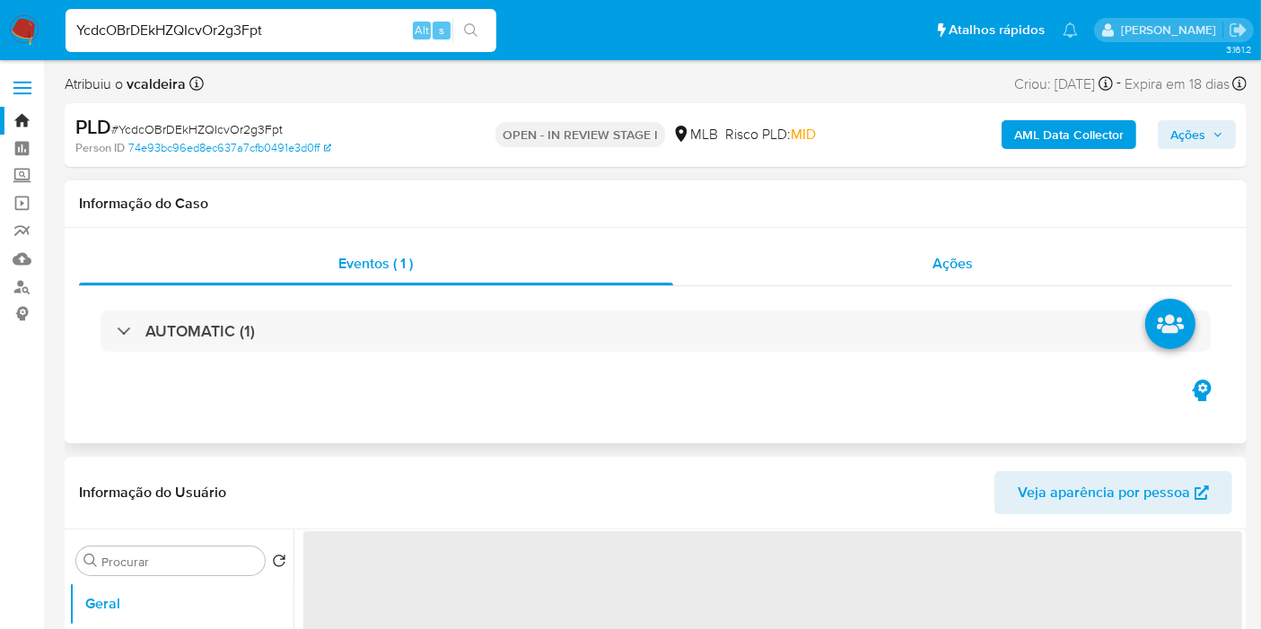
select select "10"
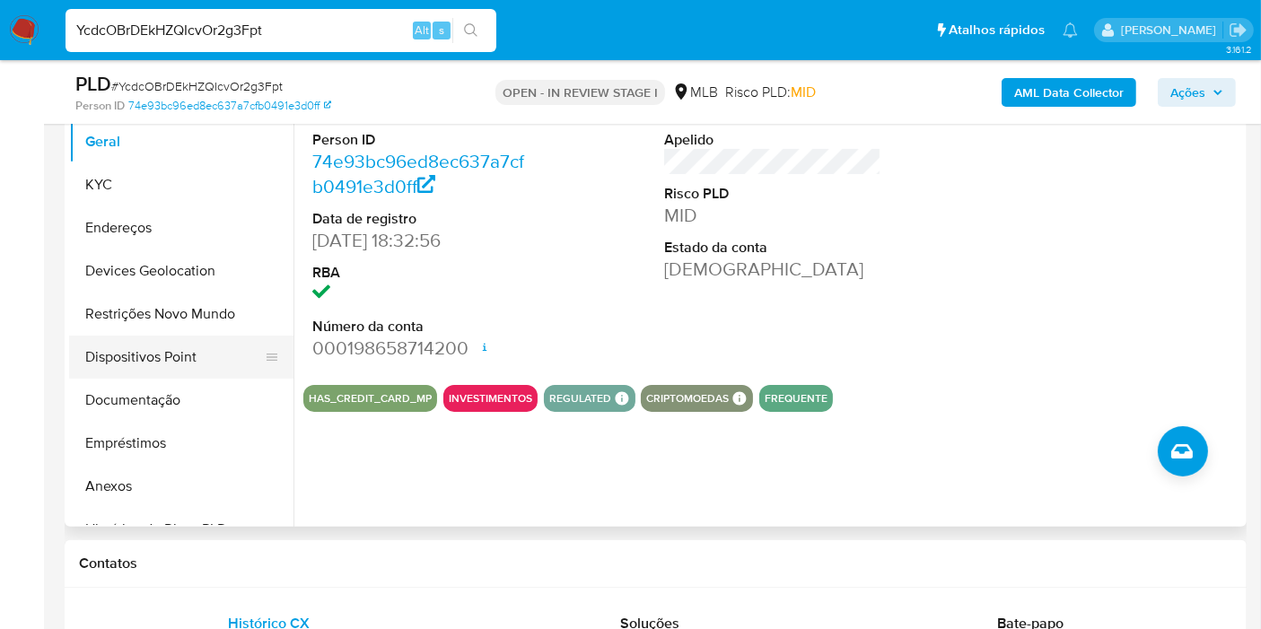
scroll to position [199, 0]
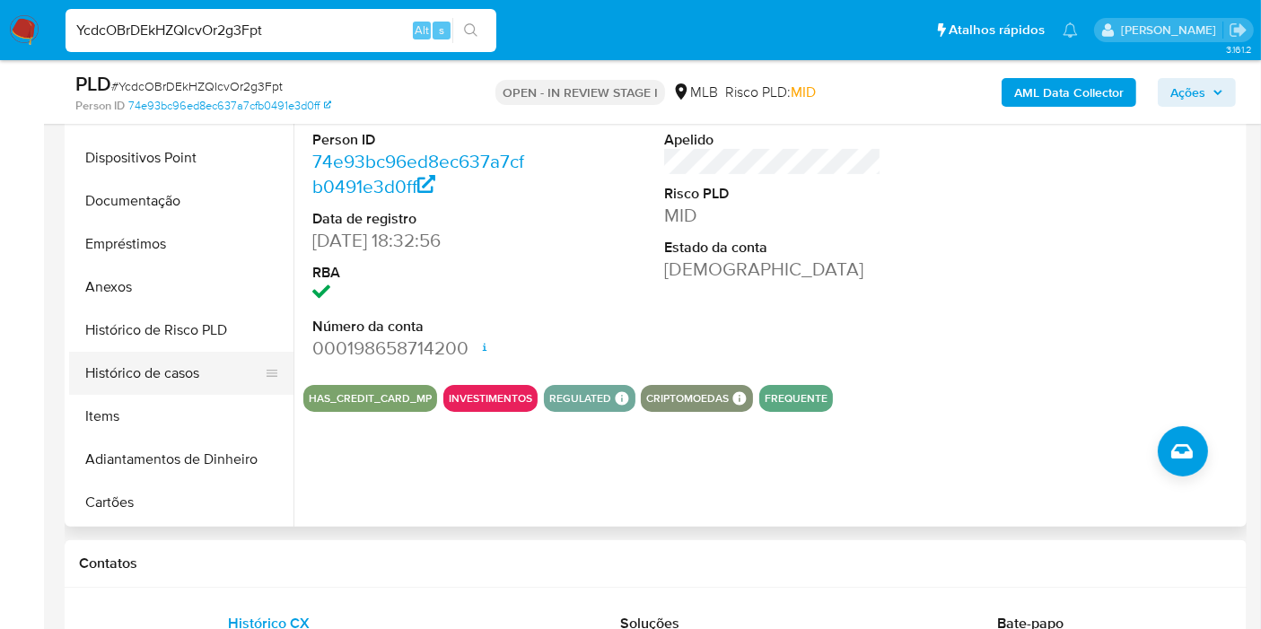
click at [174, 390] on button "Histórico de casos" at bounding box center [174, 373] width 210 height 43
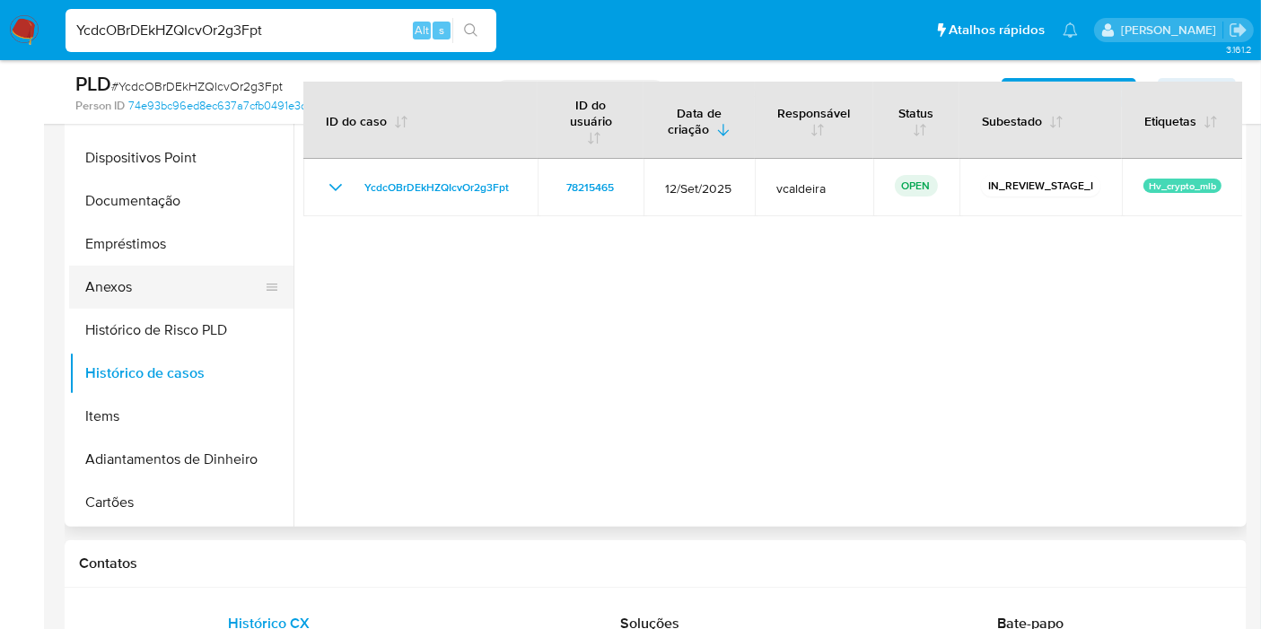
scroll to position [0, 0]
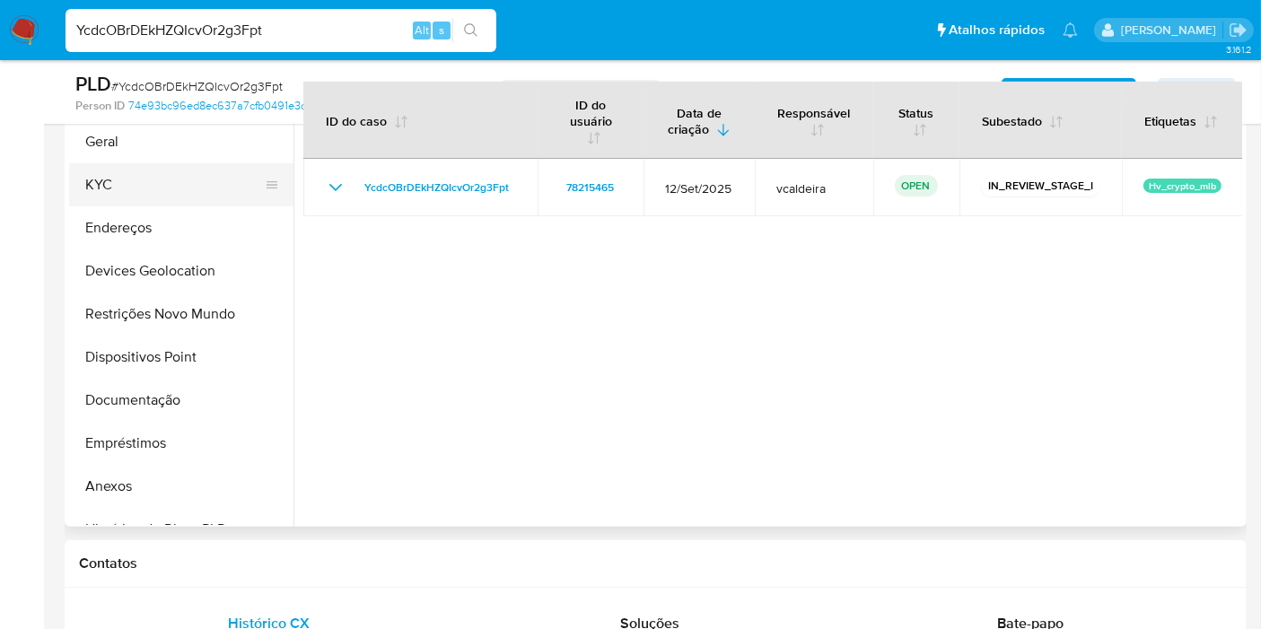
click at [113, 186] on button "KYC" at bounding box center [174, 184] width 210 height 43
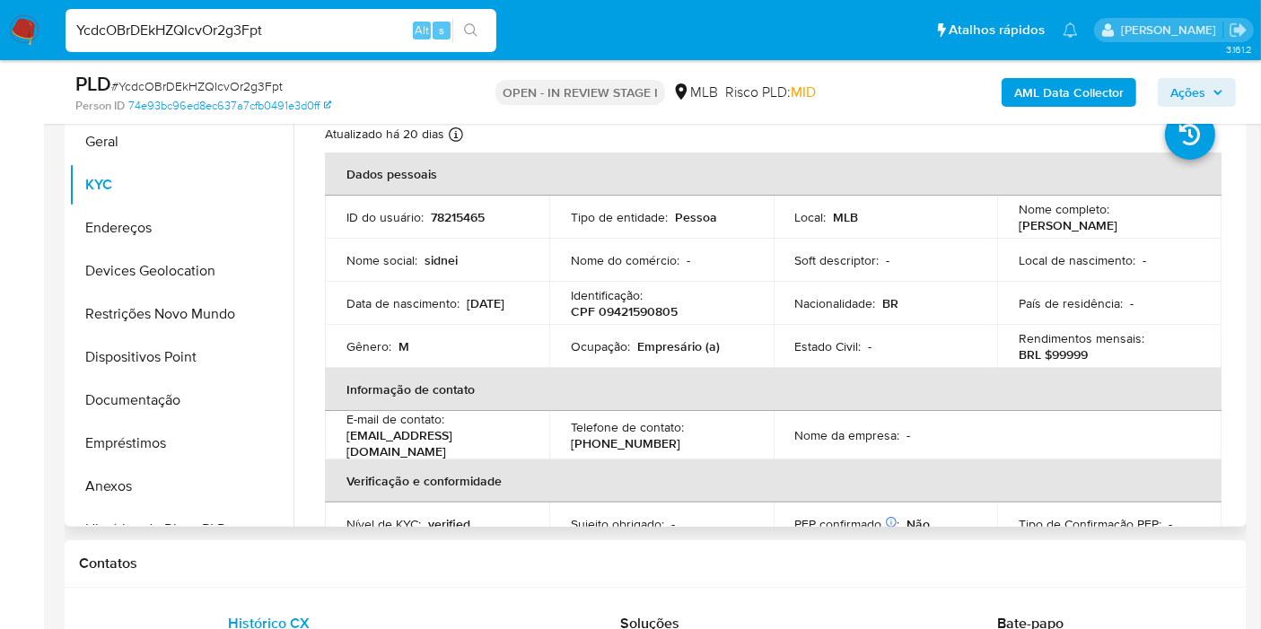
scroll to position [299, 0]
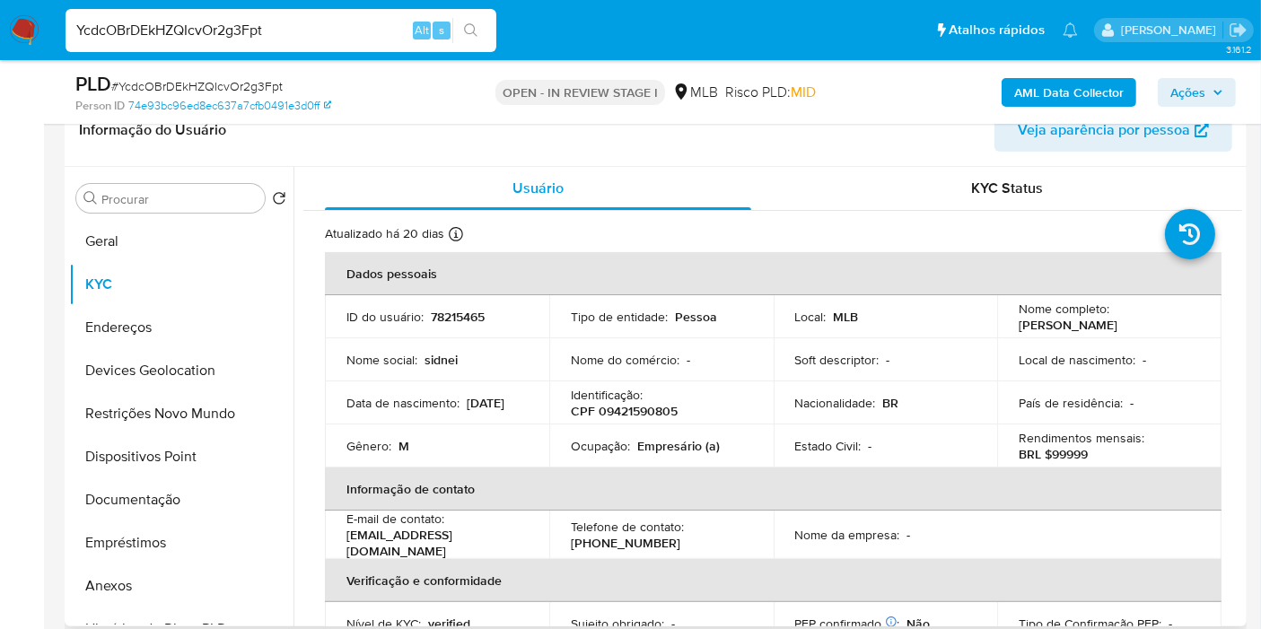
click at [446, 312] on p "78215465" at bounding box center [458, 317] width 54 height 16
copy p "78215465"
click at [117, 234] on button "Geral" at bounding box center [174, 241] width 210 height 43
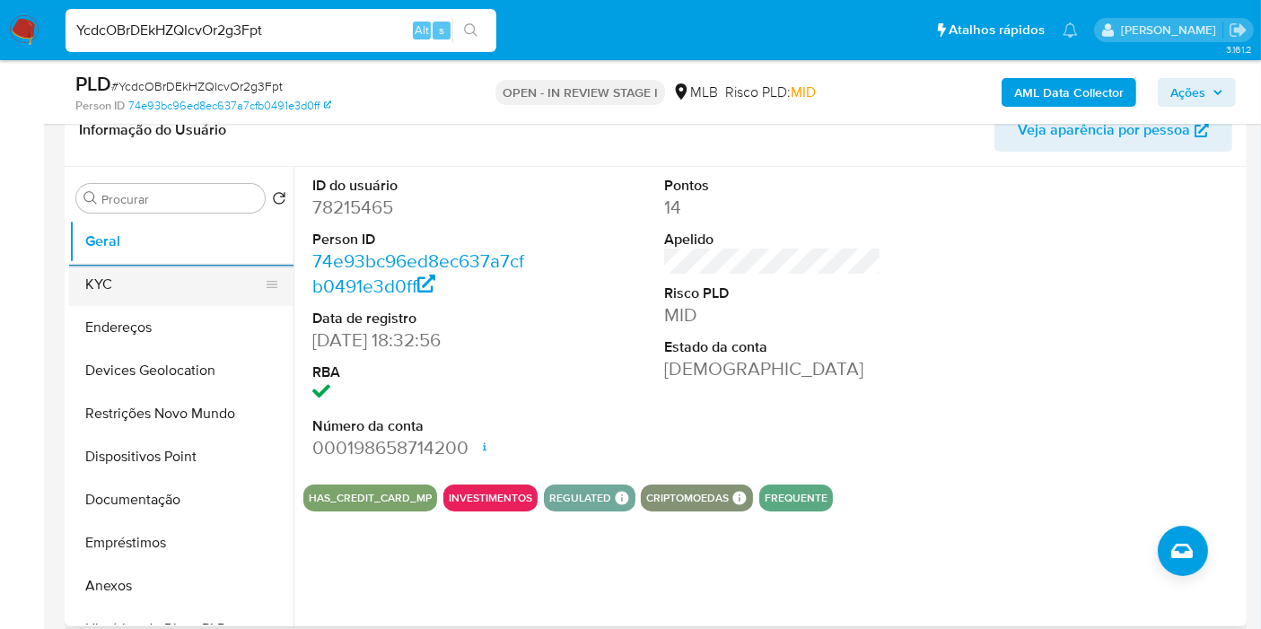
click at [97, 280] on button "KYC" at bounding box center [174, 284] width 210 height 43
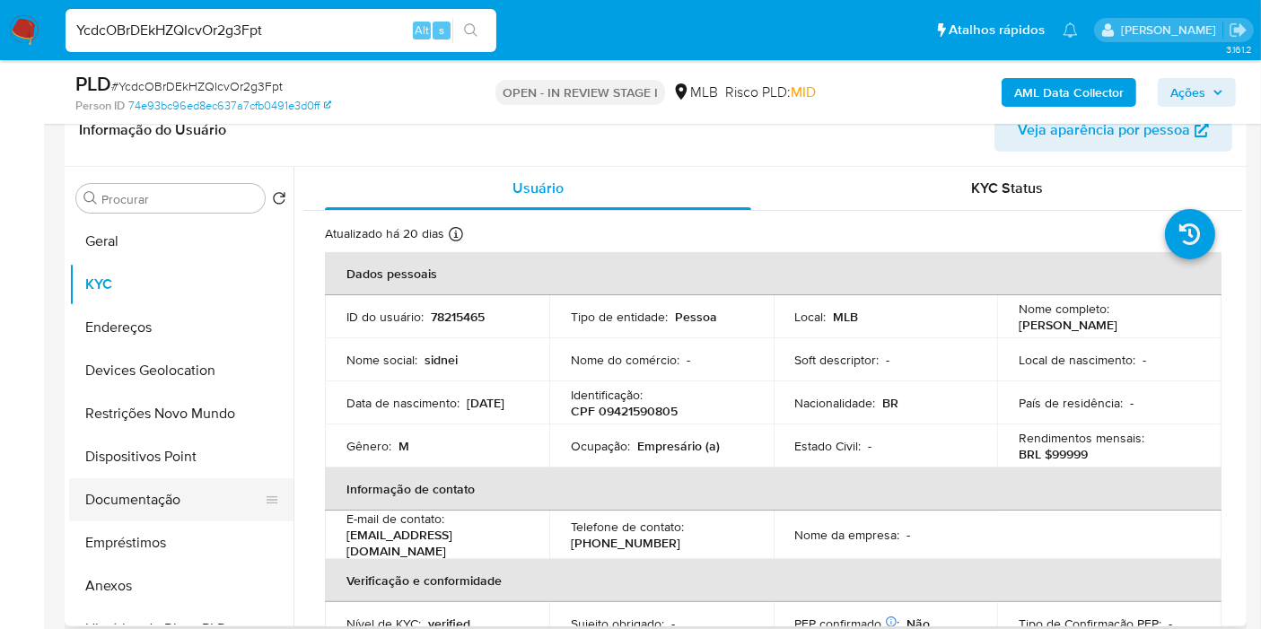
click at [134, 492] on button "Documentação" at bounding box center [174, 499] width 210 height 43
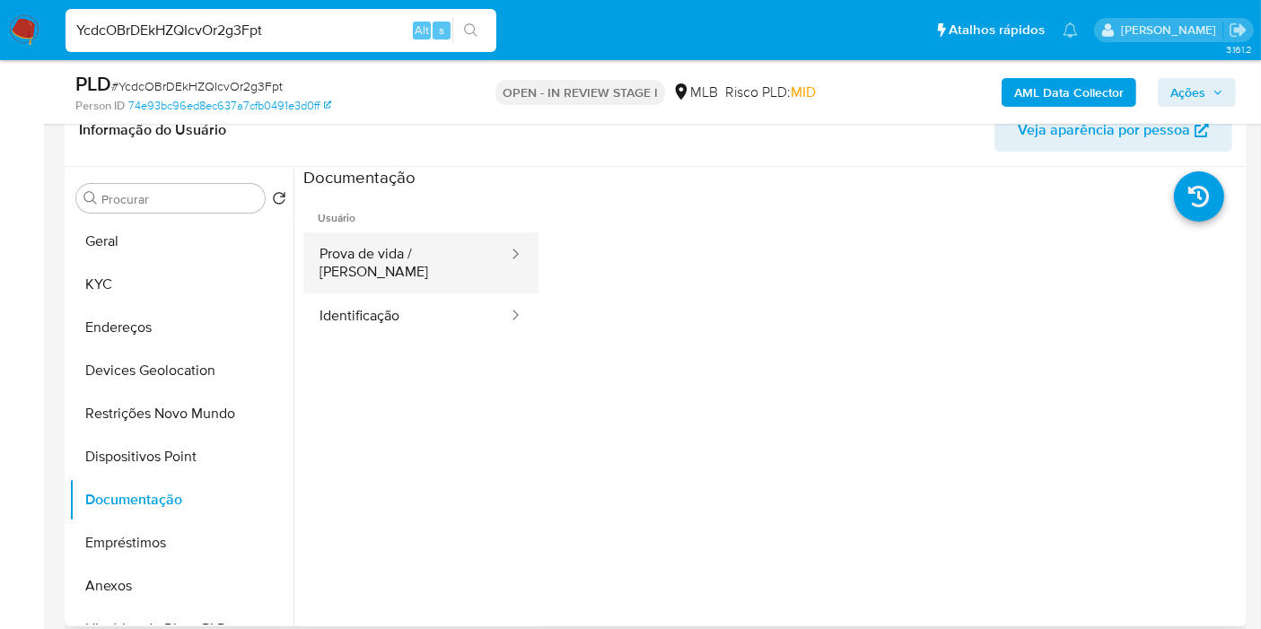
click at [381, 264] on button "Prova de vida / Selfie" at bounding box center [406, 262] width 206 height 61
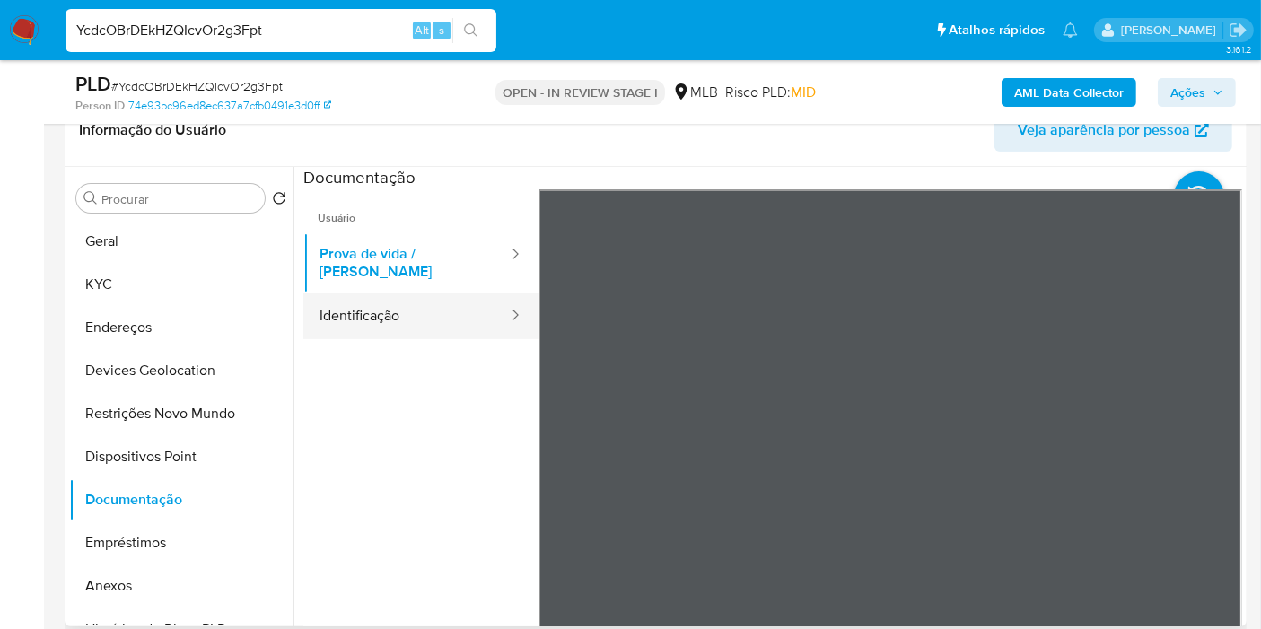
click at [392, 309] on button "Identificação" at bounding box center [406, 316] width 206 height 46
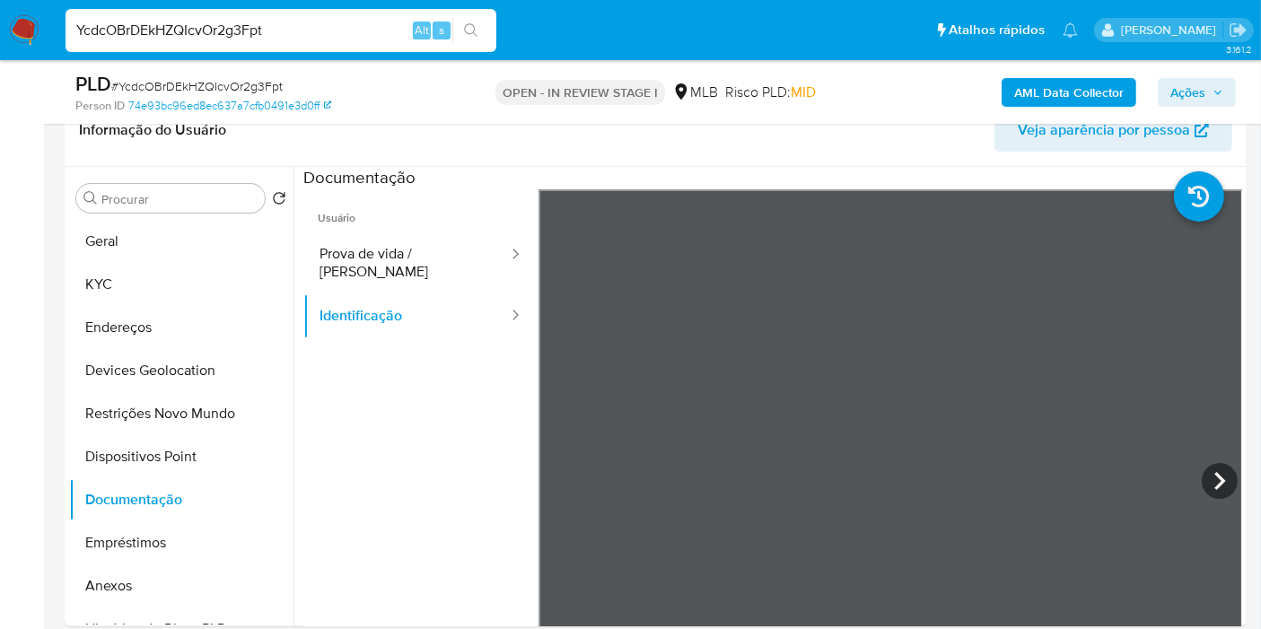
click at [196, 58] on nav "Pausado Ver notificaciones YcdcOBrDEkHZQIcvOr2g3Fpt Alt s Atalhos rápidos Presi…" at bounding box center [630, 30] width 1261 height 60
click at [187, 27] on input "YcdcOBrDEkHZQIcvOr2g3Fpt" at bounding box center [281, 30] width 431 height 23
paste input "I0bSbwhFGLSb0IkE9THv7JnJ"
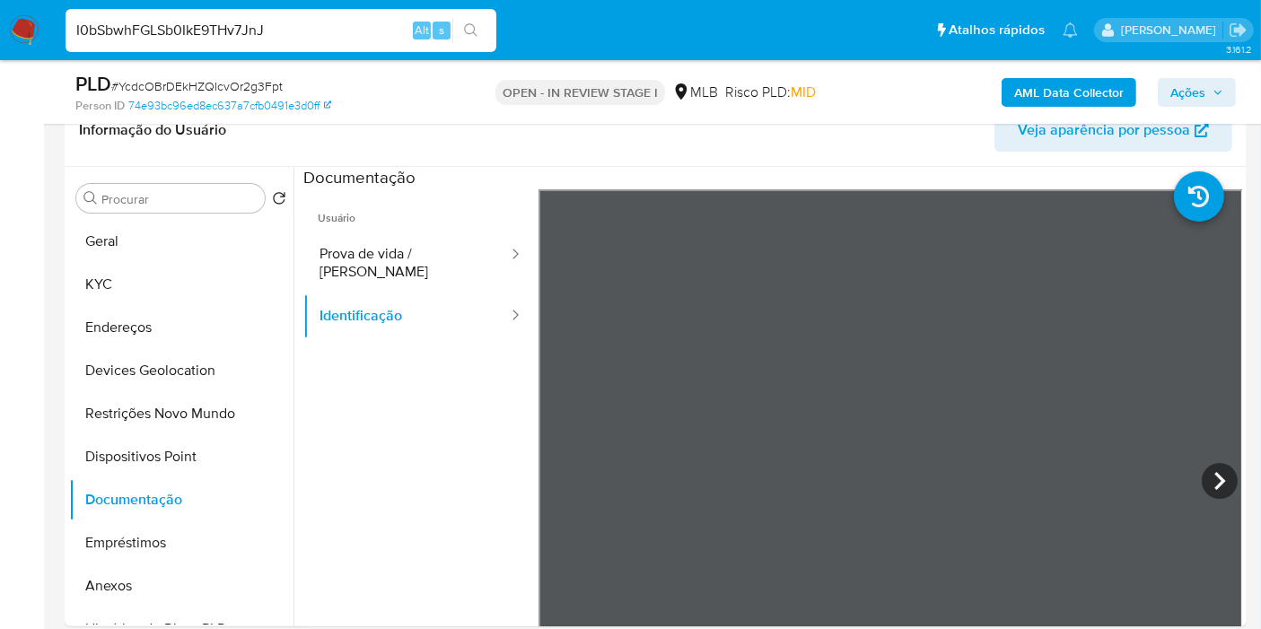
type input "I0bSbwhFGLSb0IkE9THv7JnJ"
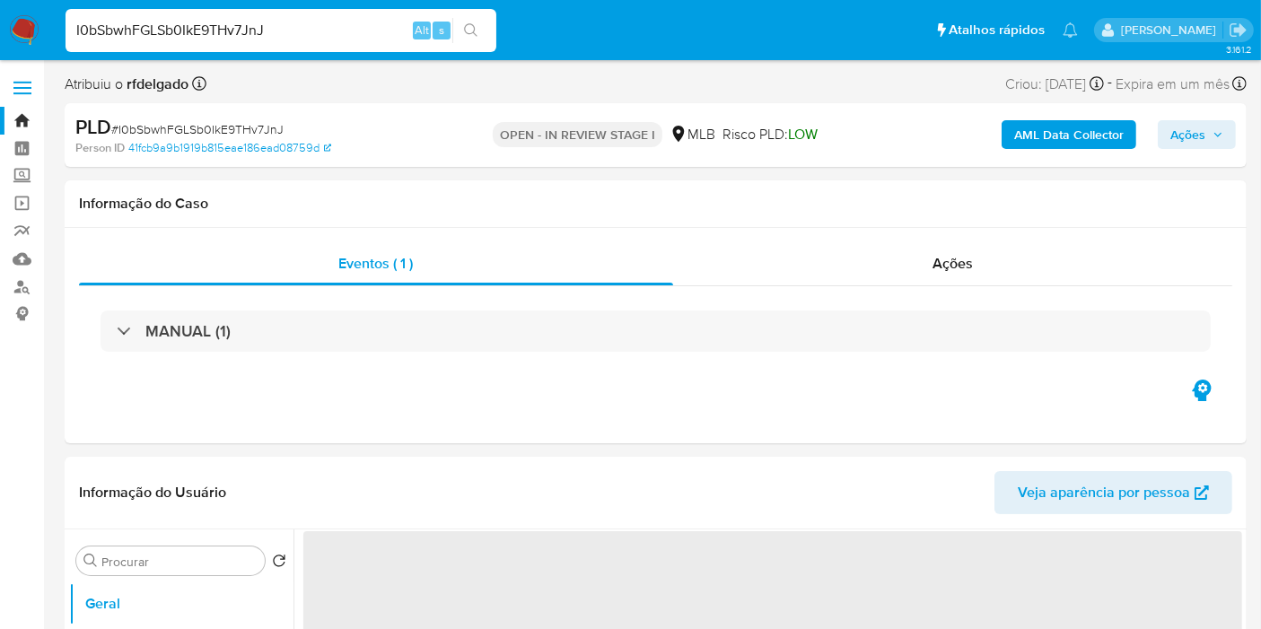
select select "10"
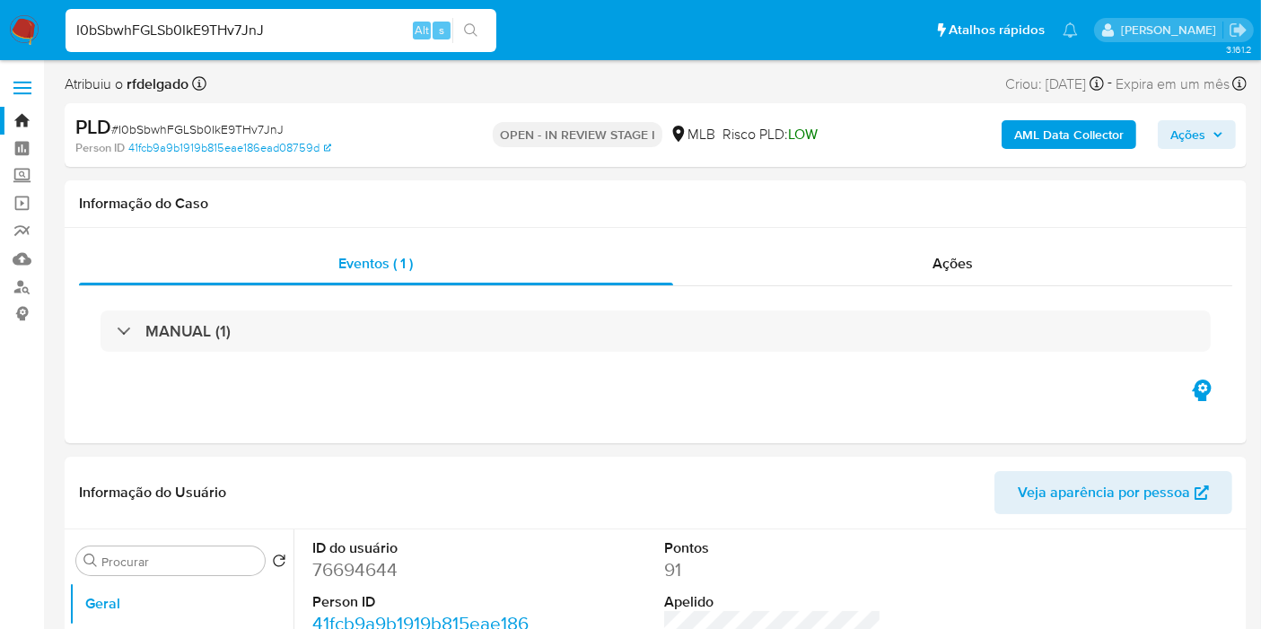
click at [153, 19] on input "I0bSbwhFGLSb0IkE9THv7JnJ" at bounding box center [281, 30] width 431 height 23
click at [153, 16] on div "I0bSbwhFGLSb0IkE9THv7JnJ Alt s" at bounding box center [281, 30] width 431 height 43
click at [154, 15] on div "I0bSbwhFGLSb0IkE9THv7JnJ Alt s" at bounding box center [281, 30] width 431 height 43
click at [154, 21] on input "I0bSbwhFGLSb0IkE9THv7JnJ" at bounding box center [281, 30] width 431 height 23
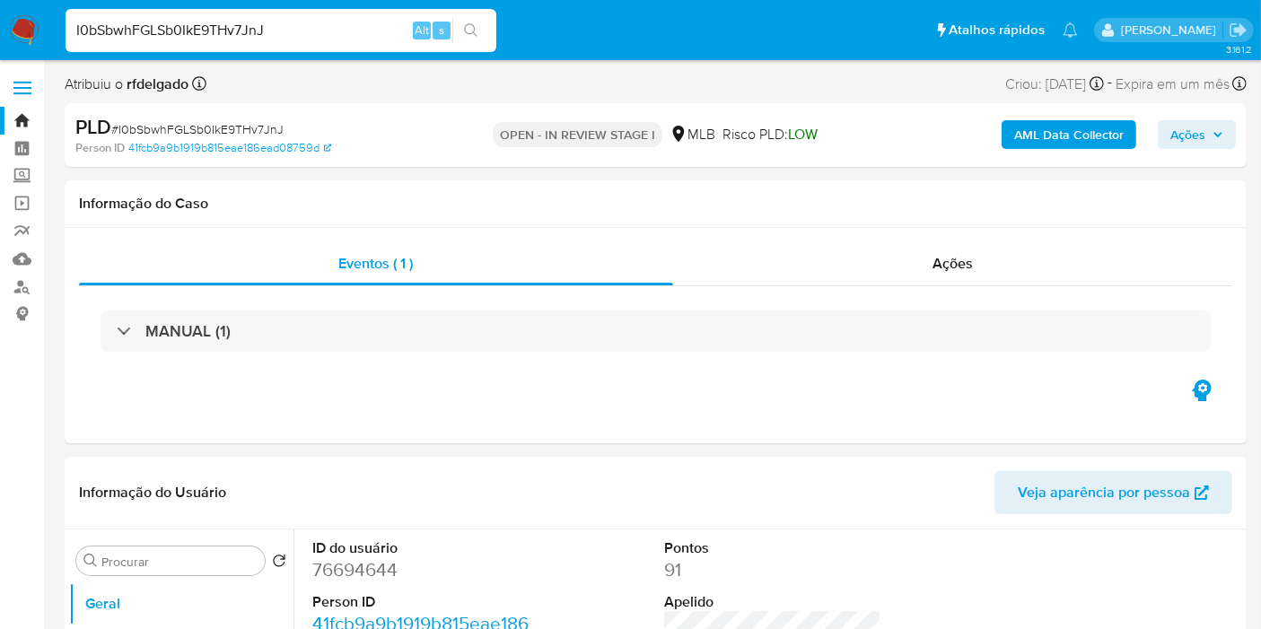
paste input "YcdcOBrDEkHZQIcvOr2g3Fpt"
type input "YcdcOBrDEkHZQIcvOr2g3Fpt"
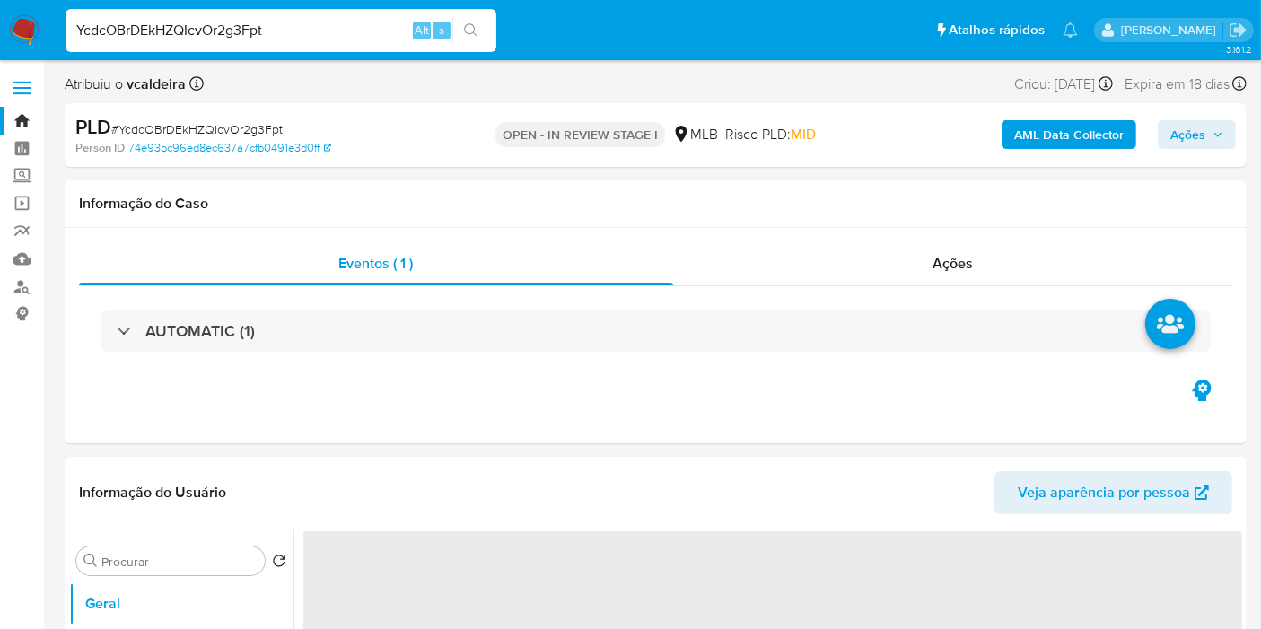
select select "10"
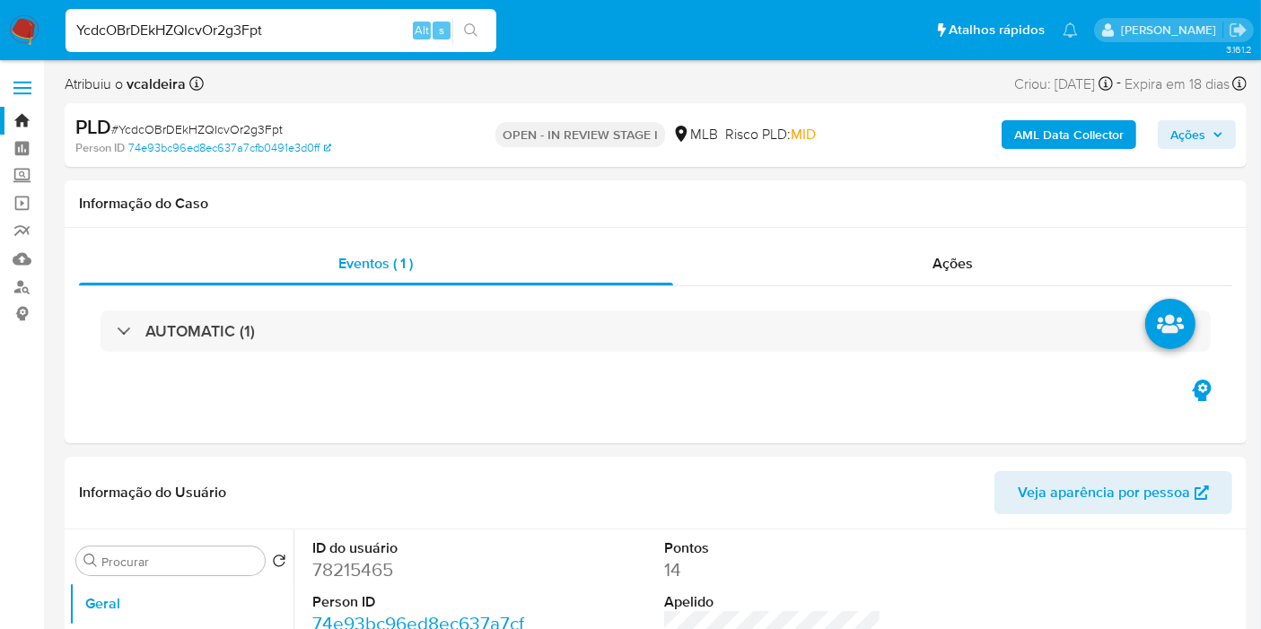
click at [177, 23] on input "YcdcOBrDEkHZQIcvOr2g3Fpt" at bounding box center [281, 30] width 431 height 23
click at [367, 492] on dd "78215465" at bounding box center [420, 569] width 217 height 25
copy dd "78215465"
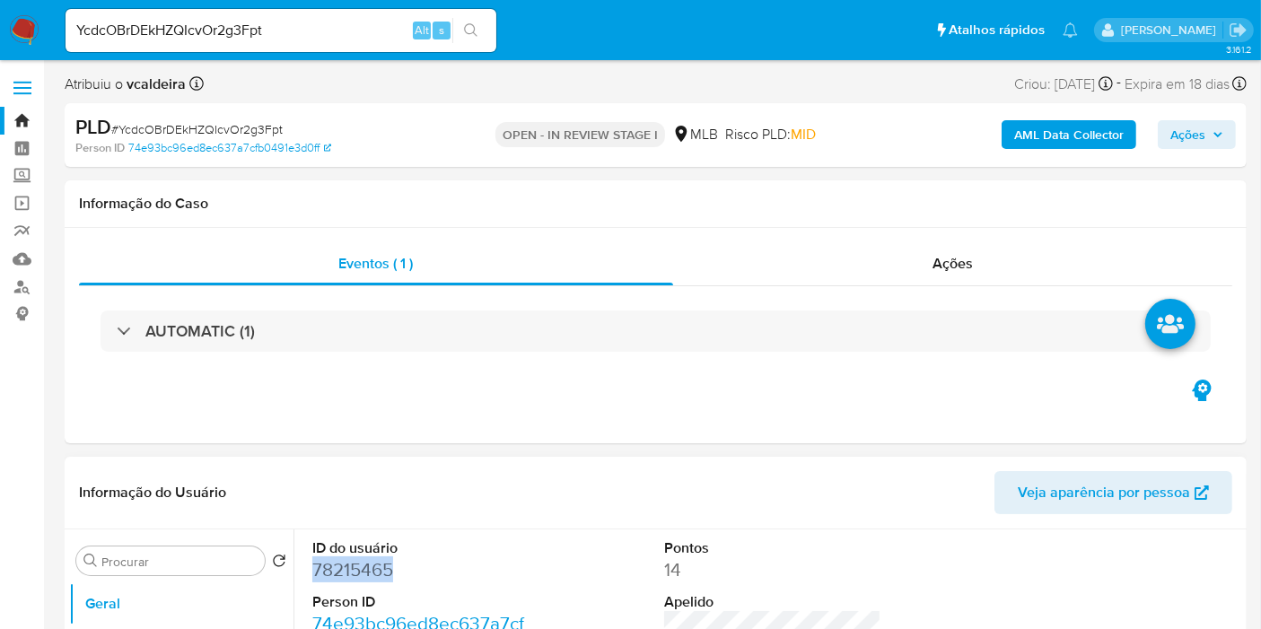
scroll to position [398, 0]
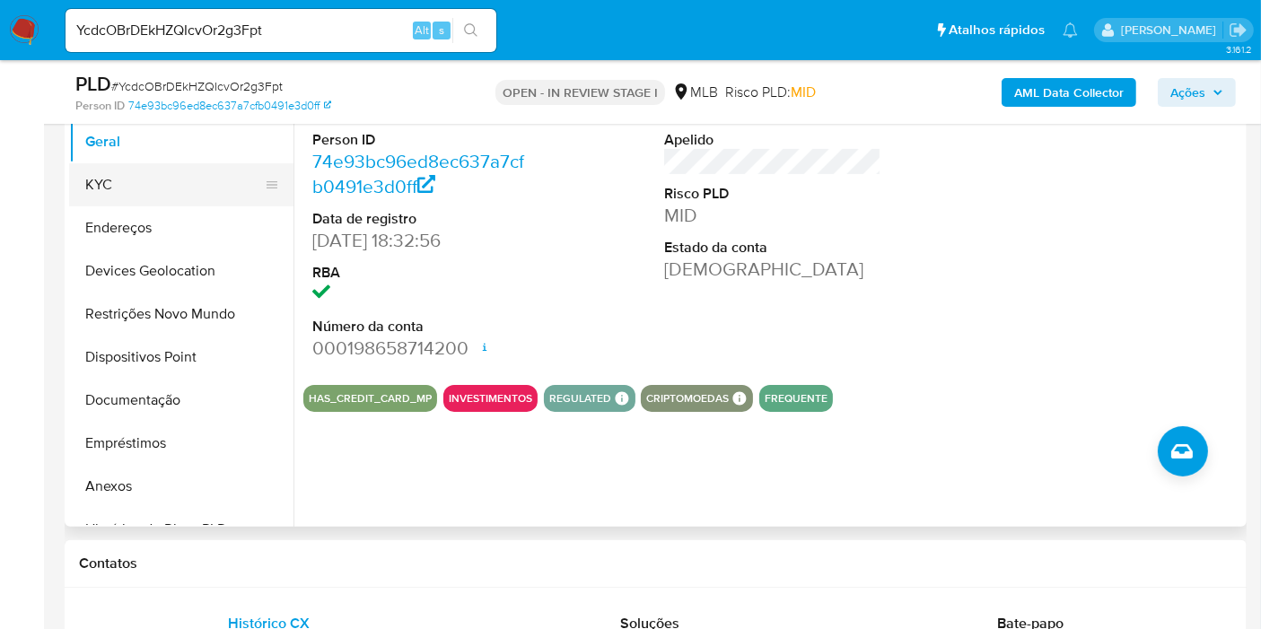
click at [131, 183] on button "KYC" at bounding box center [174, 184] width 210 height 43
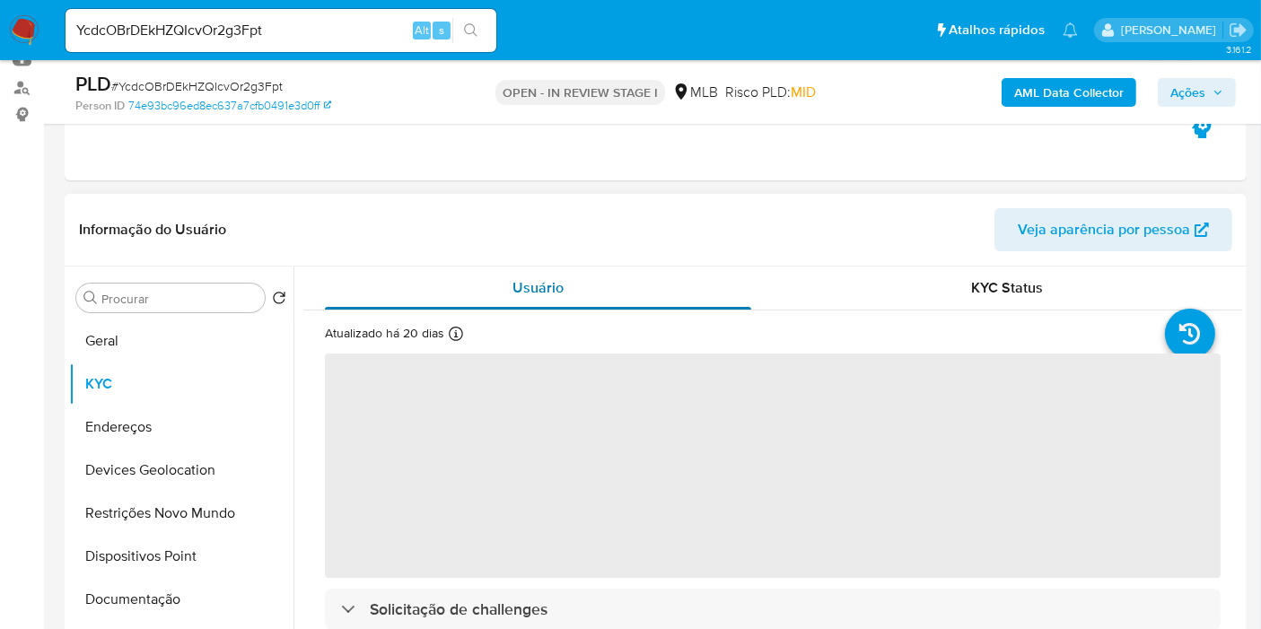
scroll to position [199, 0]
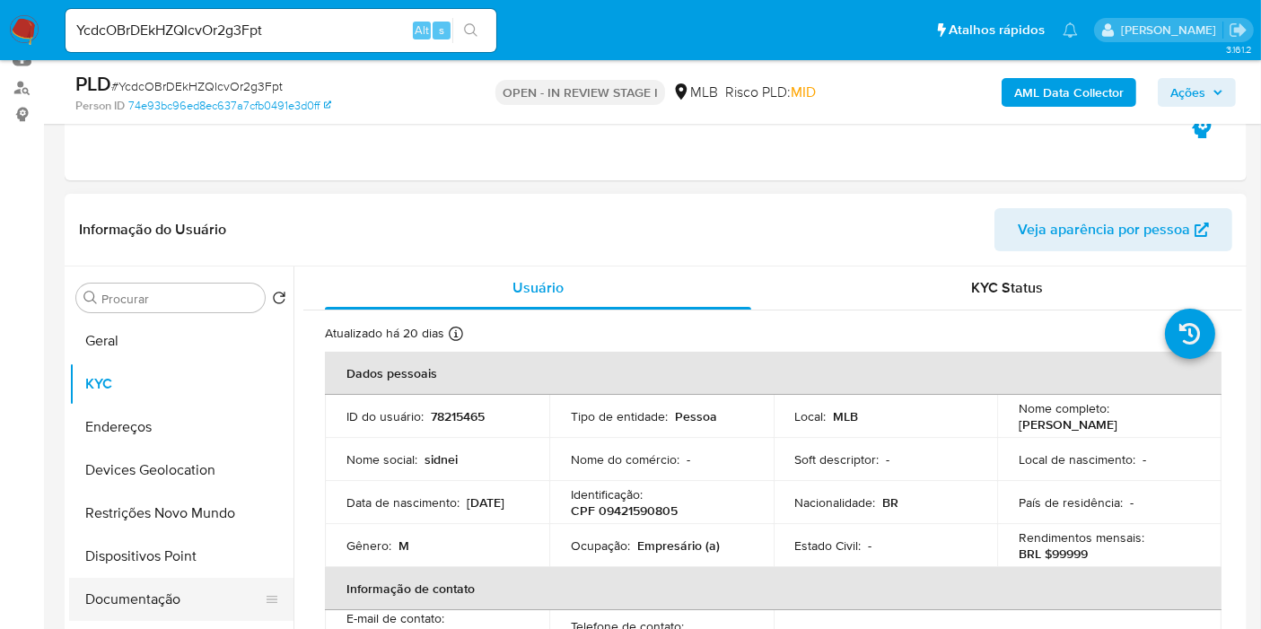
click at [137, 492] on button "Documentação" at bounding box center [174, 599] width 210 height 43
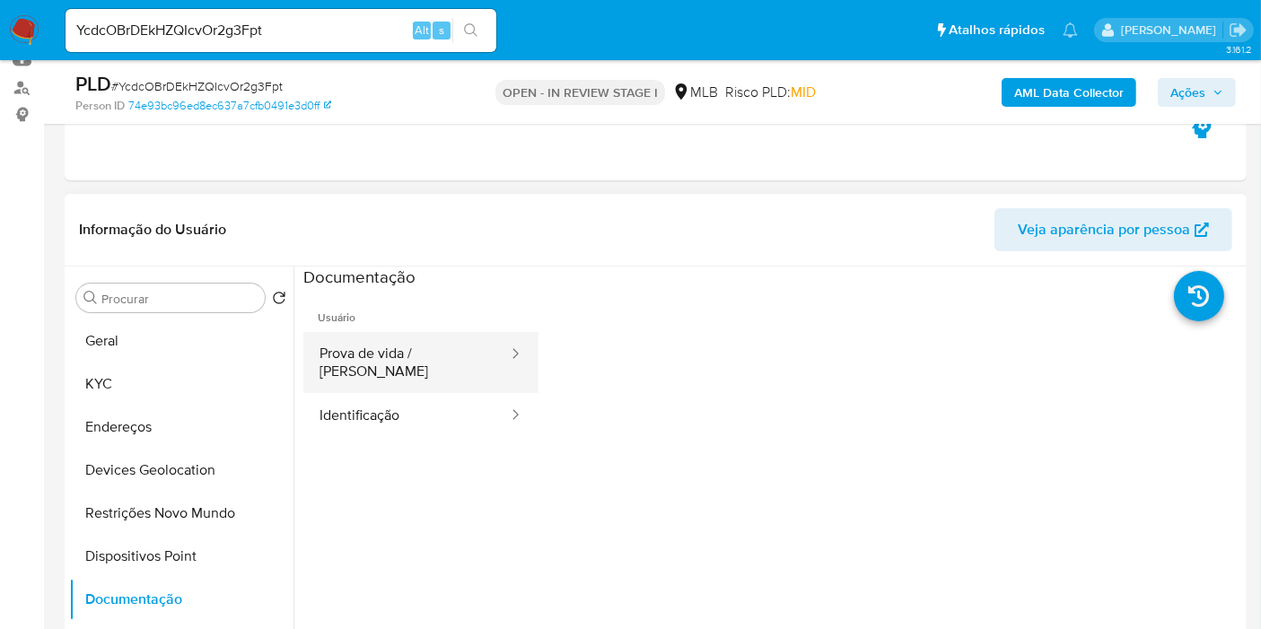
click at [436, 341] on button "Prova de vida / Selfie" at bounding box center [406, 362] width 206 height 61
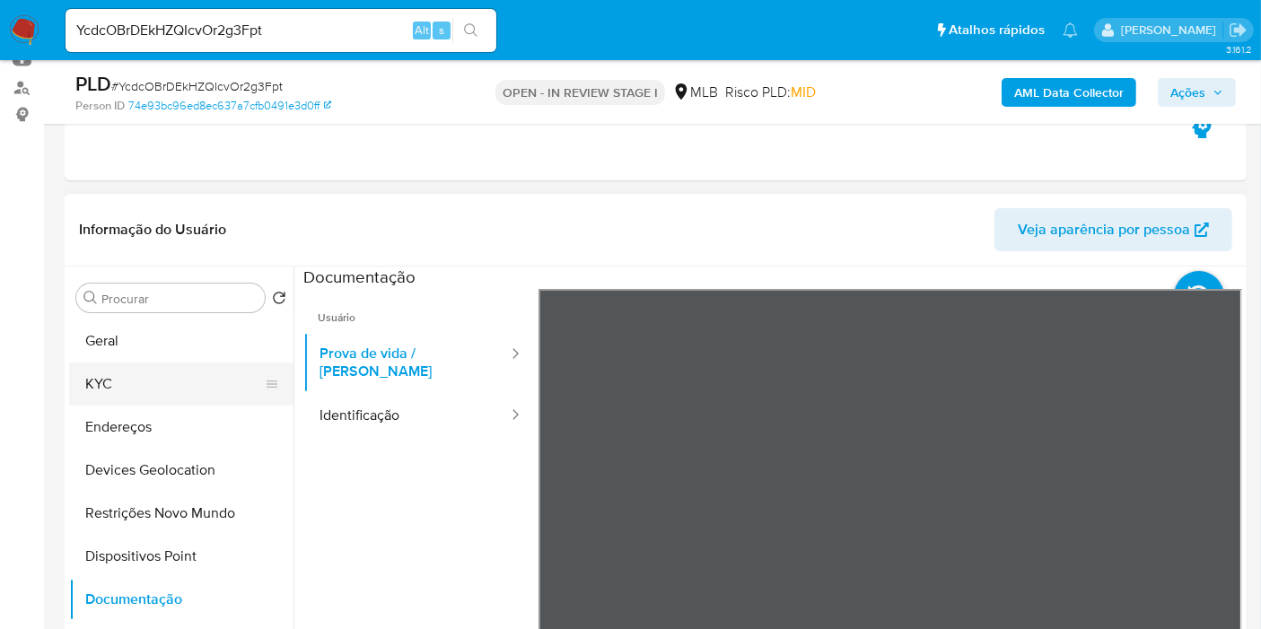
click at [108, 389] on button "KYC" at bounding box center [174, 384] width 210 height 43
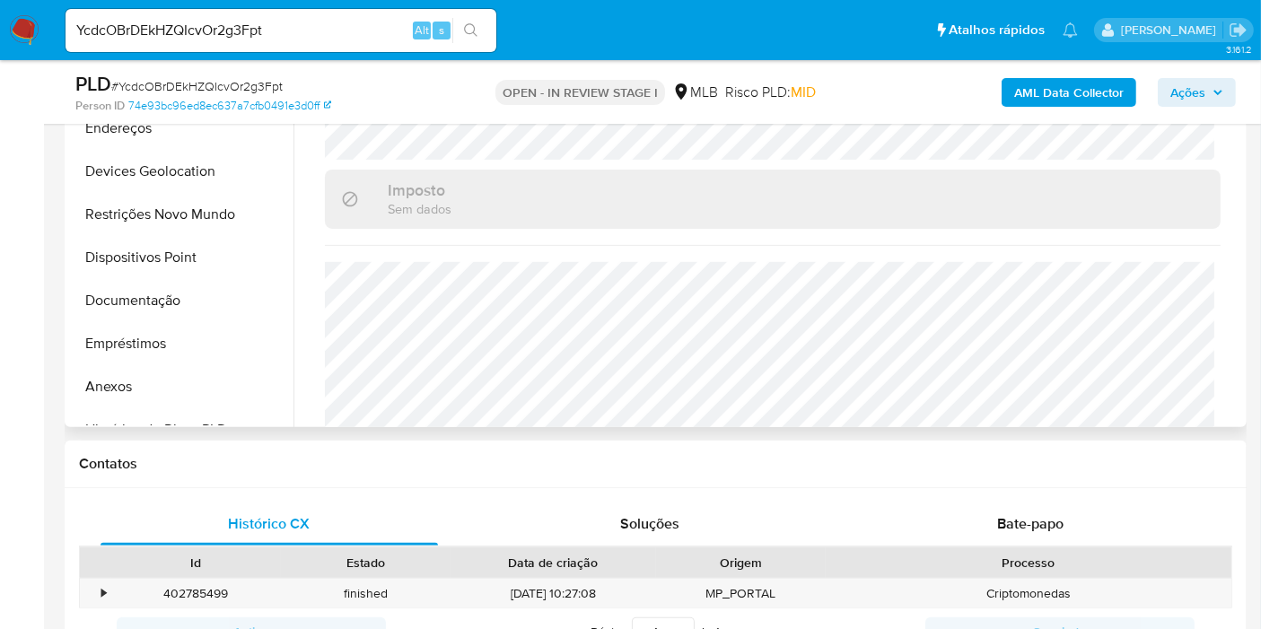
scroll to position [815, 0]
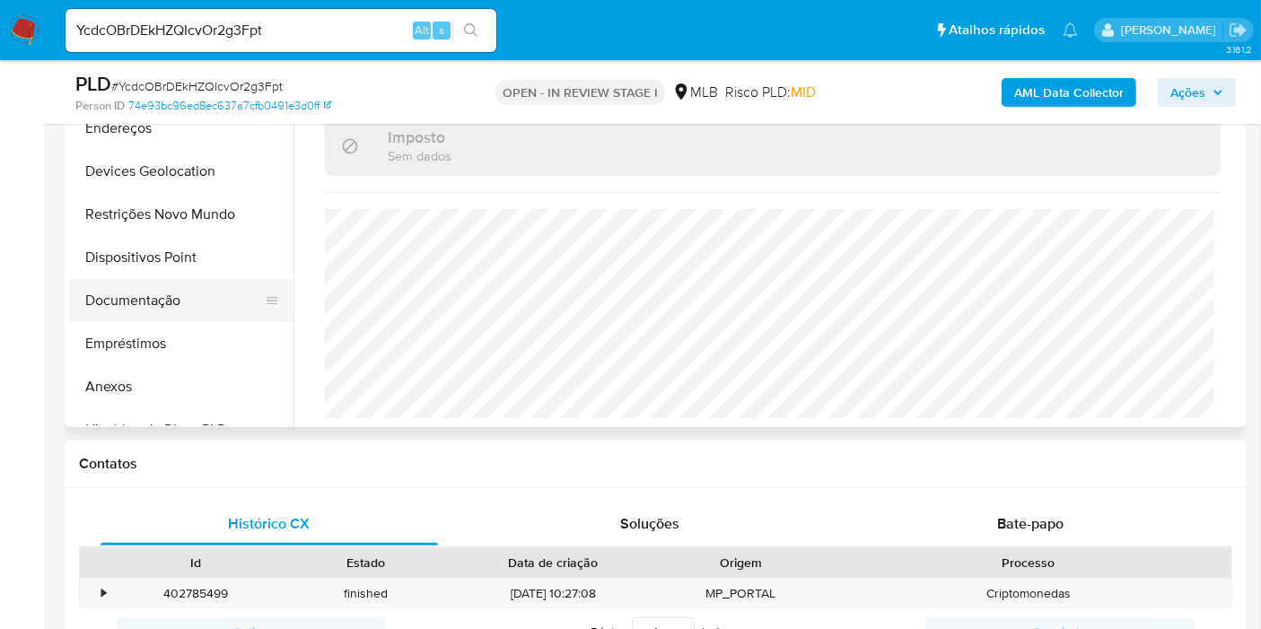
click at [144, 314] on button "Documentação" at bounding box center [174, 300] width 210 height 43
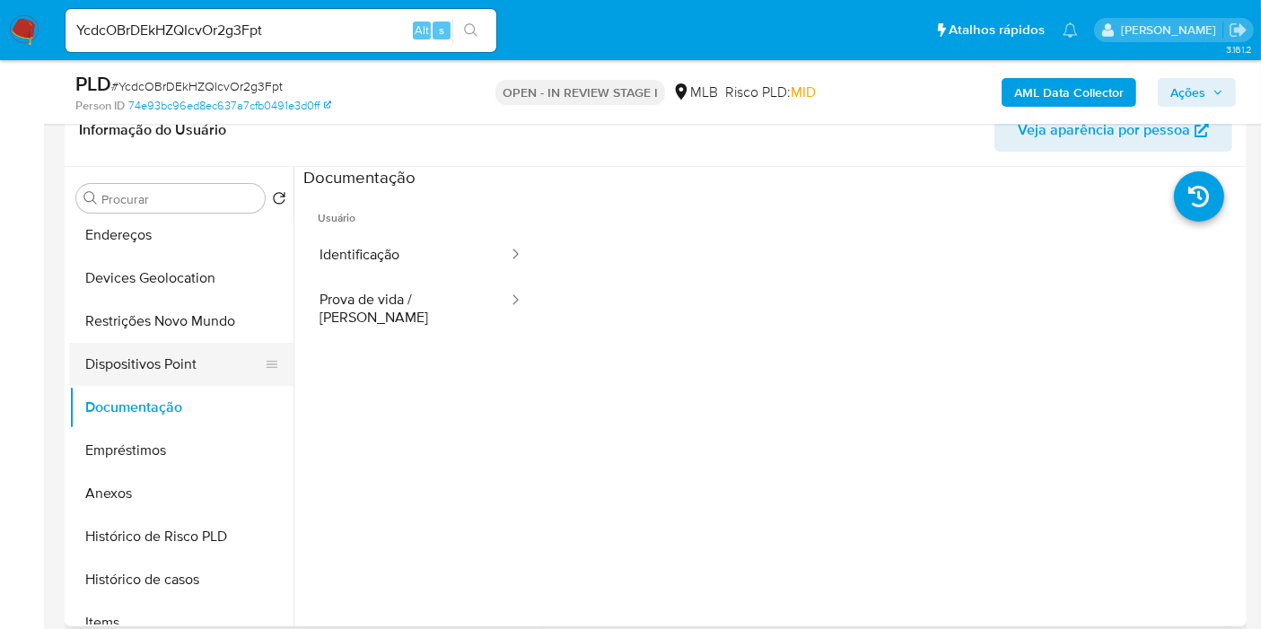
scroll to position [199, 0]
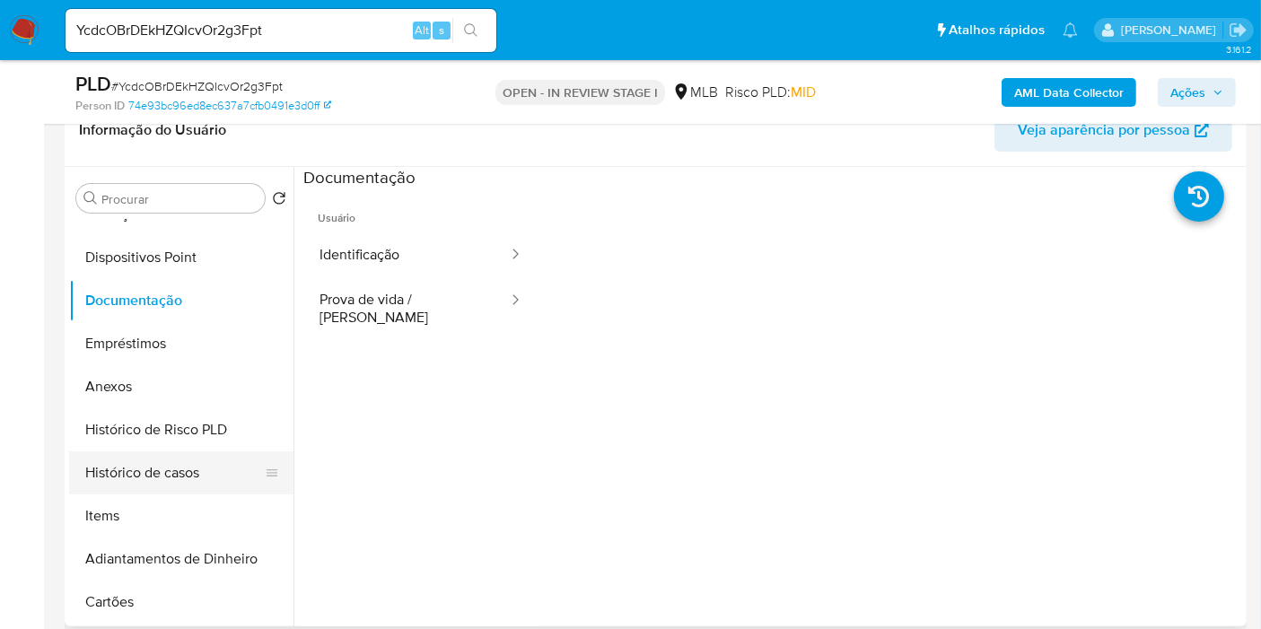
click at [162, 474] on button "Histórico de casos" at bounding box center [174, 472] width 210 height 43
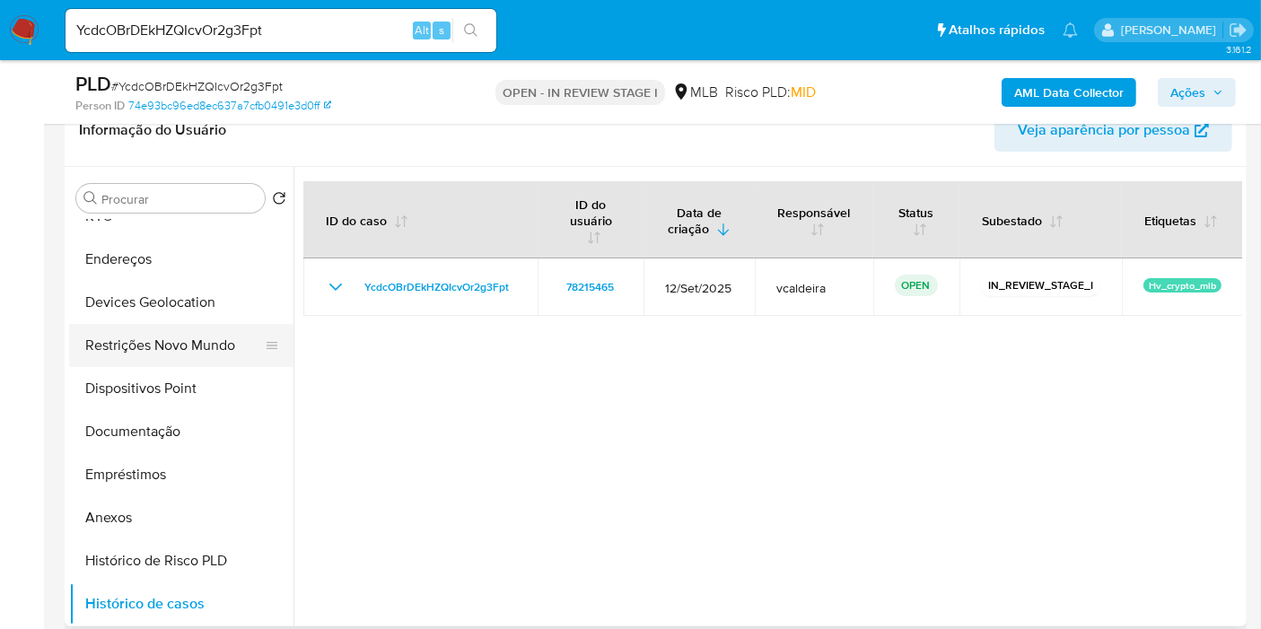
scroll to position [0, 0]
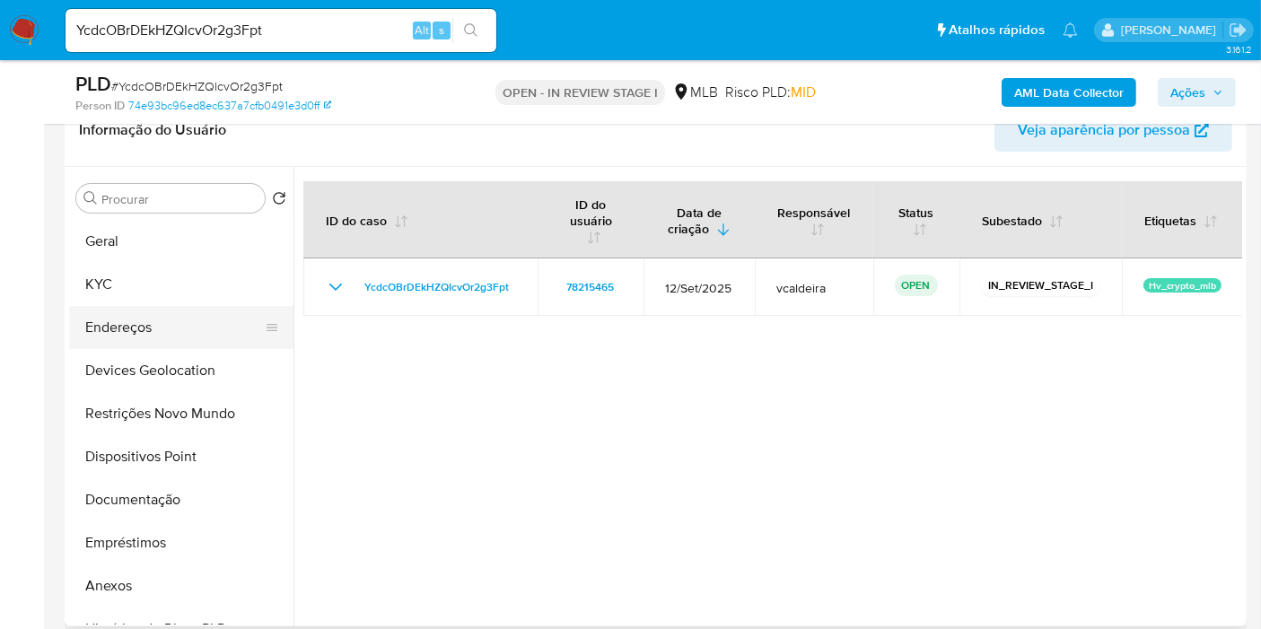
click at [115, 337] on button "Endereços" at bounding box center [174, 327] width 210 height 43
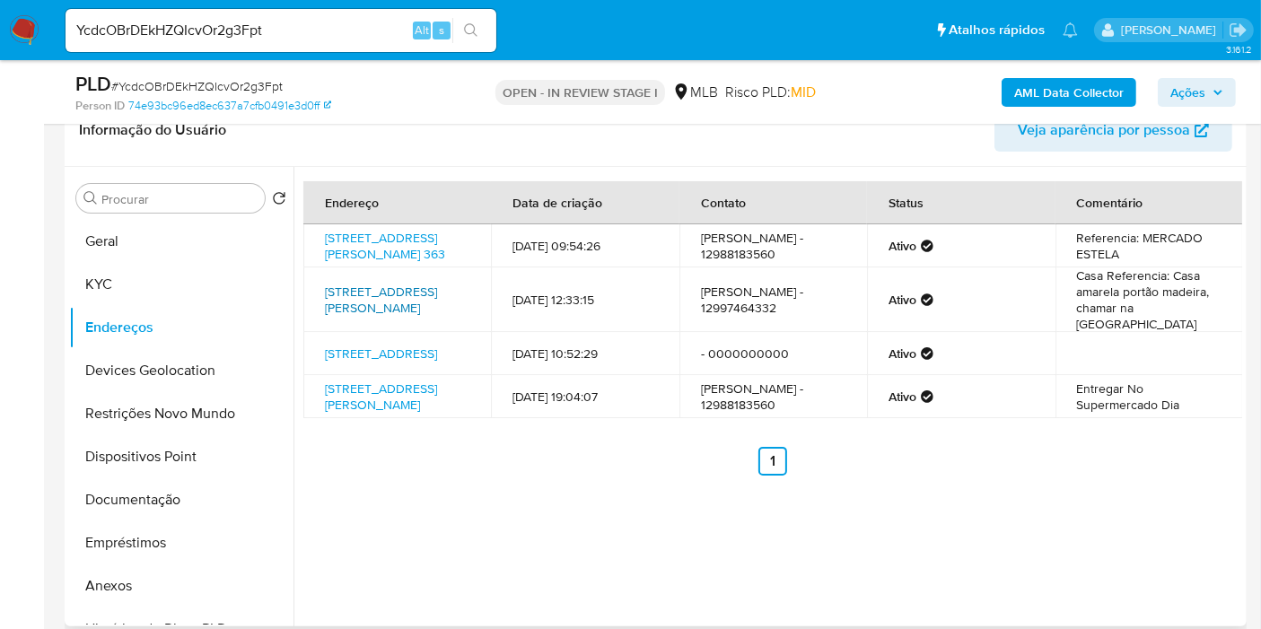
click at [396, 317] on link "[STREET_ADDRESS][PERSON_NAME]" at bounding box center [381, 300] width 112 height 34
click at [383, 363] on link "[STREET_ADDRESS]" at bounding box center [381, 354] width 112 height 18
click at [390, 414] on link "[STREET_ADDRESS][PERSON_NAME]" at bounding box center [381, 397] width 112 height 34
click at [352, 317] on link "[STREET_ADDRESS][PERSON_NAME]" at bounding box center [381, 300] width 112 height 34
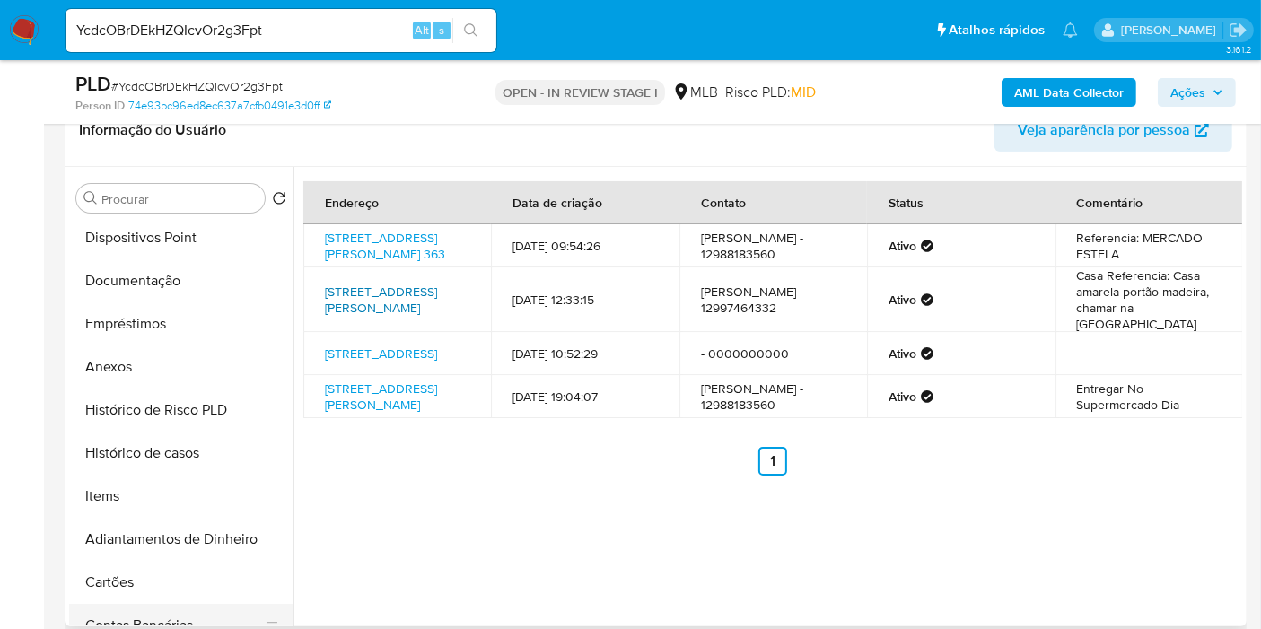
scroll to position [398, 0]
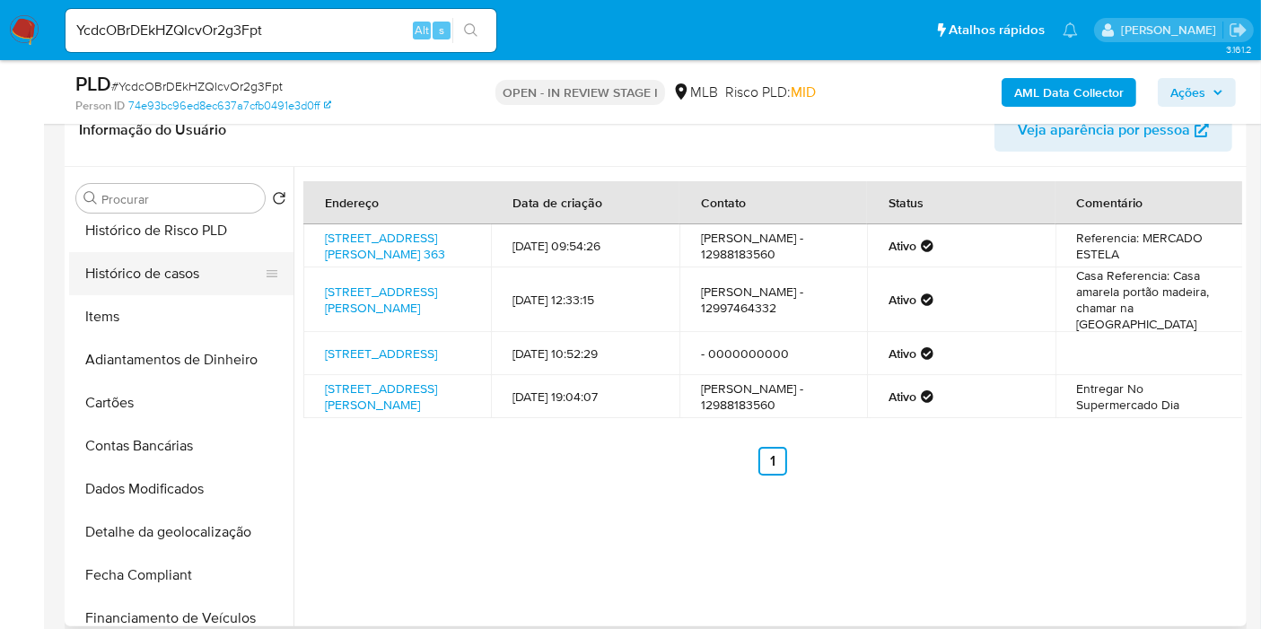
click at [141, 266] on button "Histórico de casos" at bounding box center [174, 273] width 210 height 43
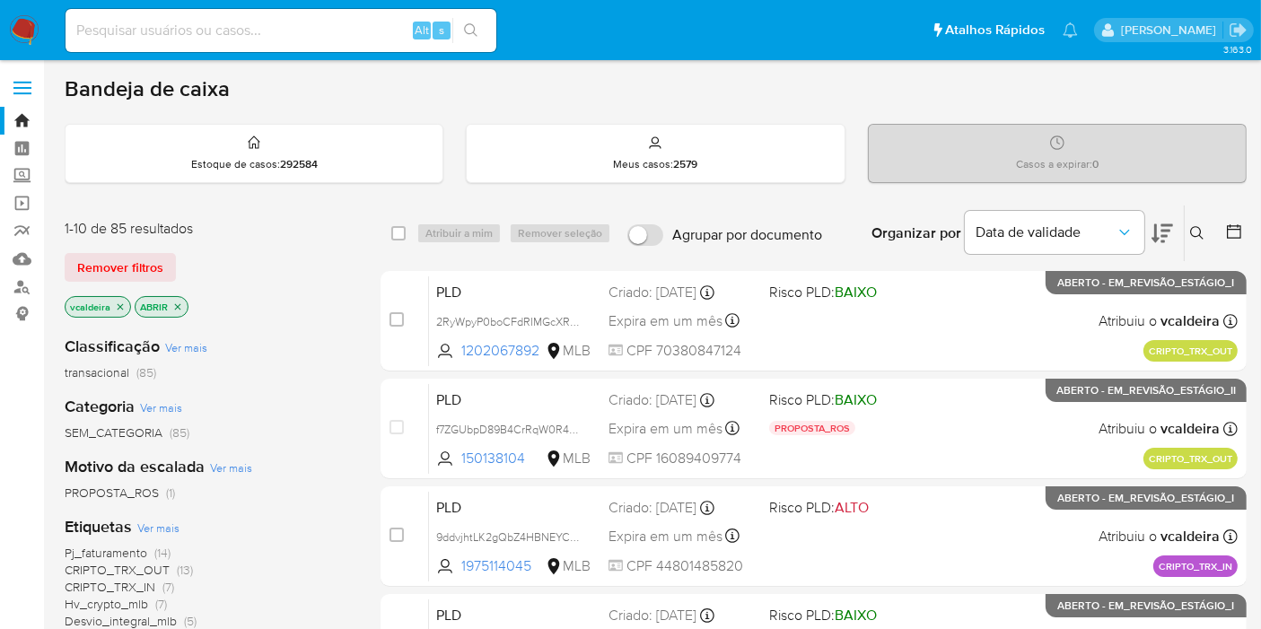
click at [99, 602] on font "Hv_crypto_mlb" at bounding box center [106, 604] width 83 height 18
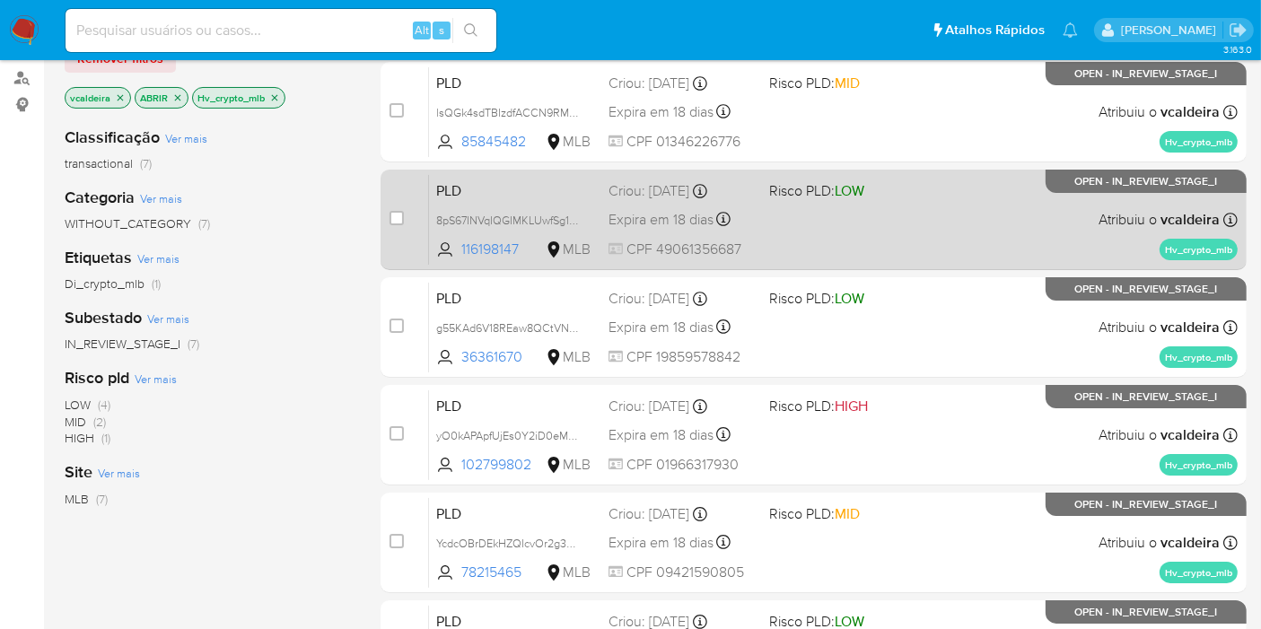
scroll to position [100, 0]
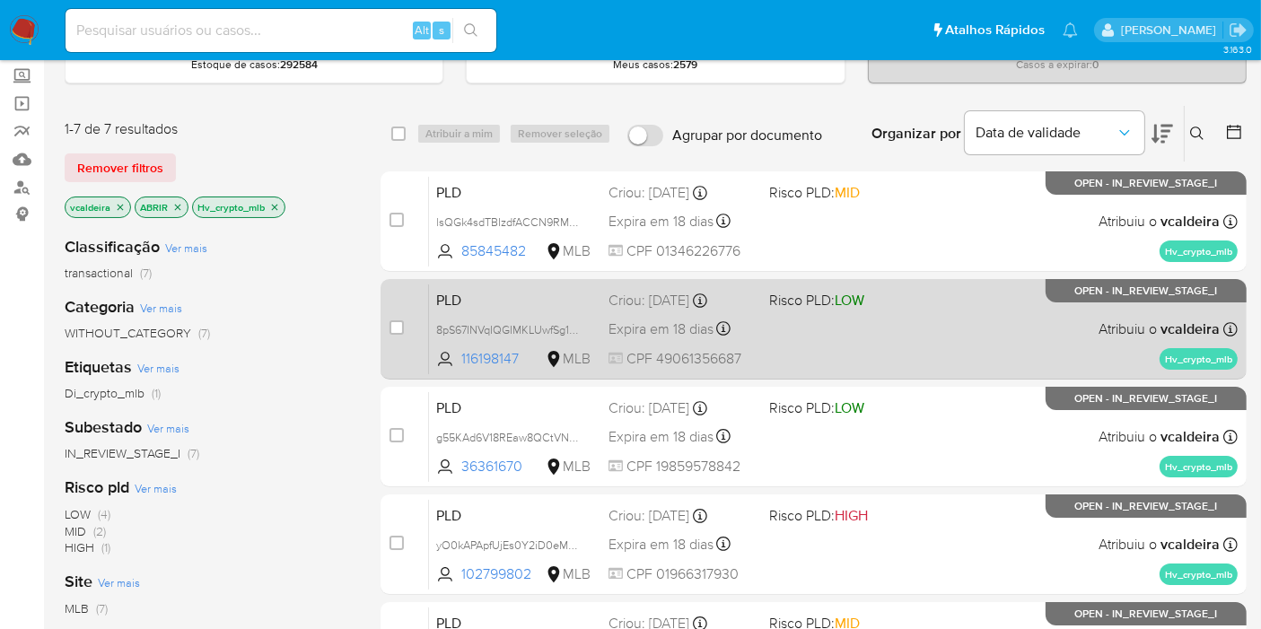
click at [1144, 297] on p "OPEN - IN_REVIEW_STAGE_I" at bounding box center [1146, 290] width 201 height 23
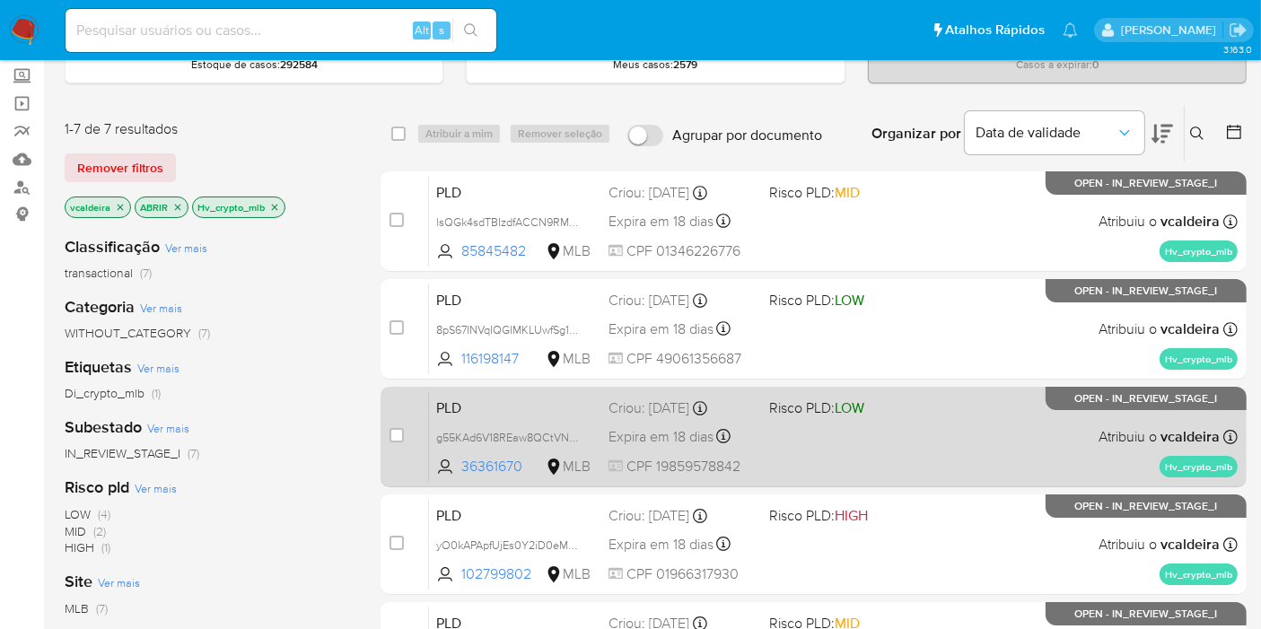
click at [1076, 414] on div "PLD g55KAd6V18REaw8QCtVNCboN 36361670 MLB Risco PLD: LOW Criou: 12/09/2025 Crio…" at bounding box center [833, 436] width 809 height 91
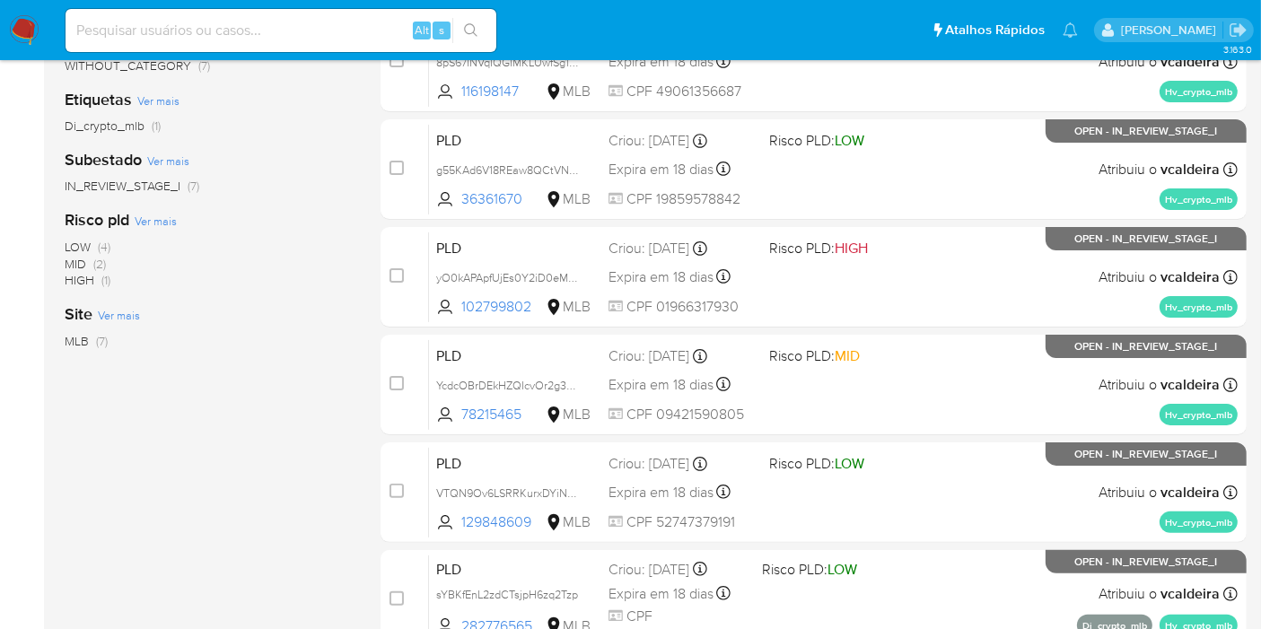
scroll to position [398, 0]
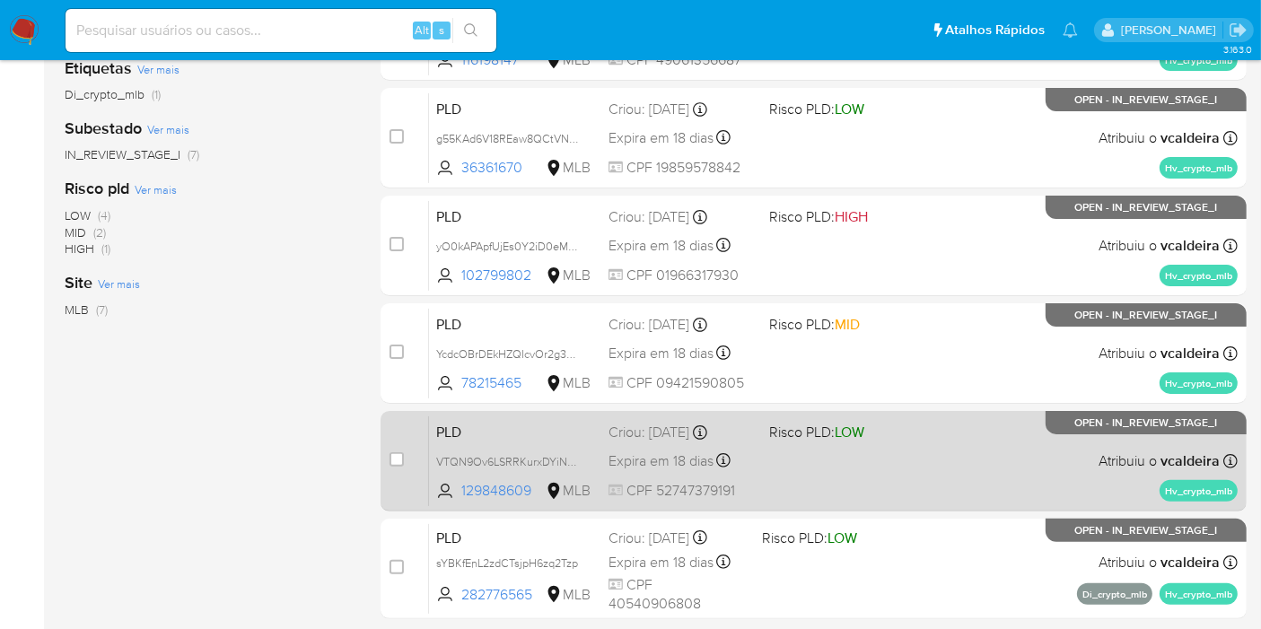
click at [1054, 422] on p "OPEN - IN_REVIEW_STAGE_I" at bounding box center [1146, 422] width 201 height 23
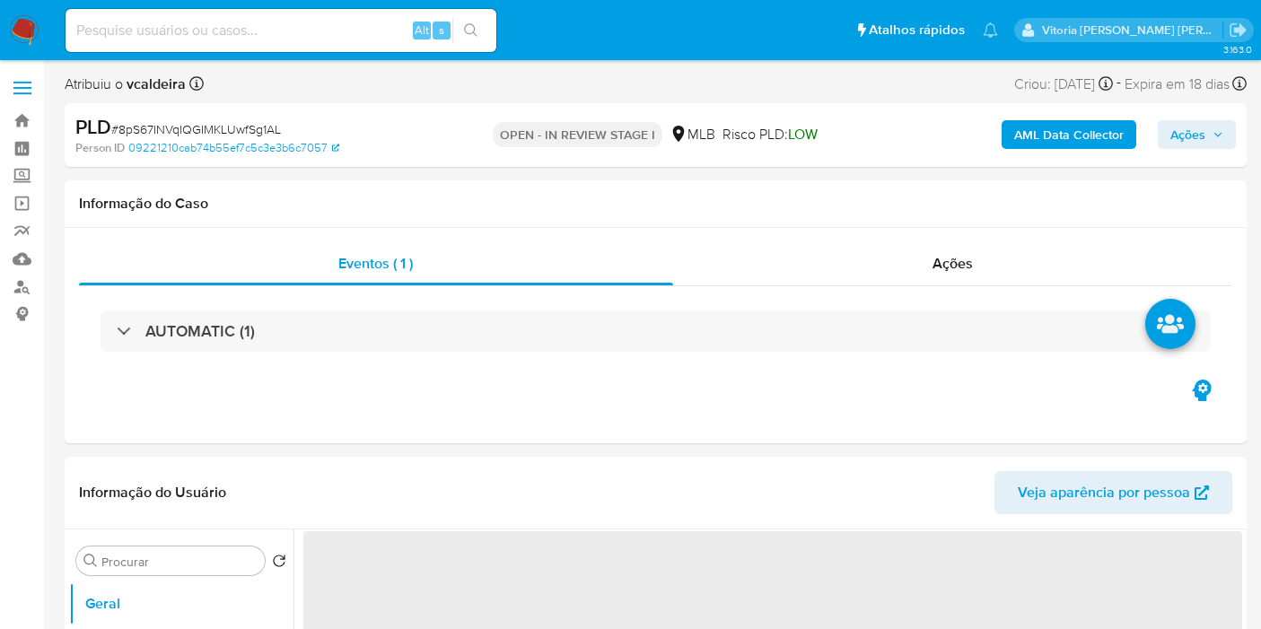
select select "10"
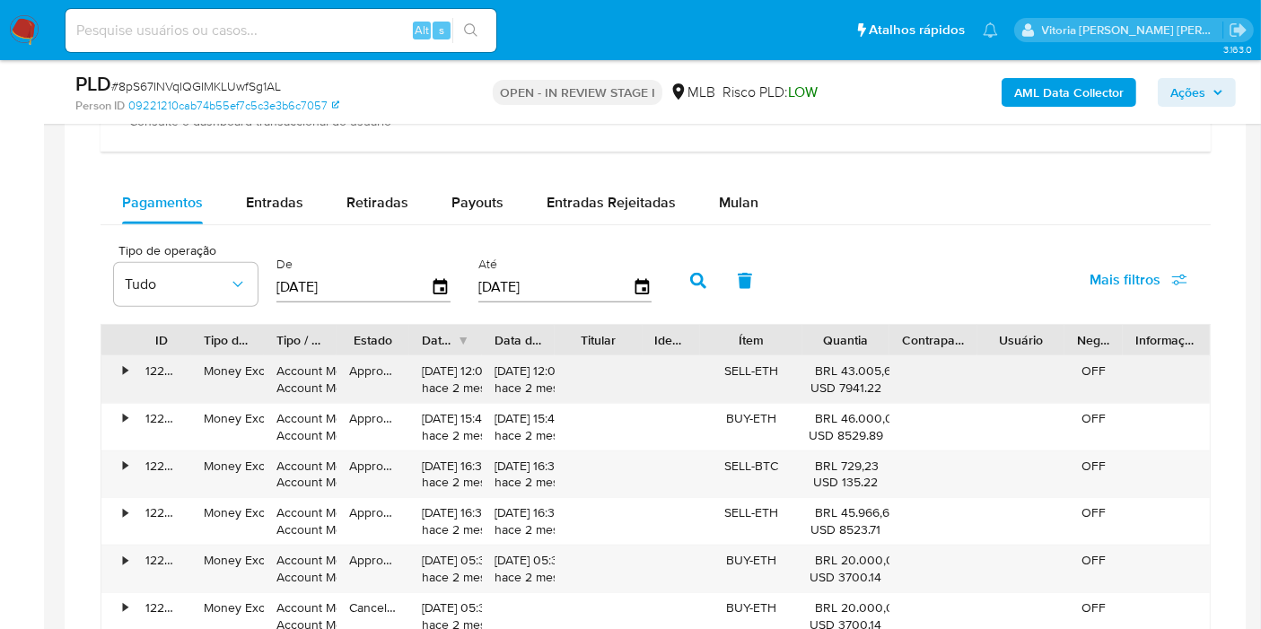
scroll to position [1495, 0]
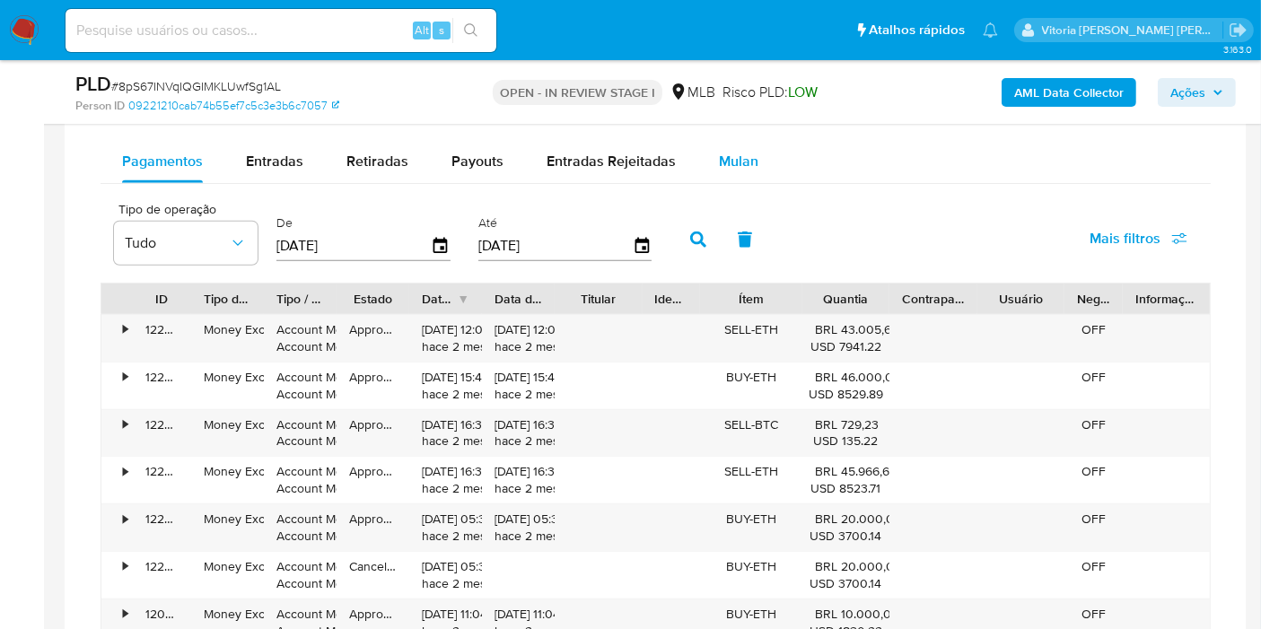
click at [735, 160] on span "Mulan" at bounding box center [738, 161] width 39 height 21
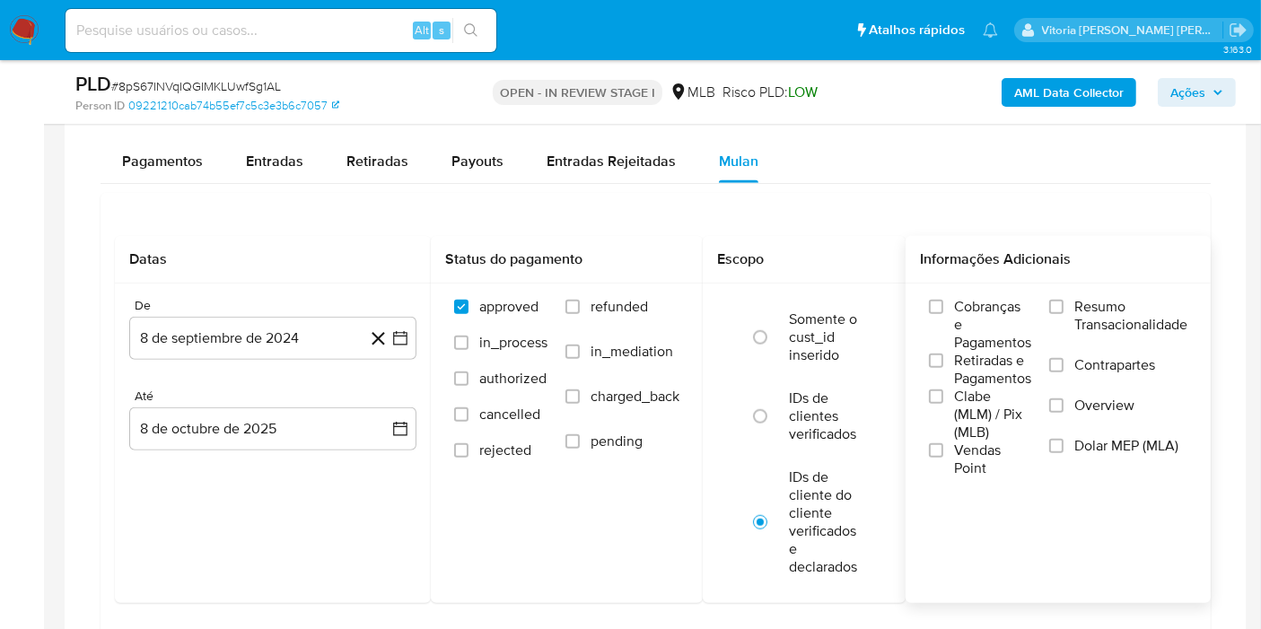
click at [1119, 313] on span "Resumo Transacionalidade" at bounding box center [1130, 316] width 113 height 36
click at [1064, 313] on input "Resumo Transacionalidade" at bounding box center [1056, 307] width 14 height 14
click at [285, 334] on button "8 de septiembre de 2024" at bounding box center [272, 338] width 287 height 43
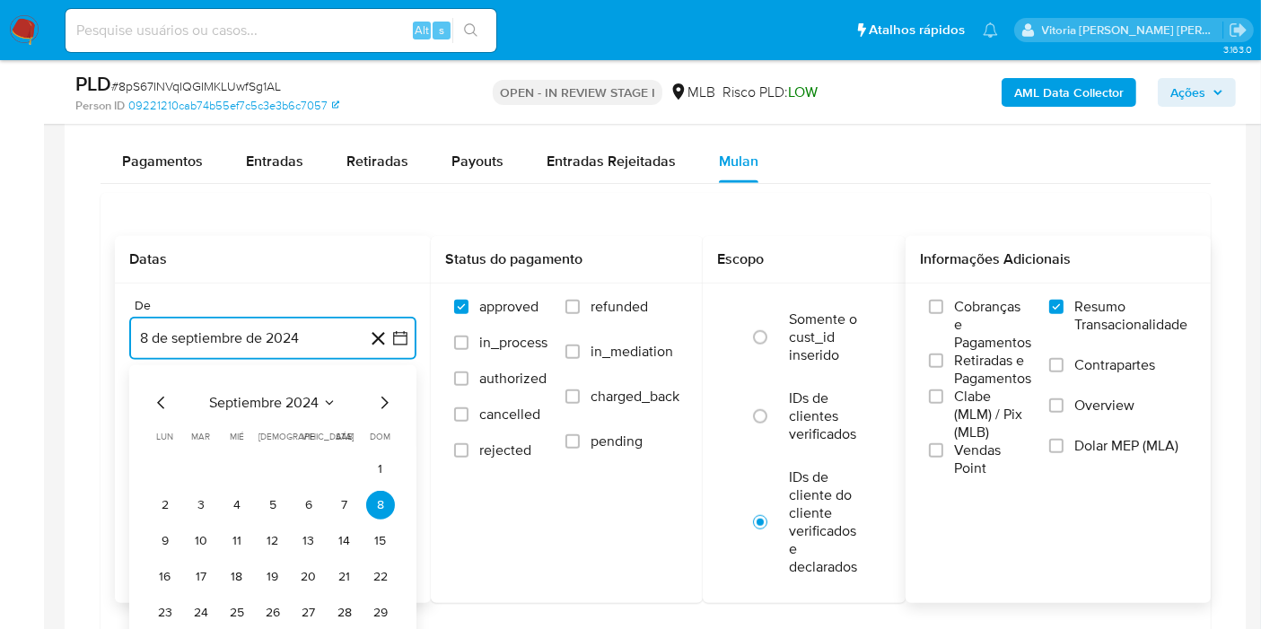
click at [305, 404] on span "septiembre 2024" at bounding box center [263, 403] width 109 height 18
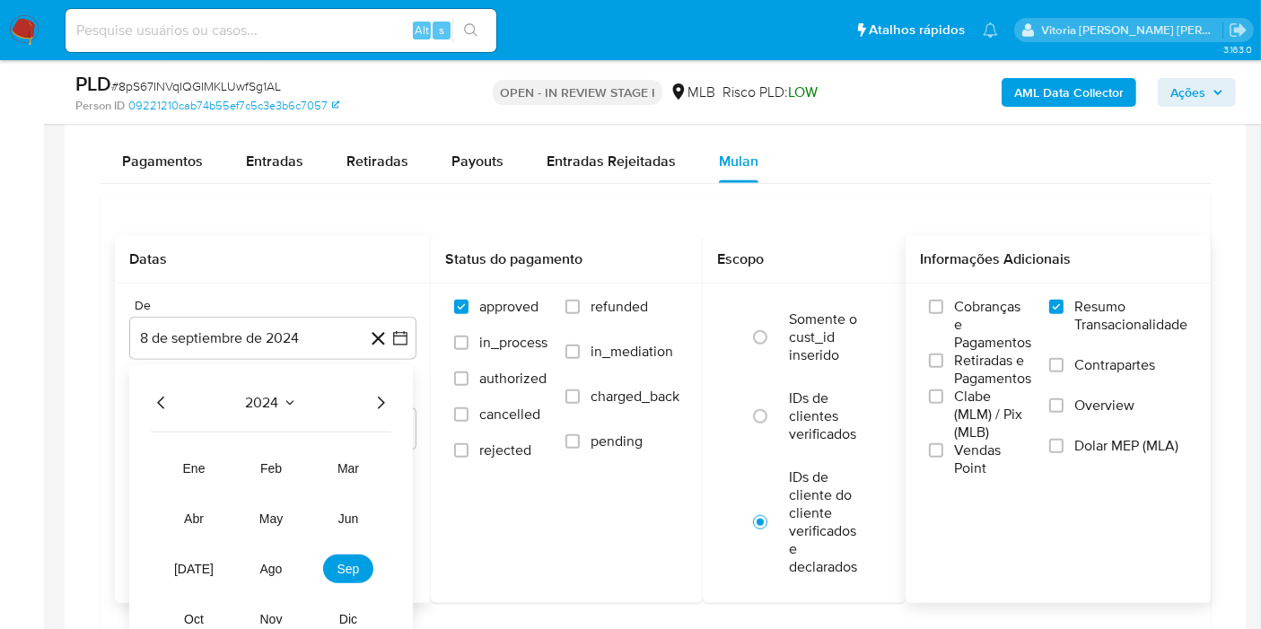
click at [377, 398] on icon "Año siguiente" at bounding box center [381, 403] width 22 height 22
drag, startPoint x: 276, startPoint y: 562, endPoint x: 294, endPoint y: 498, distance: 66.5
click at [276, 563] on span "ago" at bounding box center [271, 569] width 22 height 14
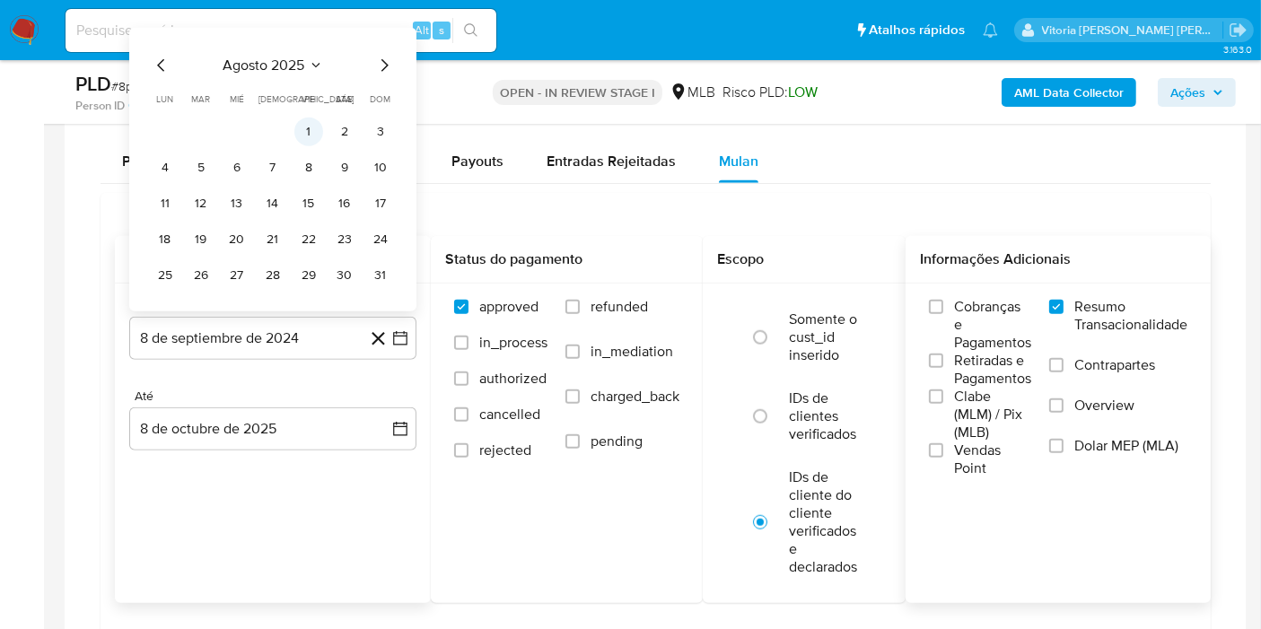
click at [309, 126] on button "1" at bounding box center [308, 132] width 29 height 29
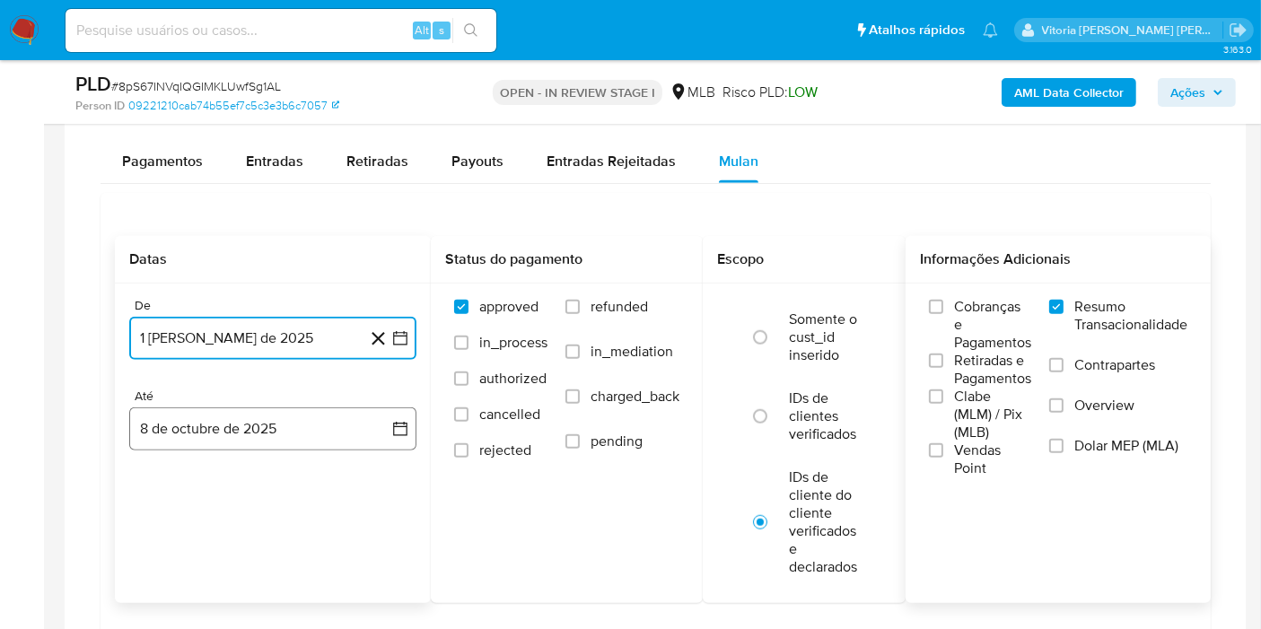
click at [216, 432] on button "8 de octubre de 2025" at bounding box center [272, 428] width 287 height 43
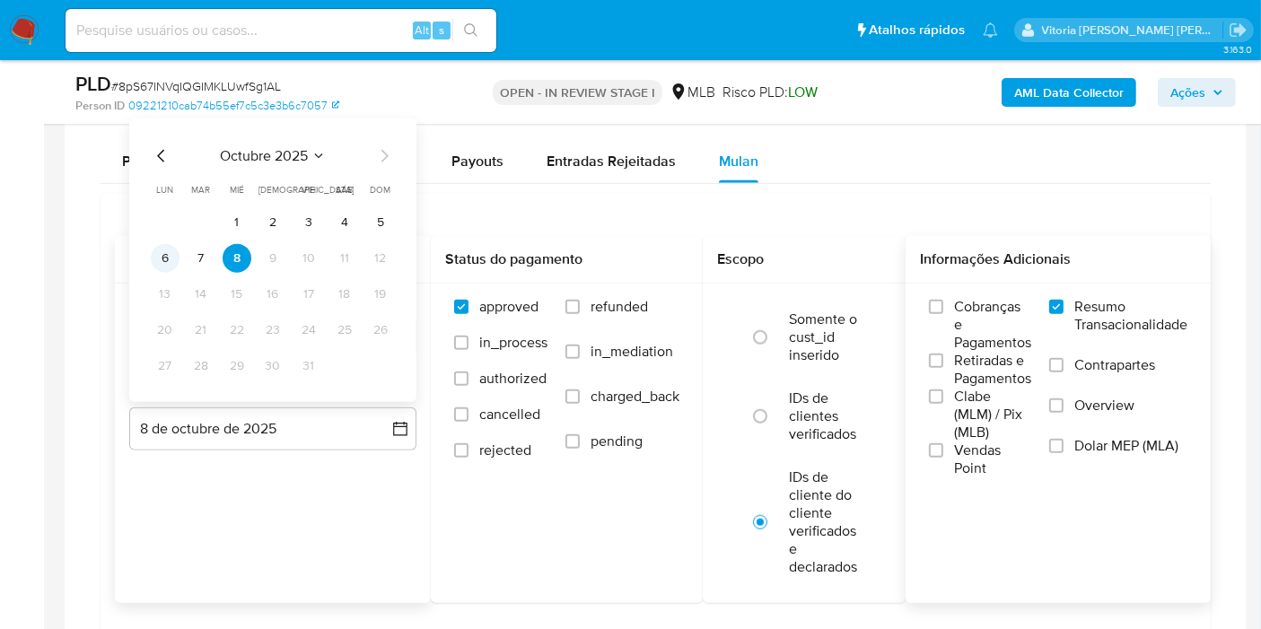
click at [166, 258] on button "6" at bounding box center [165, 258] width 29 height 29
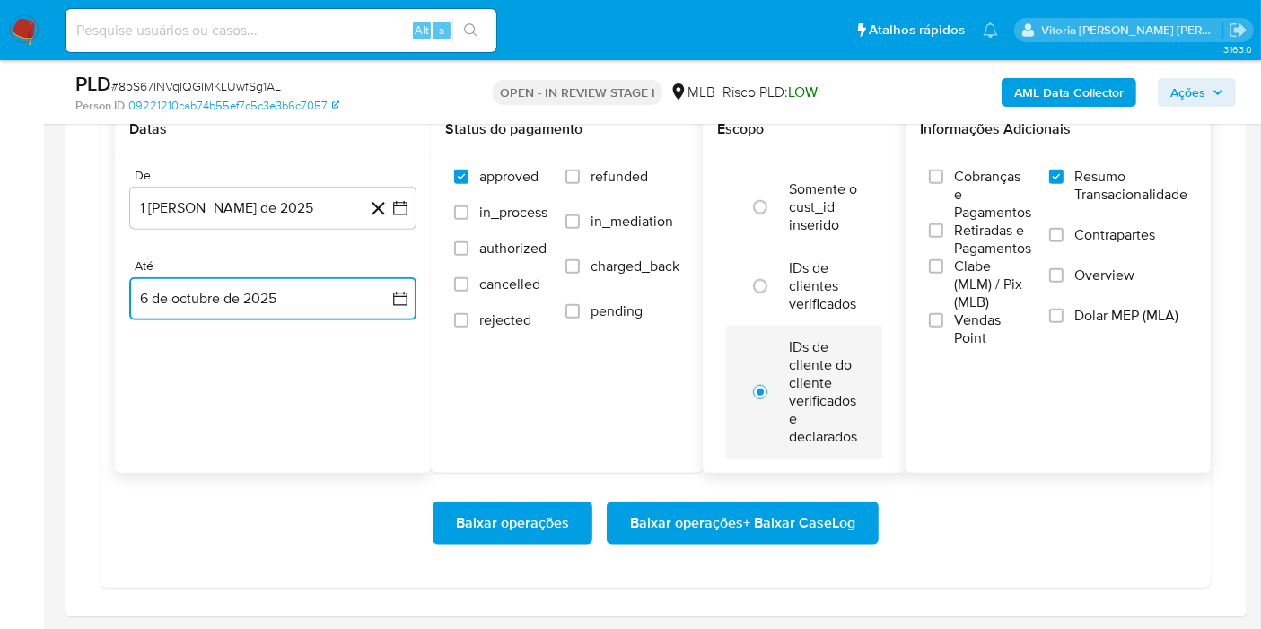
scroll to position [1795, 0]
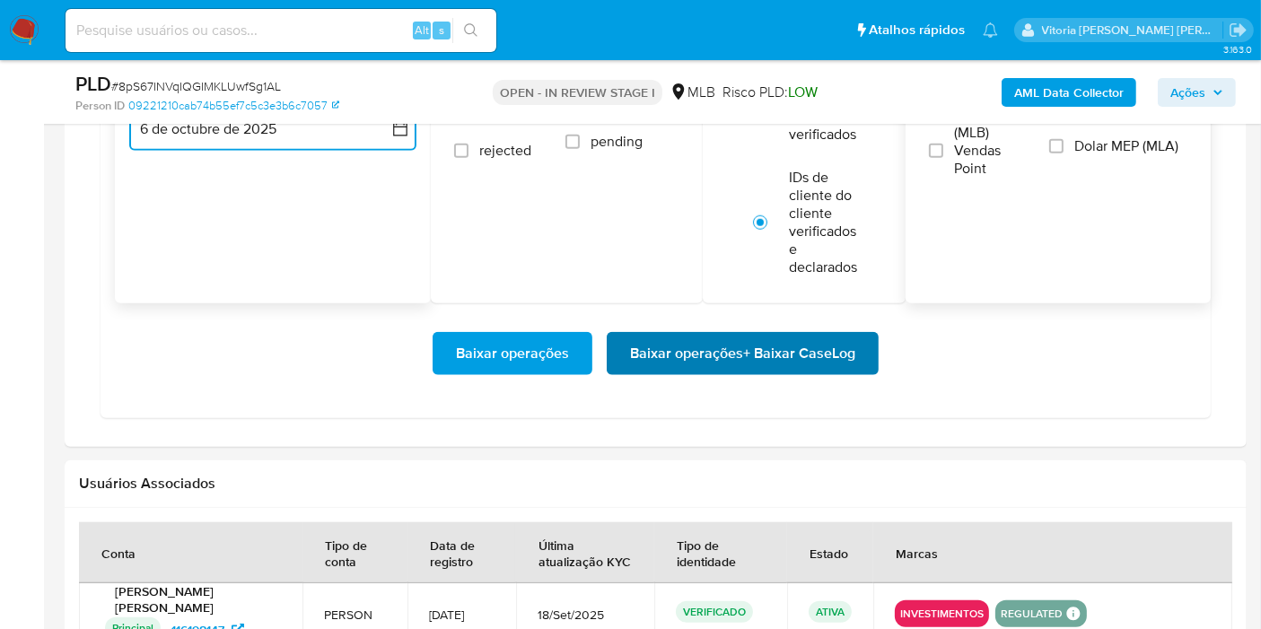
click at [736, 360] on span "Baixar operações + Baixar CaseLog" at bounding box center [742, 353] width 225 height 39
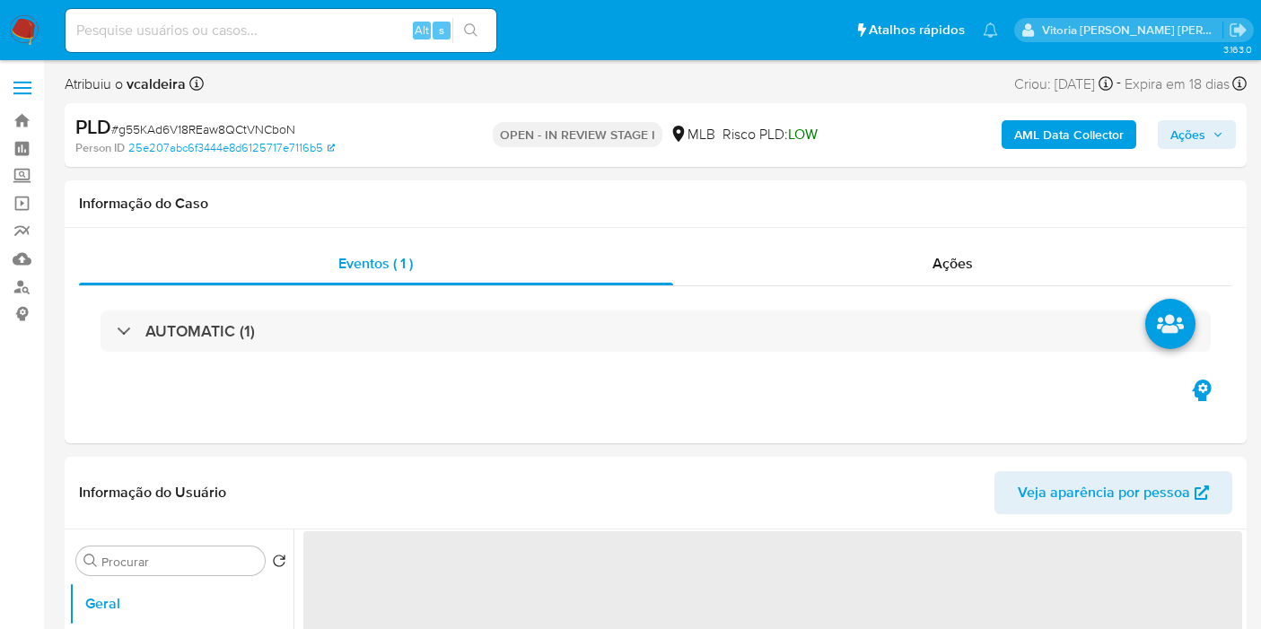
select select "10"
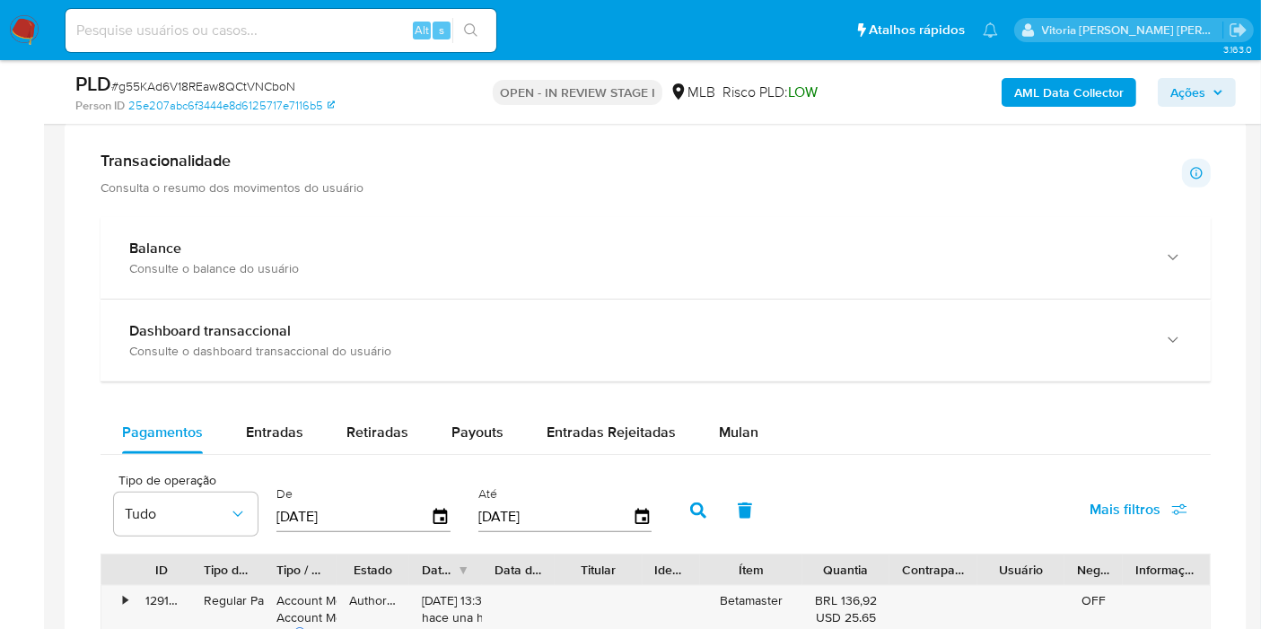
scroll to position [1296, 0]
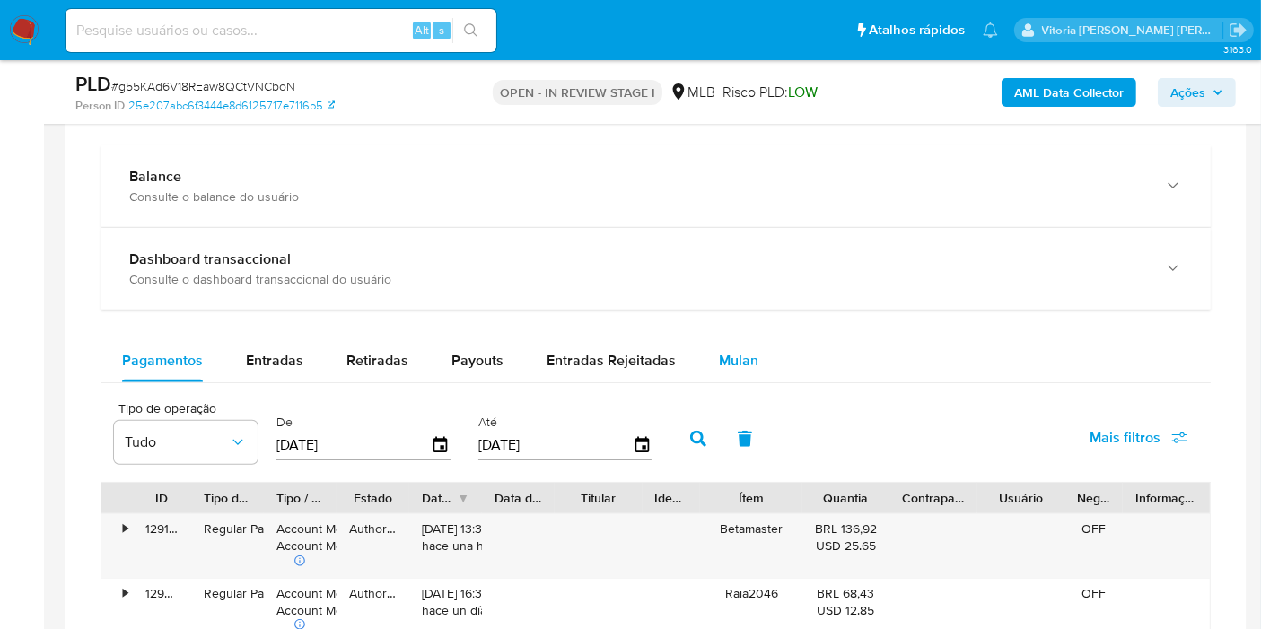
click at [749, 352] on span "Mulan" at bounding box center [738, 360] width 39 height 21
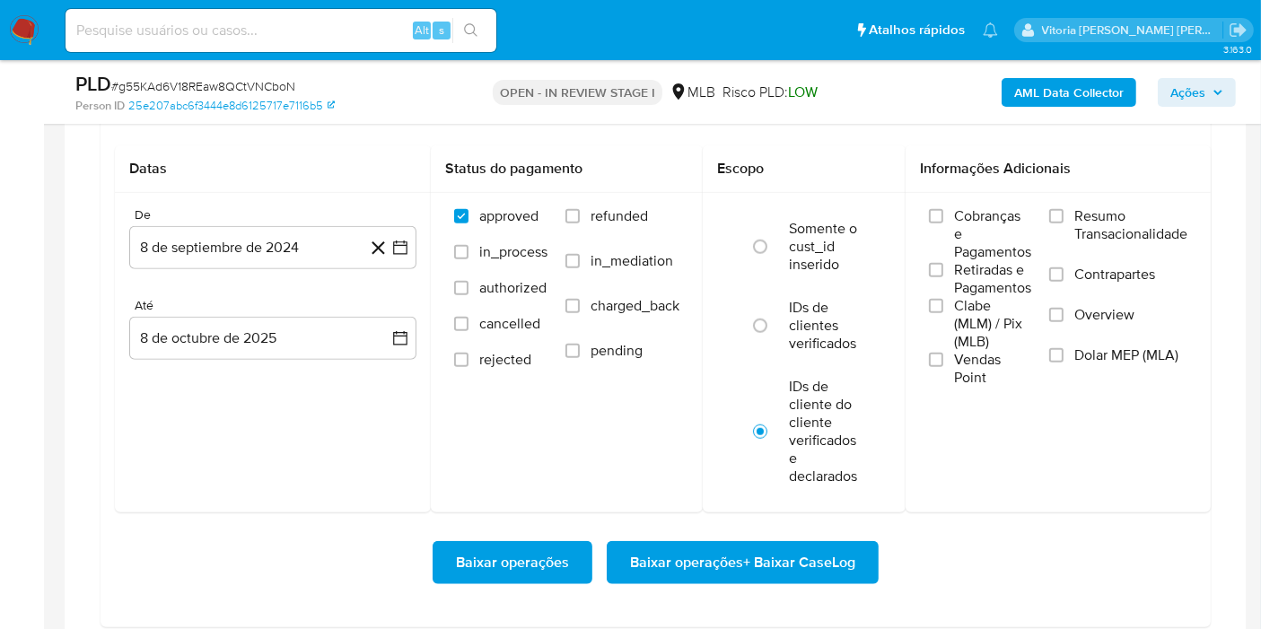
scroll to position [1595, 0]
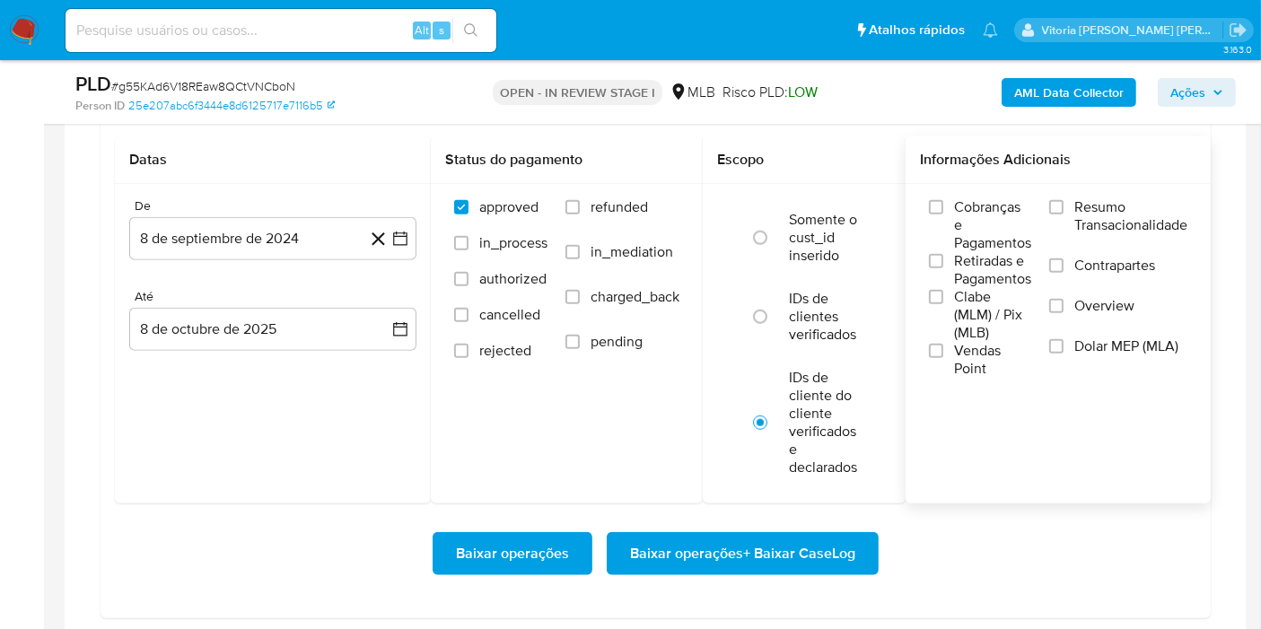
click at [1110, 207] on span "Resumo Transacionalidade" at bounding box center [1130, 216] width 113 height 36
click at [1064, 207] on input "Resumo Transacionalidade" at bounding box center [1056, 207] width 14 height 14
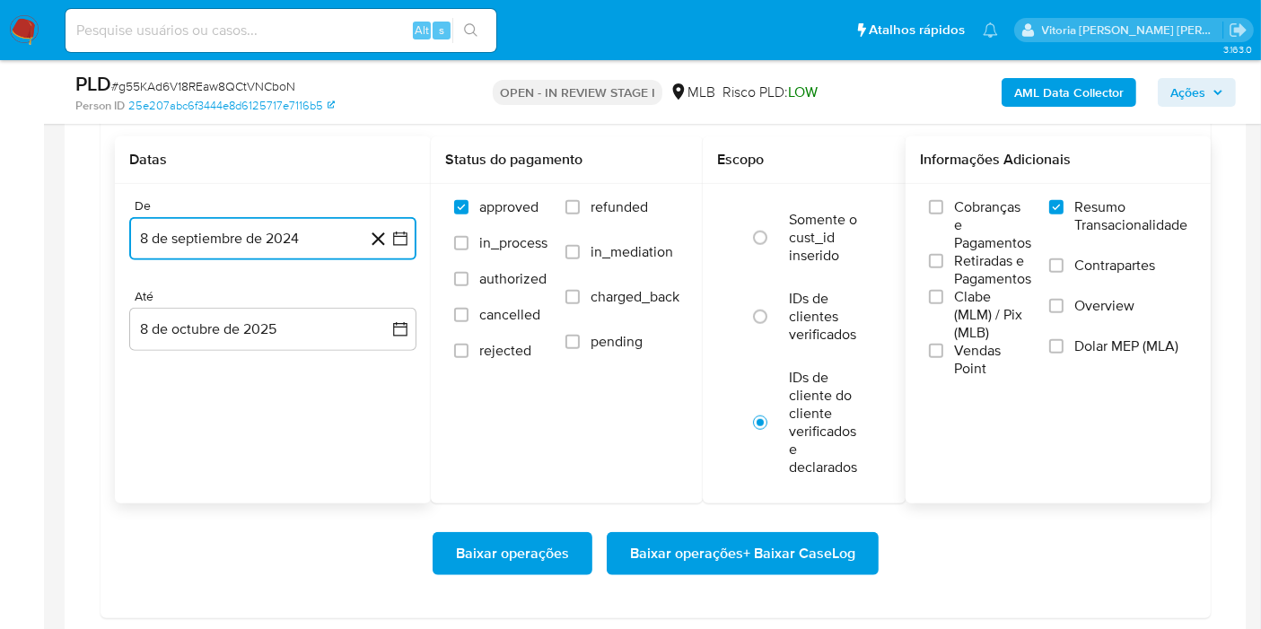
click at [289, 233] on button "8 de septiembre de 2024" at bounding box center [272, 238] width 287 height 43
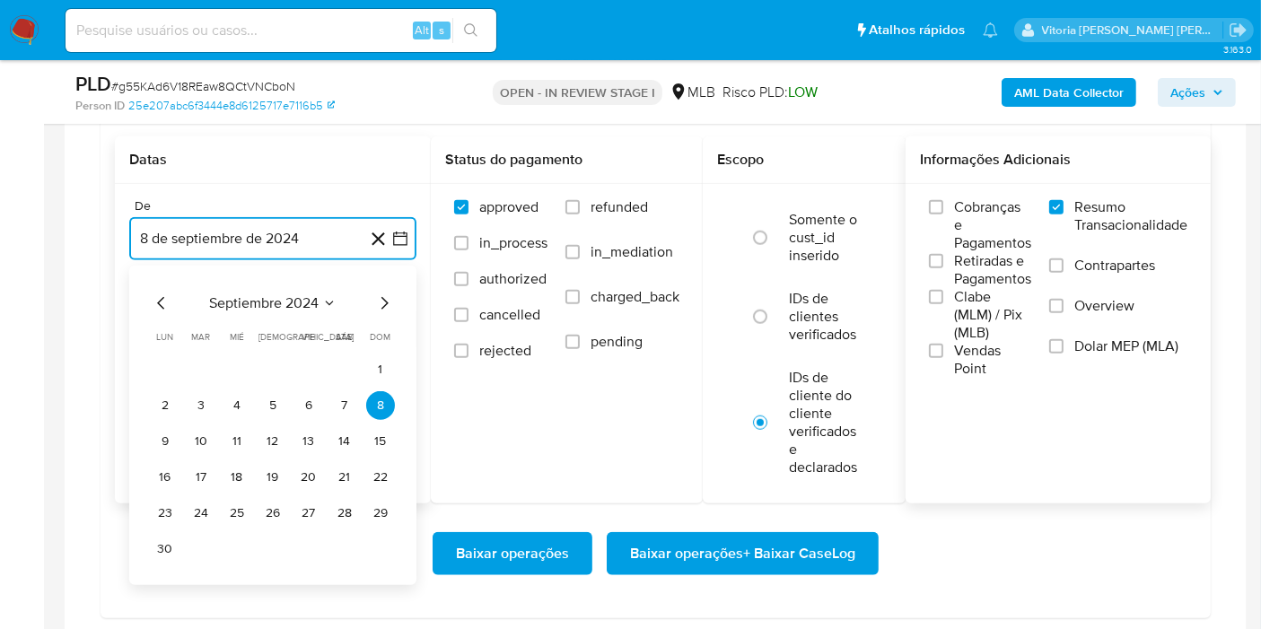
click at [316, 294] on span "septiembre 2024" at bounding box center [263, 303] width 109 height 18
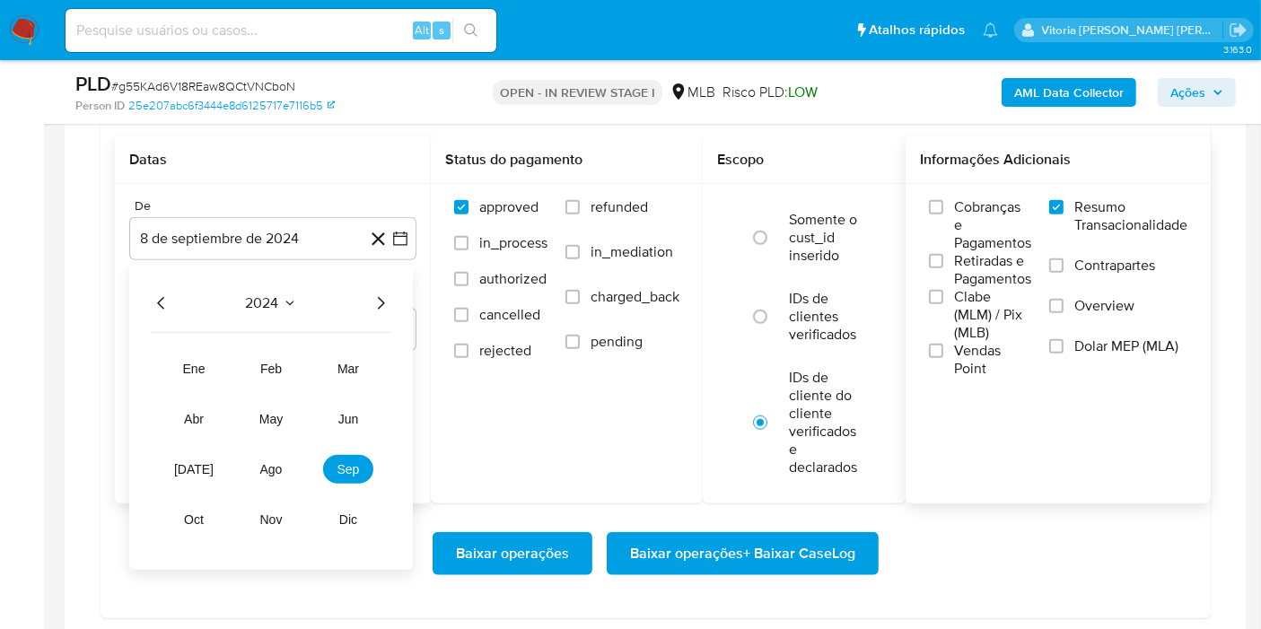
click at [283, 296] on icon "Seleccionar mes y año" at bounding box center [290, 303] width 14 height 14
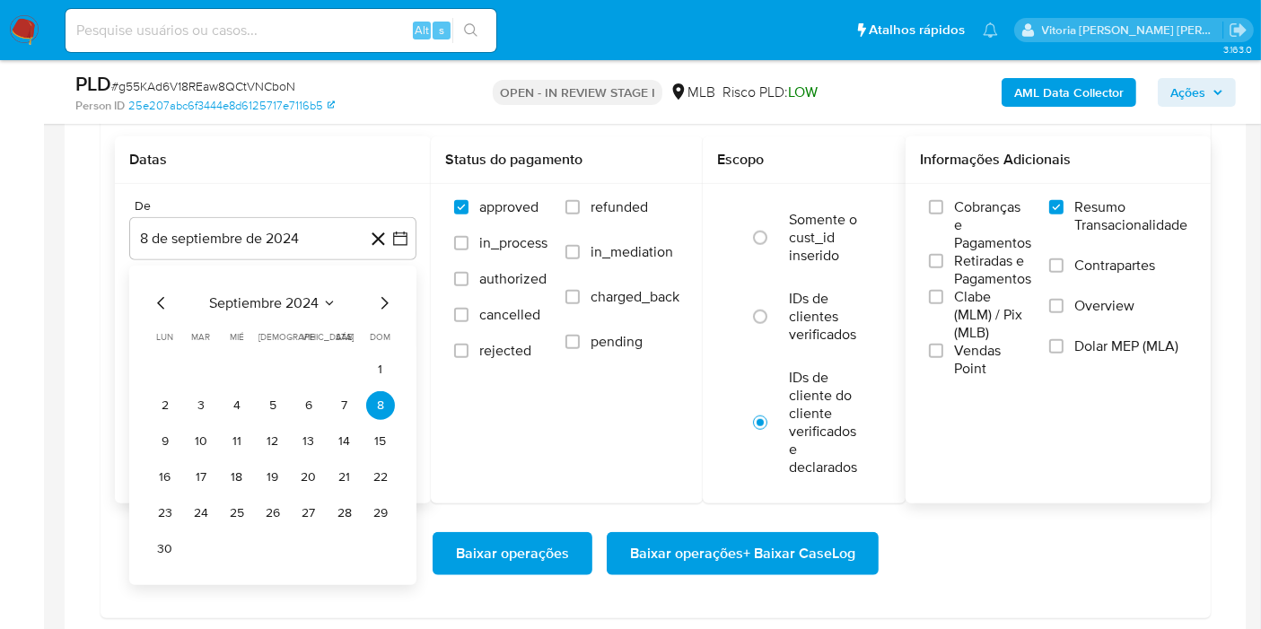
click at [384, 303] on icon "Mes siguiente" at bounding box center [384, 304] width 22 height 22
click at [316, 298] on icon "Seleccionar mes y año" at bounding box center [318, 303] width 14 height 14
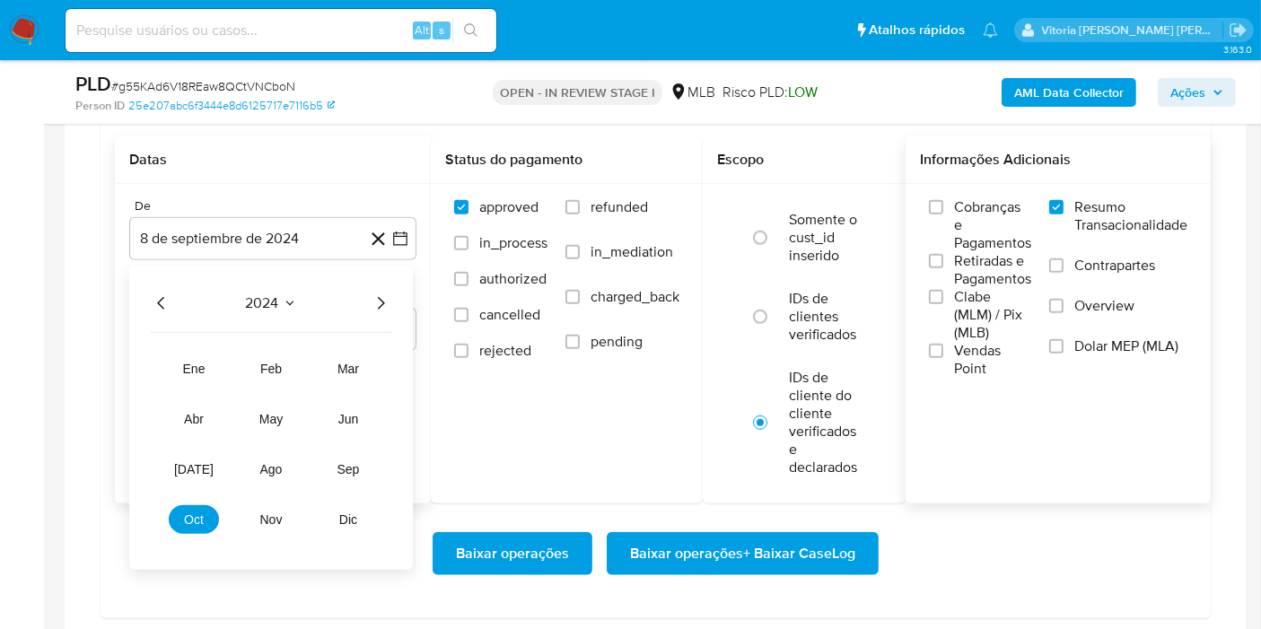
click at [379, 300] on icon "Año siguiente" at bounding box center [381, 304] width 22 height 22
click at [275, 463] on span "ago" at bounding box center [271, 469] width 22 height 14
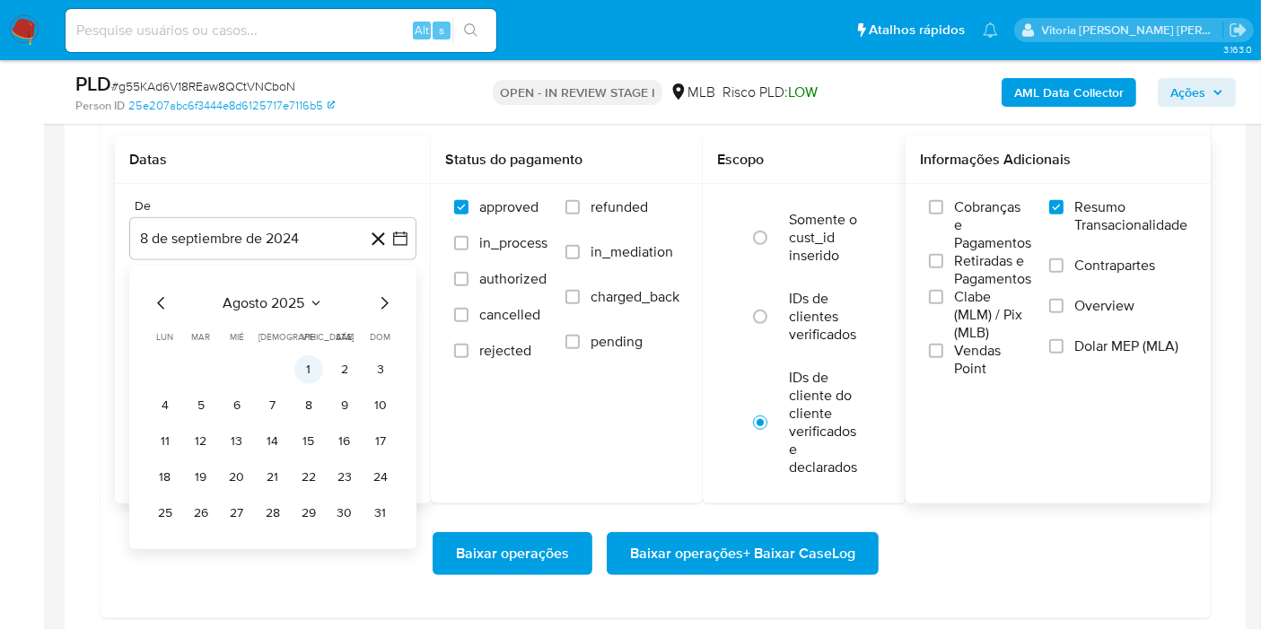
click at [310, 362] on button "1" at bounding box center [308, 369] width 29 height 29
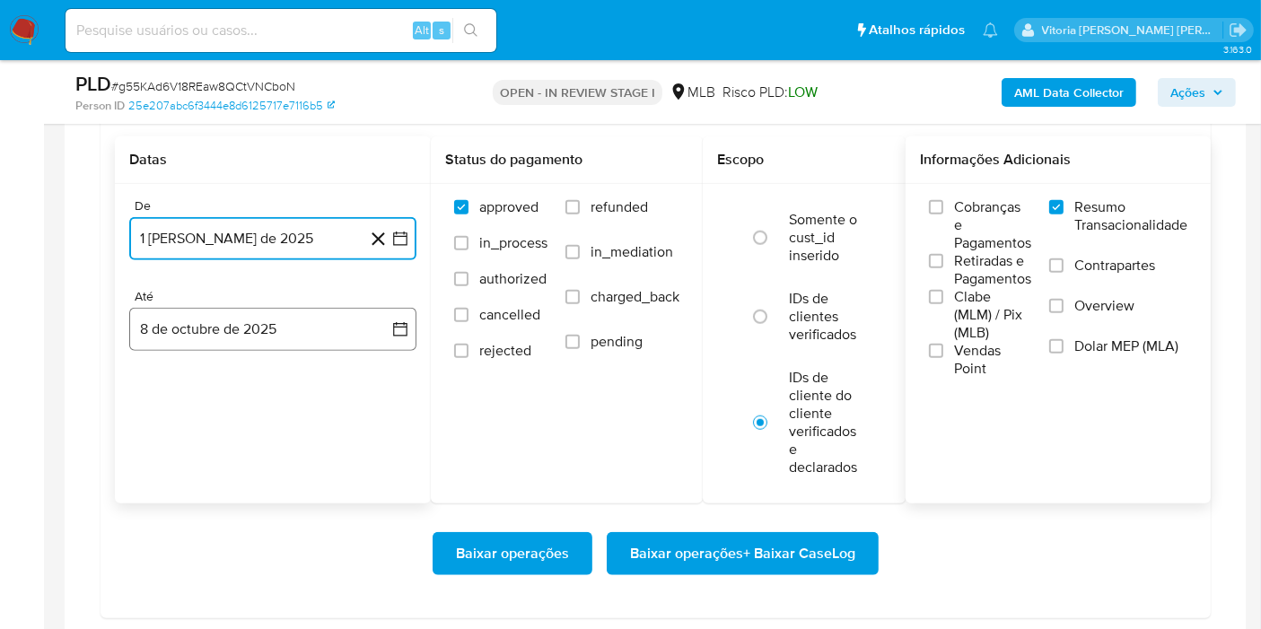
click at [232, 331] on button "8 de octubre de 2025" at bounding box center [272, 329] width 287 height 43
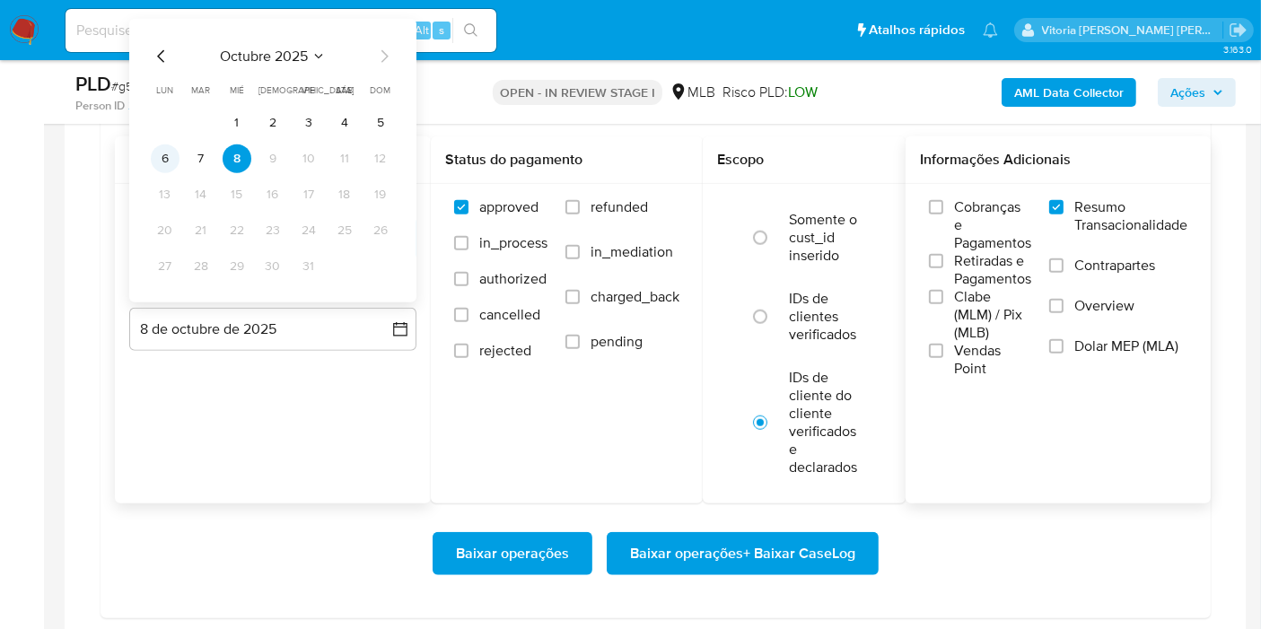
click at [167, 154] on button "6" at bounding box center [165, 158] width 29 height 29
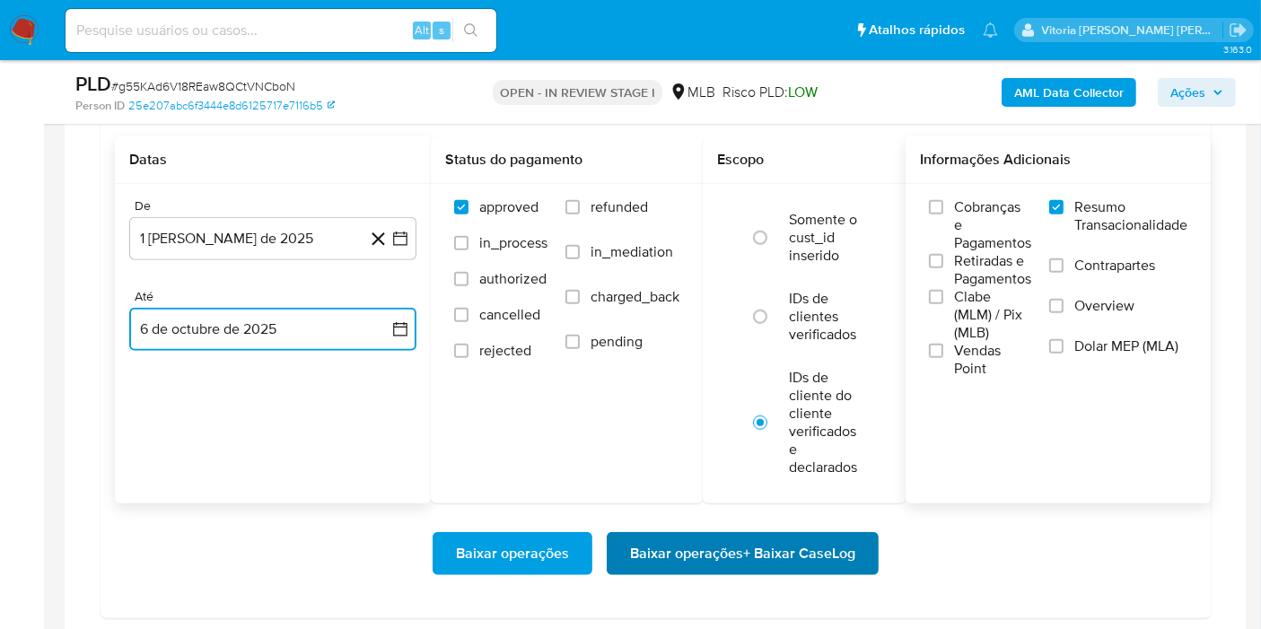
click at [661, 548] on span "Baixar operações + Baixar CaseLog" at bounding box center [742, 553] width 225 height 39
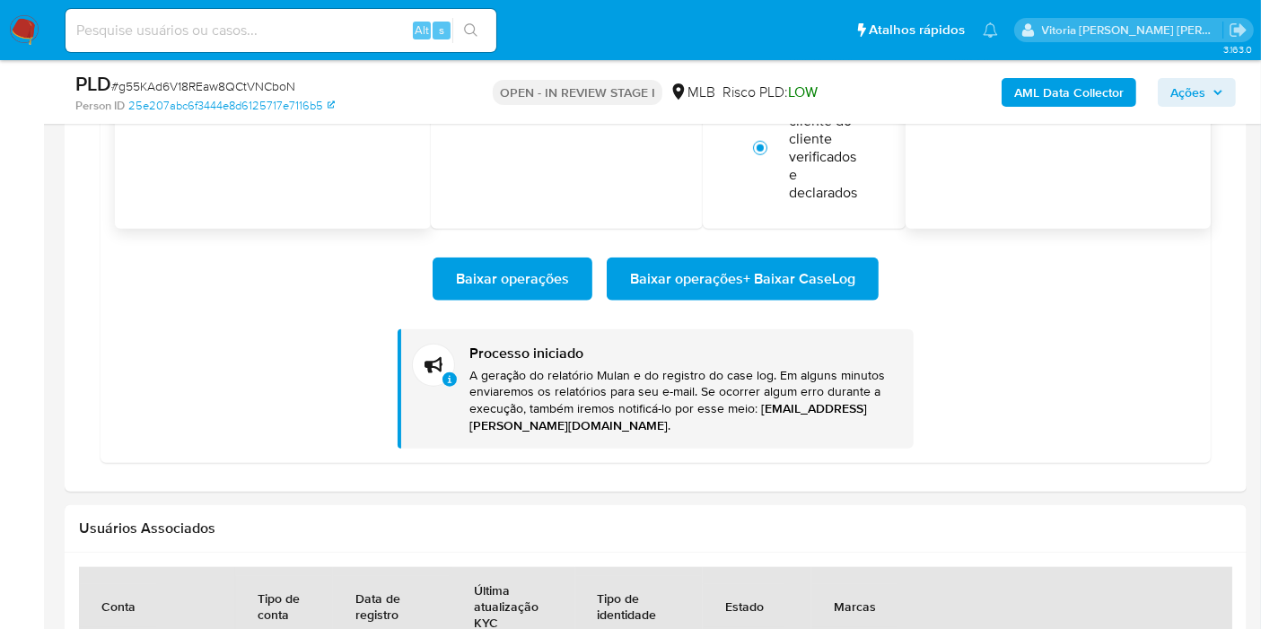
scroll to position [1994, 0]
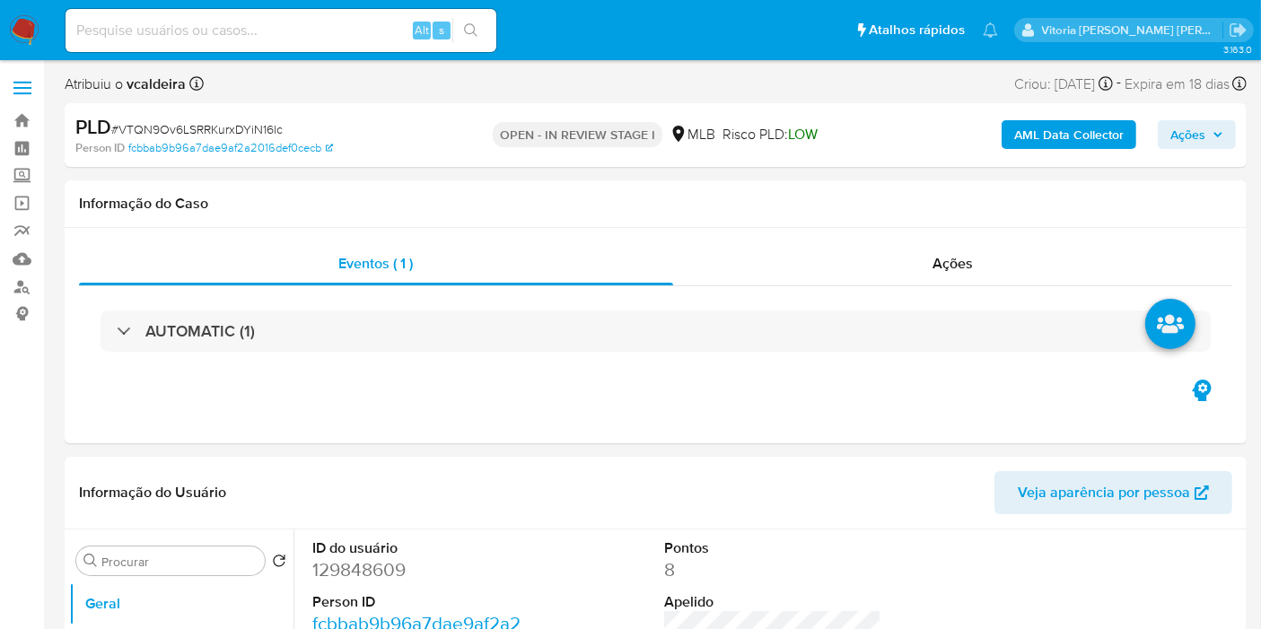
select select "10"
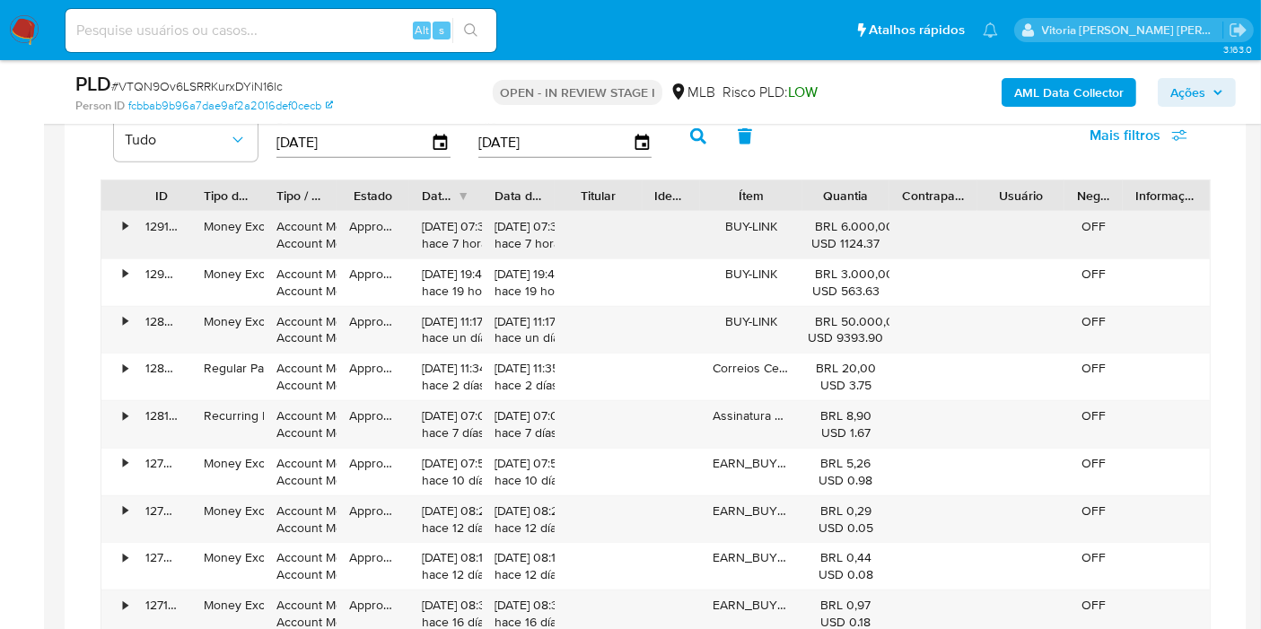
scroll to position [1495, 0]
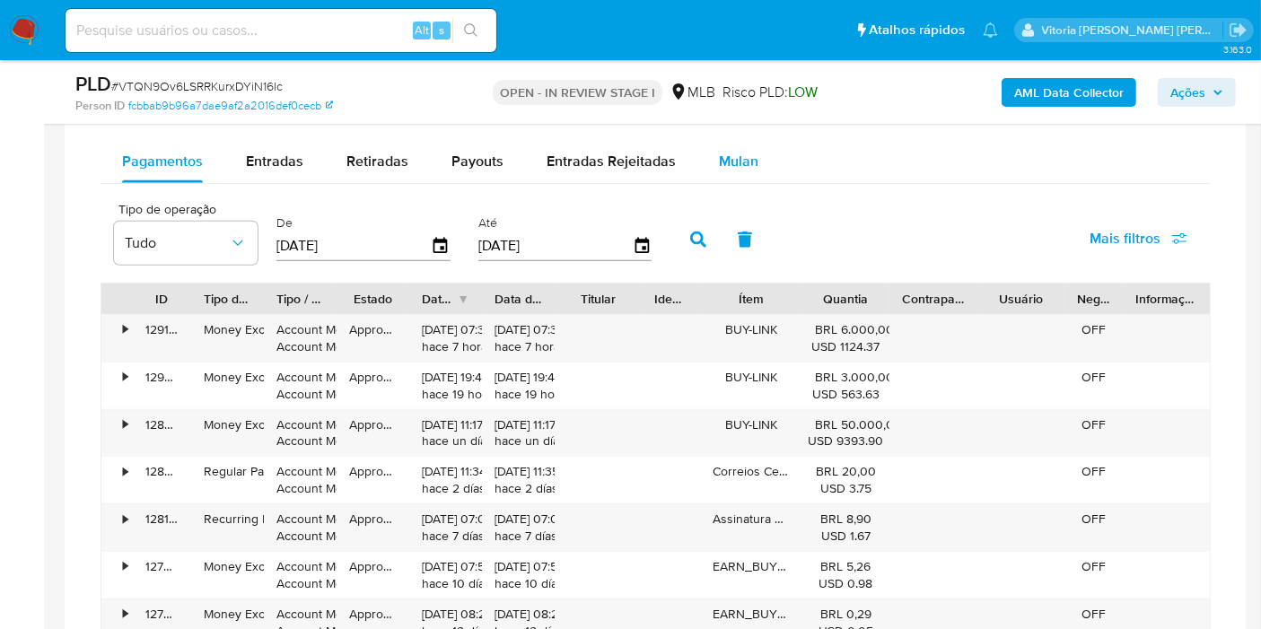
click at [737, 157] on span "Mulan" at bounding box center [738, 161] width 39 height 21
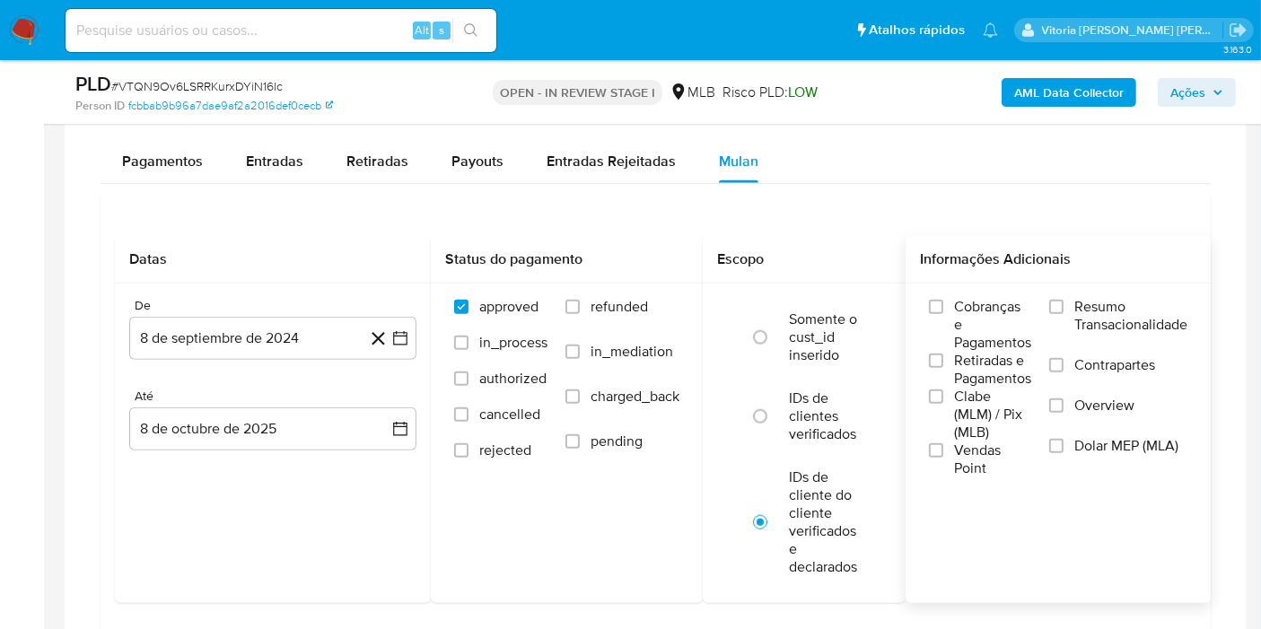
click at [1109, 302] on span "Resumo Transacionalidade" at bounding box center [1130, 316] width 113 height 36
click at [1064, 302] on input "Resumo Transacionalidade" at bounding box center [1056, 307] width 14 height 14
click at [238, 330] on button "8 de septiembre de 2024" at bounding box center [272, 338] width 287 height 43
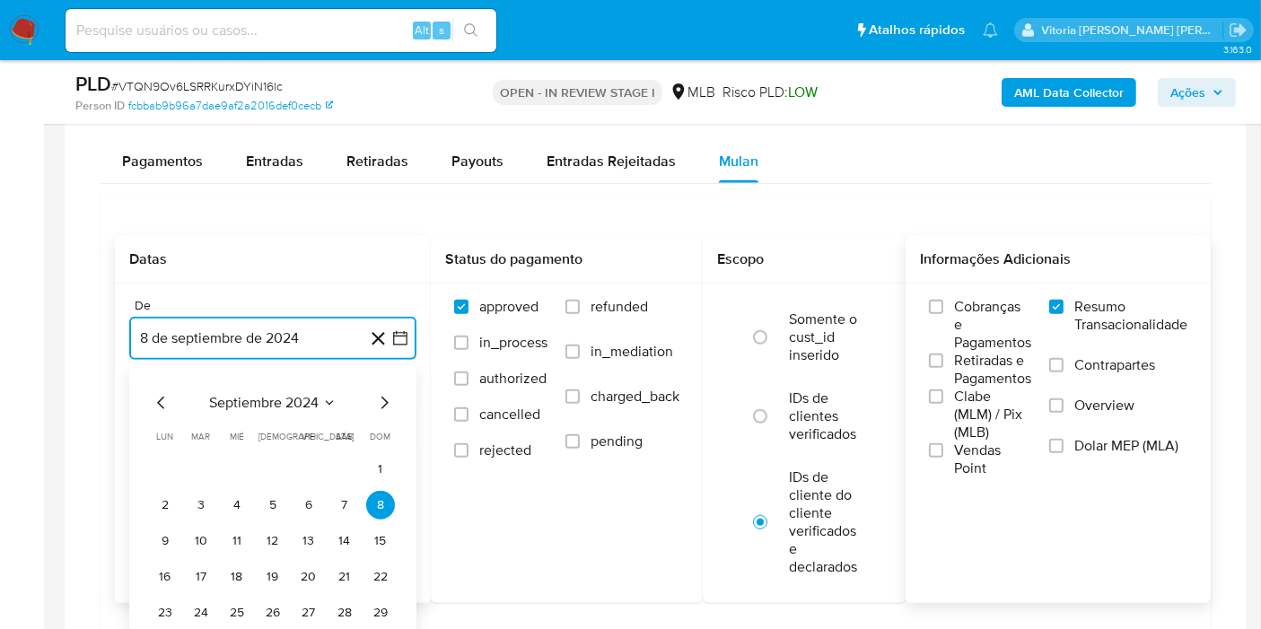
click at [297, 397] on span "septiembre 2024" at bounding box center [263, 403] width 109 height 18
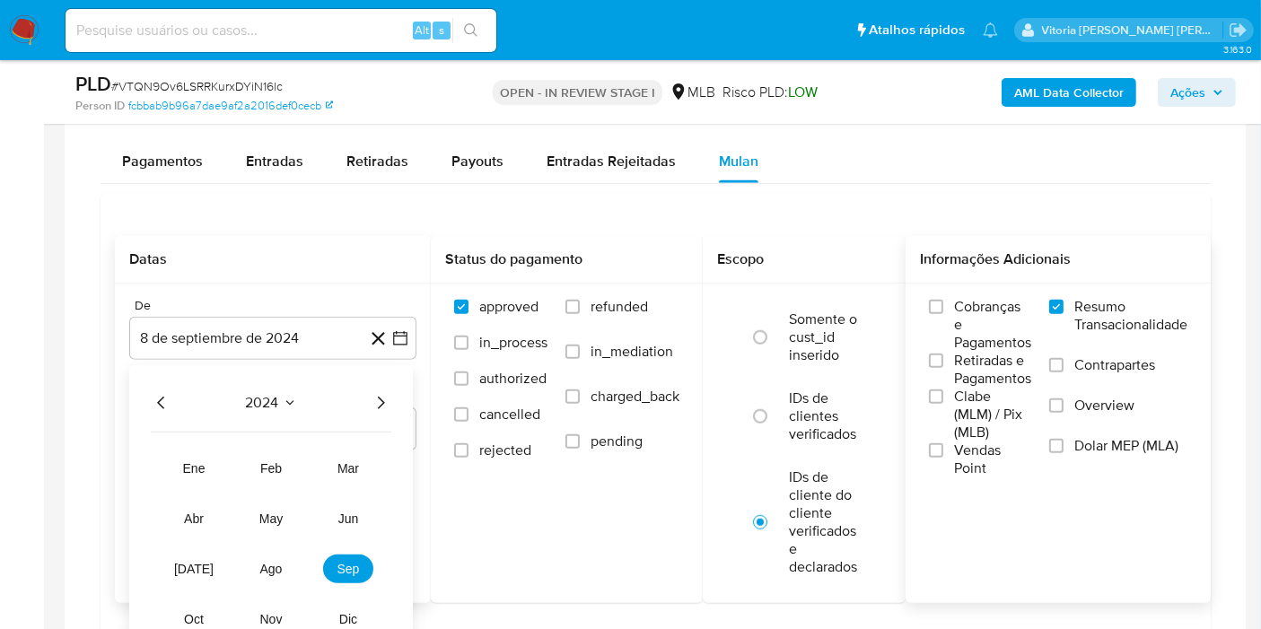
click at [377, 397] on icon "Año siguiente" at bounding box center [381, 403] width 22 height 22
click at [267, 567] on span "ago" at bounding box center [271, 569] width 22 height 14
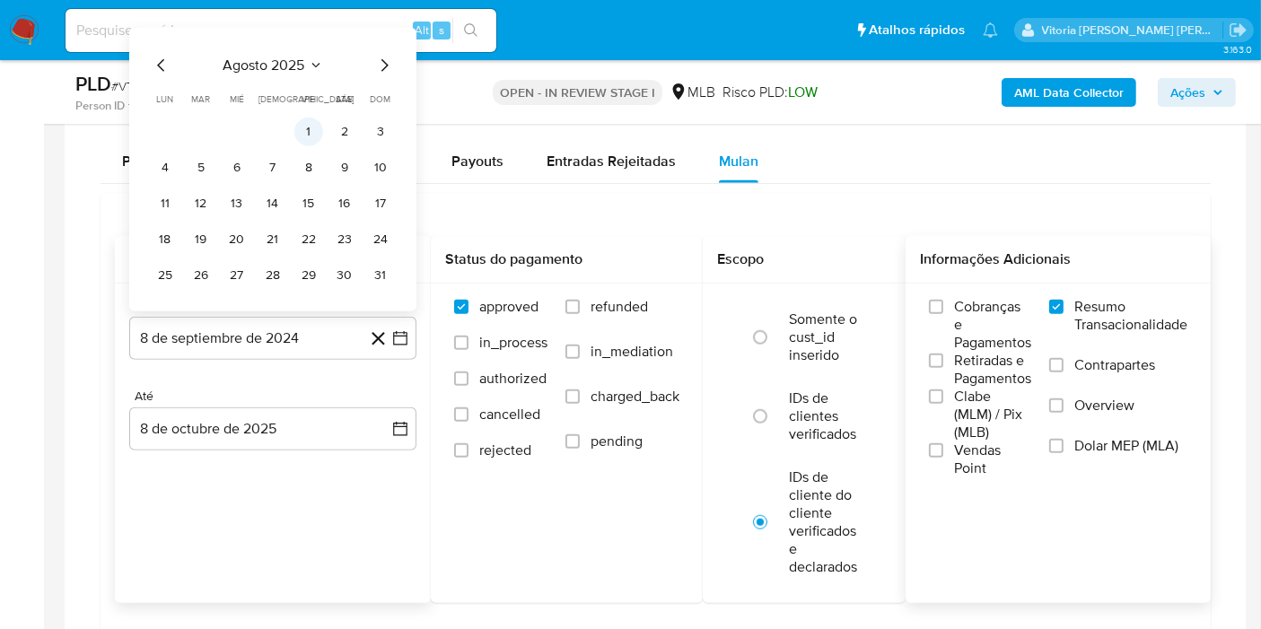
click at [322, 123] on button "1" at bounding box center [308, 132] width 29 height 29
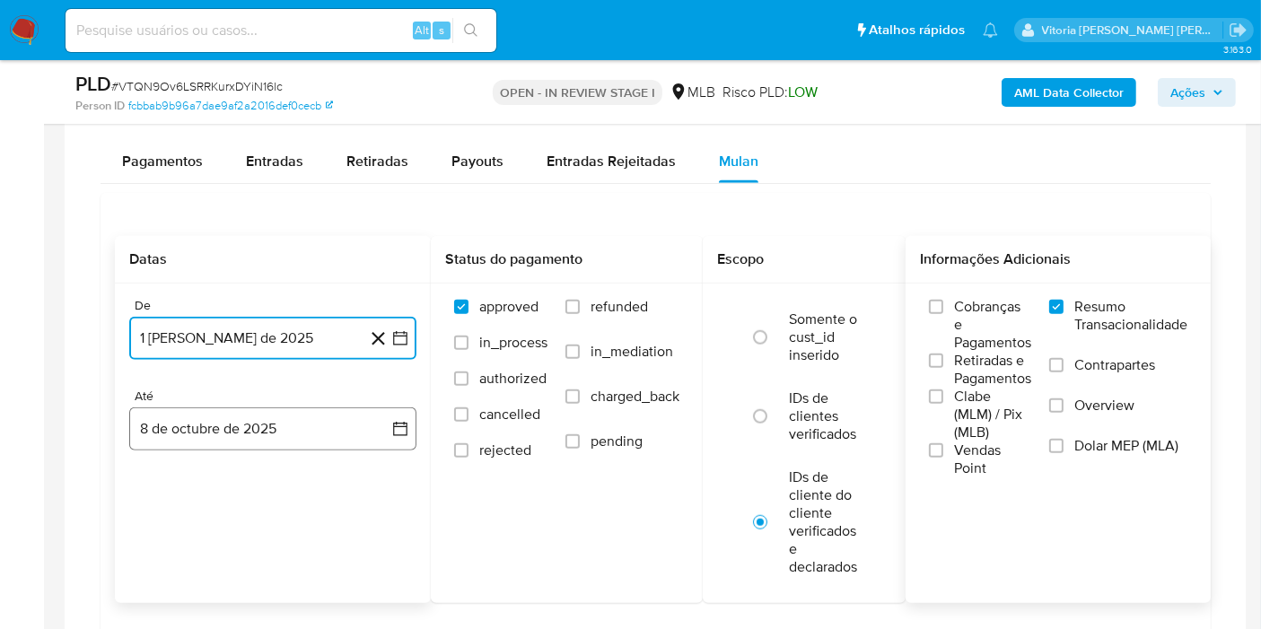
click at [264, 441] on button "8 de octubre de 2025" at bounding box center [272, 428] width 287 height 43
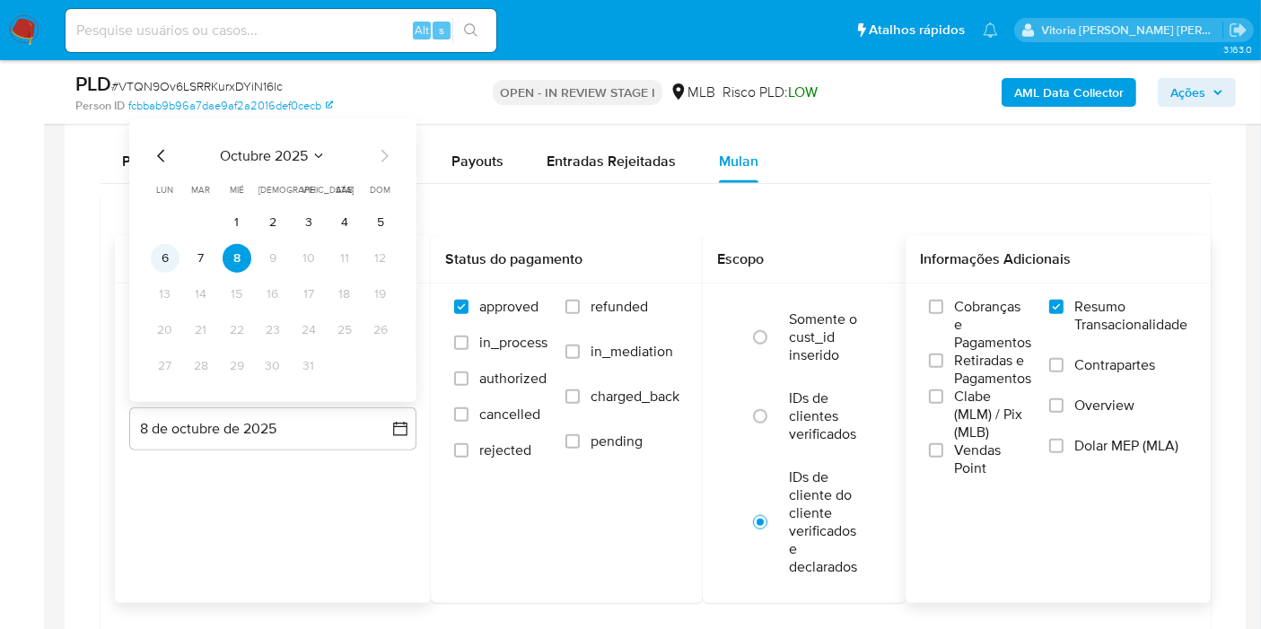
click at [167, 250] on button "6" at bounding box center [165, 258] width 29 height 29
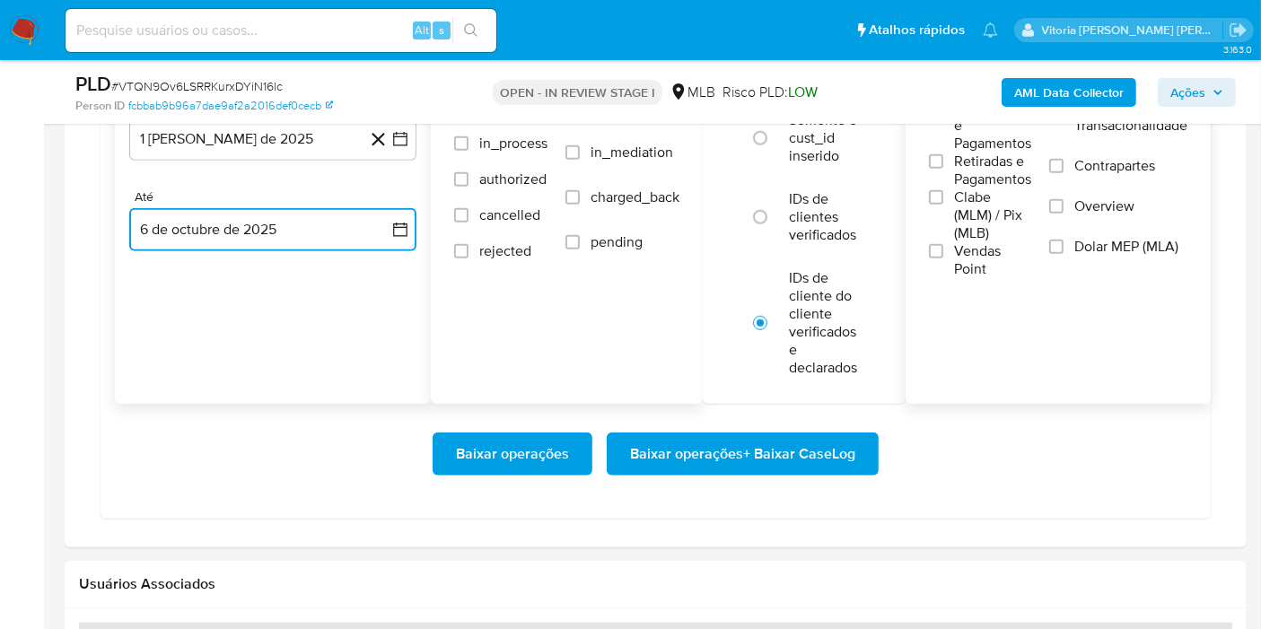
scroll to position [1695, 0]
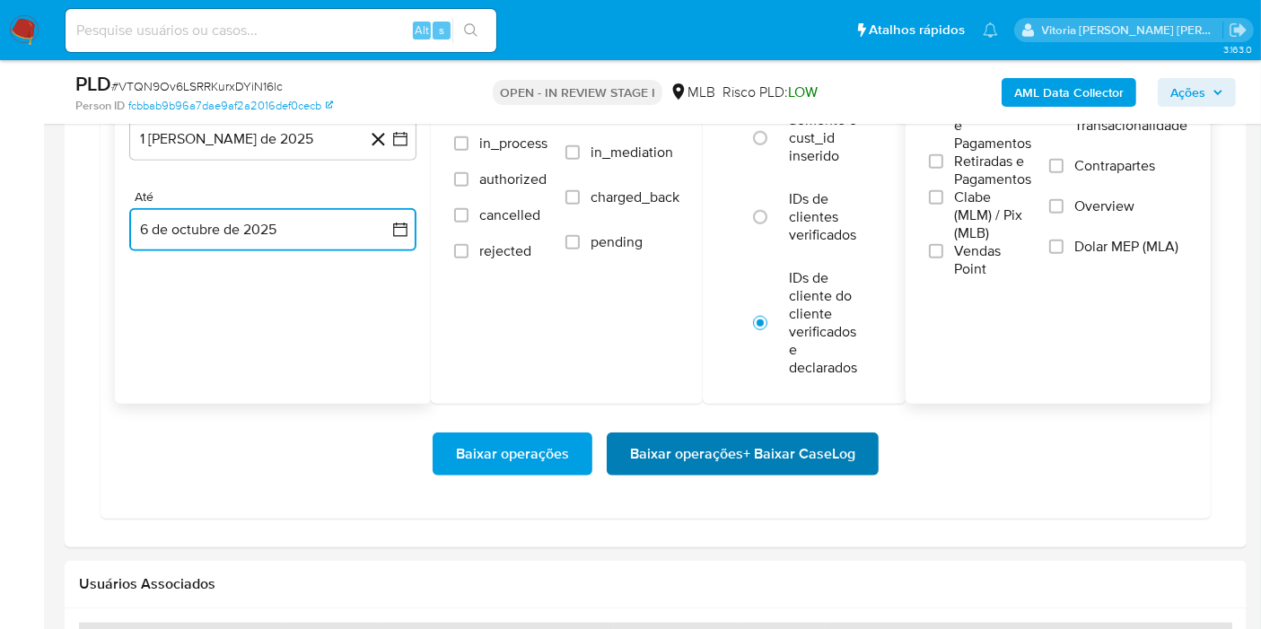
click at [729, 460] on span "Baixar operações + Baixar CaseLog" at bounding box center [742, 453] width 225 height 39
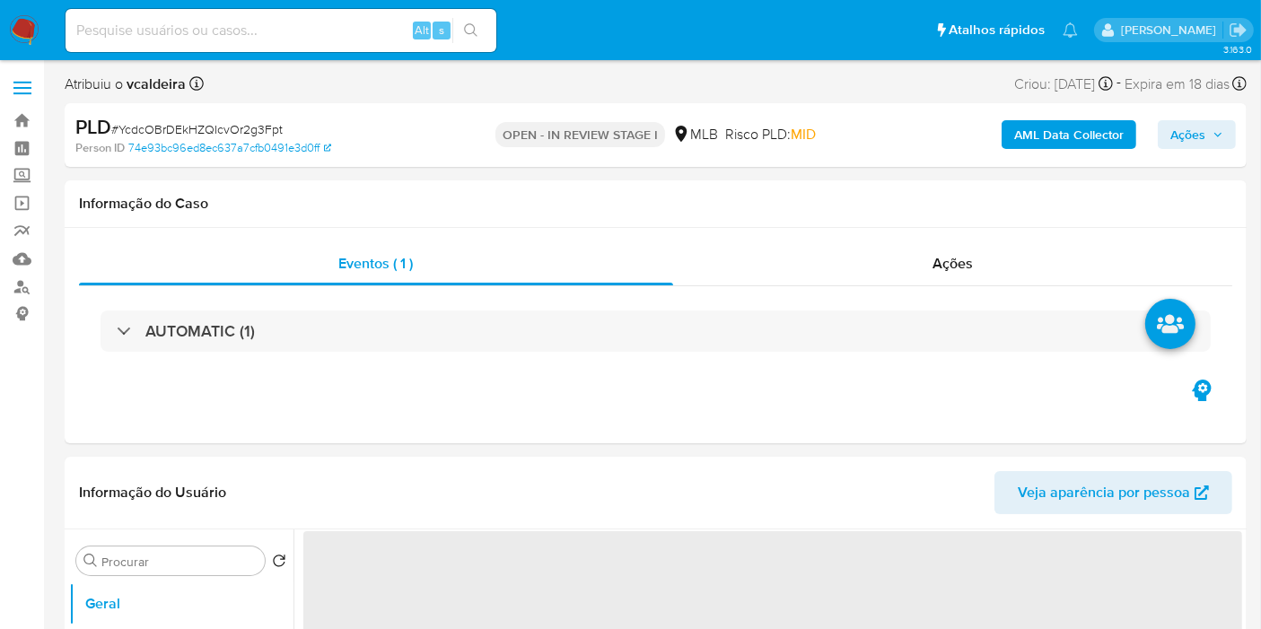
select select "10"
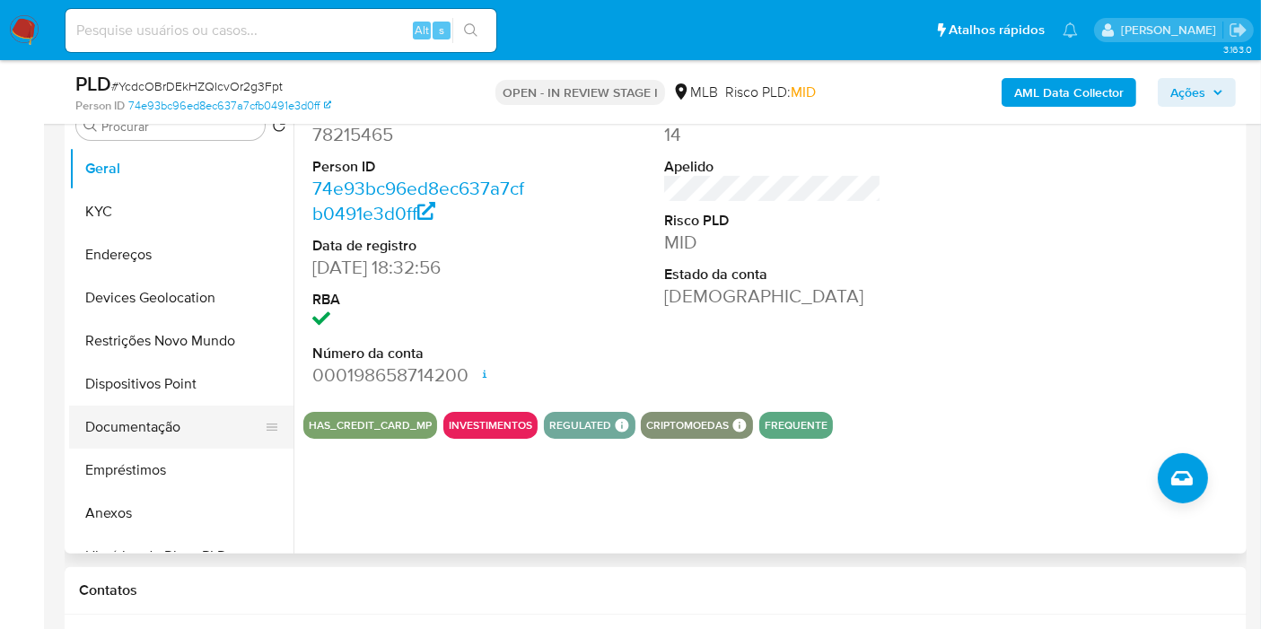
scroll to position [299, 0]
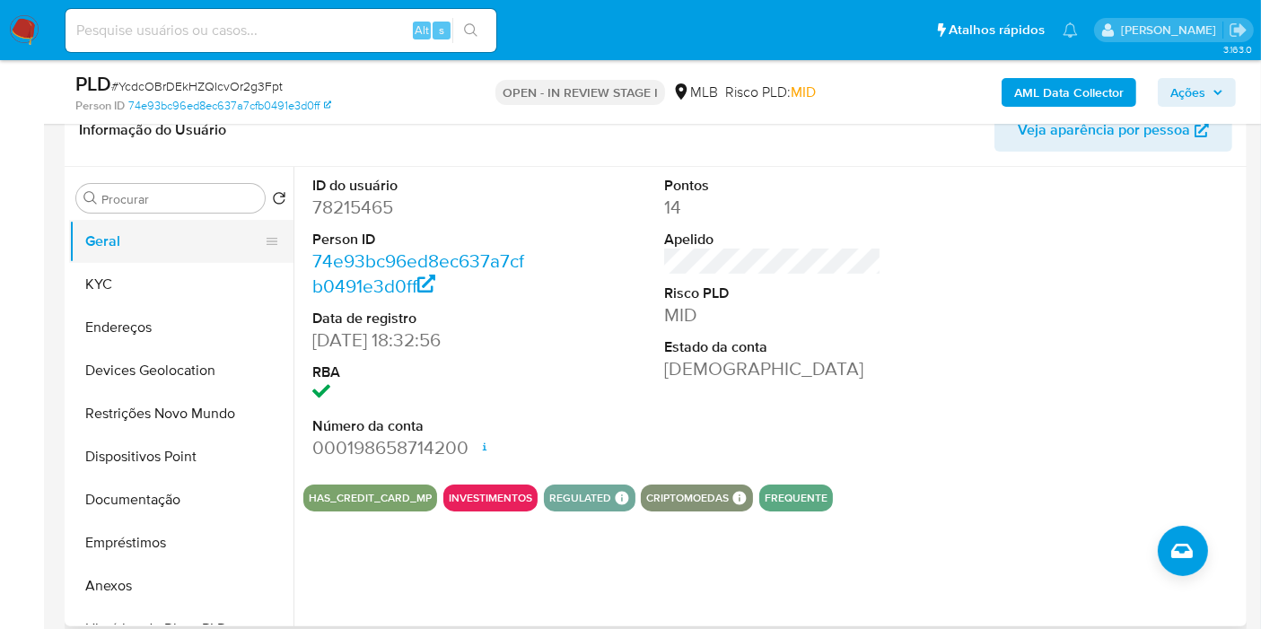
drag, startPoint x: 101, startPoint y: 281, endPoint x: 176, endPoint y: 250, distance: 81.7
click at [101, 281] on button "KYC" at bounding box center [181, 284] width 224 height 43
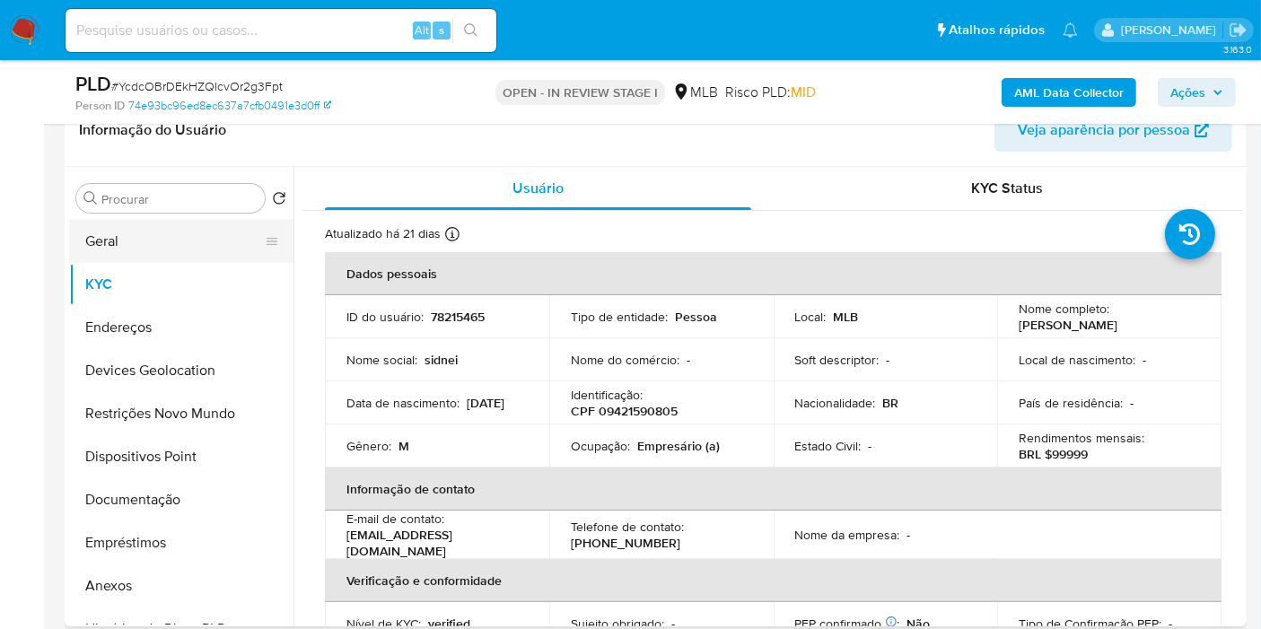
click at [100, 247] on button "Geral" at bounding box center [174, 241] width 210 height 43
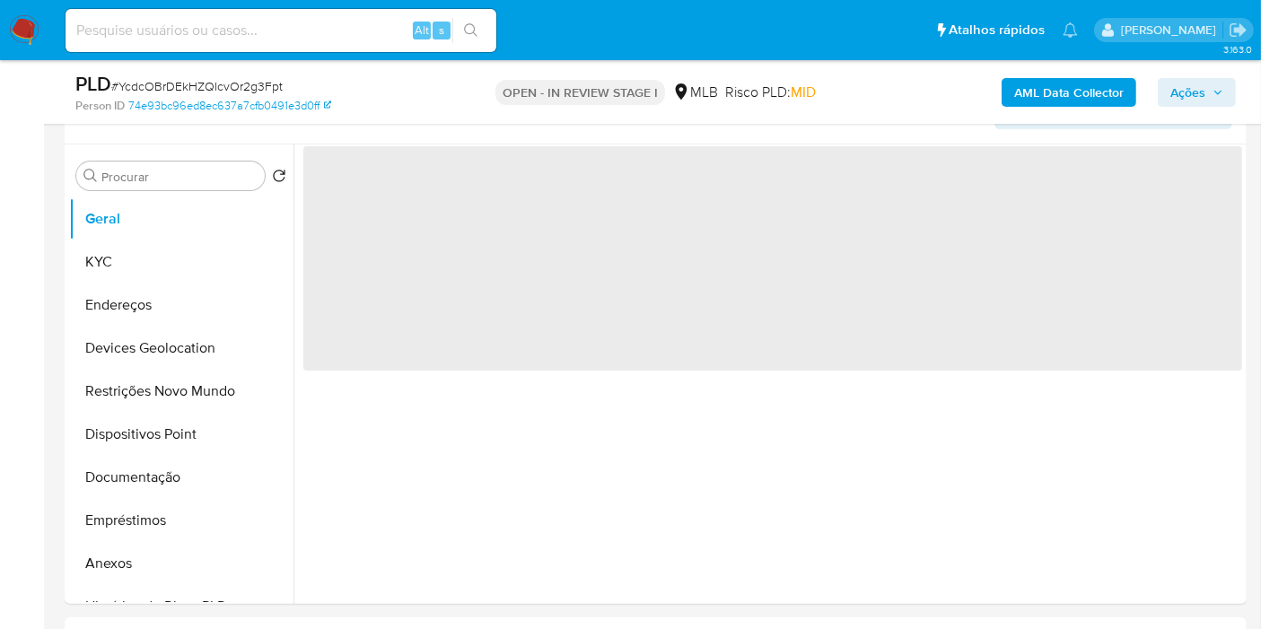
scroll to position [328, 0]
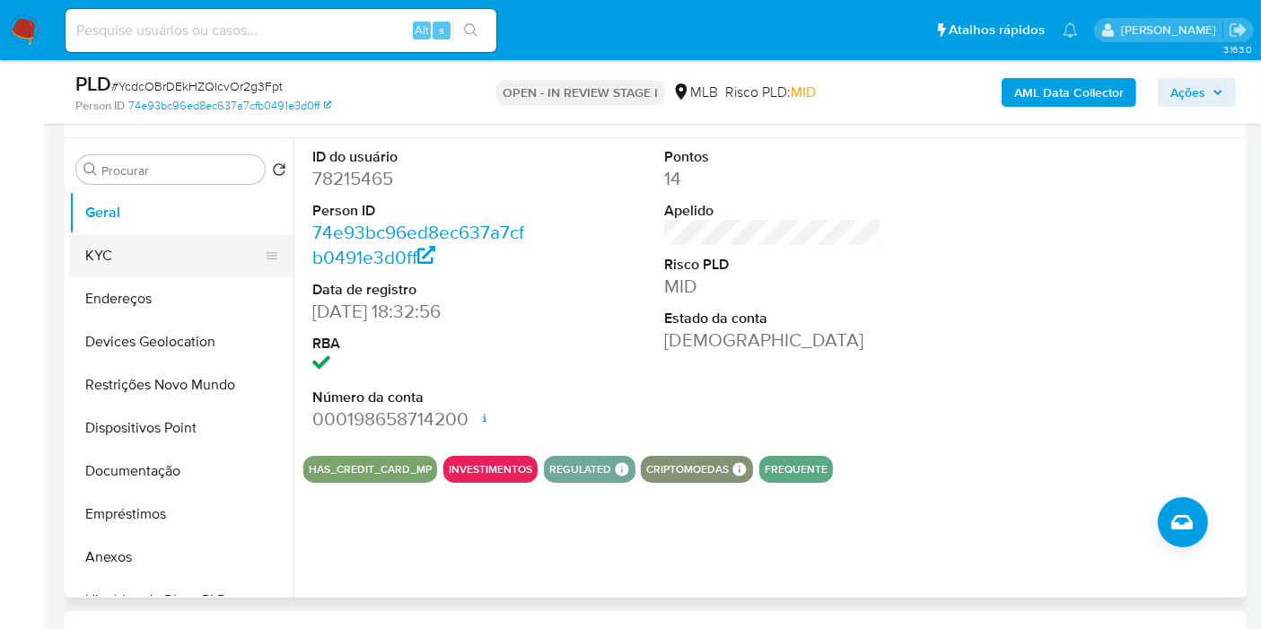
click at [118, 266] on button "KYC" at bounding box center [174, 255] width 210 height 43
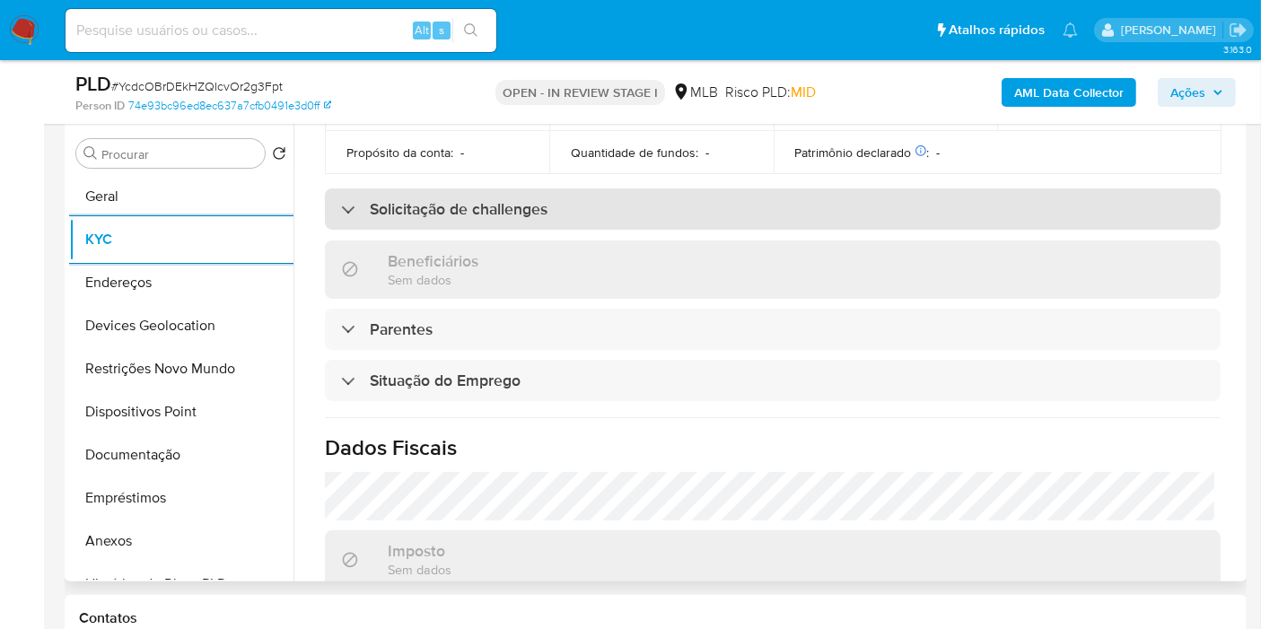
scroll to position [598, 0]
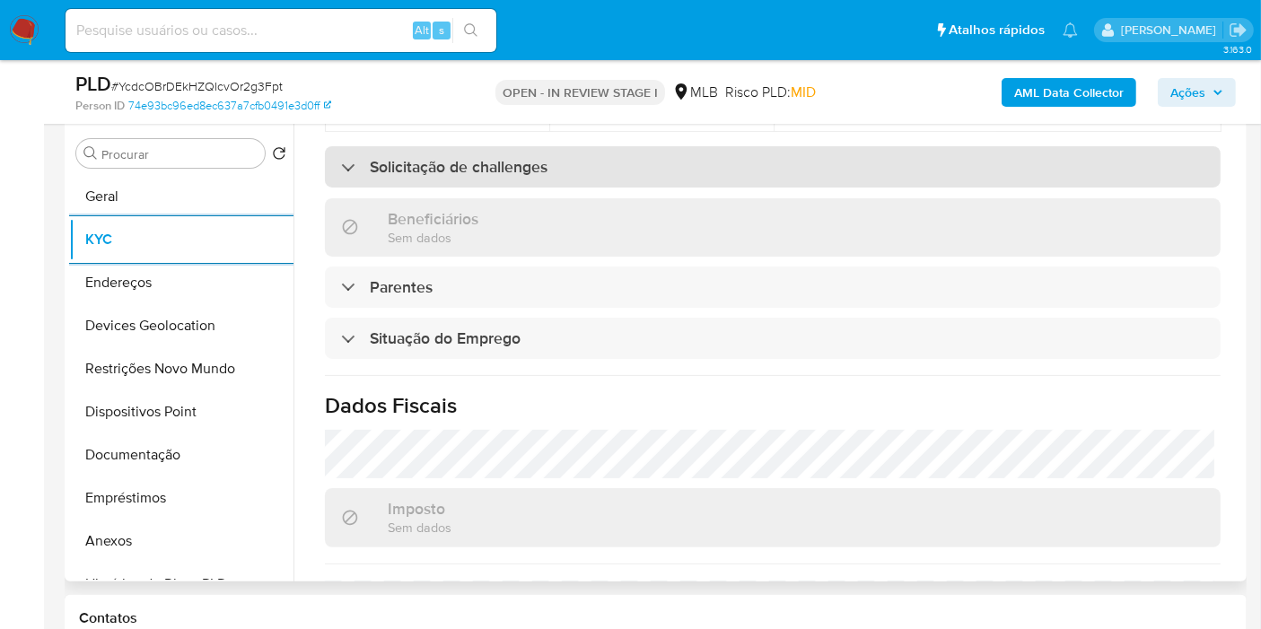
click at [463, 170] on h3 "Solicitação de challenges" at bounding box center [459, 167] width 178 height 20
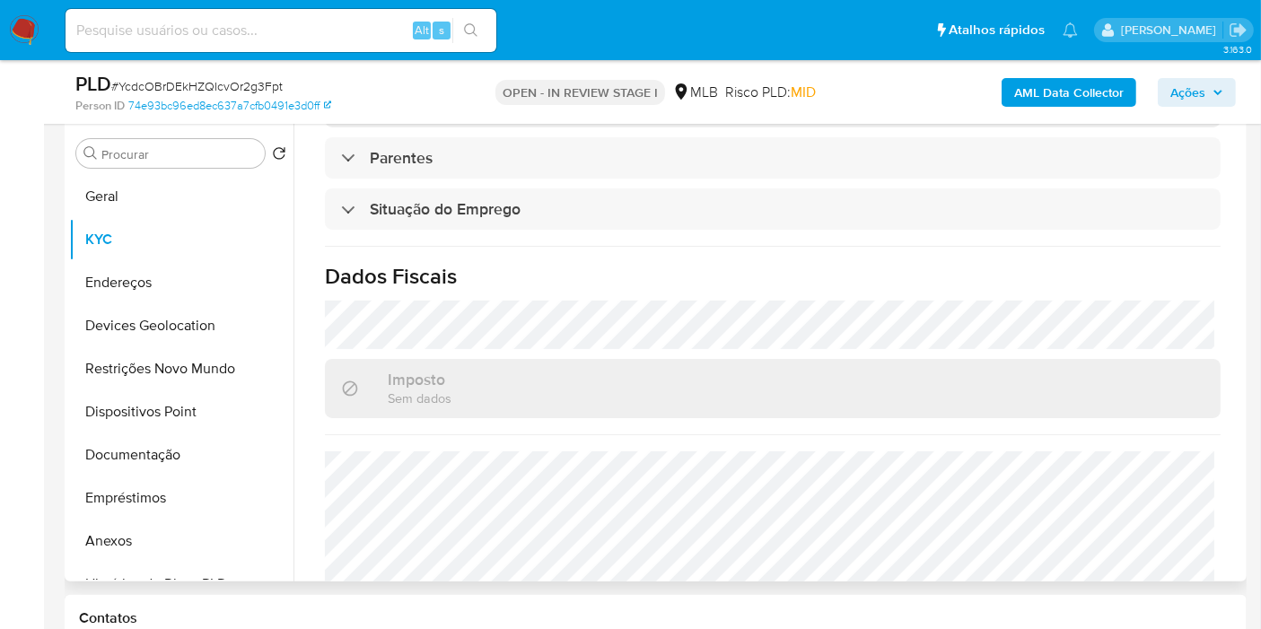
scroll to position [954, 0]
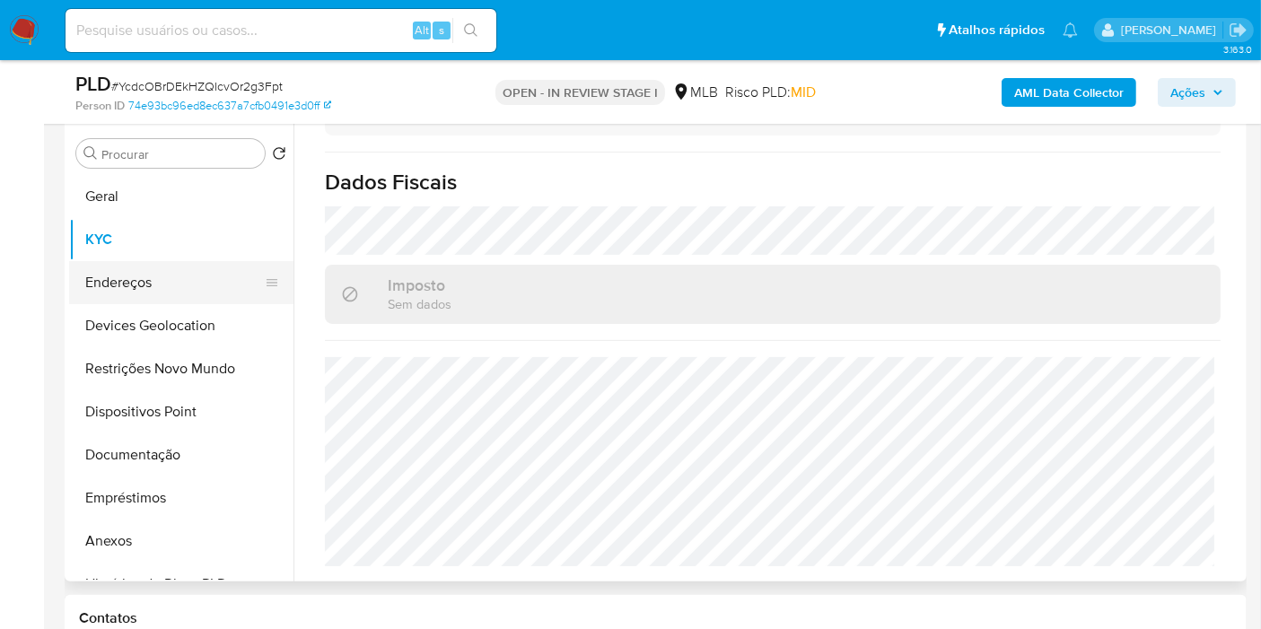
click at [108, 284] on button "Endereços" at bounding box center [174, 282] width 210 height 43
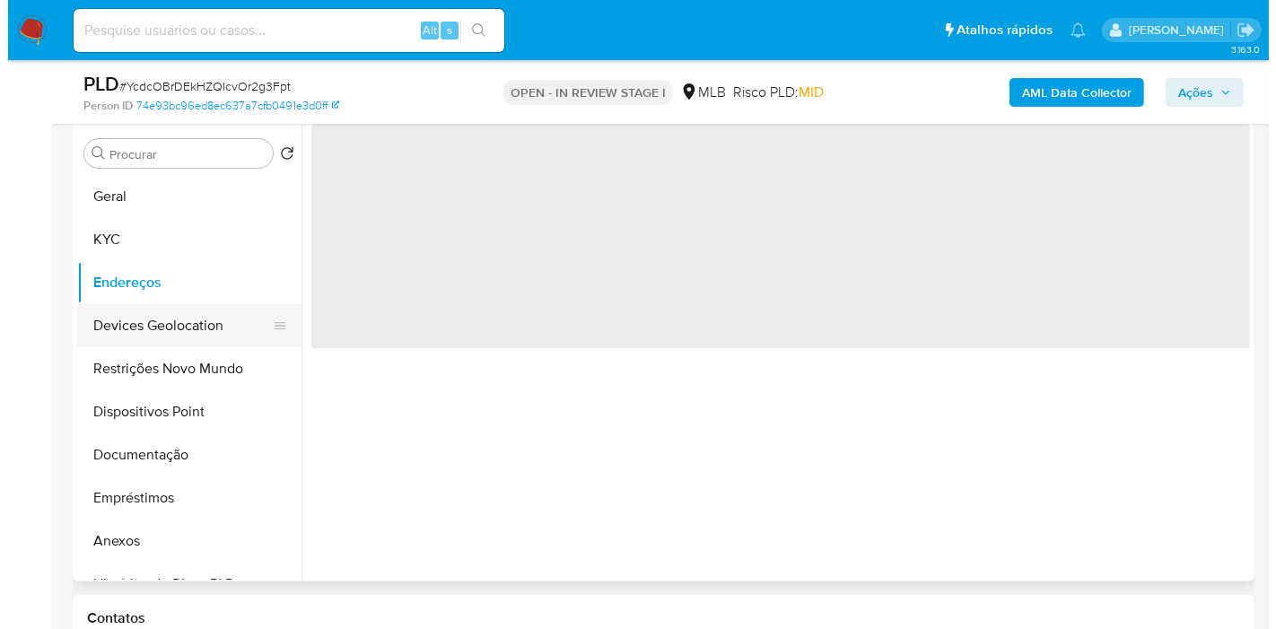
scroll to position [0, 0]
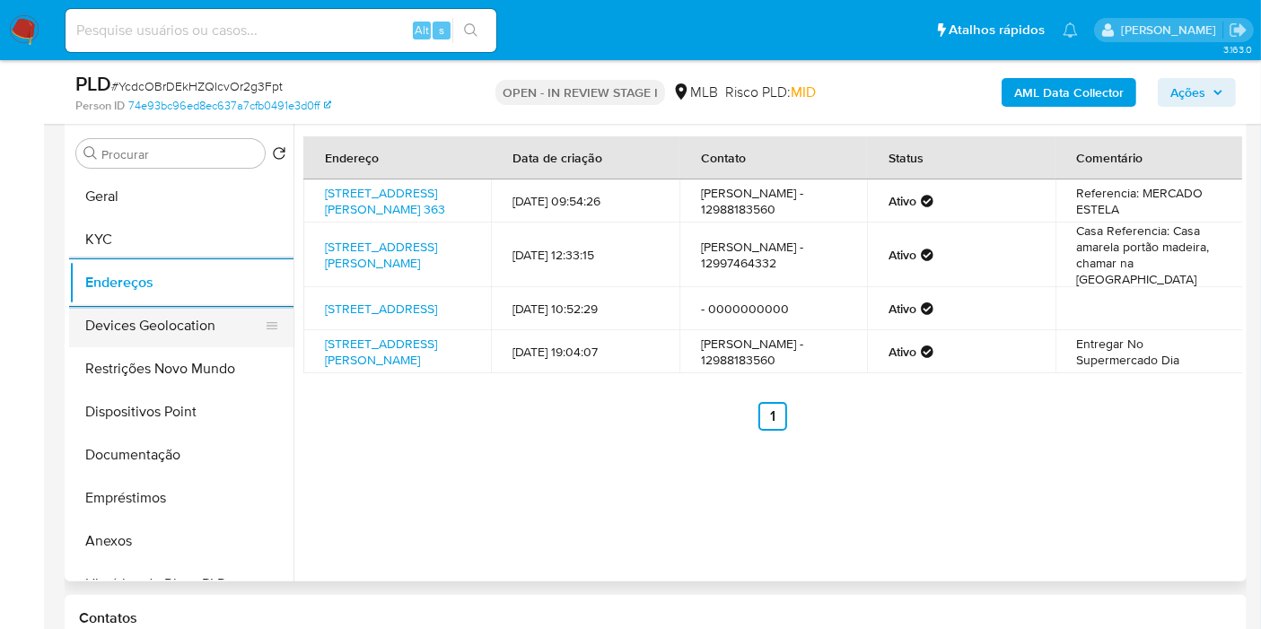
click at [155, 327] on button "Devices Geolocation" at bounding box center [174, 325] width 210 height 43
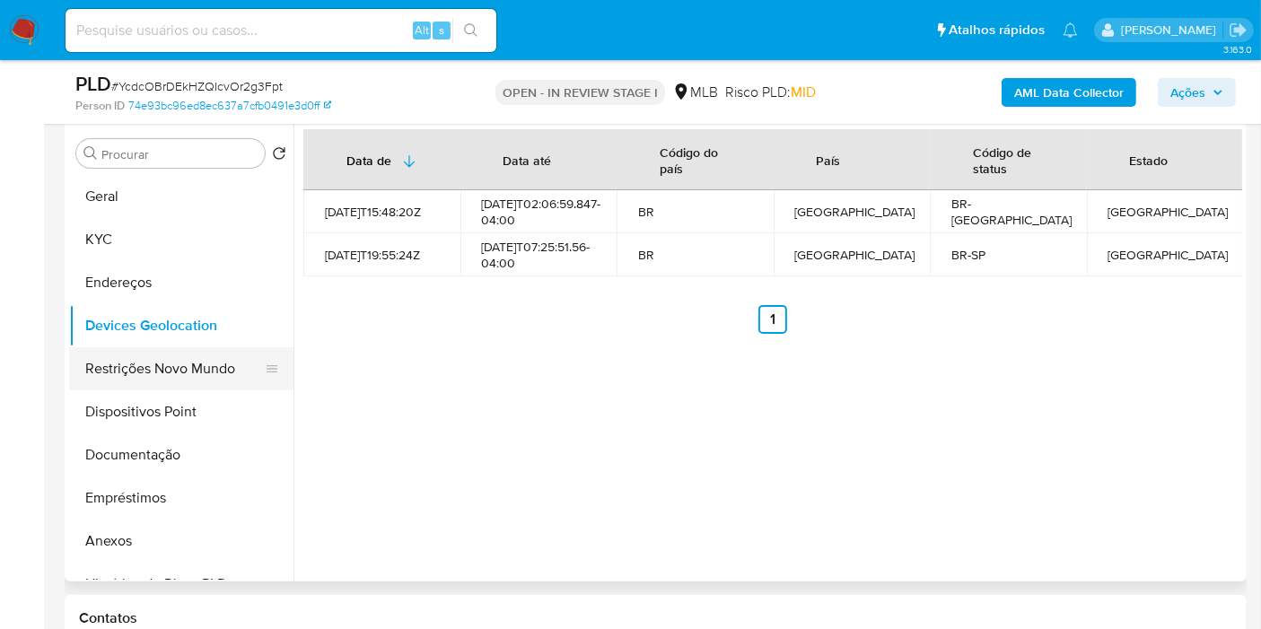
click at [111, 369] on button "Restrições Novo Mundo" at bounding box center [174, 368] width 210 height 43
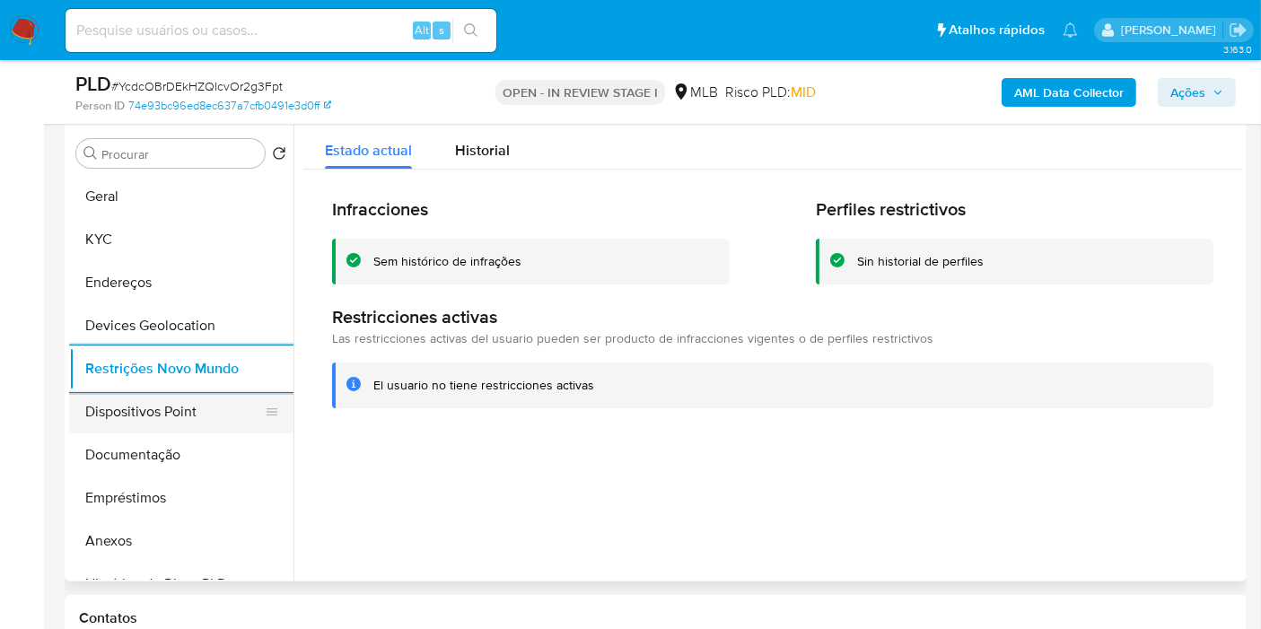
click at [171, 416] on button "Dispositivos Point" at bounding box center [174, 411] width 210 height 43
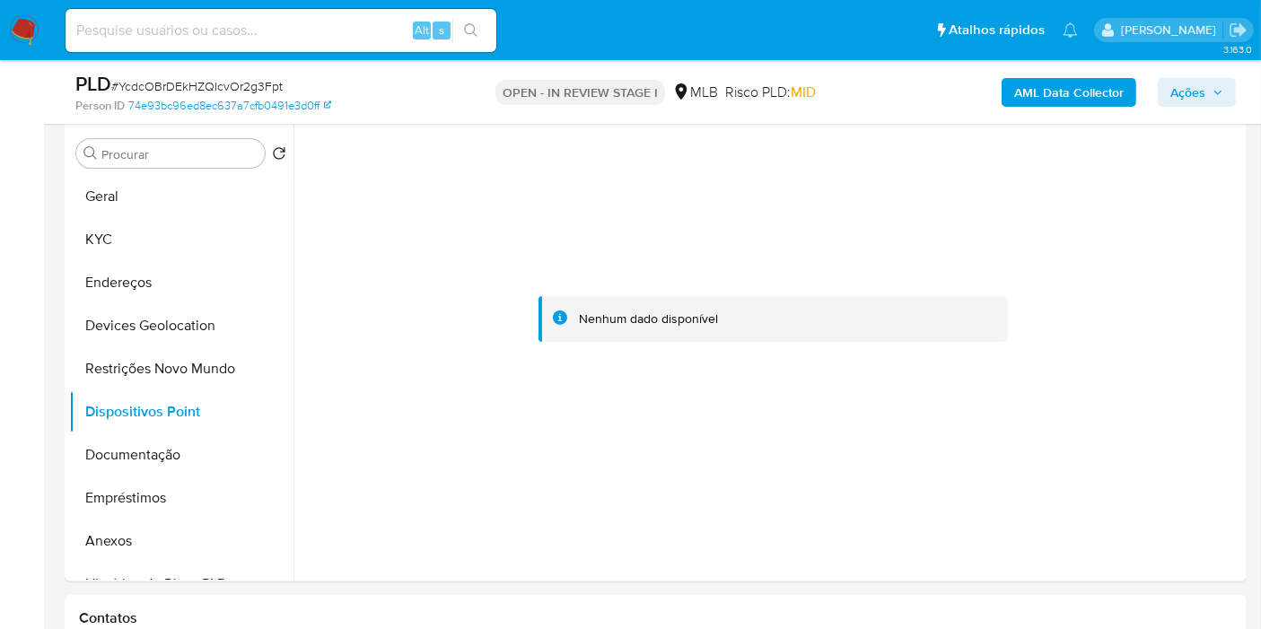
click at [1037, 91] on b "AML Data Collector" at bounding box center [1068, 92] width 109 height 29
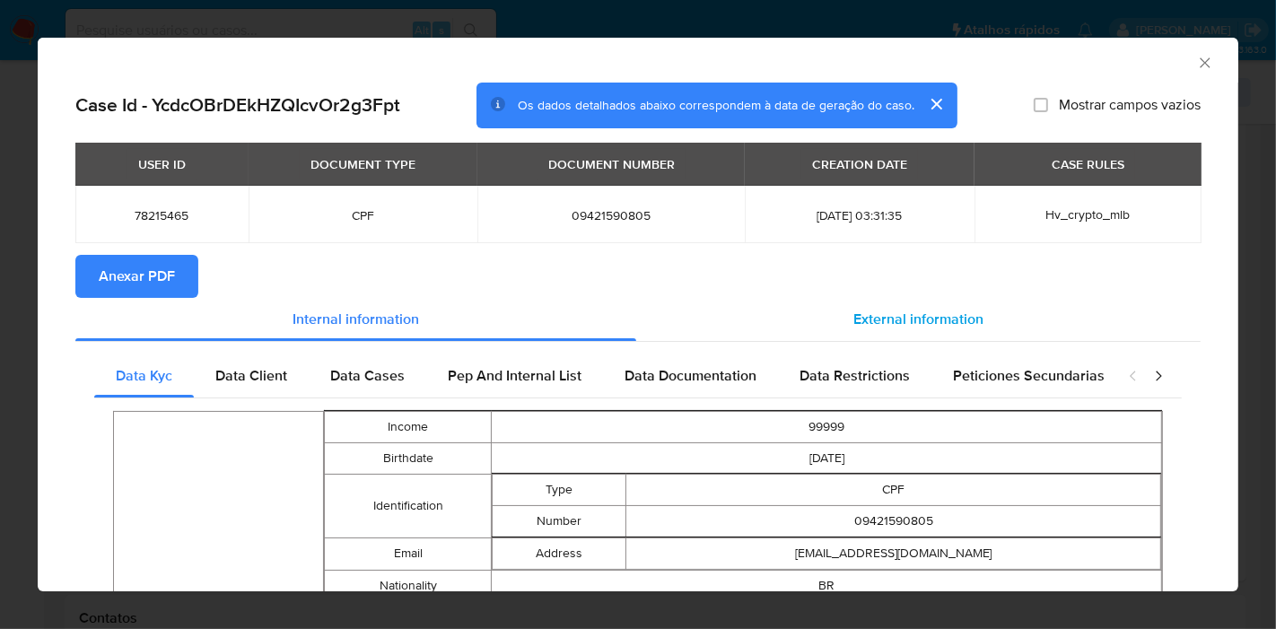
click at [882, 317] on span "External information" at bounding box center [919, 319] width 130 height 21
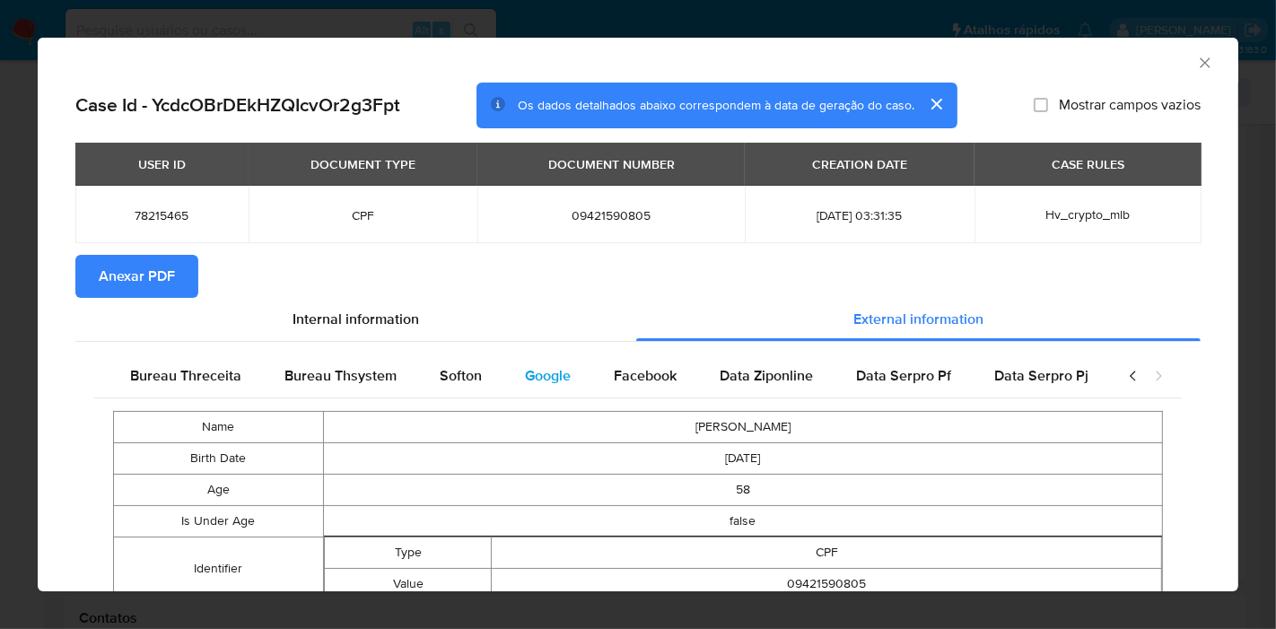
click at [540, 382] on span "Google" at bounding box center [548, 375] width 46 height 21
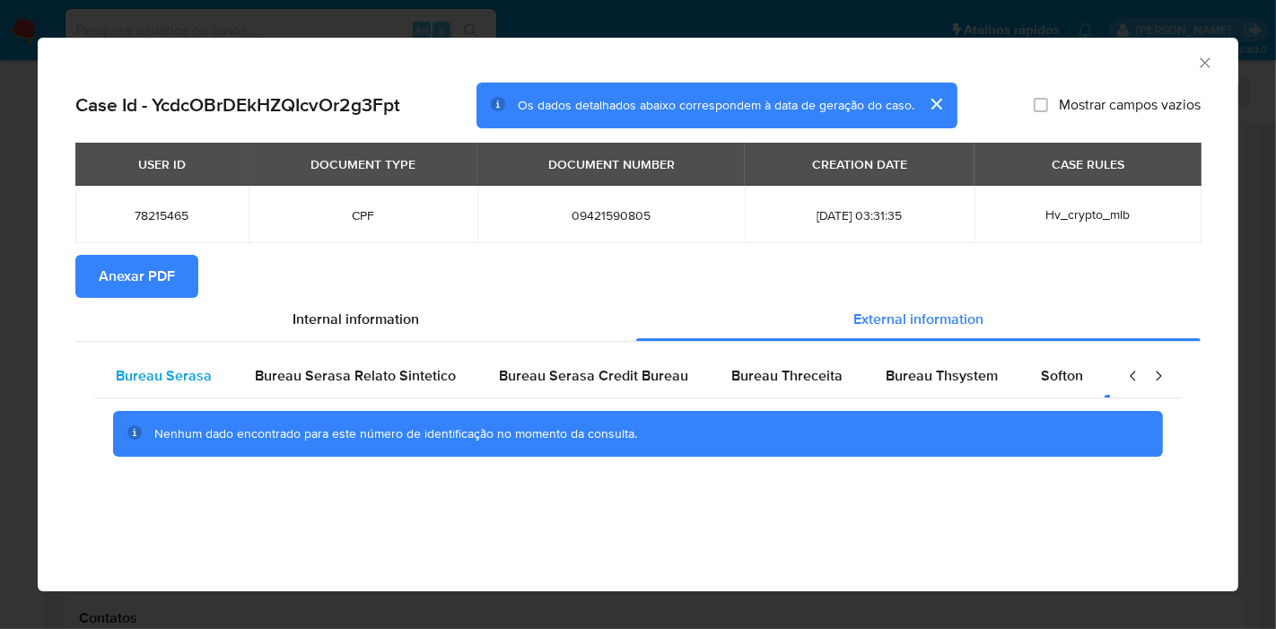
click at [195, 396] on div "Bureau Serasa" at bounding box center [163, 376] width 139 height 43
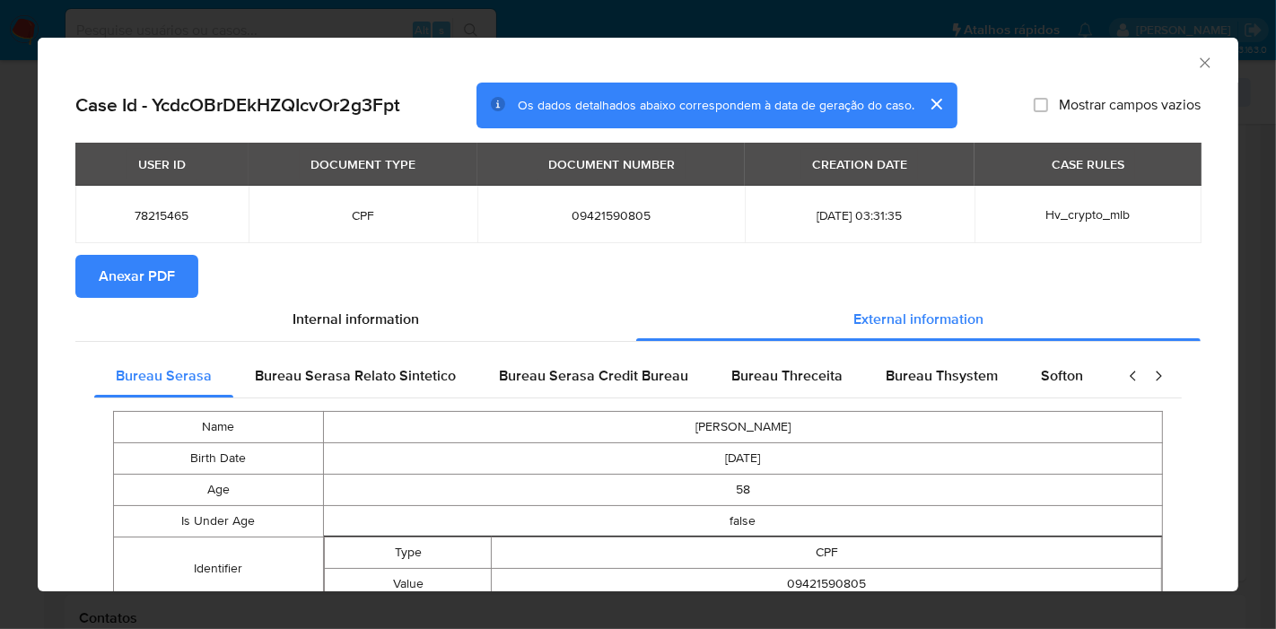
click at [134, 270] on span "Anexar PDF" at bounding box center [137, 276] width 76 height 39
